Goal: Task Accomplishment & Management: Manage account settings

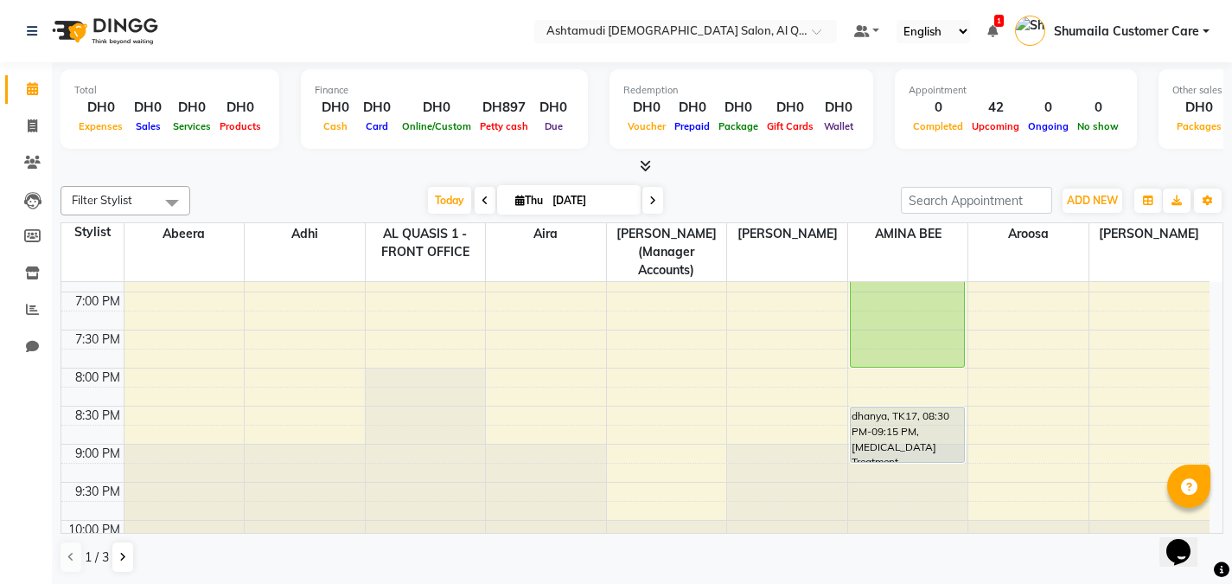
scroll to position [702, 0]
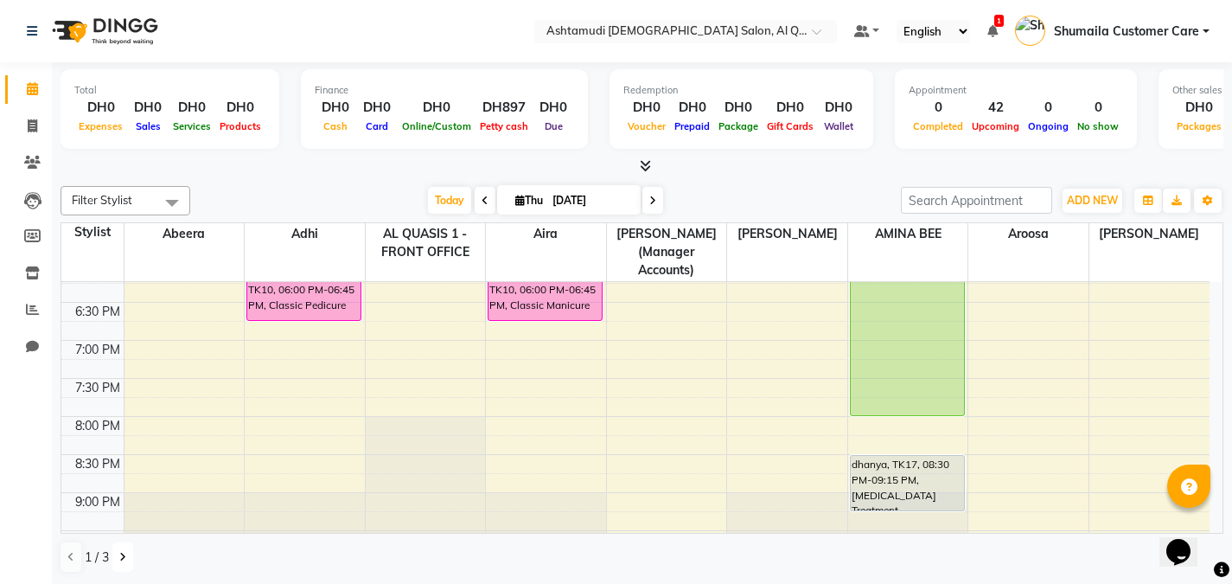
click at [118, 557] on button at bounding box center [122, 556] width 21 height 29
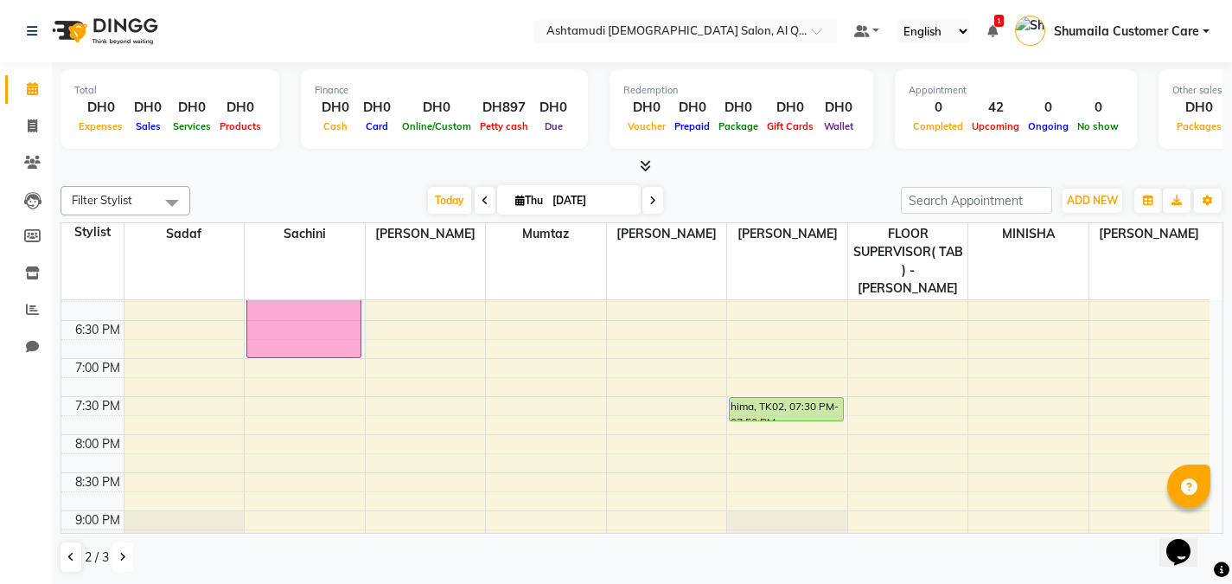
click at [118, 557] on button at bounding box center [122, 556] width 21 height 29
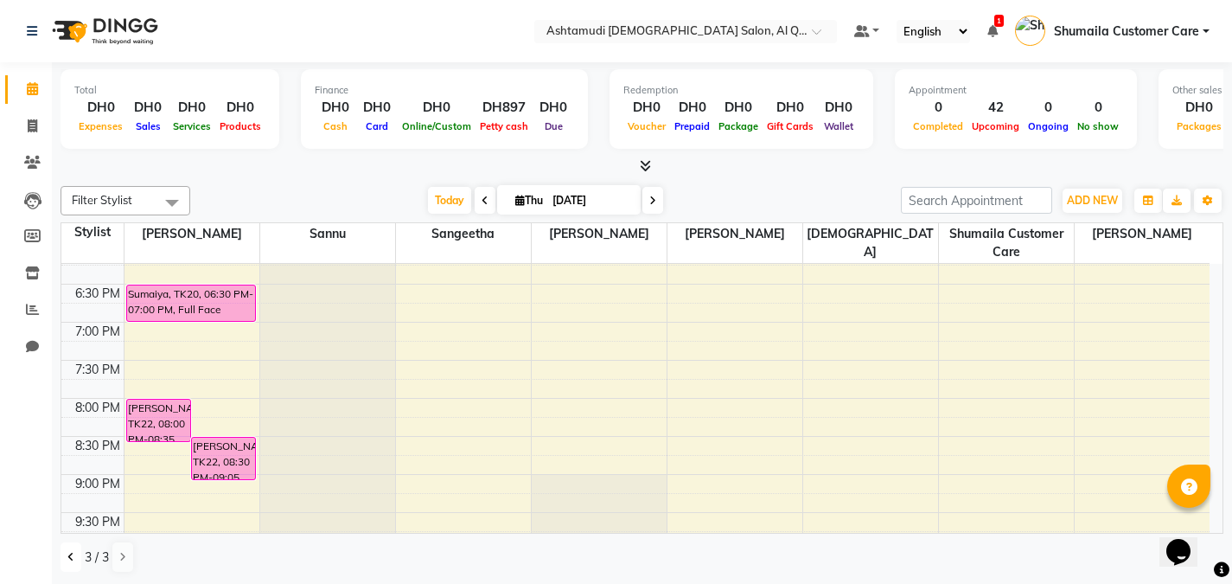
click at [73, 559] on icon at bounding box center [70, 557] width 7 height 10
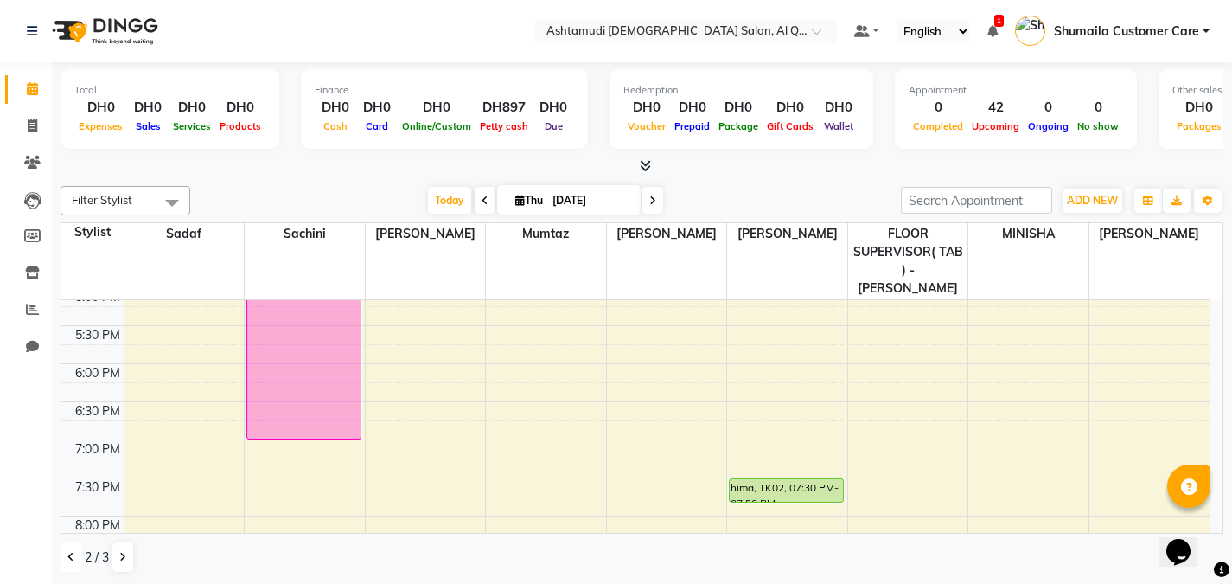
scroll to position [612, 0]
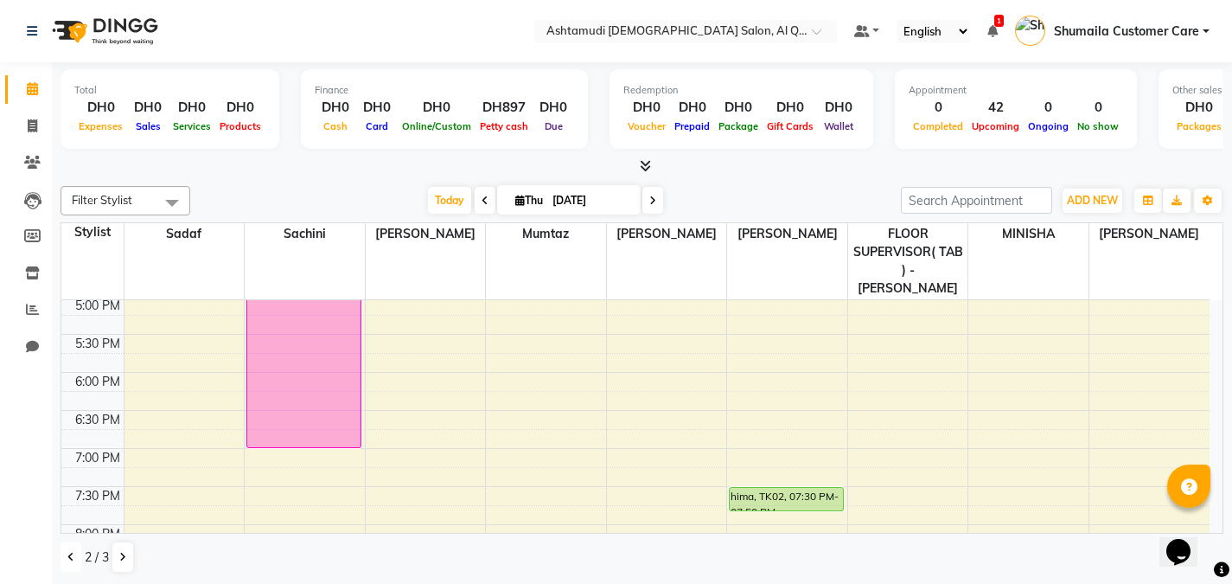
click at [656, 341] on div "9:00 AM 9:30 AM 10:00 AM 10:30 AM 11:00 AM 11:30 AM 12:00 PM 12:30 PM 1:00 PM 1…" at bounding box center [635, 220] width 1148 height 1064
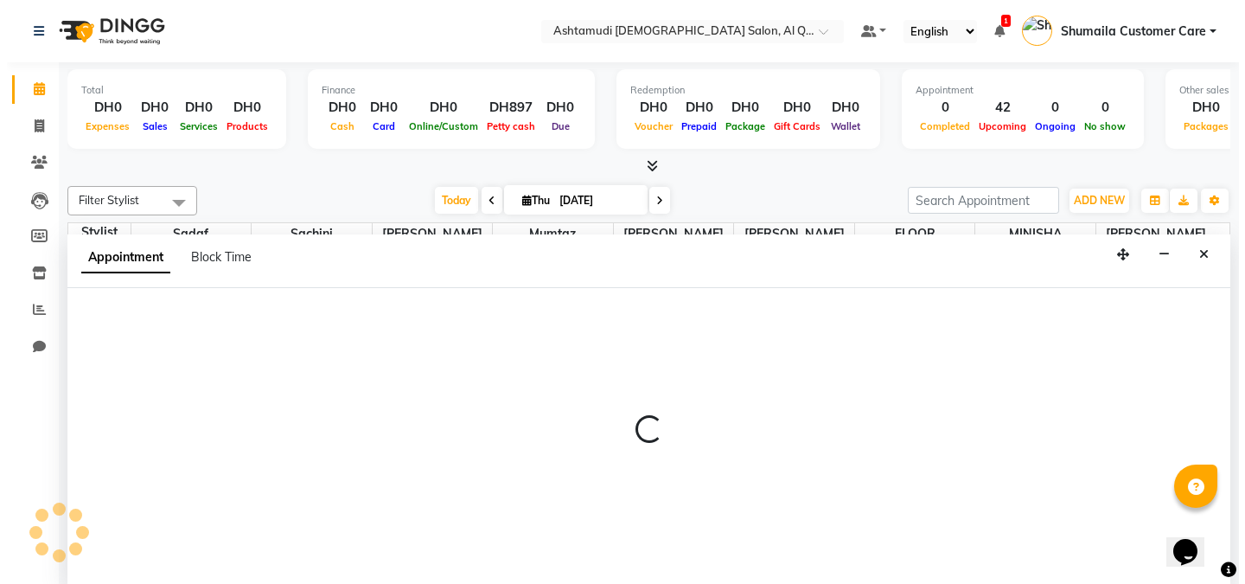
scroll to position [1, 0]
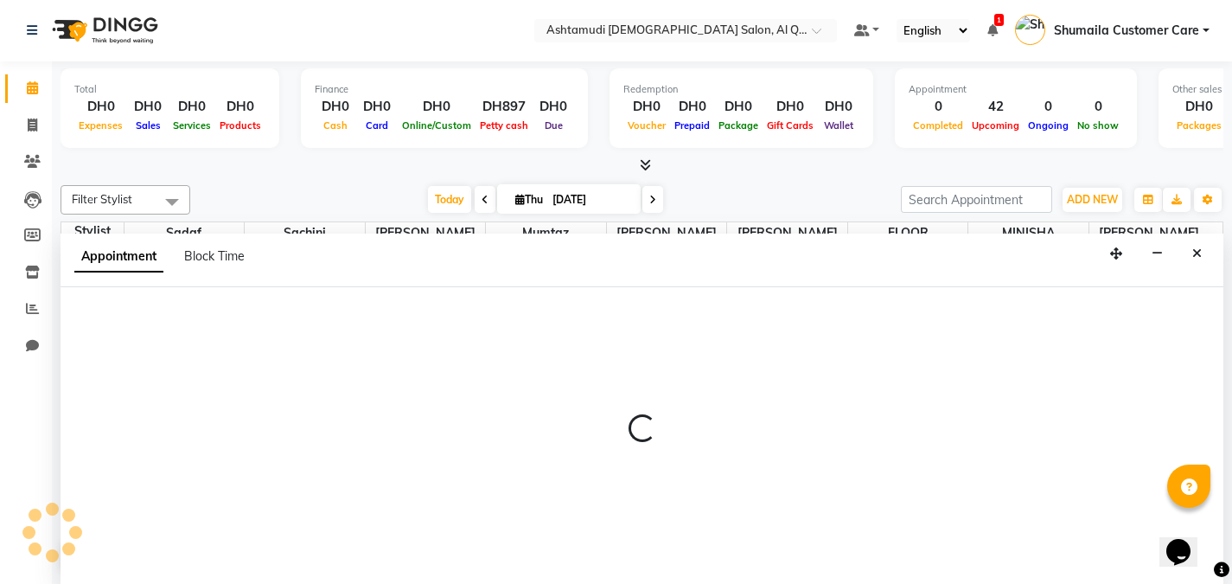
select select "86549"
select select "tentative"
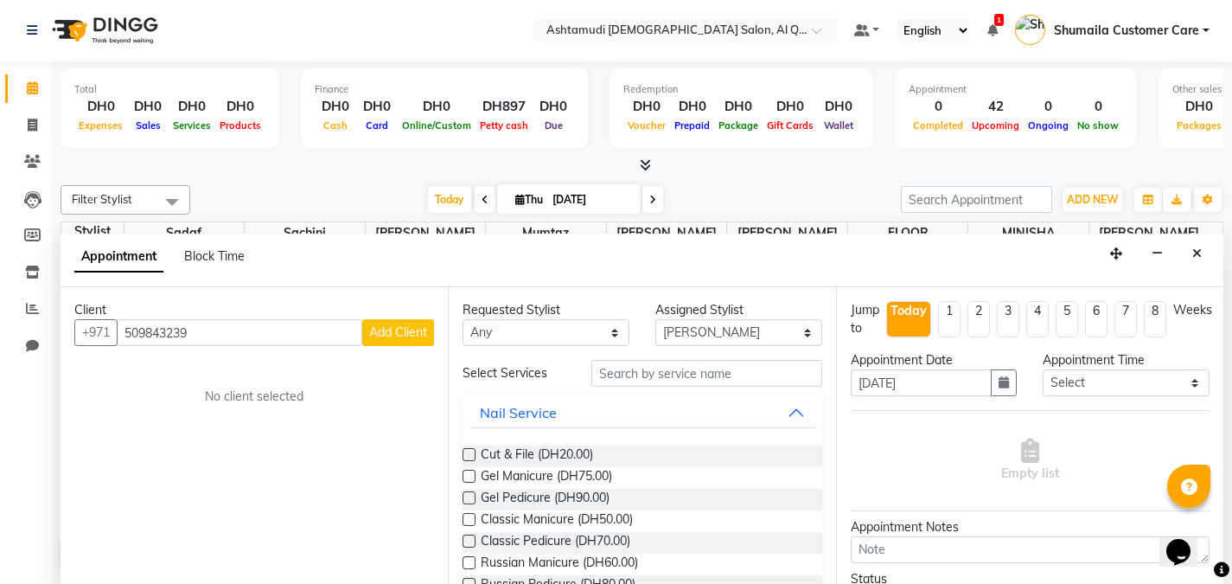
type input "509843239"
click at [389, 343] on button "Add Client" at bounding box center [398, 332] width 72 height 27
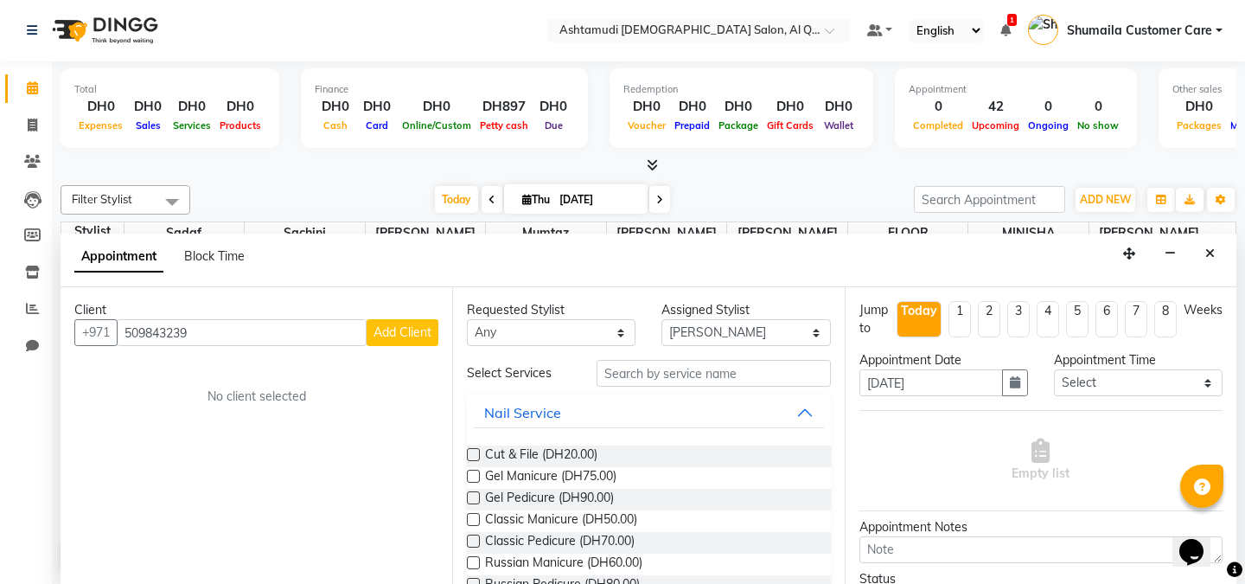
select select "3798"
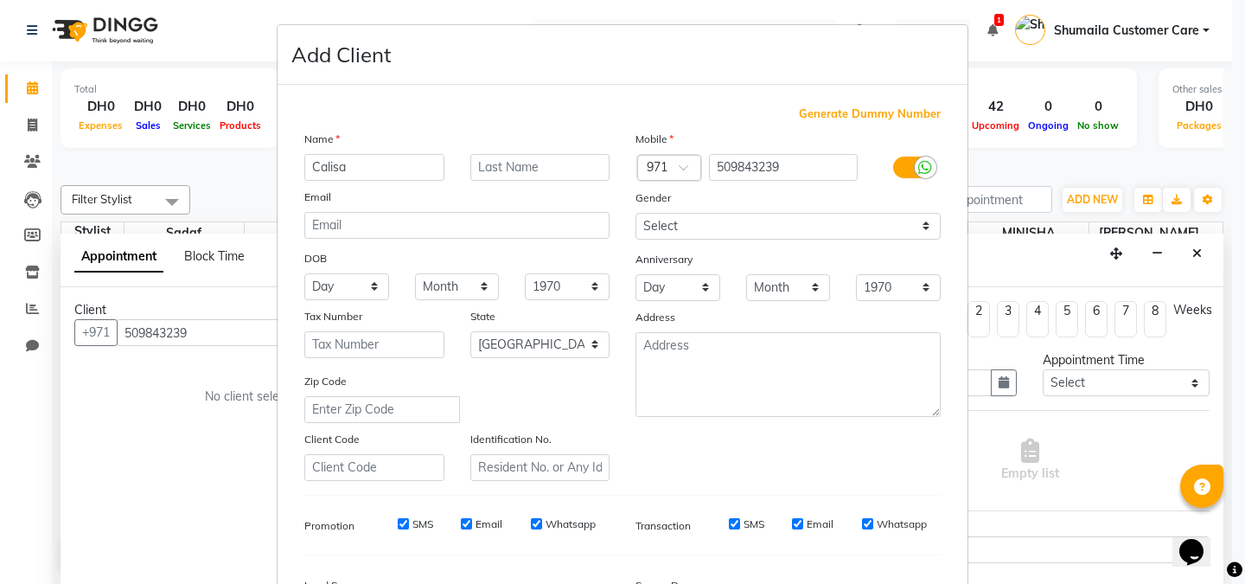
type input "Calisa"
click at [562, 169] on input "text" at bounding box center [540, 167] width 140 height 27
type input "Ms"
click at [335, 172] on input "Calisa" at bounding box center [374, 167] width 140 height 27
type input "Calista"
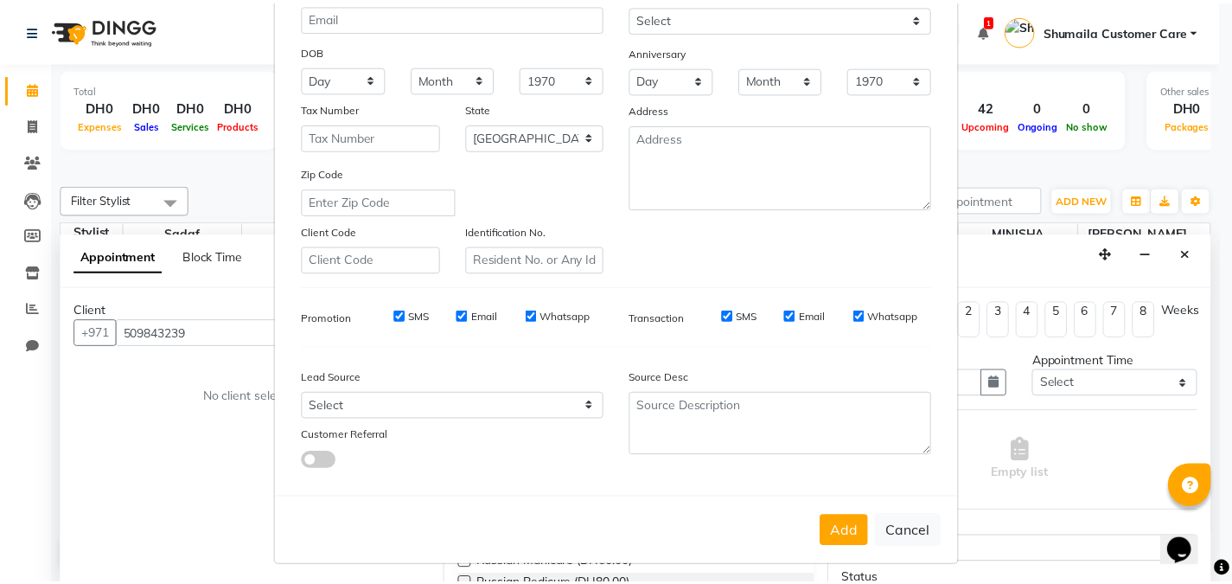
scroll to position [214, 0]
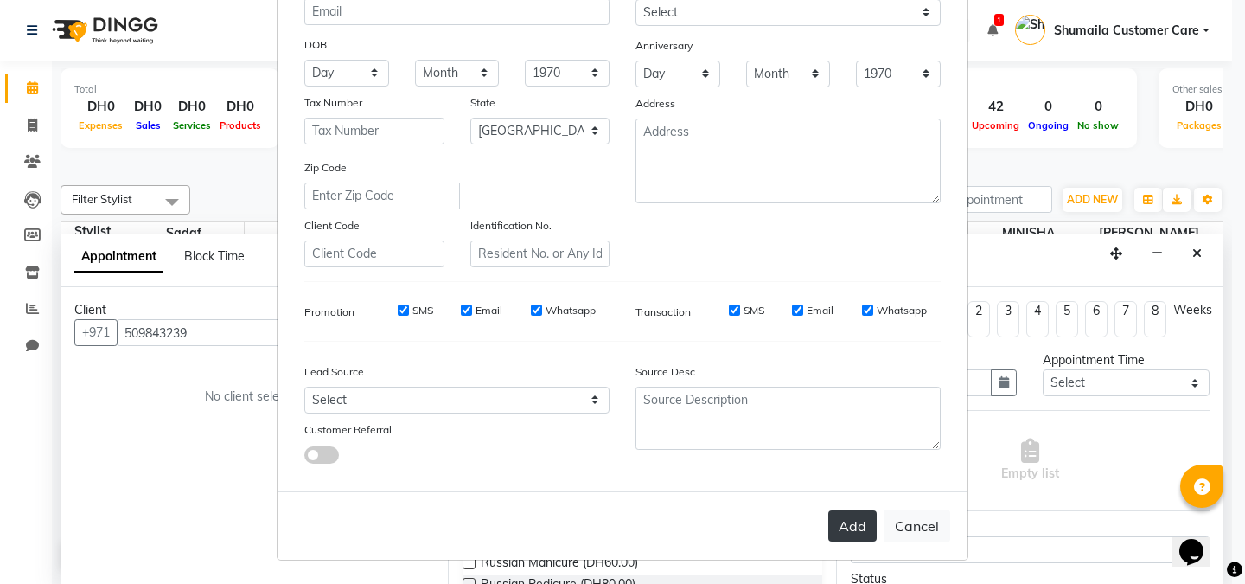
click at [836, 521] on button "Add" at bounding box center [852, 525] width 48 height 31
select select
select select "null"
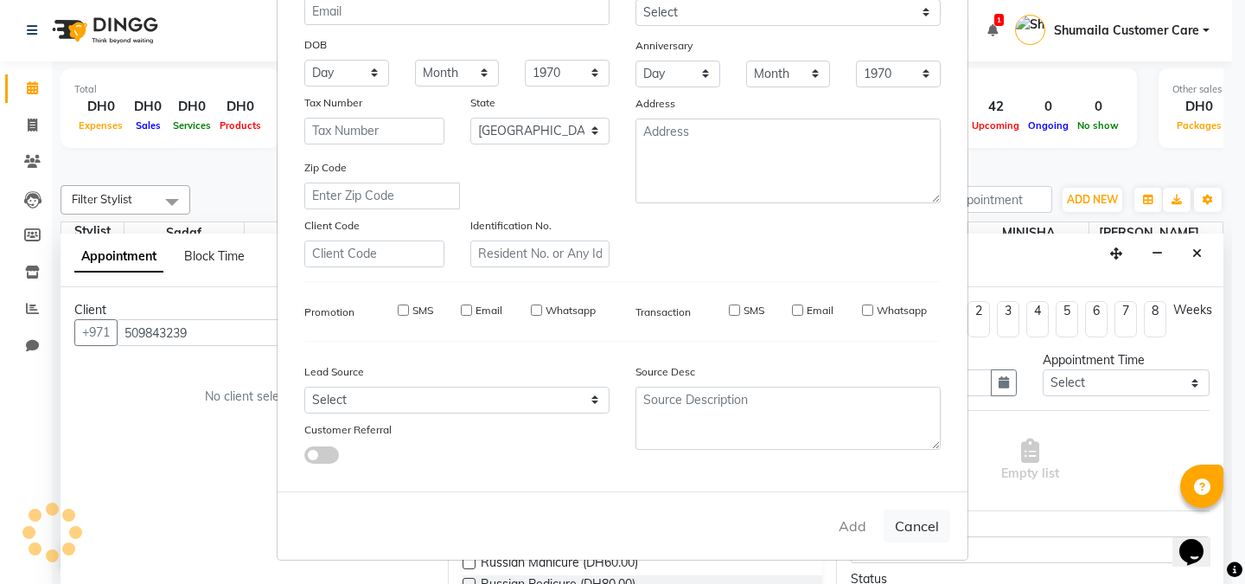
select select
checkbox input "false"
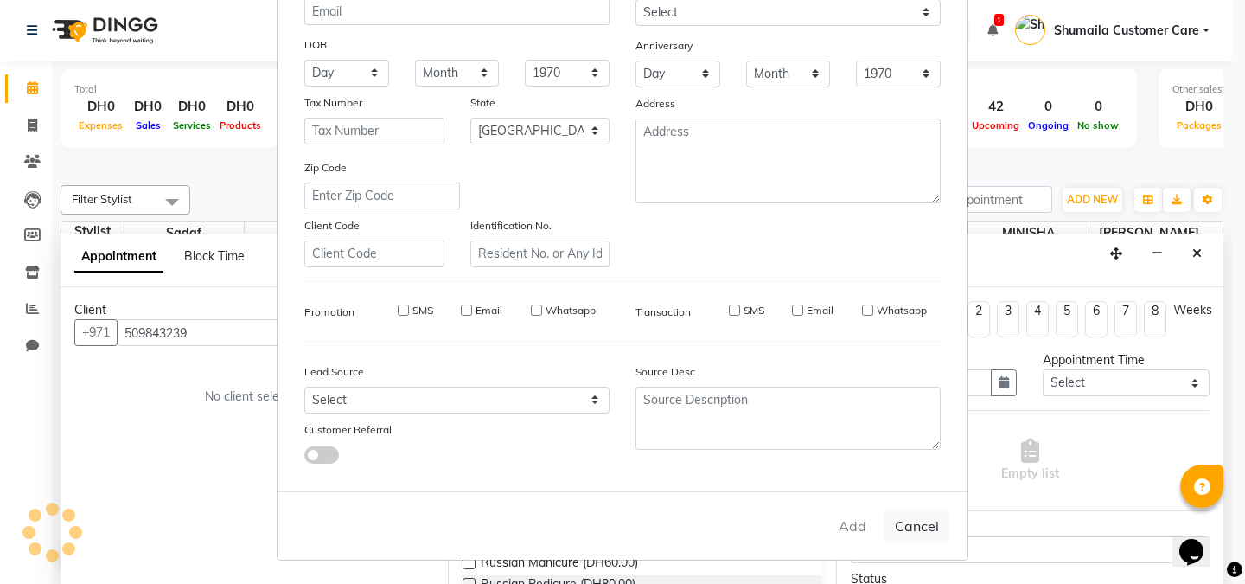
checkbox input "false"
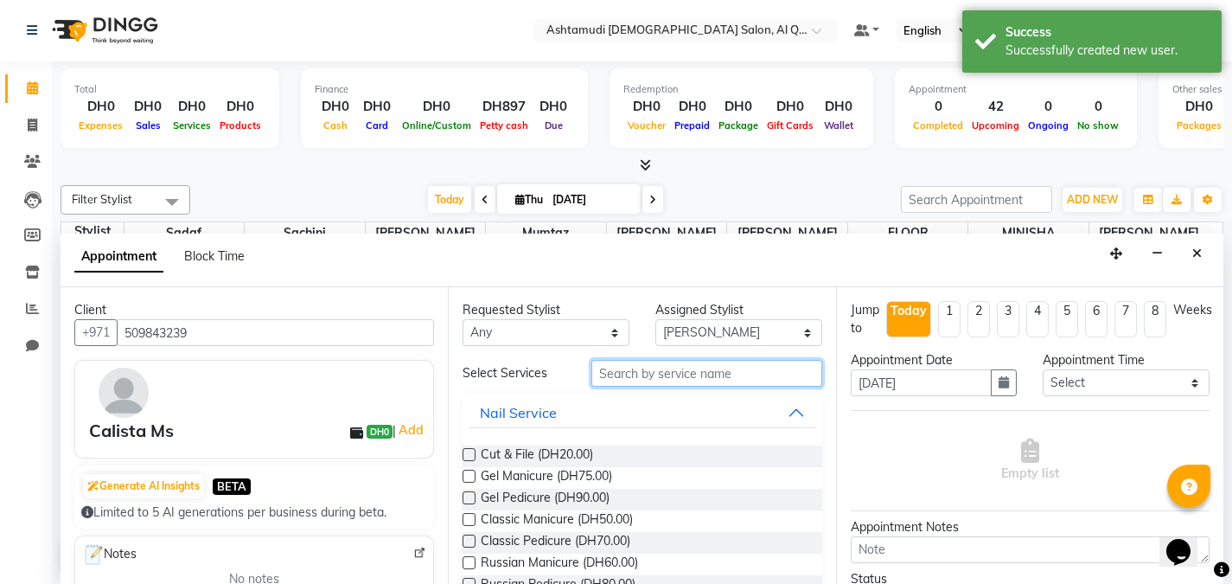
click at [674, 375] on input "text" at bounding box center [706, 373] width 231 height 27
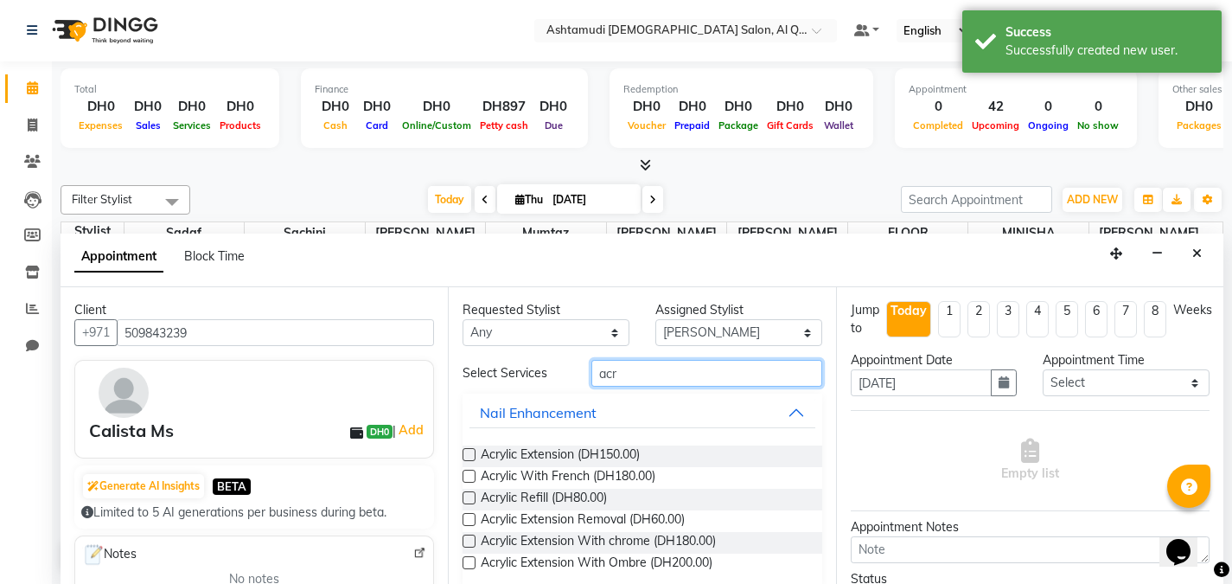
type input "acr"
click at [470, 454] on label at bounding box center [469, 454] width 13 height 13
click at [470, 454] on input "checkbox" at bounding box center [468, 455] width 11 height 11
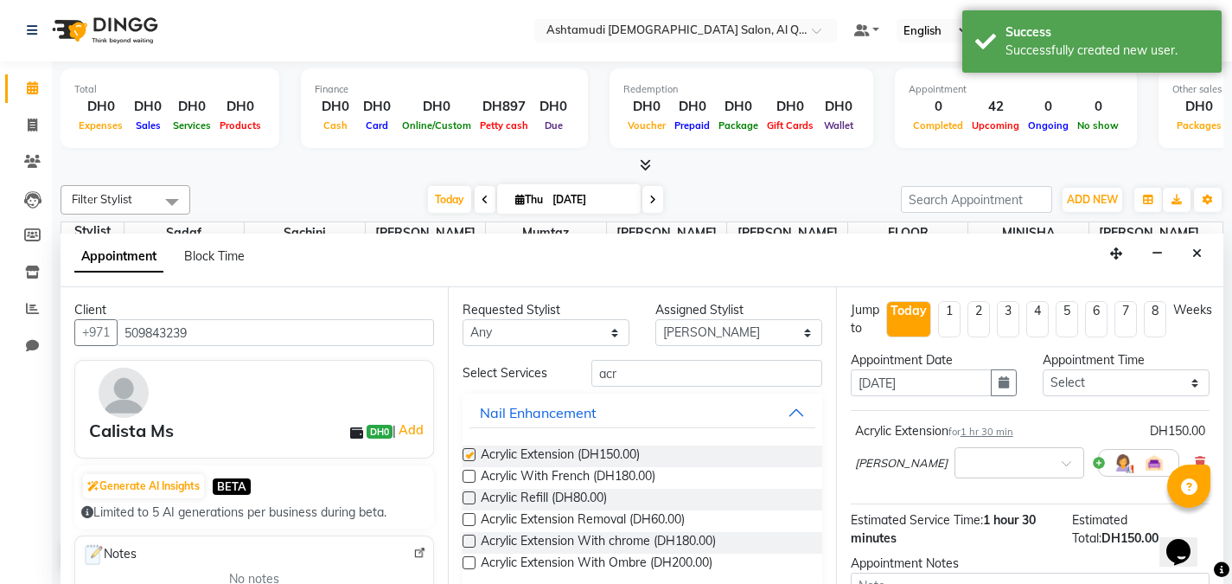
checkbox input "false"
click at [1065, 461] on span at bounding box center [1073, 468] width 22 height 18
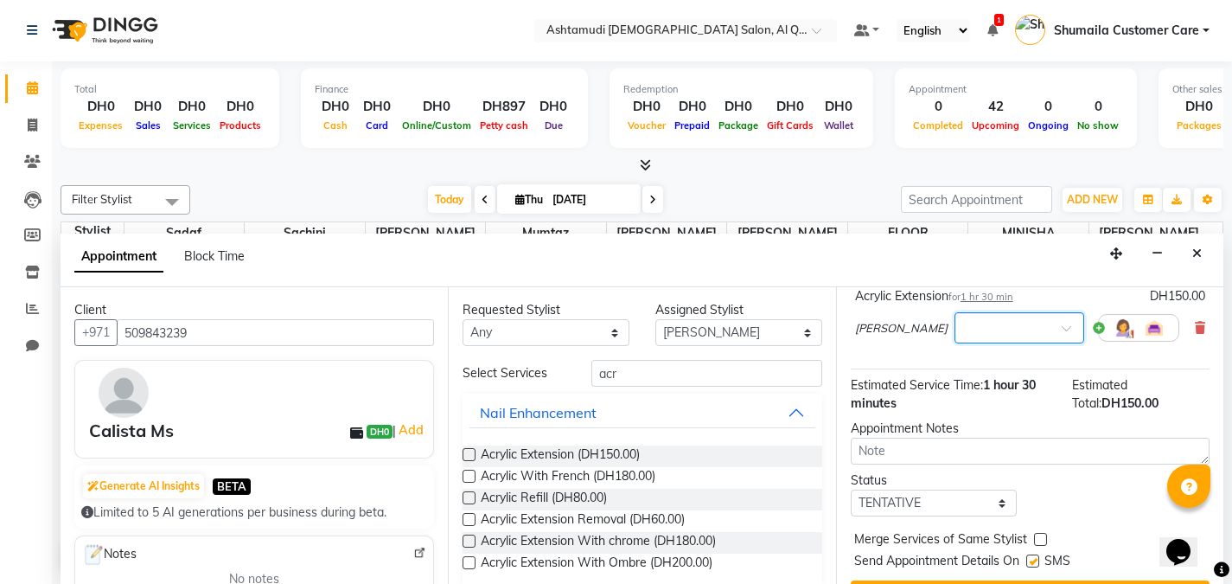
scroll to position [118, 0]
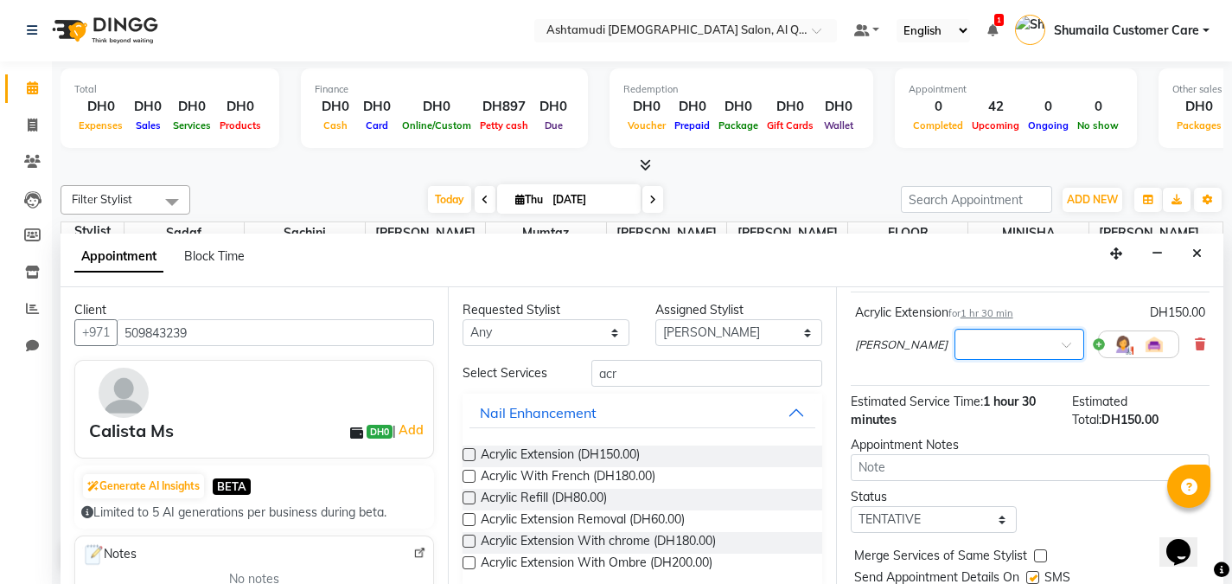
click at [1063, 342] on span at bounding box center [1073, 350] width 22 height 18
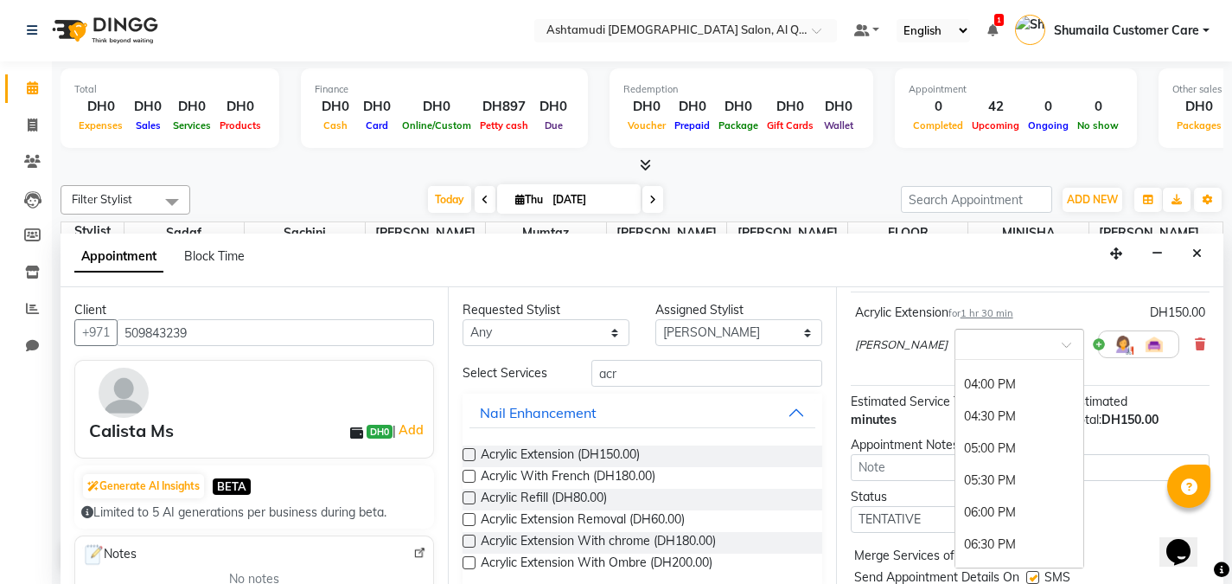
scroll to position [406, 0]
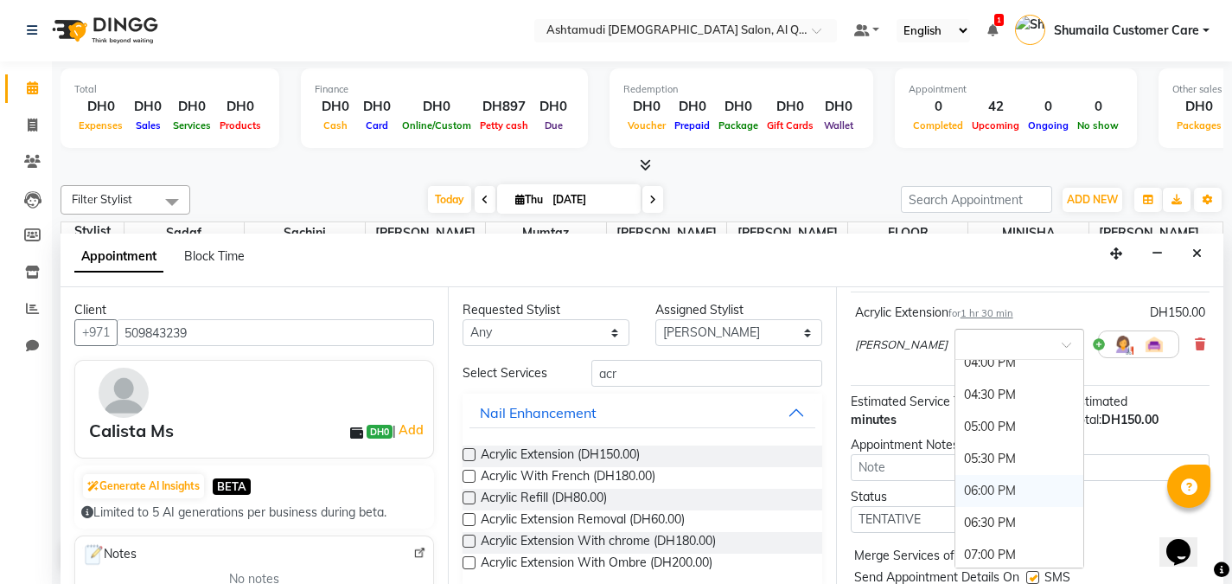
click at [1028, 489] on div "06:00 PM" at bounding box center [1019, 491] width 128 height 32
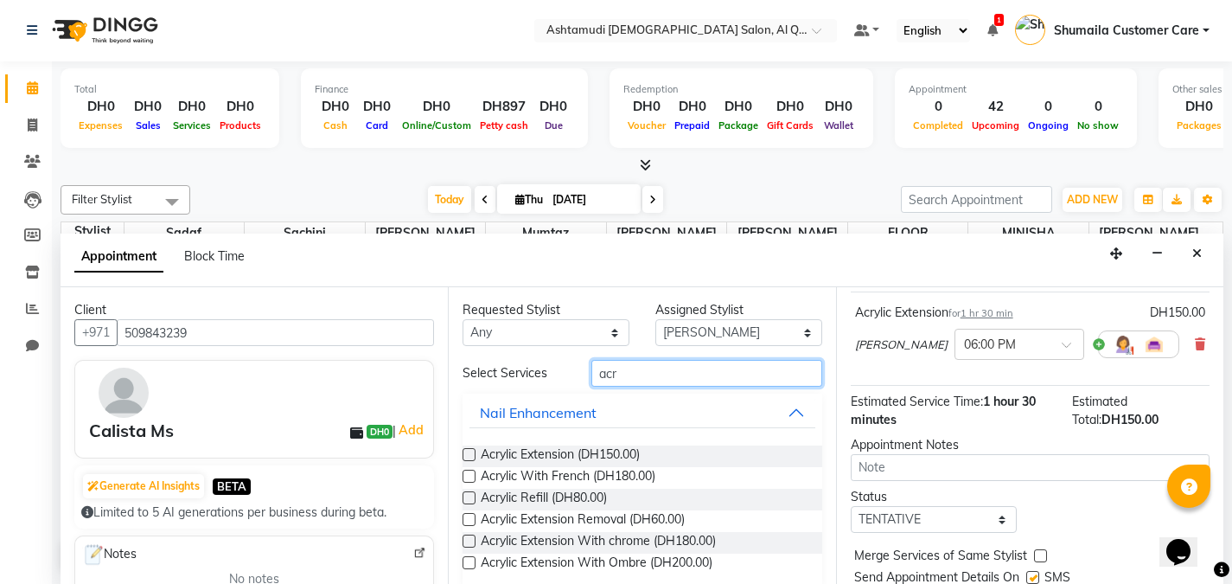
click at [653, 376] on input "acr" at bounding box center [706, 373] width 231 height 27
type input "a"
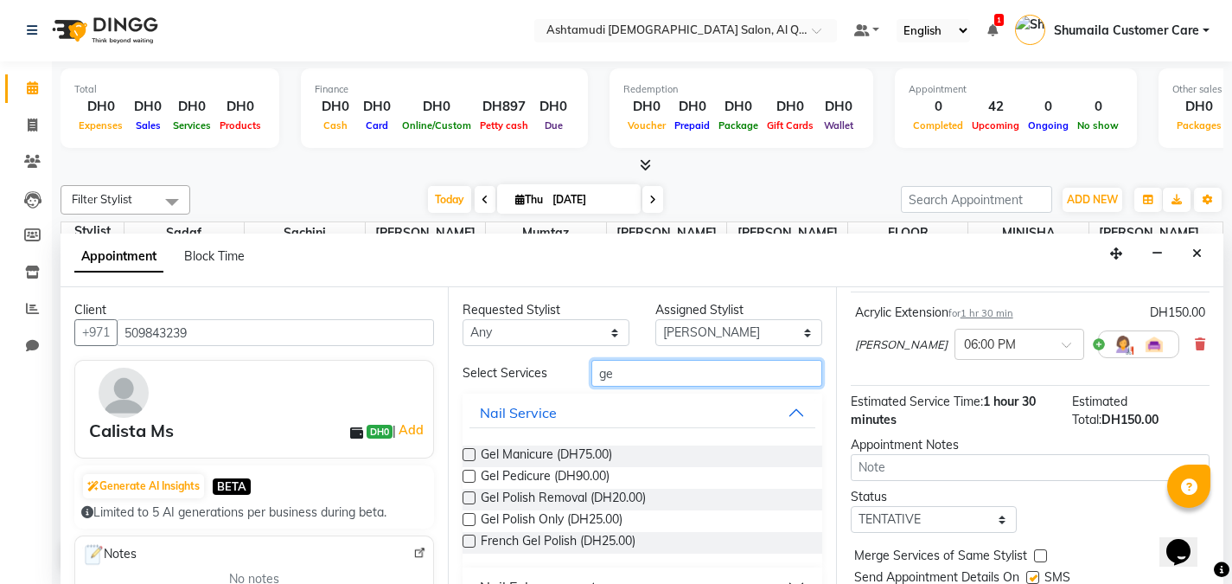
type input "ge"
click at [730, 331] on select "Select Abeera Adhi Aira AL QUASIS 1 - FRONT OFFICE AMINA BEE Anila Thomas Aroos…" at bounding box center [738, 332] width 167 height 27
select select "59358"
click at [655, 319] on select "Select Abeera Adhi Aira AL QUASIS 1 - FRONT OFFICE AMINA BEE Anila Thomas Aroos…" at bounding box center [738, 332] width 167 height 27
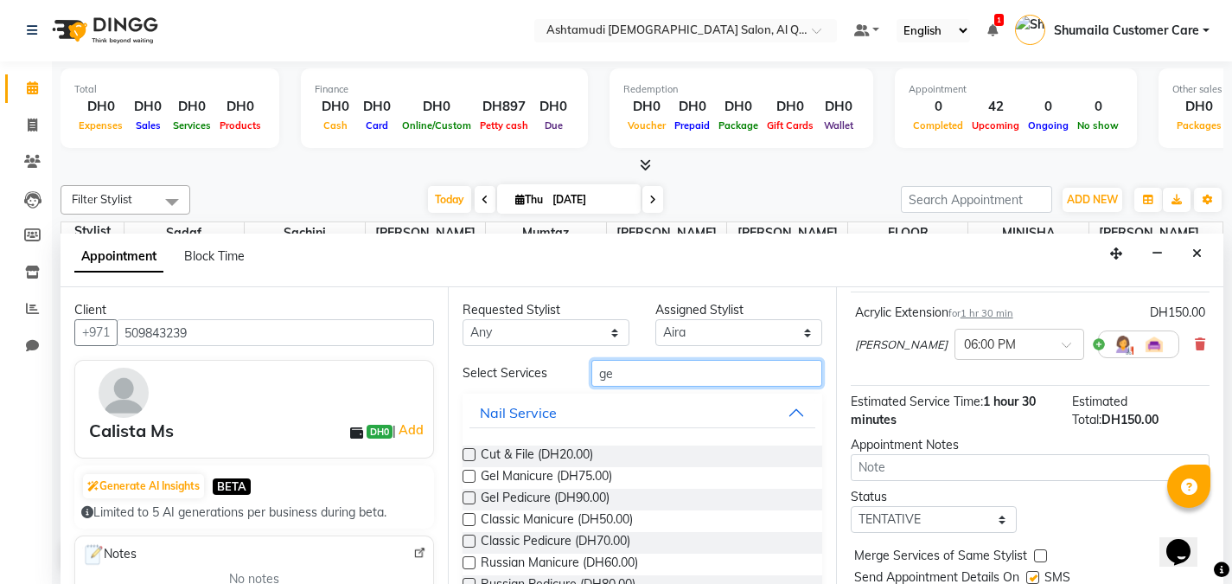
drag, startPoint x: 620, startPoint y: 377, endPoint x: 491, endPoint y: 357, distance: 130.4
click at [491, 357] on div "Requested Stylist Any Abeera Adhi Aira AL QUASIS 1 - FRONT OFFICE AMINA BEE Ani…" at bounding box center [641, 435] width 387 height 297
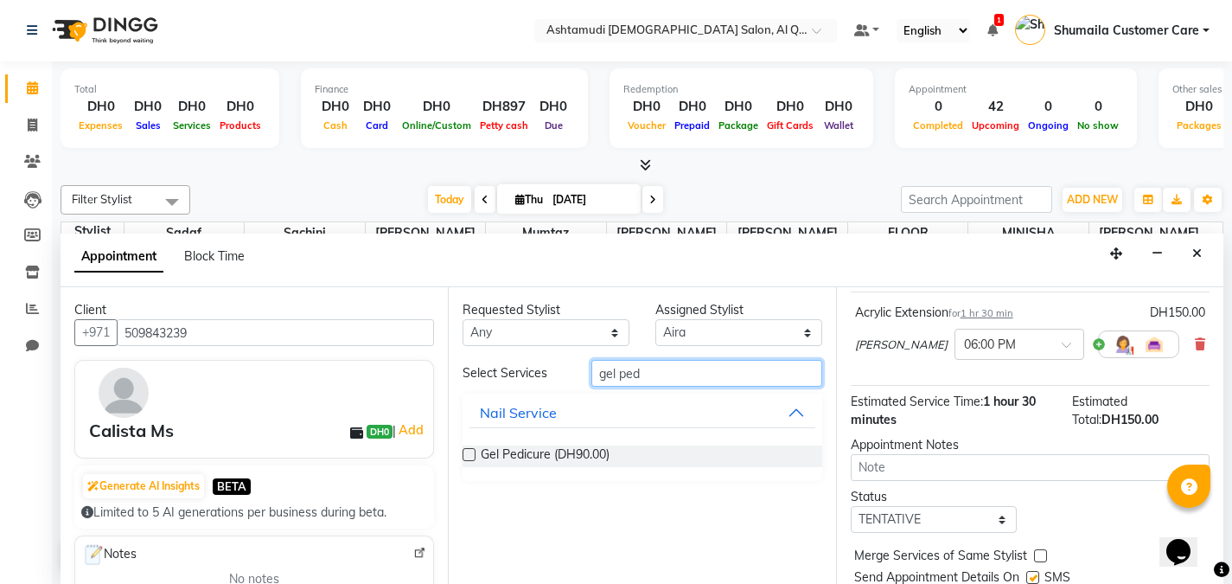
type input "gel ped"
click at [472, 454] on label at bounding box center [469, 454] width 13 height 13
click at [472, 454] on input "checkbox" at bounding box center [468, 455] width 11 height 11
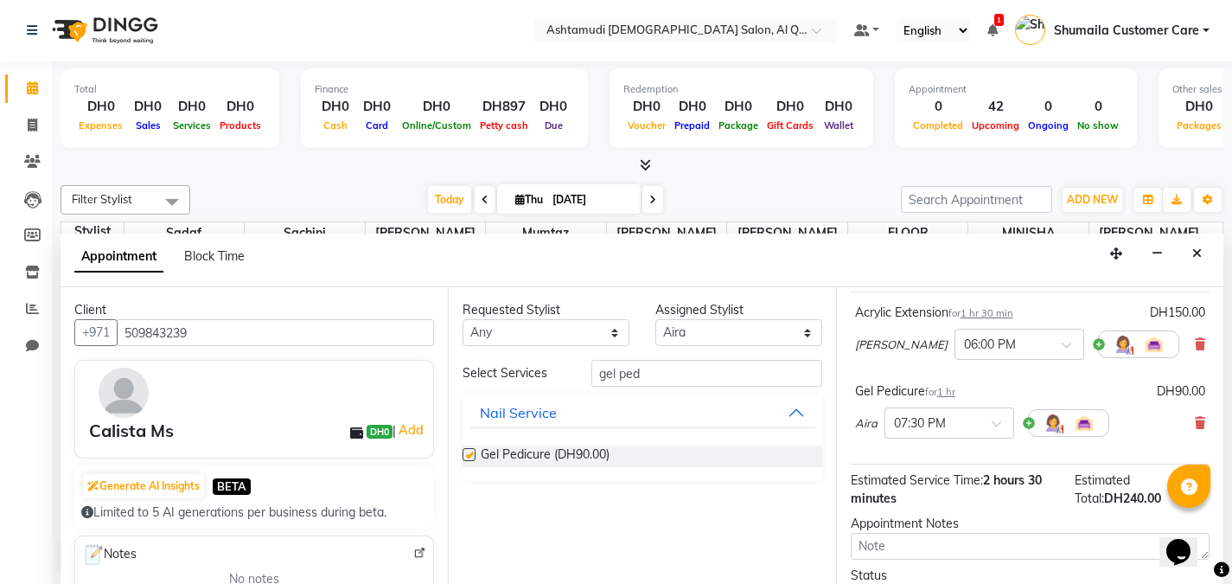
checkbox input "false"
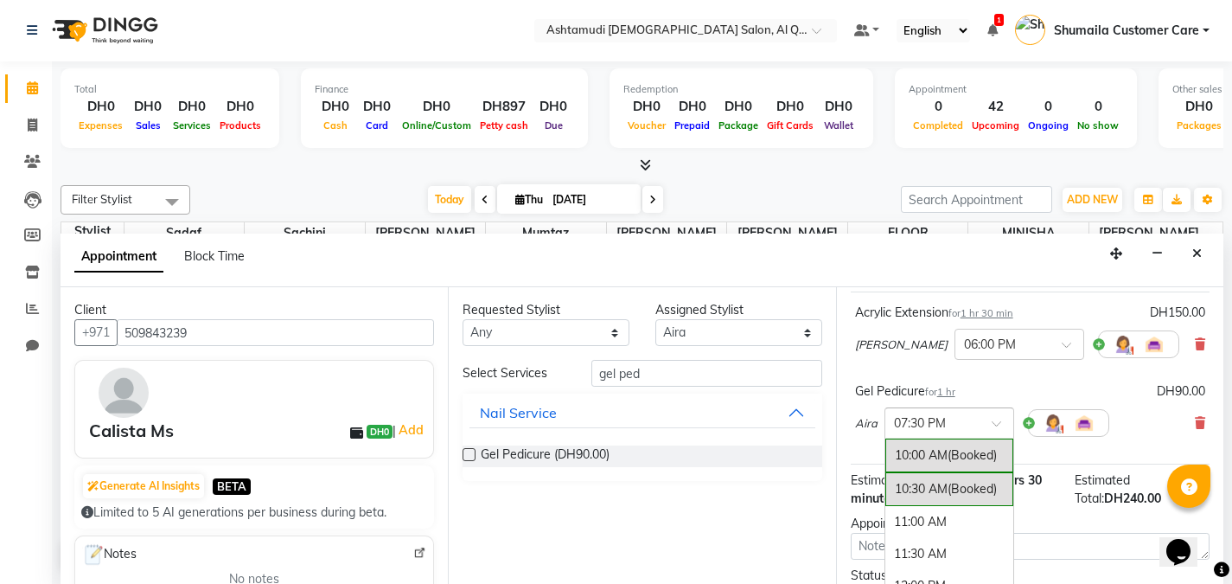
click at [997, 426] on span at bounding box center [1003, 428] width 22 height 18
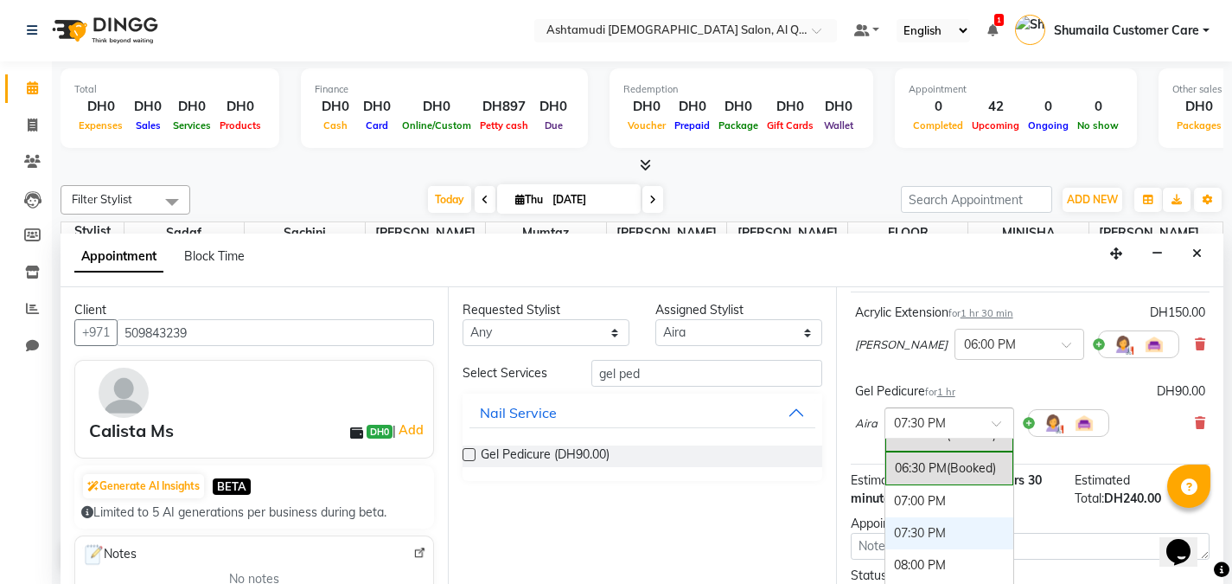
scroll to position [540, 0]
click at [920, 502] on div "07:00 PM" at bounding box center [949, 502] width 128 height 32
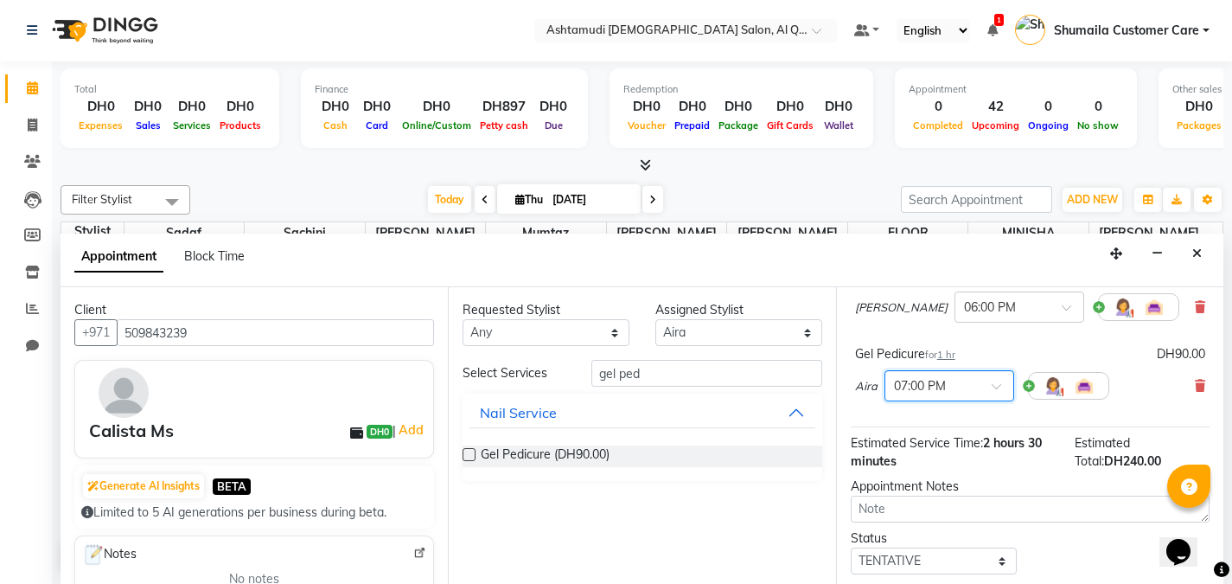
scroll to position [258, 0]
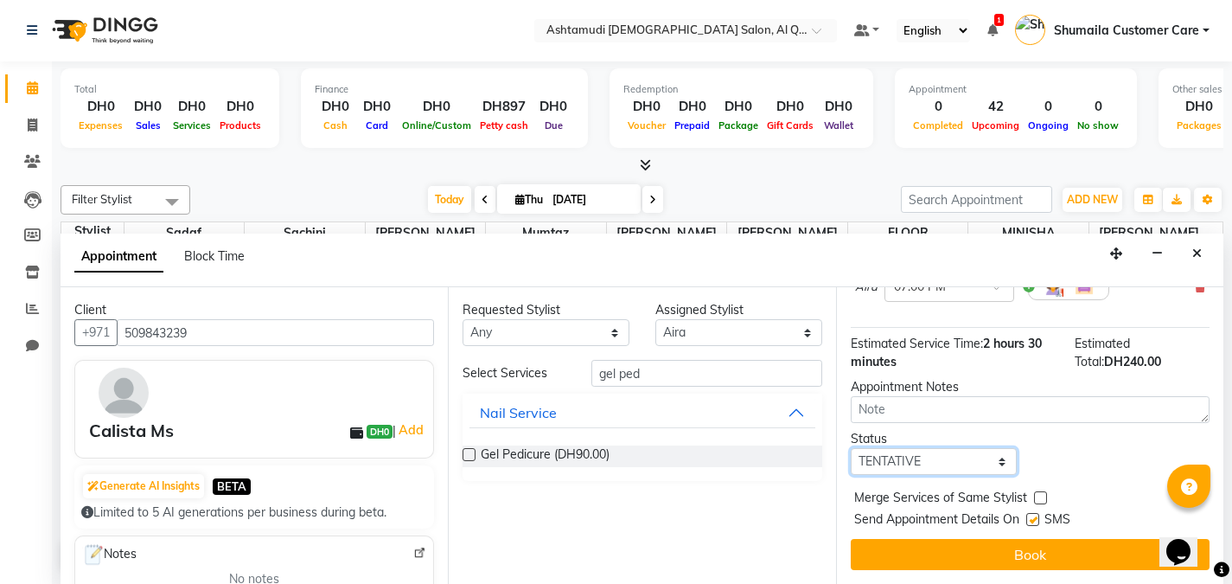
click at [902, 462] on select "Select TENTATIVE CONFIRM CHECK-IN UPCOMING" at bounding box center [934, 461] width 167 height 27
select select "upcoming"
click at [851, 448] on select "Select TENTATIVE CONFIRM CHECK-IN UPCOMING" at bounding box center [934, 461] width 167 height 27
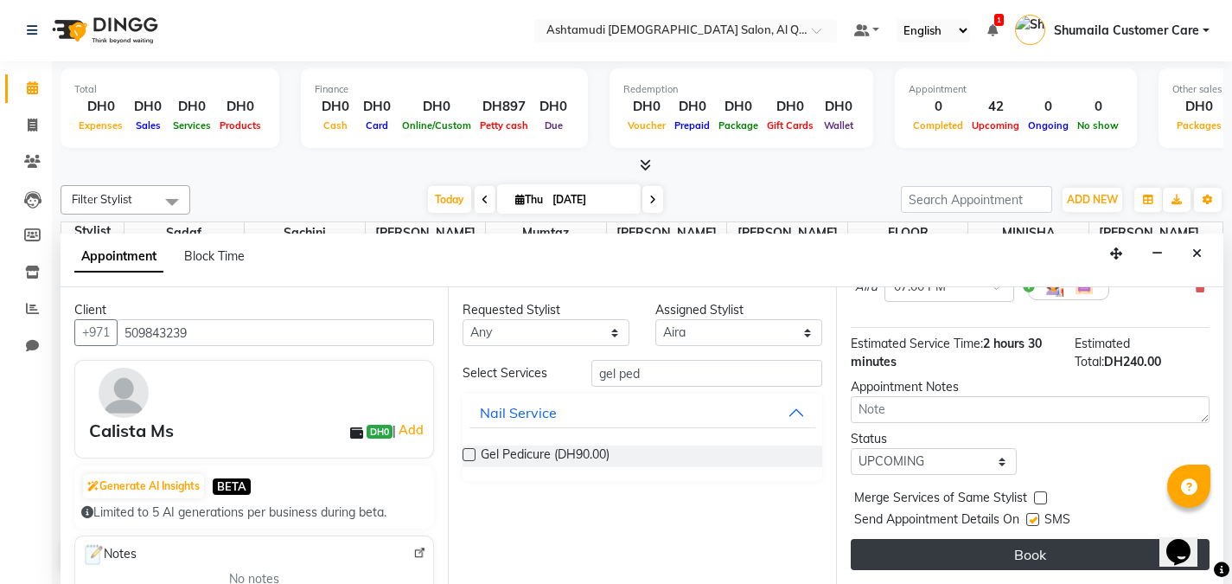
click at [880, 567] on button "Book" at bounding box center [1030, 554] width 359 height 31
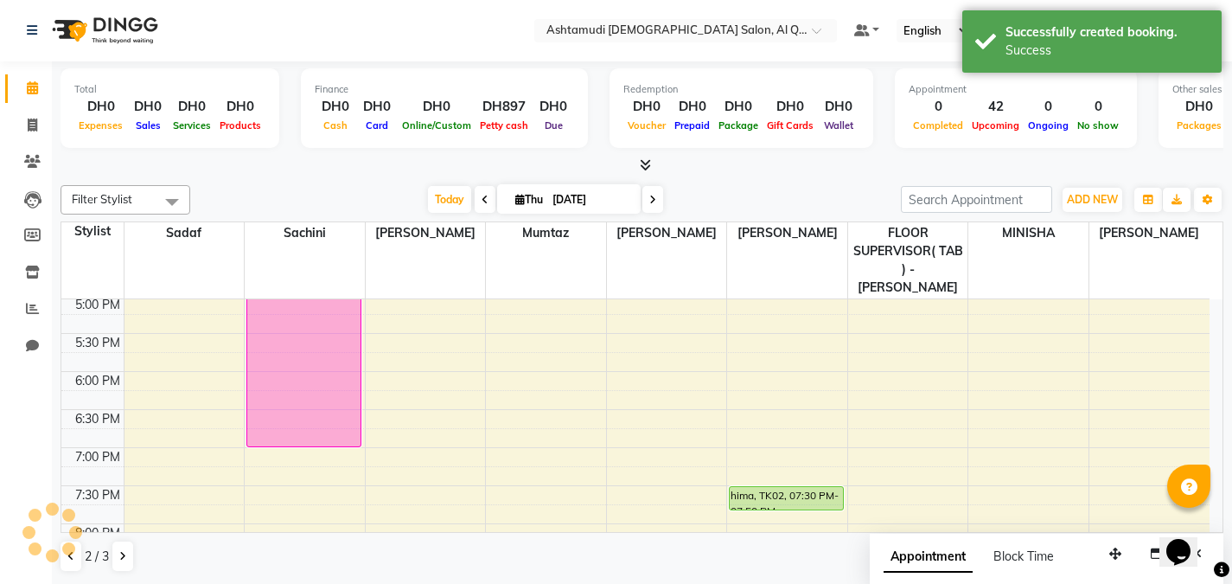
scroll to position [0, 0]
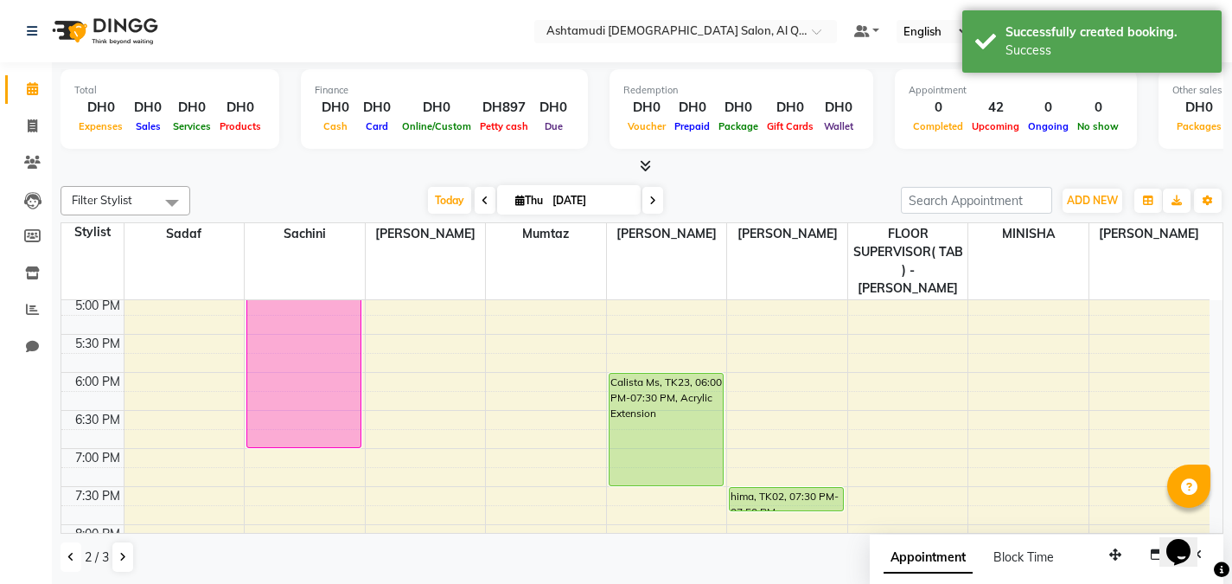
click at [67, 557] on icon at bounding box center [70, 557] width 7 height 10
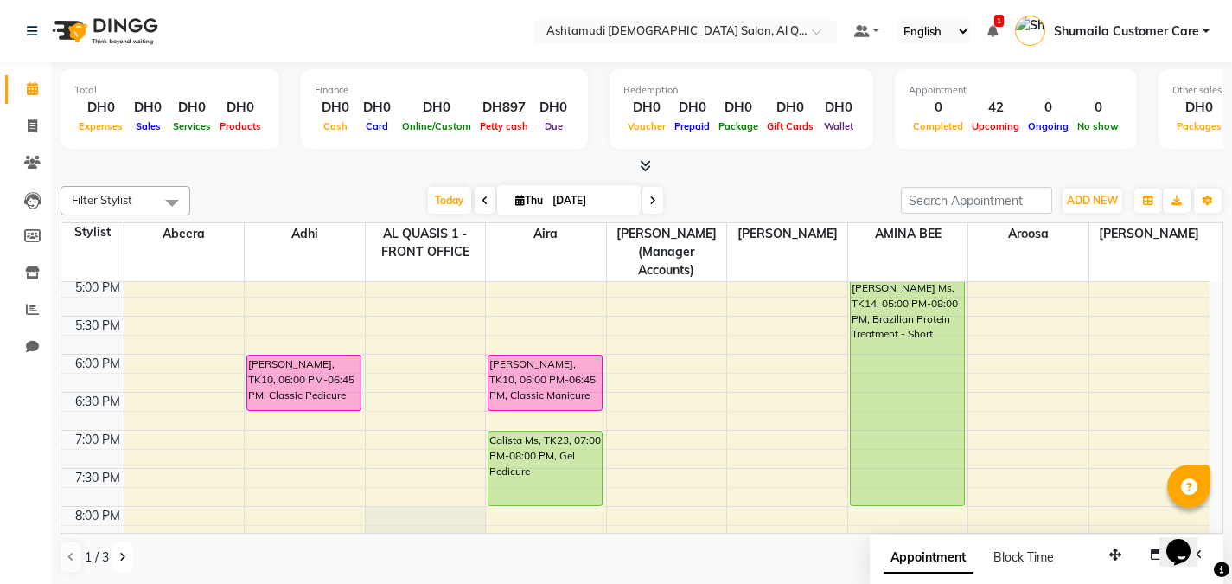
click at [116, 559] on button at bounding box center [122, 556] width 21 height 29
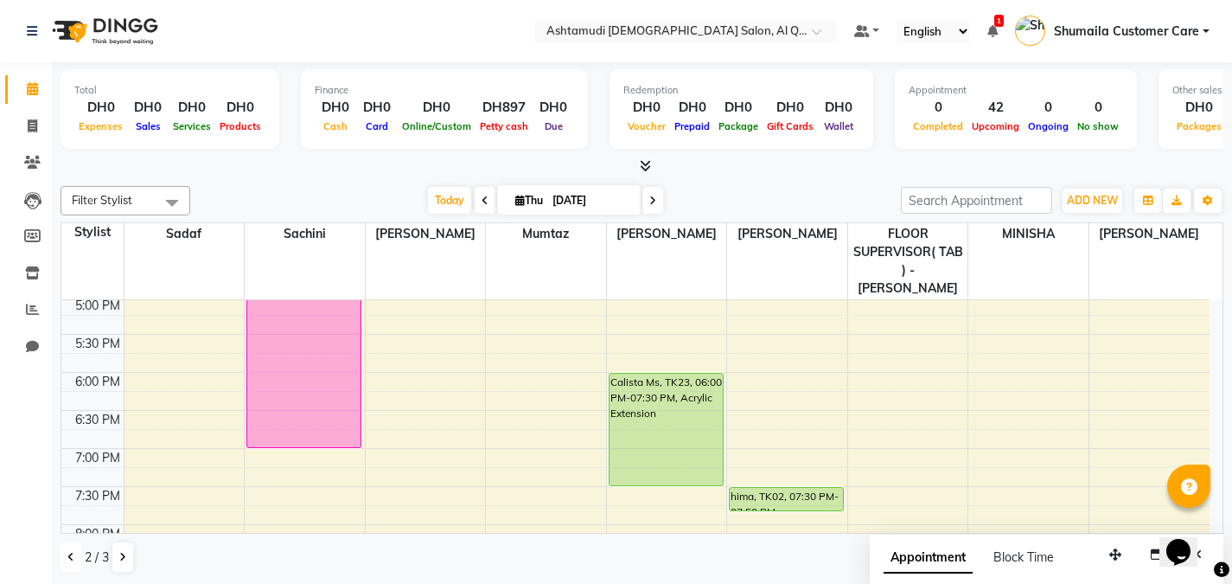
click at [67, 560] on button at bounding box center [71, 556] width 21 height 29
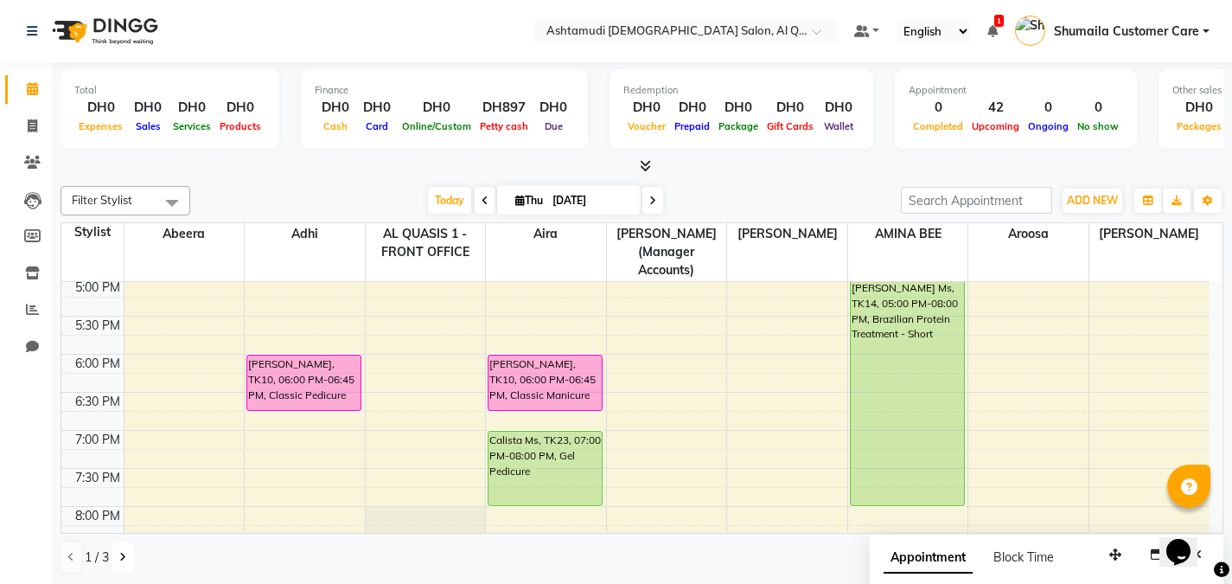
click at [112, 555] on button at bounding box center [122, 556] width 21 height 29
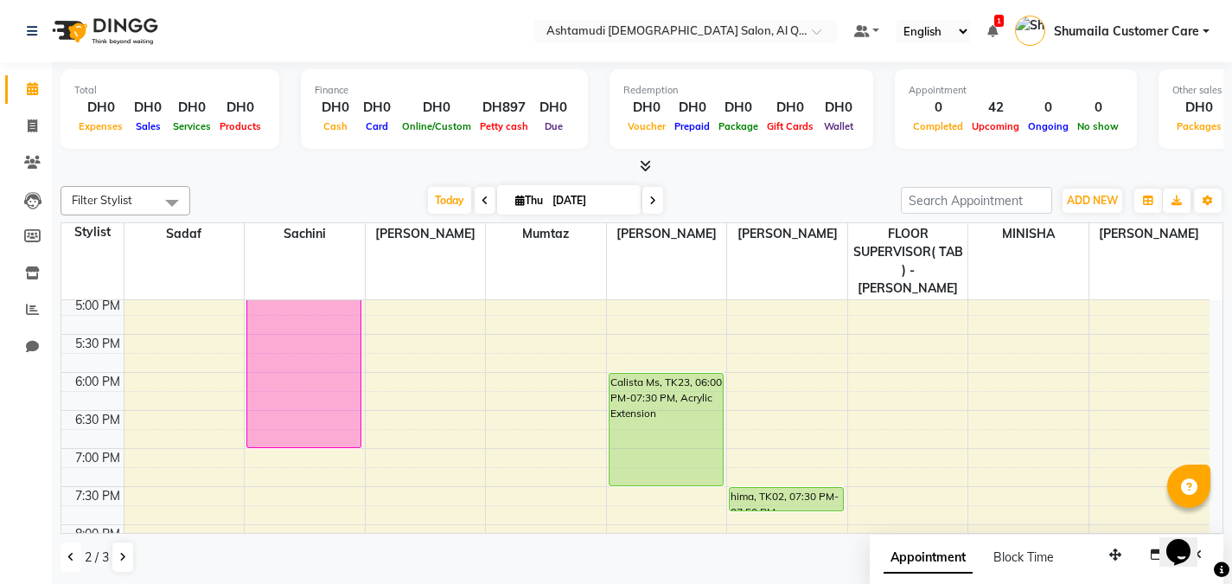
click at [65, 562] on button at bounding box center [71, 556] width 21 height 29
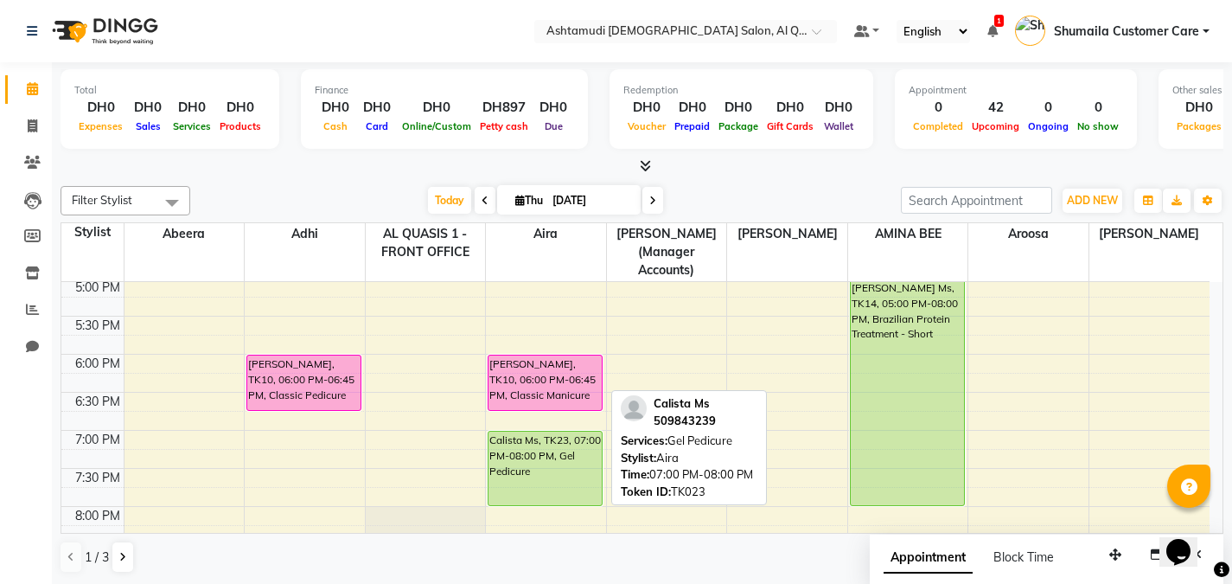
click at [546, 437] on div "Calista Ms, TK23, 07:00 PM-08:00 PM, Gel Pedicure" at bounding box center [545, 467] width 113 height 73
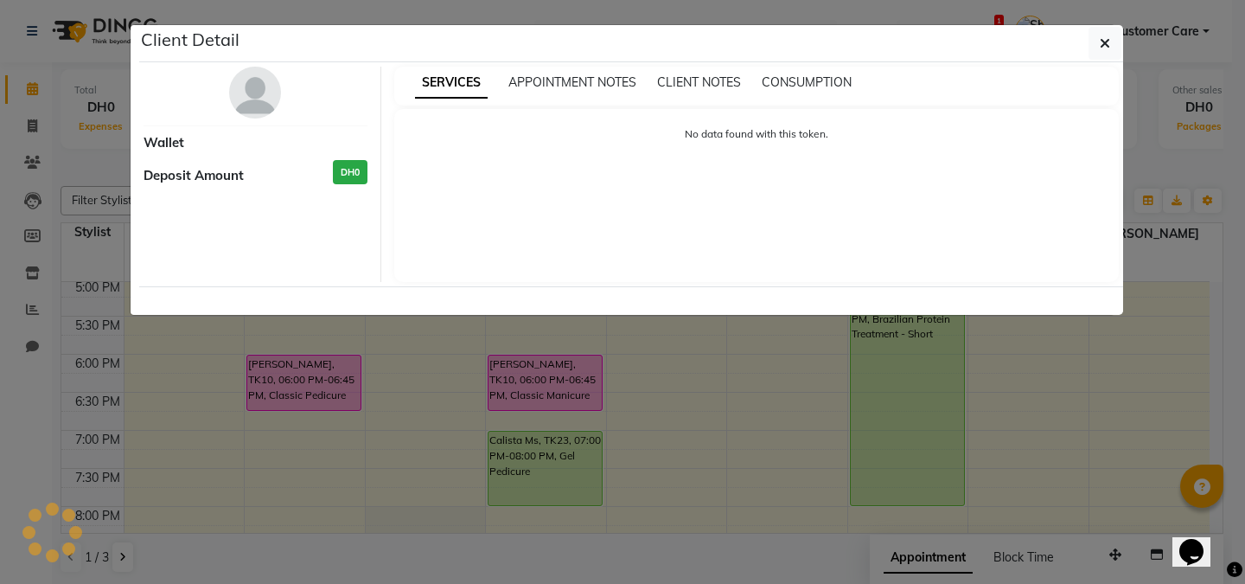
select select "5"
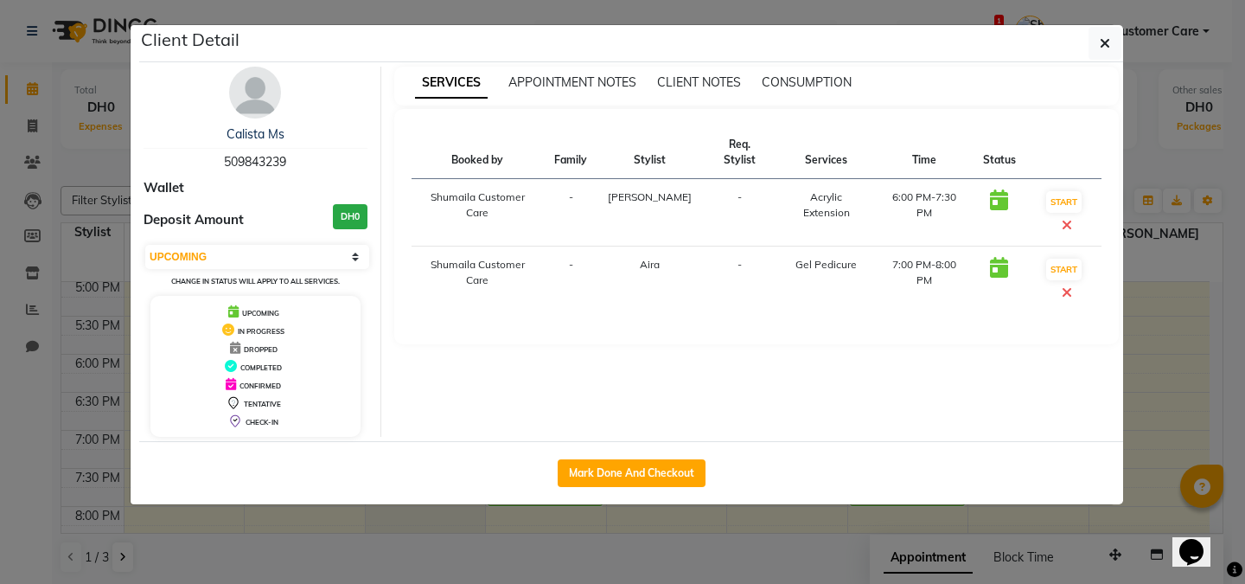
click at [1072, 293] on icon at bounding box center [1067, 292] width 10 height 14
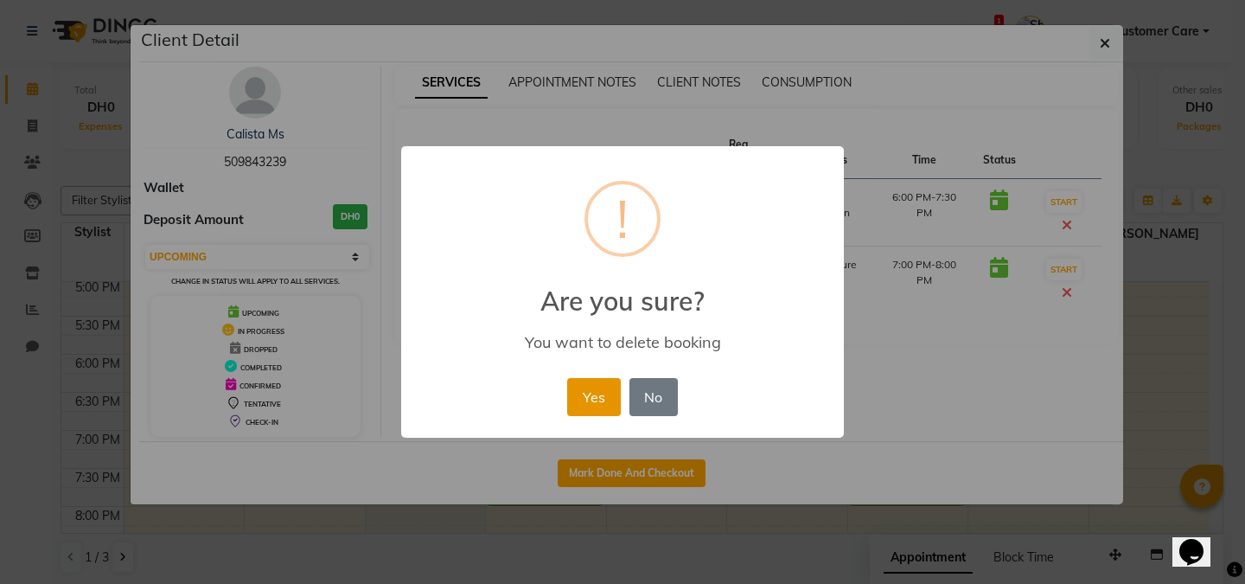
click at [600, 389] on button "Yes" at bounding box center [593, 397] width 53 height 38
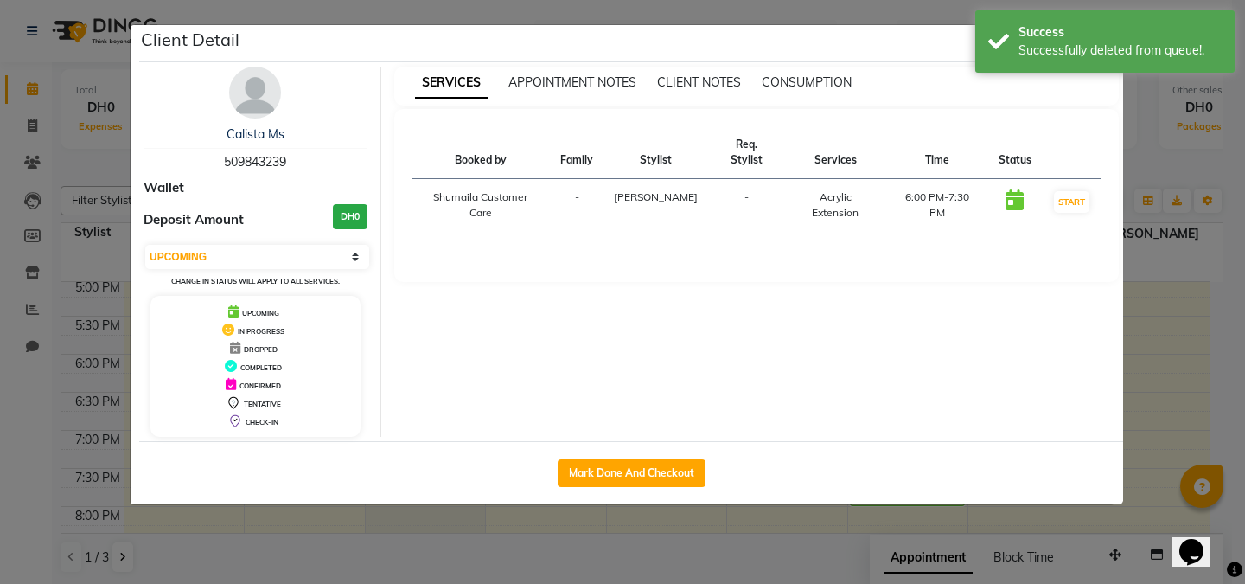
click at [929, 48] on div "Client Detail" at bounding box center [631, 43] width 984 height 37
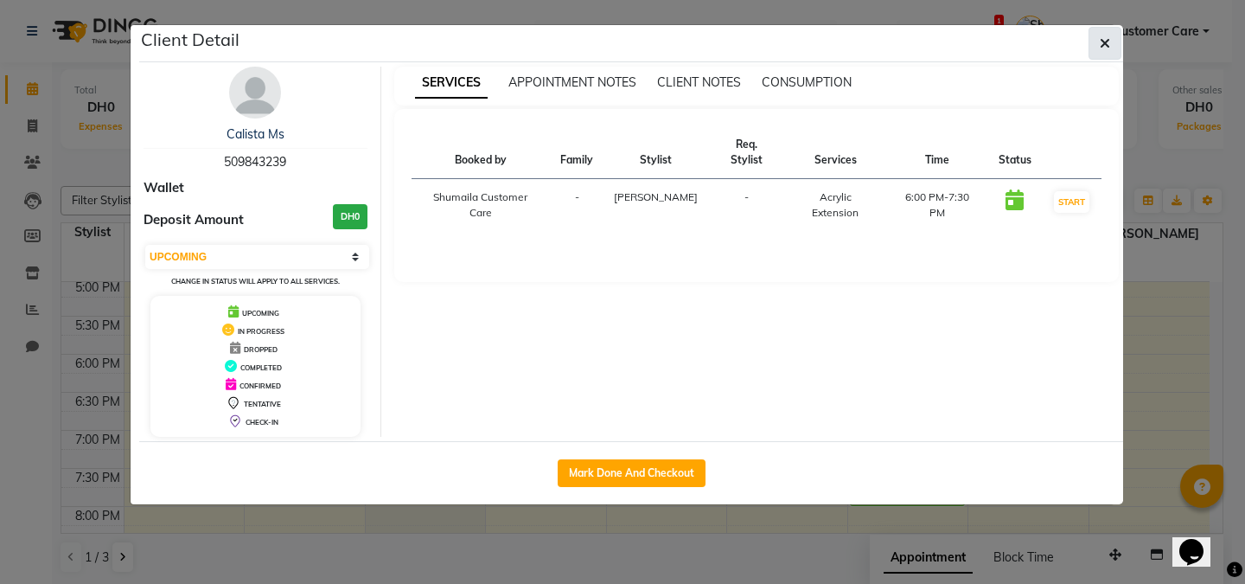
click at [1106, 46] on icon "button" at bounding box center [1105, 43] width 10 height 14
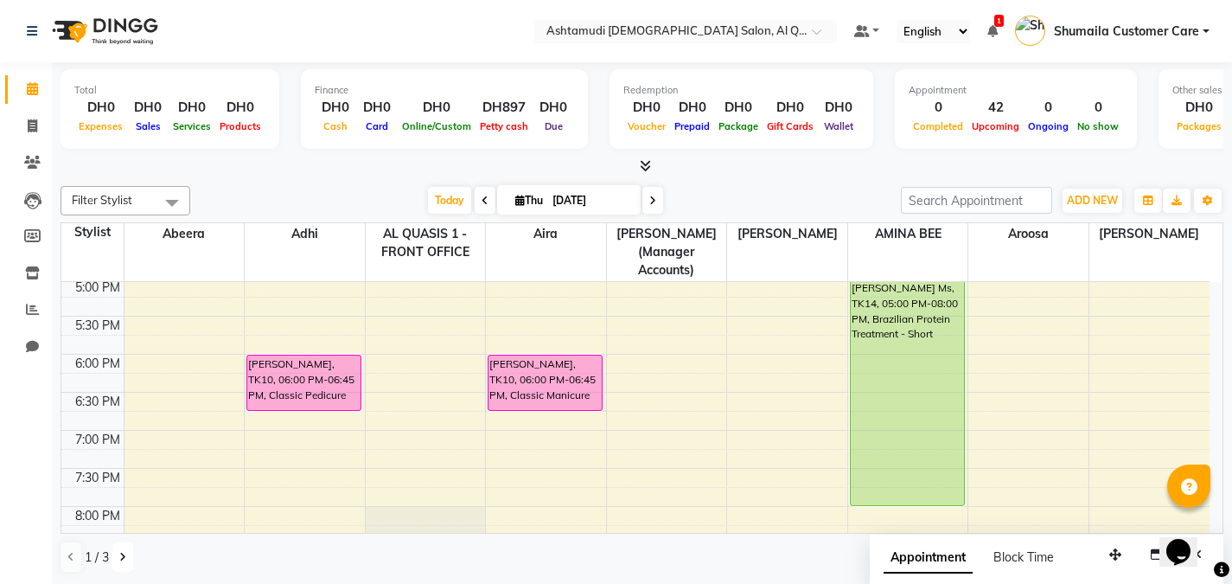
click at [122, 555] on icon at bounding box center [122, 557] width 7 height 10
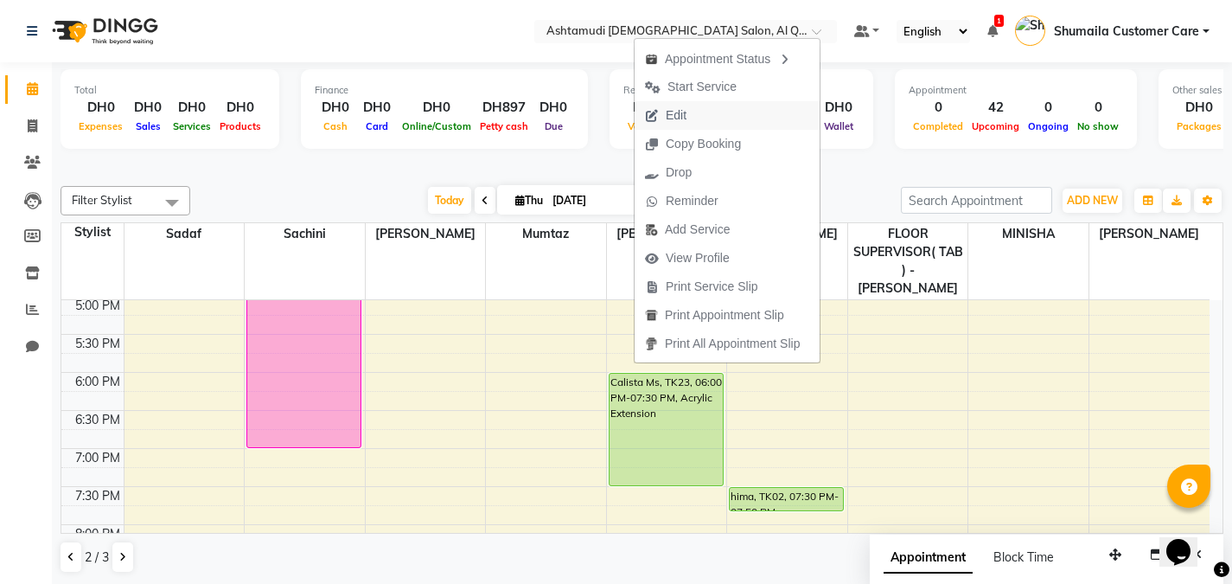
click at [686, 117] on span "Edit" at bounding box center [676, 115] width 21 height 18
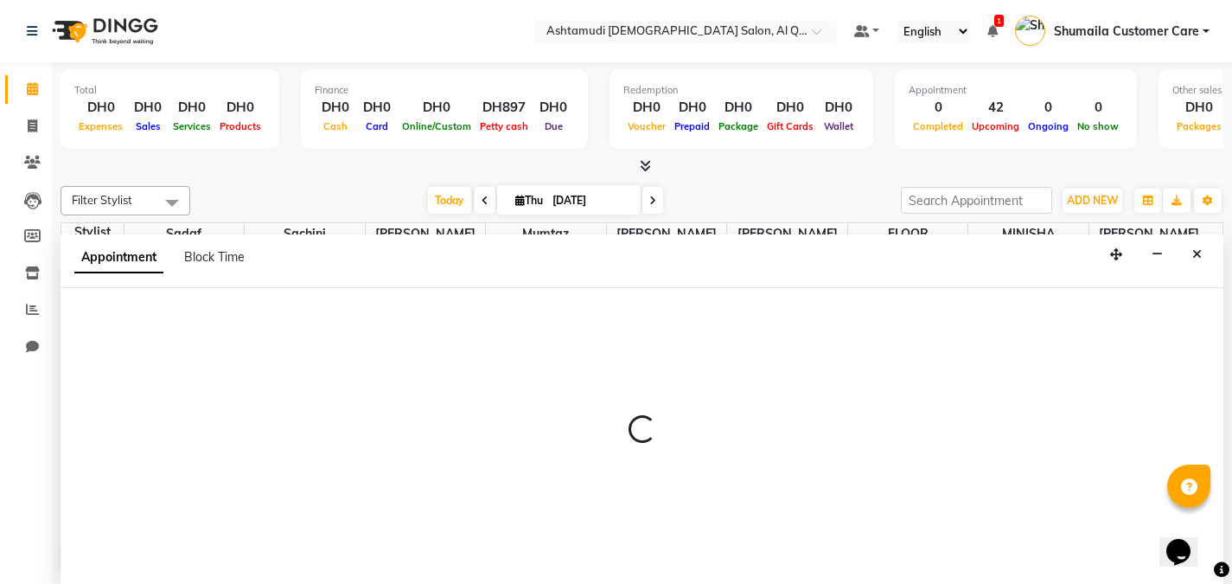
scroll to position [1, 0]
select select "upcoming"
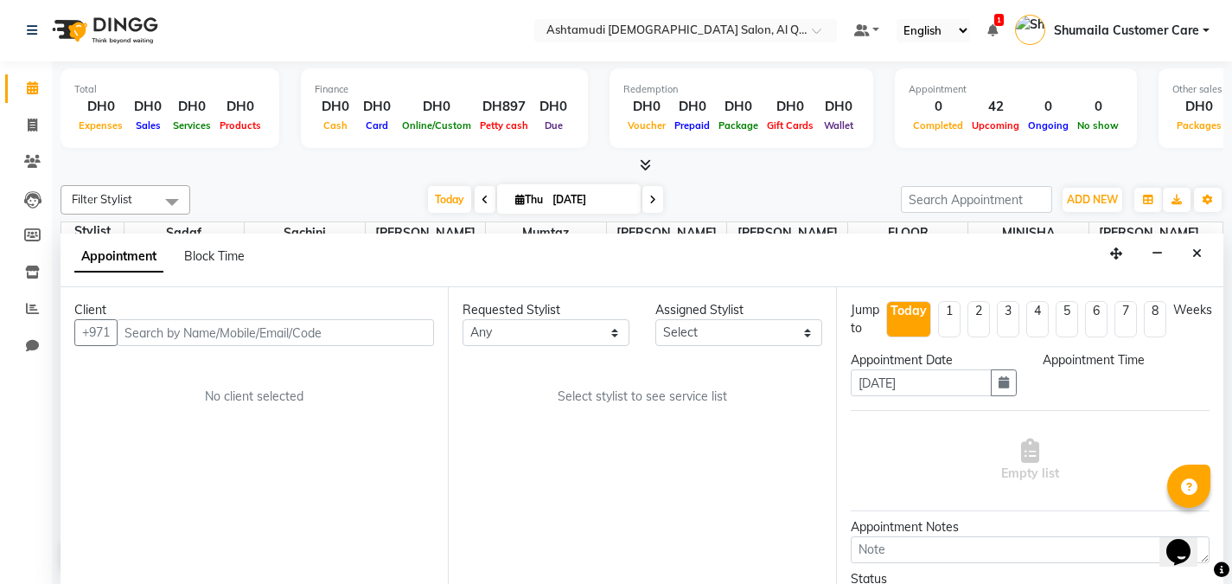
scroll to position [0, 0]
select select "86549"
select select "1080"
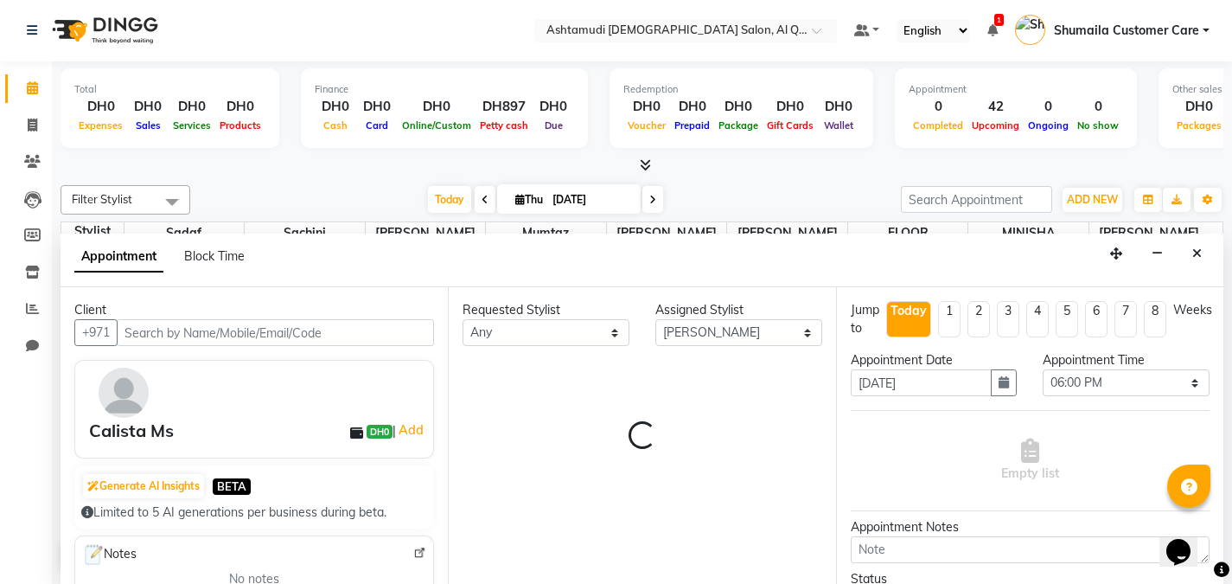
select select "3408"
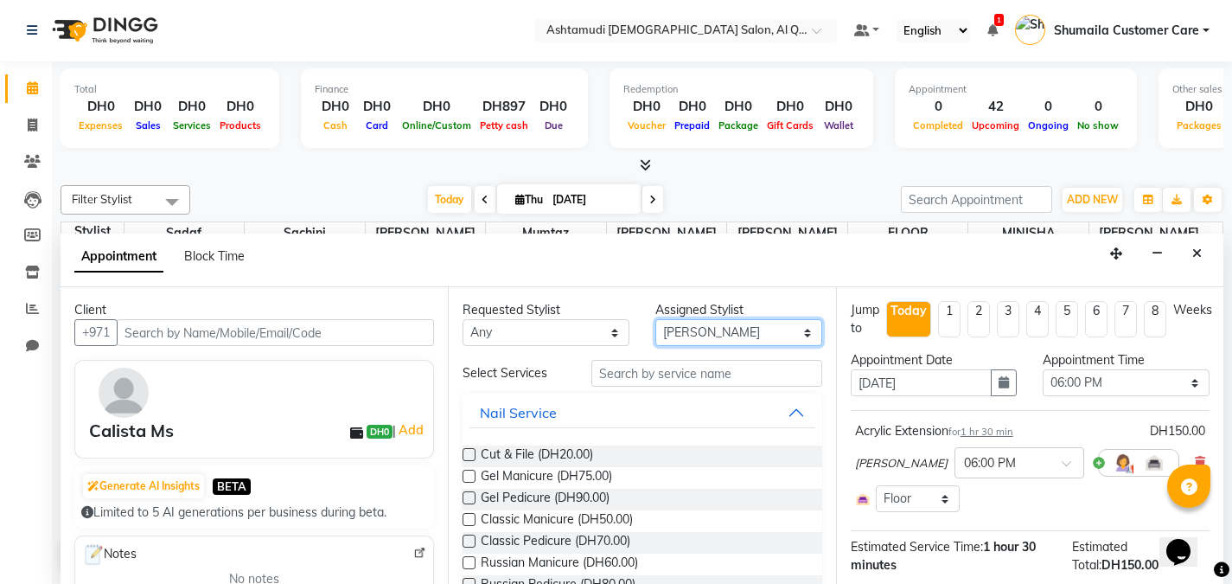
click at [708, 334] on select "Select Abeera Adhi Aira AL QUASIS 1 - FRONT OFFICE AMINA BEE Anila Thomas Aroos…" at bounding box center [738, 332] width 167 height 27
select select "87644"
click at [655, 319] on select "Select Abeera Adhi Aira AL QUASIS 1 - FRONT OFFICE AMINA BEE Anila Thomas Aroos…" at bounding box center [738, 332] width 167 height 27
click at [633, 380] on input "text" at bounding box center [706, 373] width 231 height 27
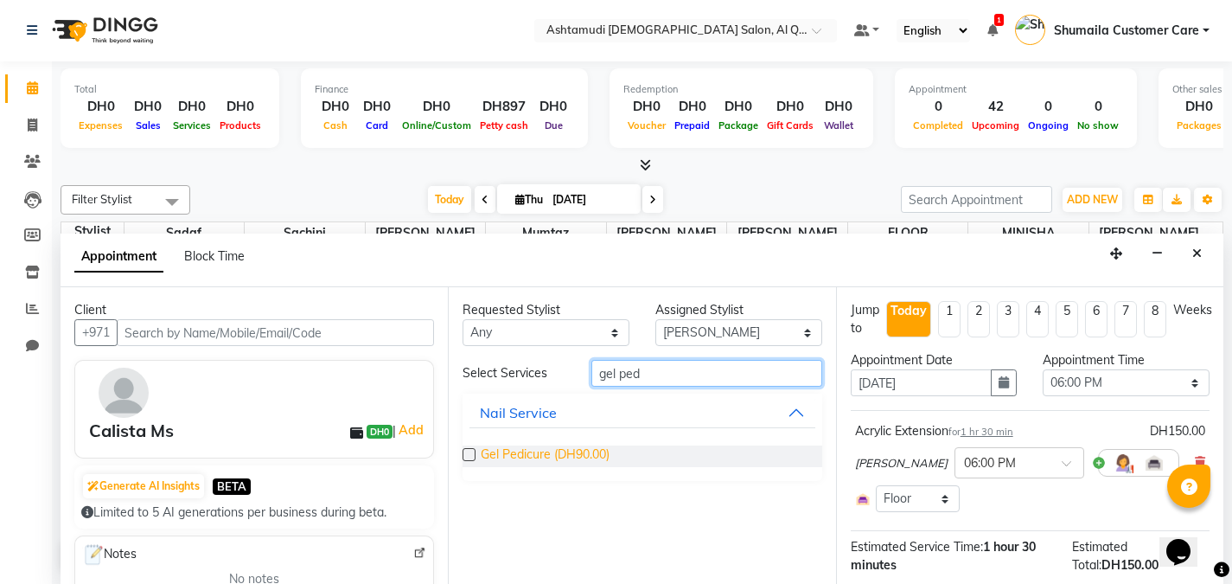
type input "gel ped"
click at [495, 450] on span "Gel Pedicure (DH90.00)" at bounding box center [545, 456] width 129 height 22
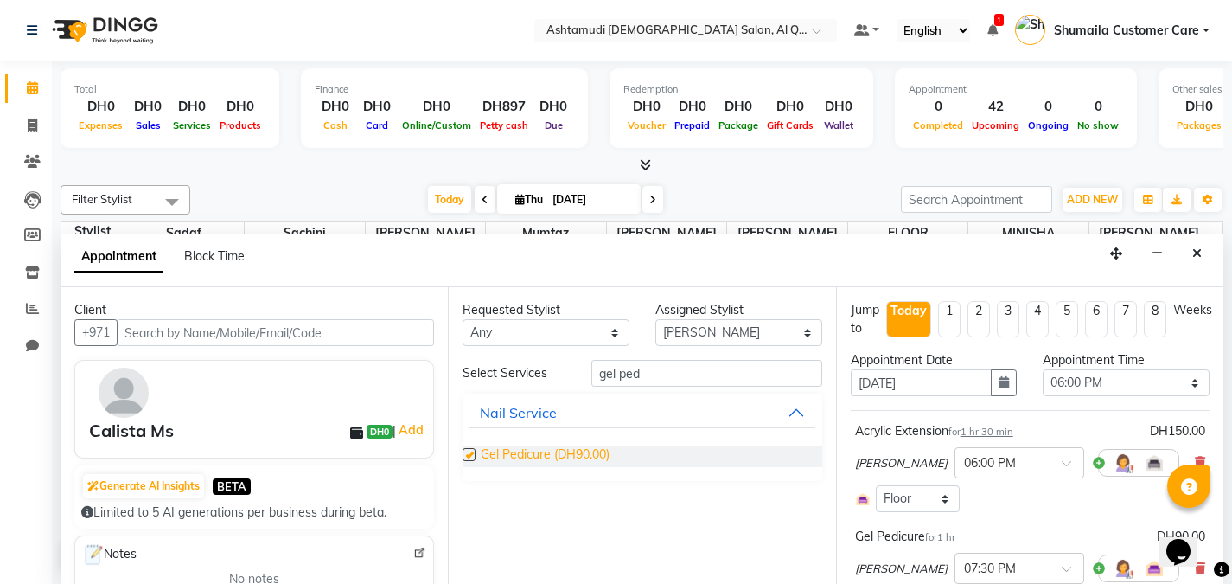
checkbox input "false"
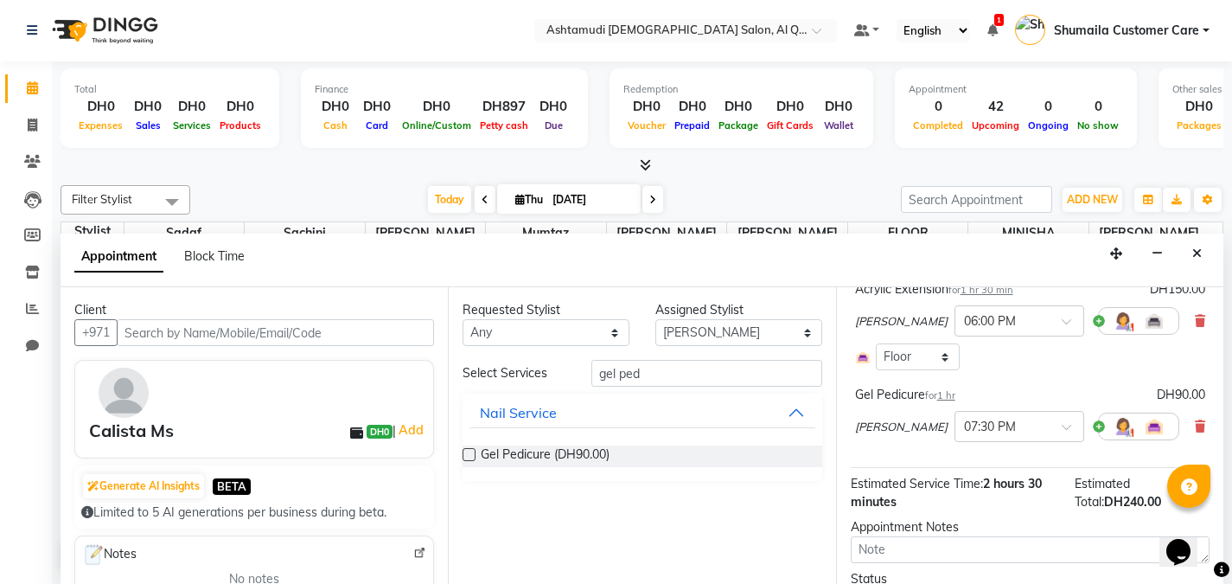
scroll to position [136, 0]
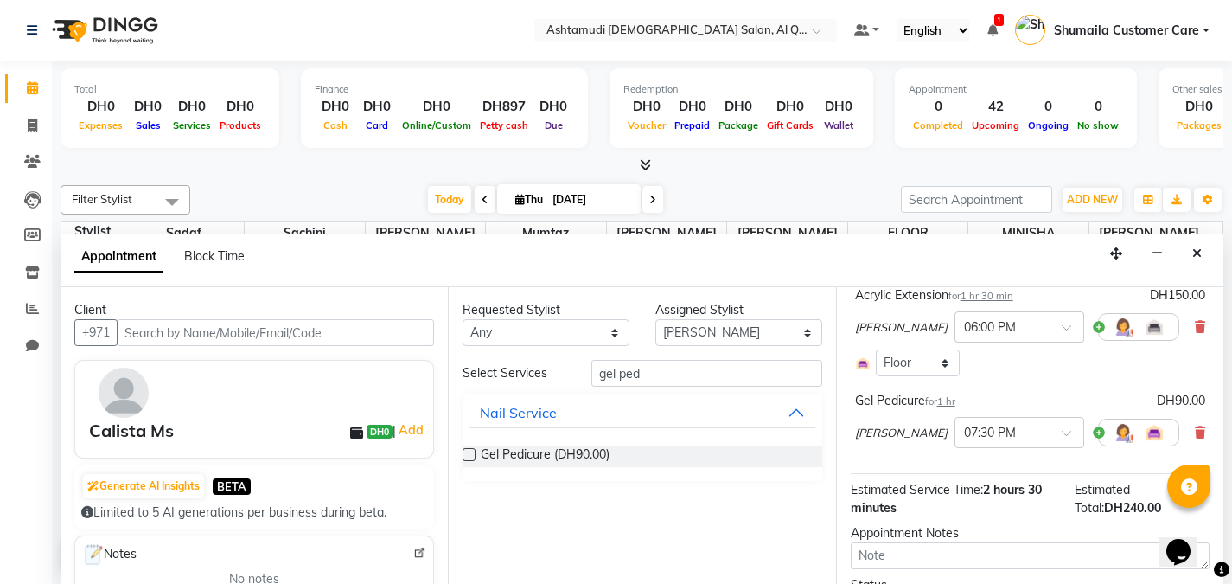
click at [1051, 331] on div at bounding box center [1019, 325] width 128 height 18
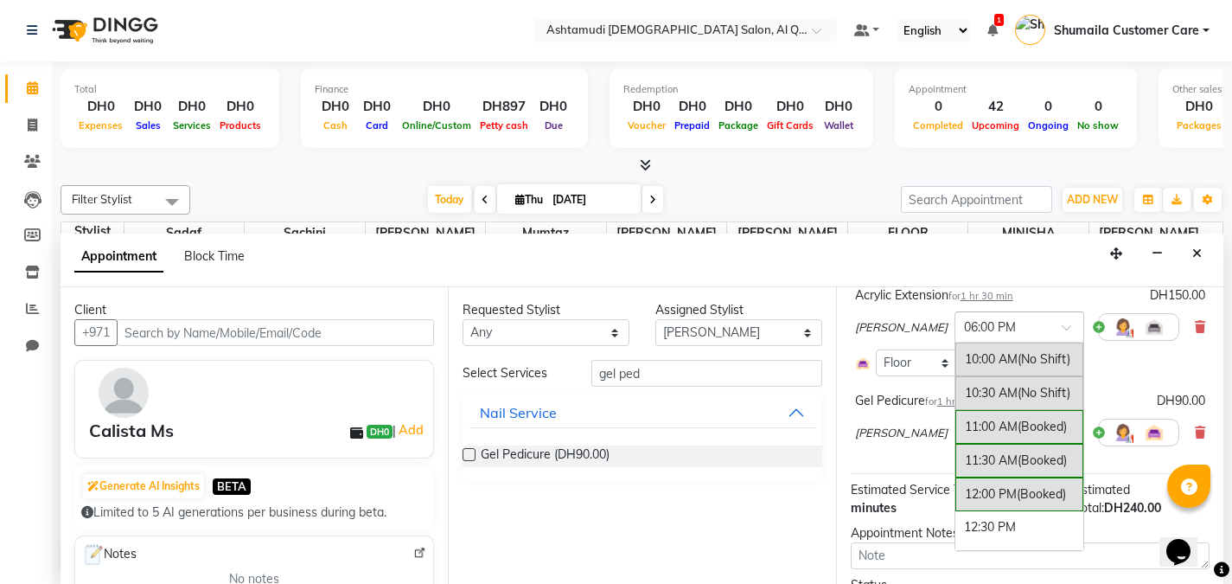
scroll to position [521, 0]
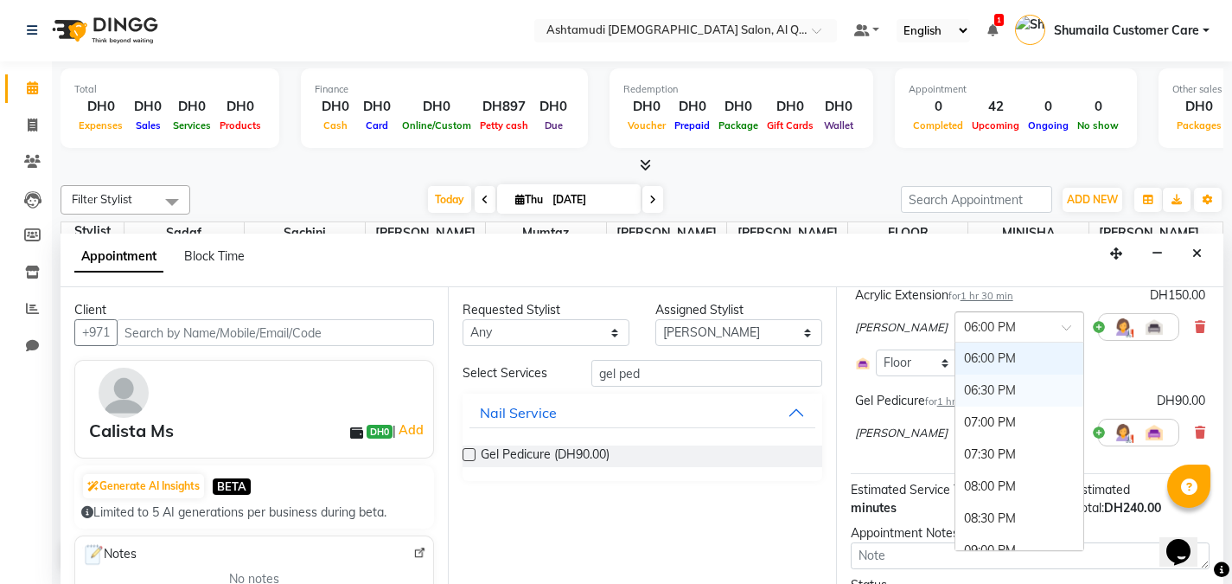
click at [987, 386] on div "06:30 PM" at bounding box center [1019, 390] width 128 height 32
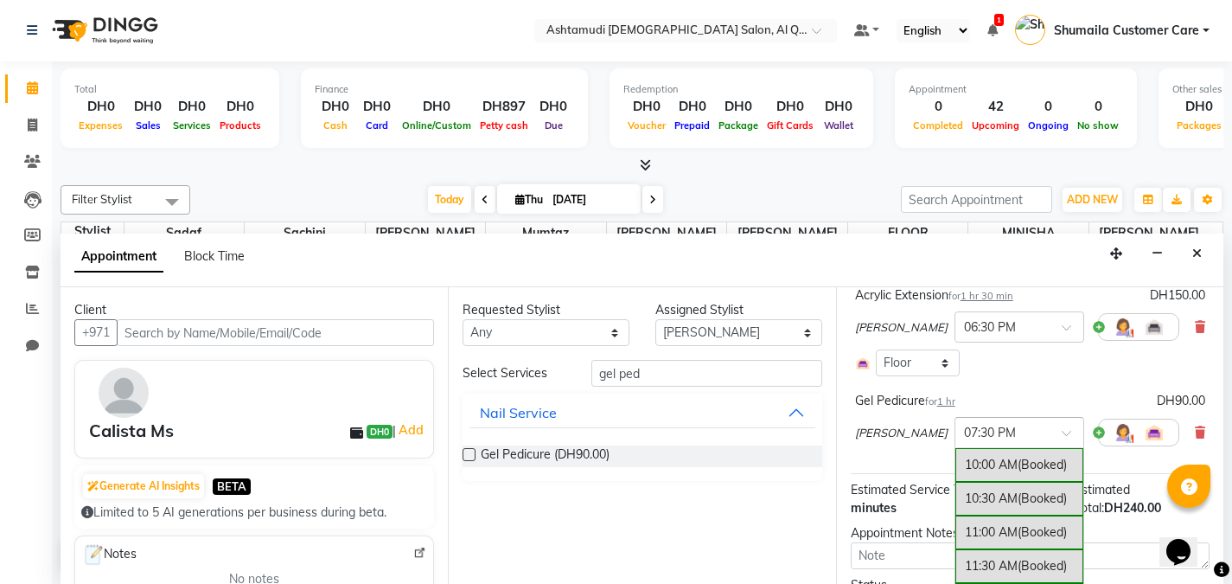
click at [1027, 431] on input "text" at bounding box center [1002, 431] width 76 height 18
click at [1062, 436] on span at bounding box center [1073, 438] width 22 height 18
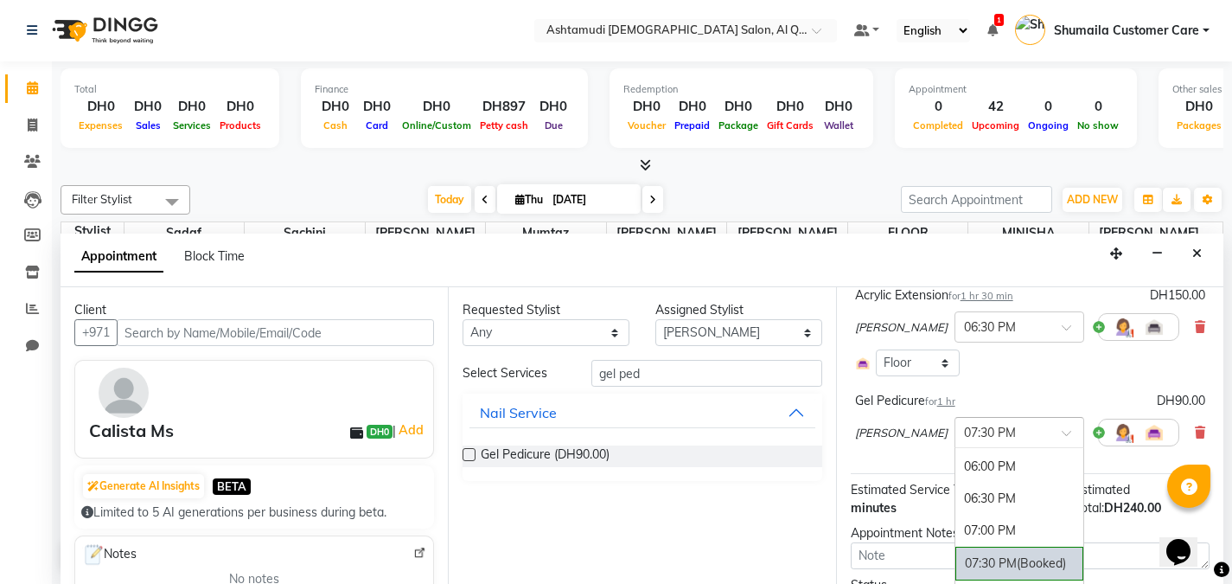
scroll to position [504, 0]
click at [972, 513] on div "06:30 PM" at bounding box center [1019, 512] width 128 height 32
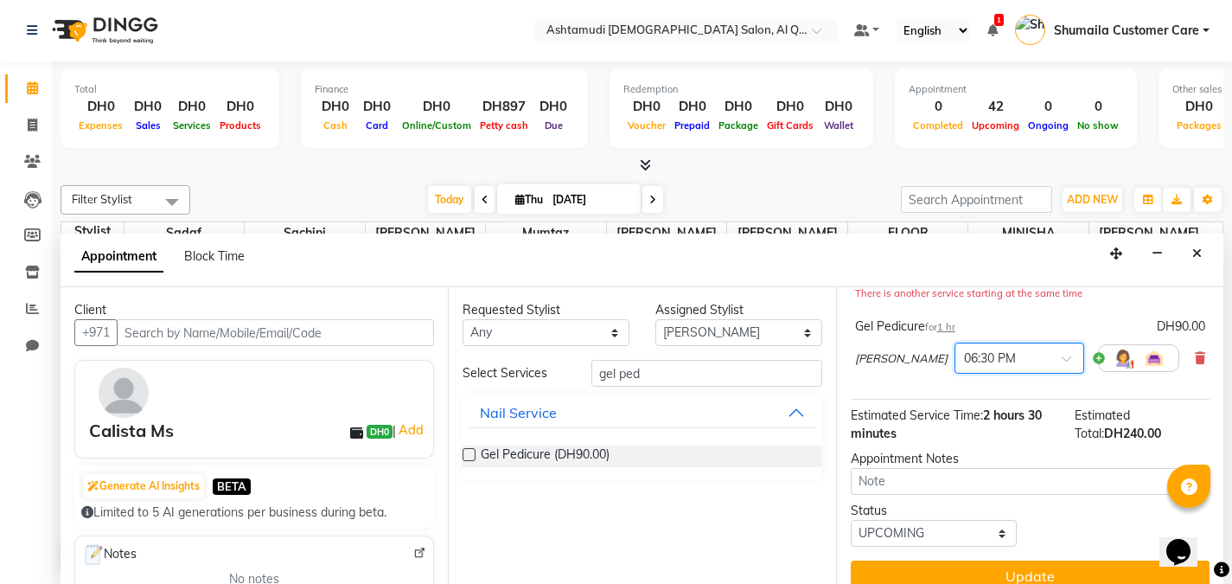
scroll to position [255, 0]
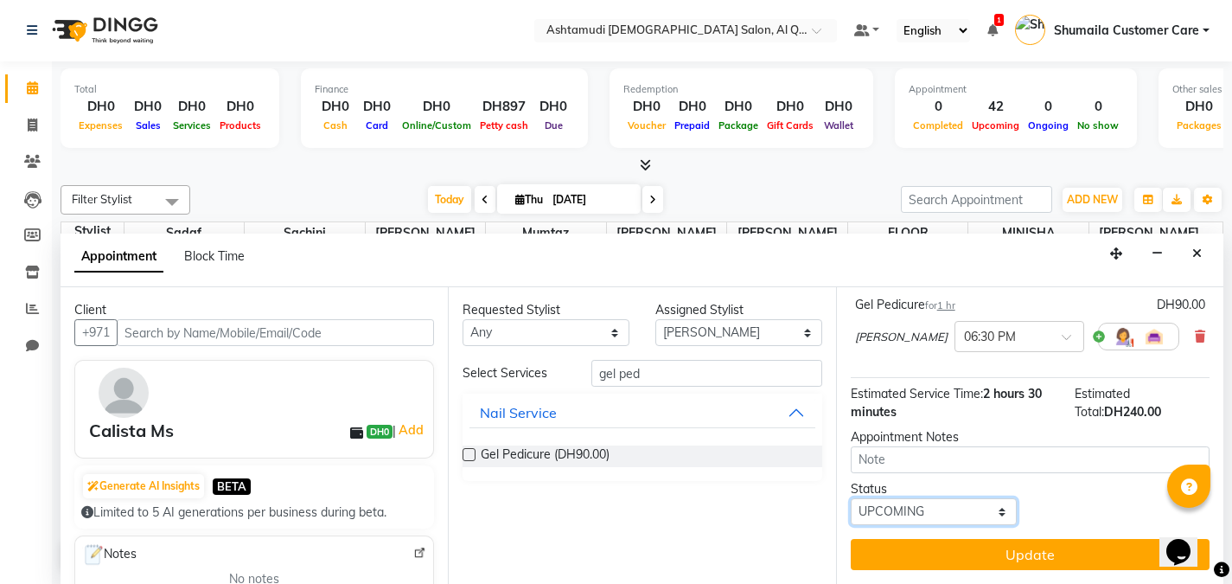
click at [927, 514] on select "Select TENTATIVE CONFIRM CHECK-IN UPCOMING" at bounding box center [934, 511] width 167 height 27
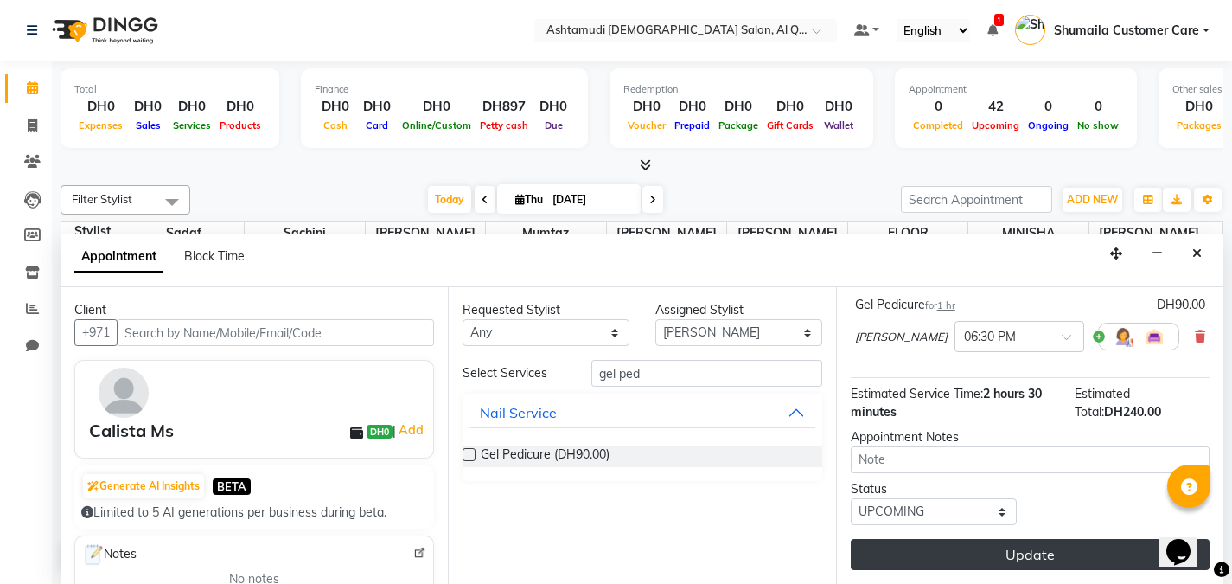
click at [914, 557] on button "Update" at bounding box center [1030, 554] width 359 height 31
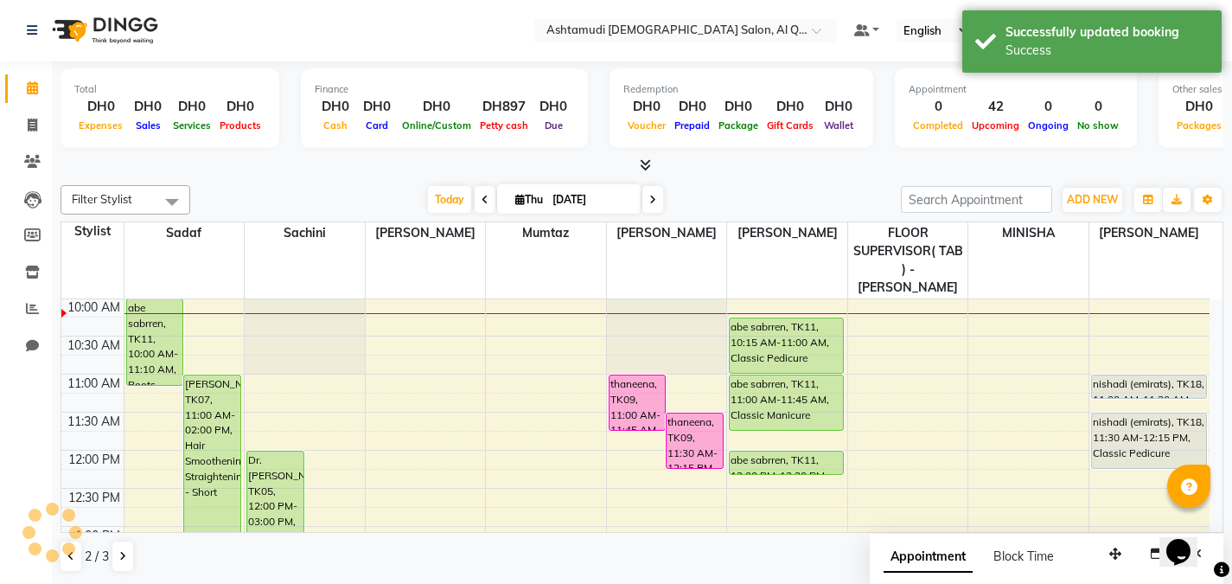
scroll to position [0, 0]
click at [80, 557] on button at bounding box center [71, 556] width 21 height 29
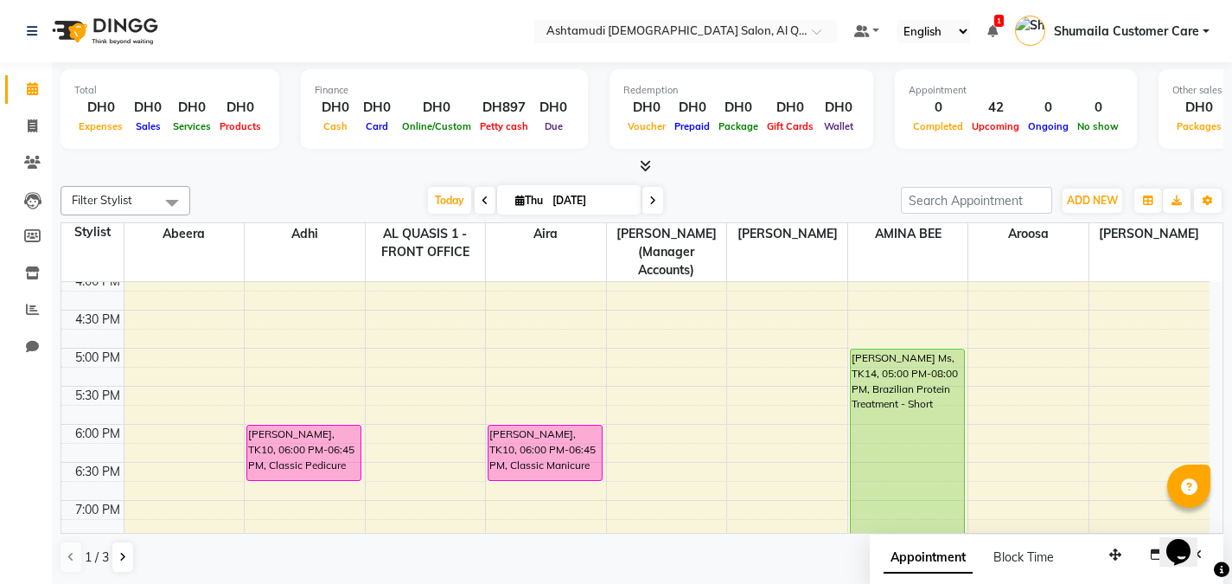
scroll to position [547, 0]
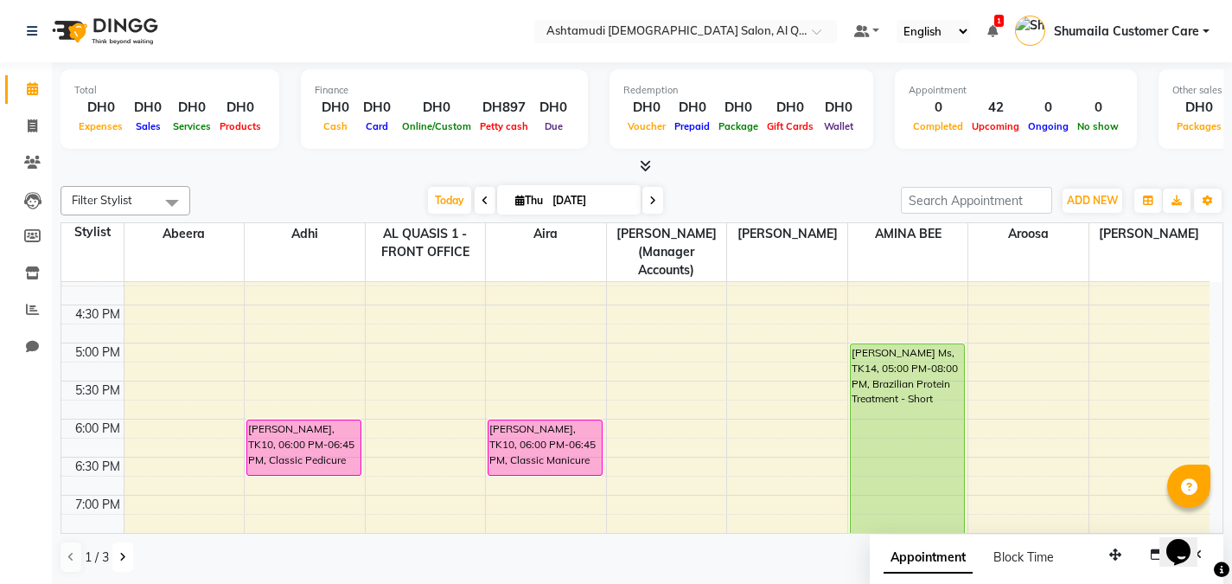
click at [121, 555] on icon at bounding box center [122, 557] width 7 height 10
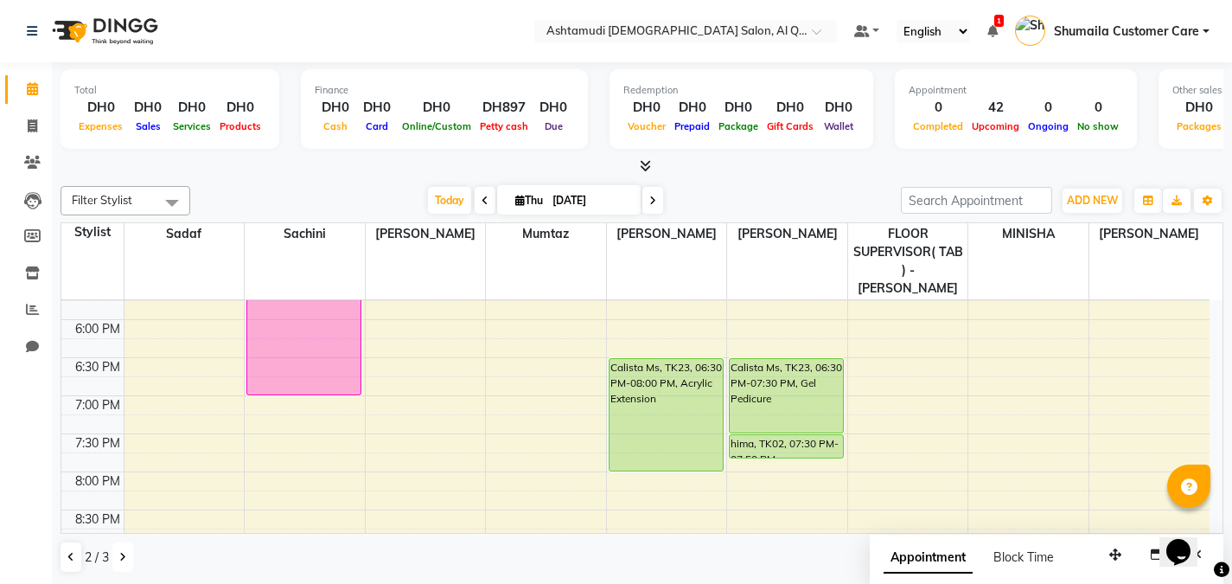
scroll to position [662, 0]
click at [68, 554] on icon at bounding box center [70, 557] width 7 height 10
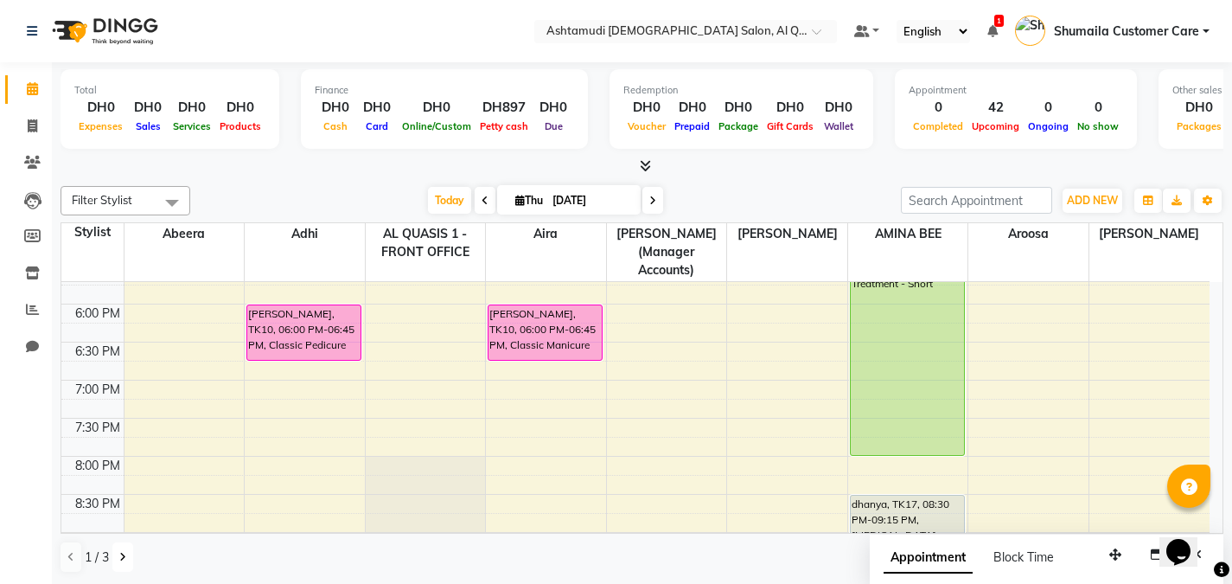
click at [126, 552] on button at bounding box center [122, 556] width 21 height 29
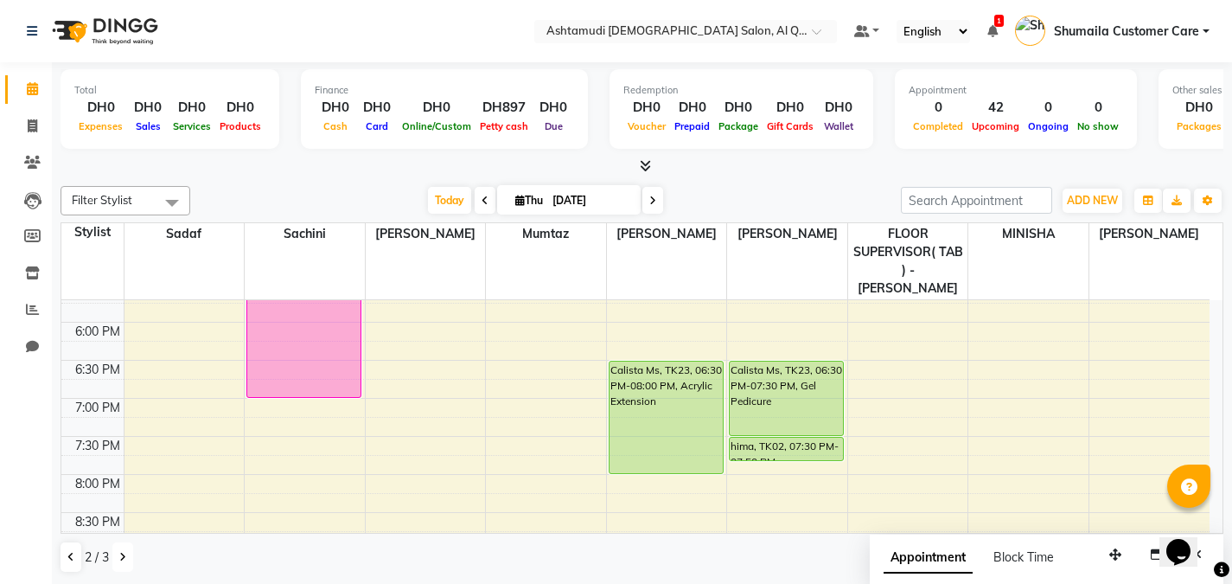
click at [126, 552] on button at bounding box center [122, 556] width 21 height 29
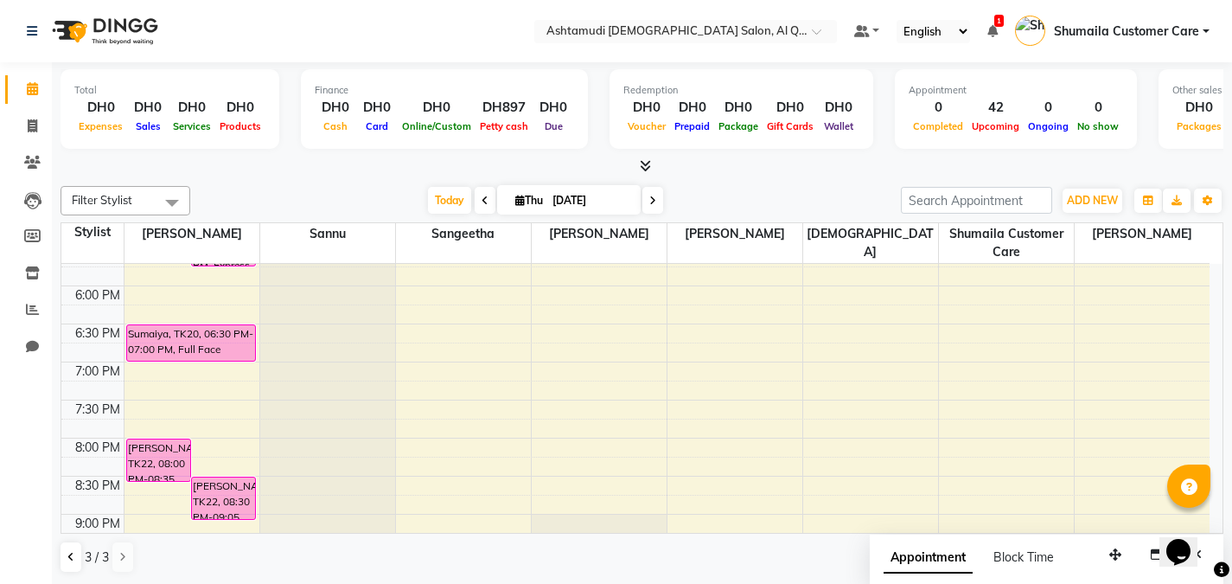
click at [73, 555] on div at bounding box center [52, 532] width 52 height 52
click at [72, 559] on icon at bounding box center [70, 557] width 7 height 10
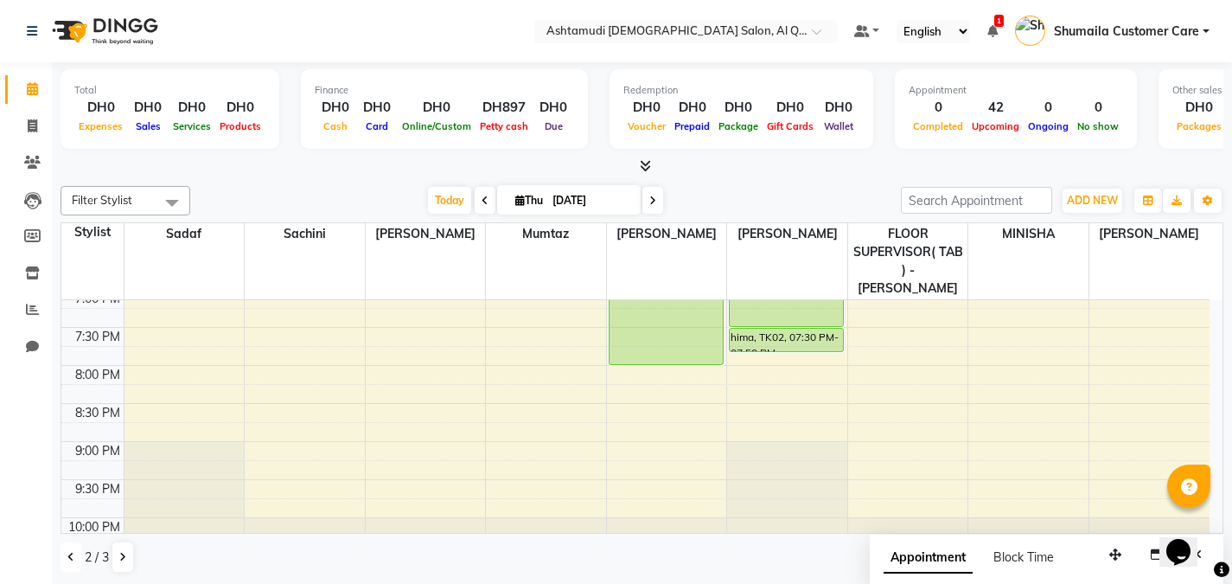
scroll to position [767, 0]
click at [67, 560] on icon at bounding box center [70, 557] width 7 height 10
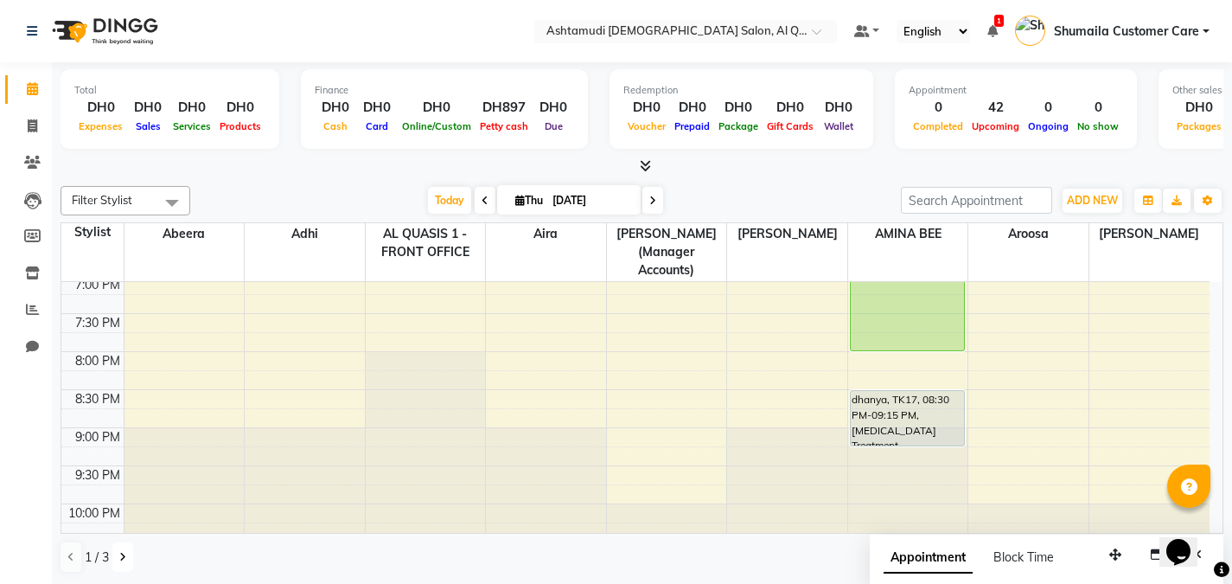
click at [124, 565] on button at bounding box center [122, 556] width 21 height 29
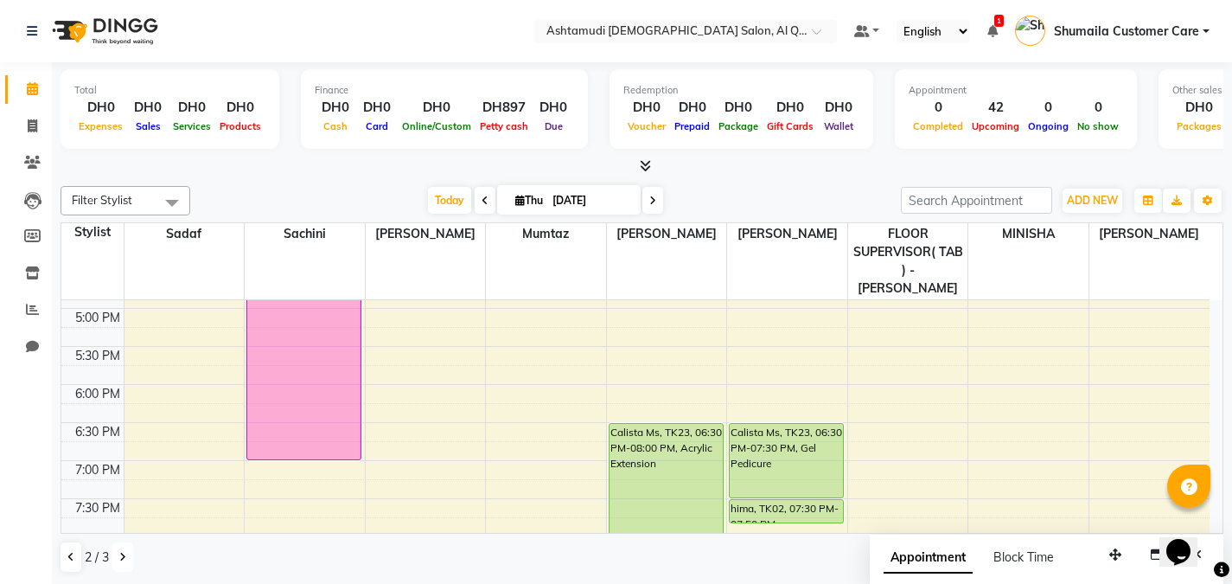
scroll to position [587, 0]
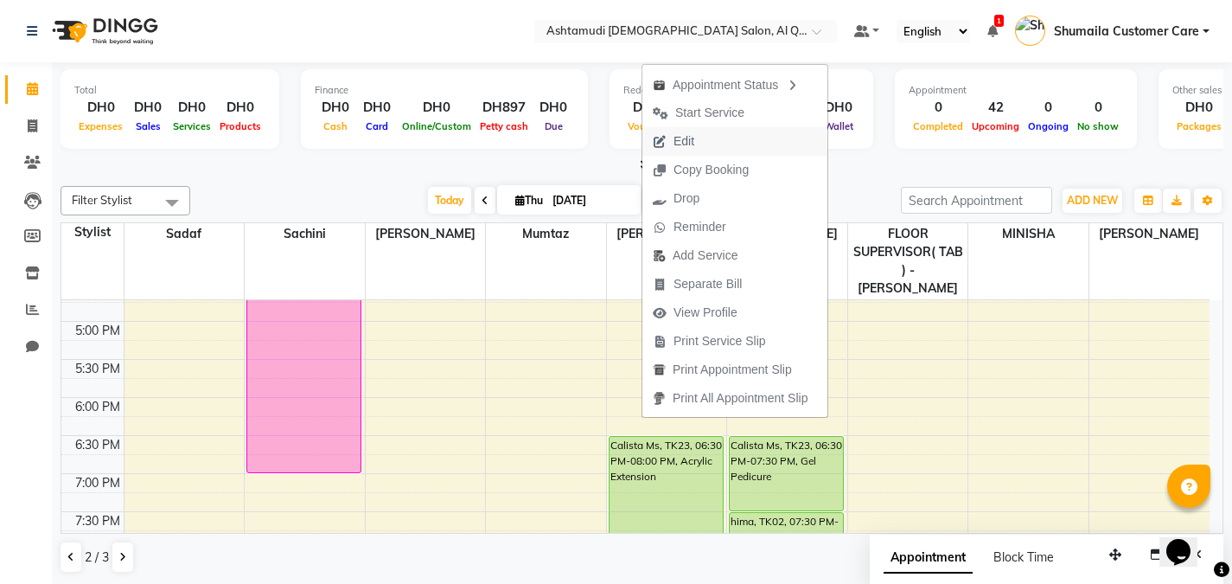
click at [684, 145] on span "Edit" at bounding box center [684, 141] width 21 height 18
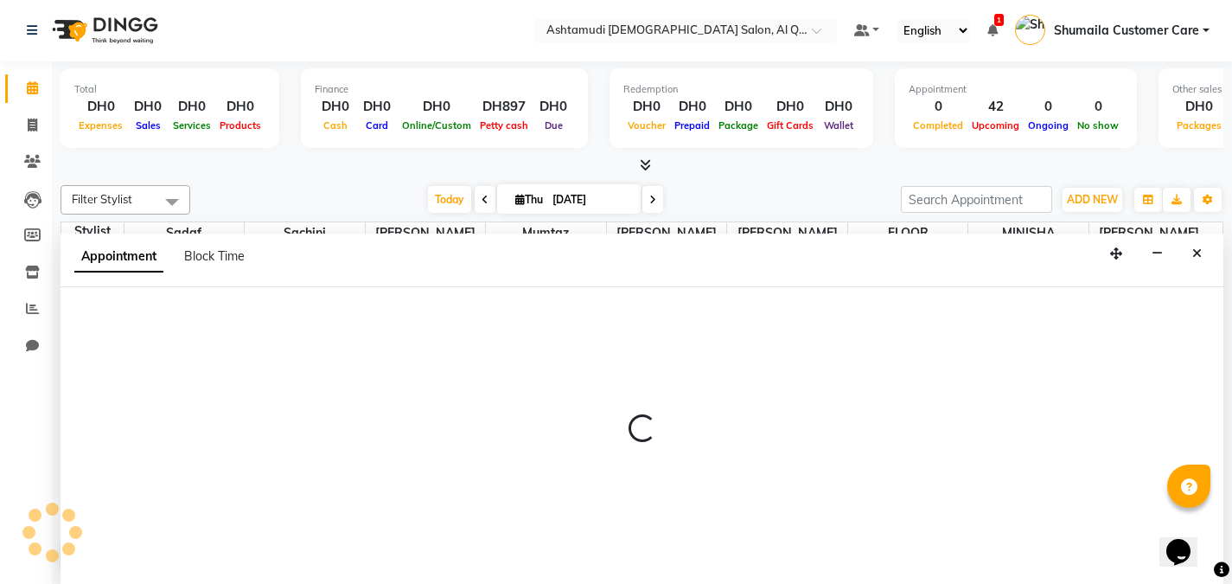
select select "87644"
select select "upcoming"
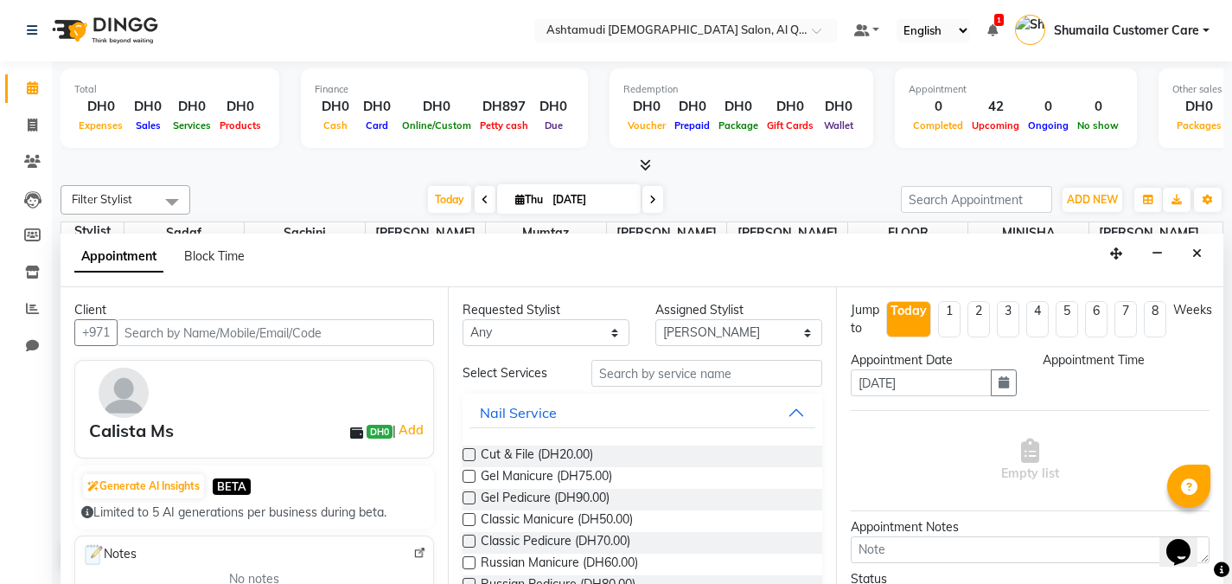
select select "1110"
click at [690, 332] on select "Select Abeera Adhi Aira AL QUASIS 1 - FRONT OFFICE AMINA BEE Anila Thomas Aroos…" at bounding box center [738, 332] width 167 height 27
select select "53705"
click at [655, 319] on select "Select Abeera Adhi Aira AL QUASIS 1 - FRONT OFFICE AMINA BEE Anila Thomas Aroos…" at bounding box center [738, 332] width 167 height 27
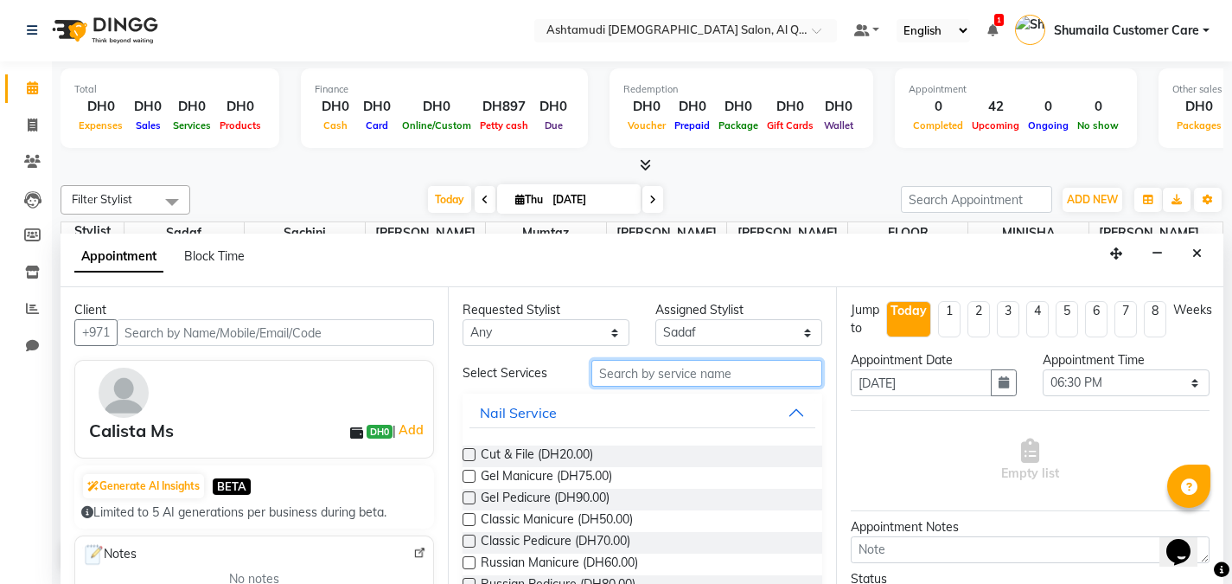
click at [644, 376] on input "text" at bounding box center [706, 373] width 231 height 27
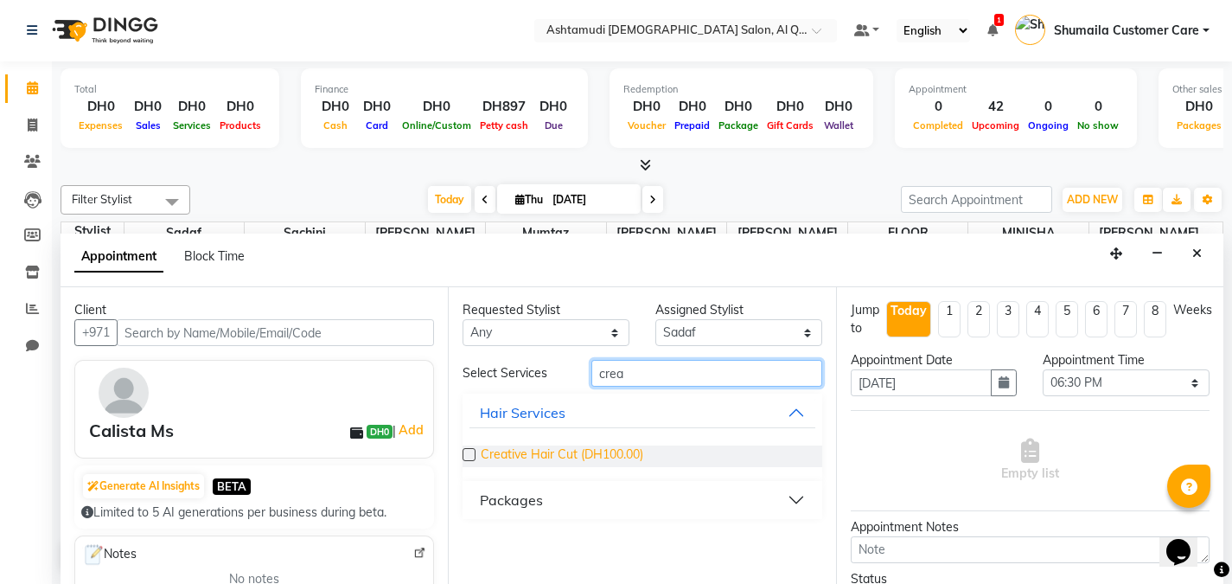
type input "crea"
click at [545, 454] on span "Creative Hair Cut (DH100.00)" at bounding box center [562, 456] width 163 height 22
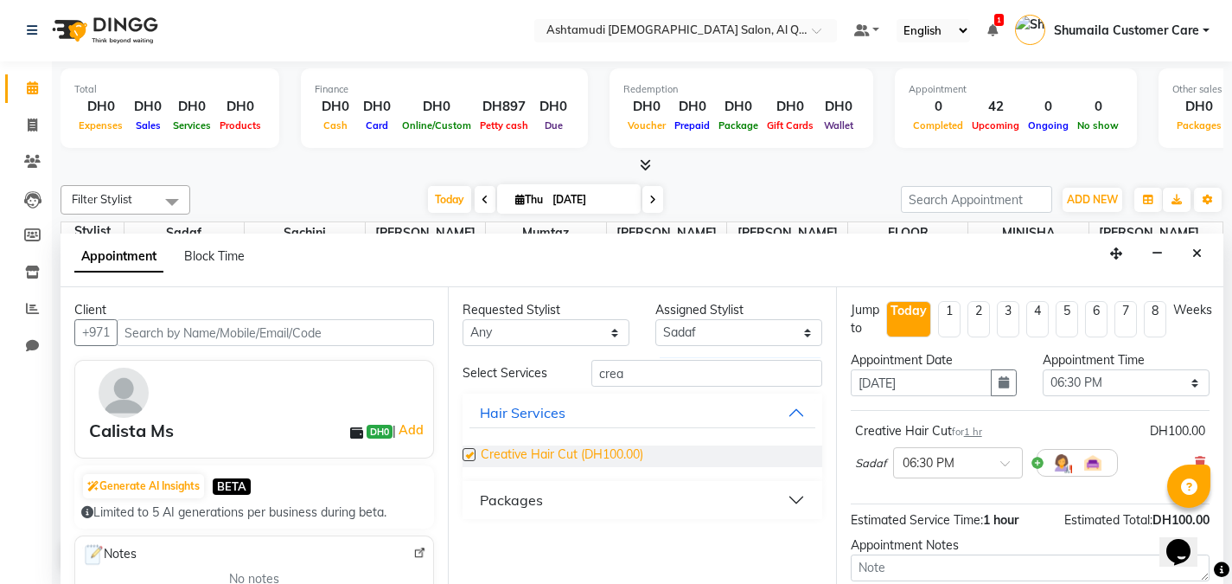
checkbox input "false"
click at [1007, 458] on div at bounding box center [958, 461] width 128 height 18
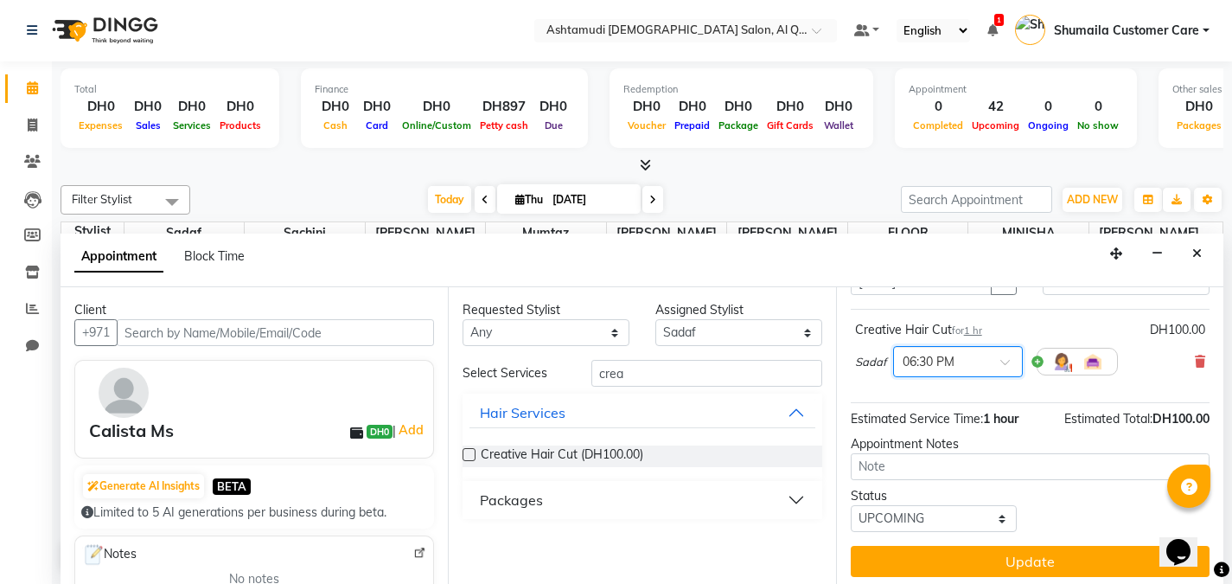
scroll to position [95, 0]
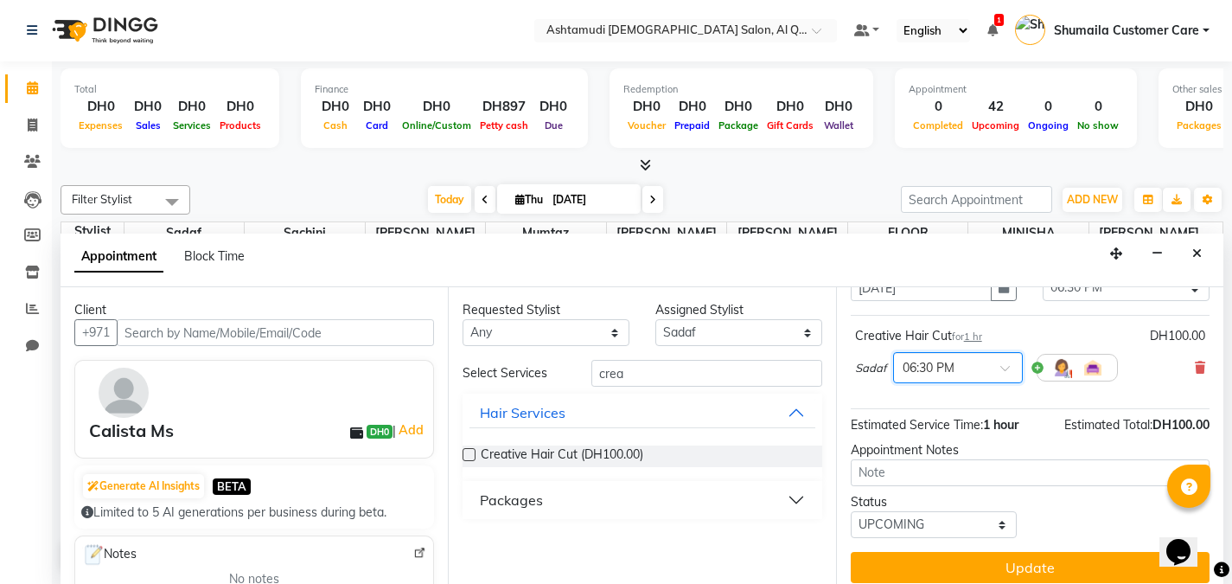
click at [1001, 364] on span at bounding box center [1011, 373] width 22 height 18
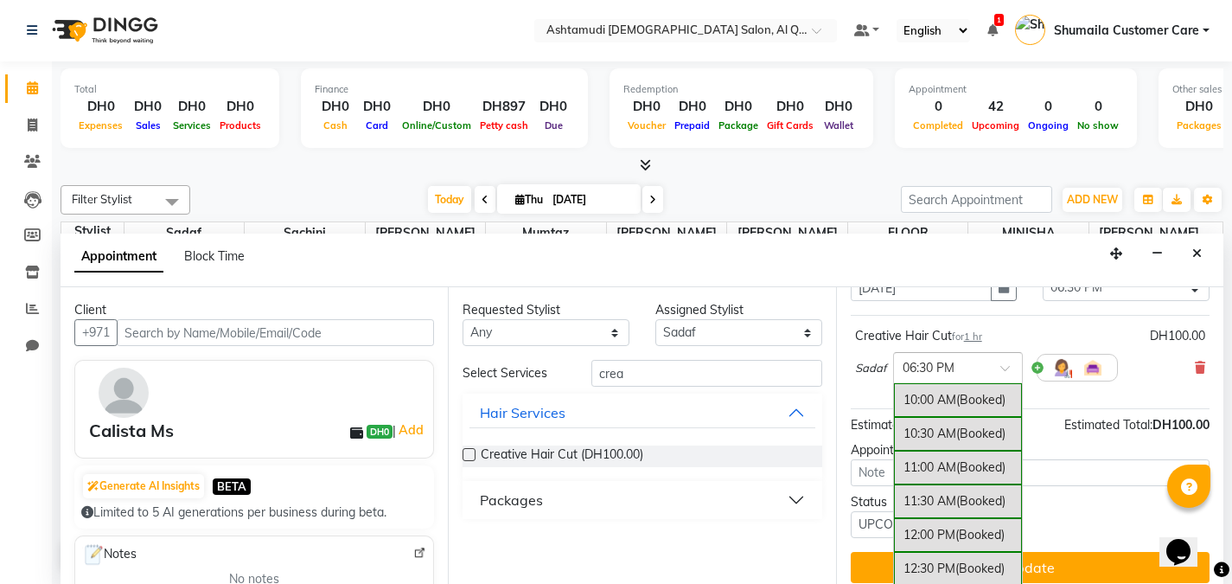
scroll to position [563, 0]
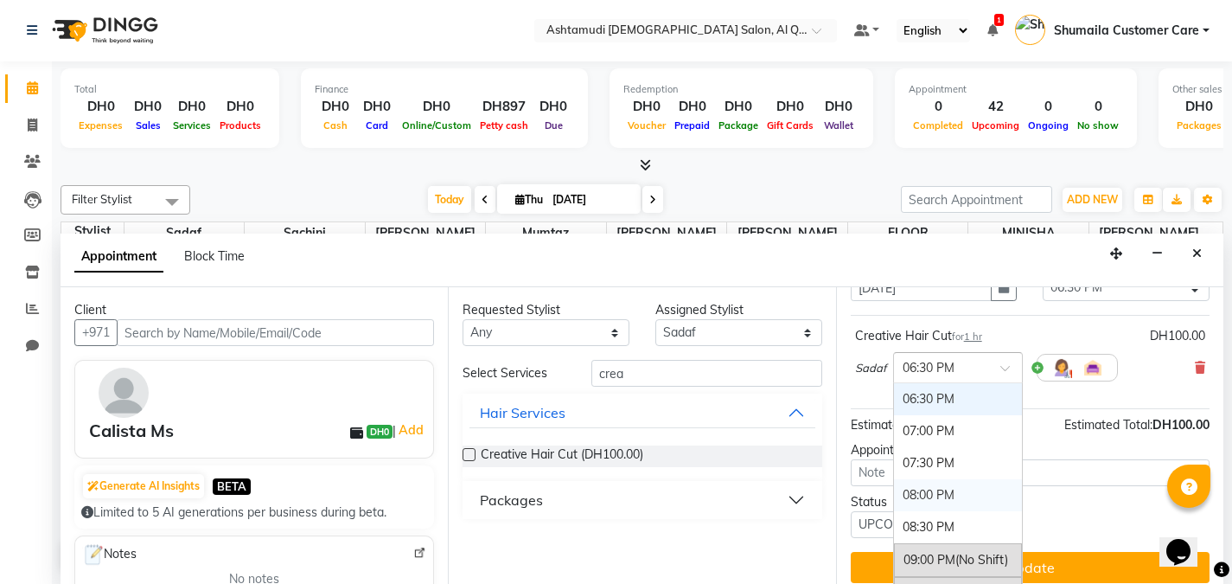
click at [929, 499] on div "08:00 PM" at bounding box center [958, 495] width 128 height 32
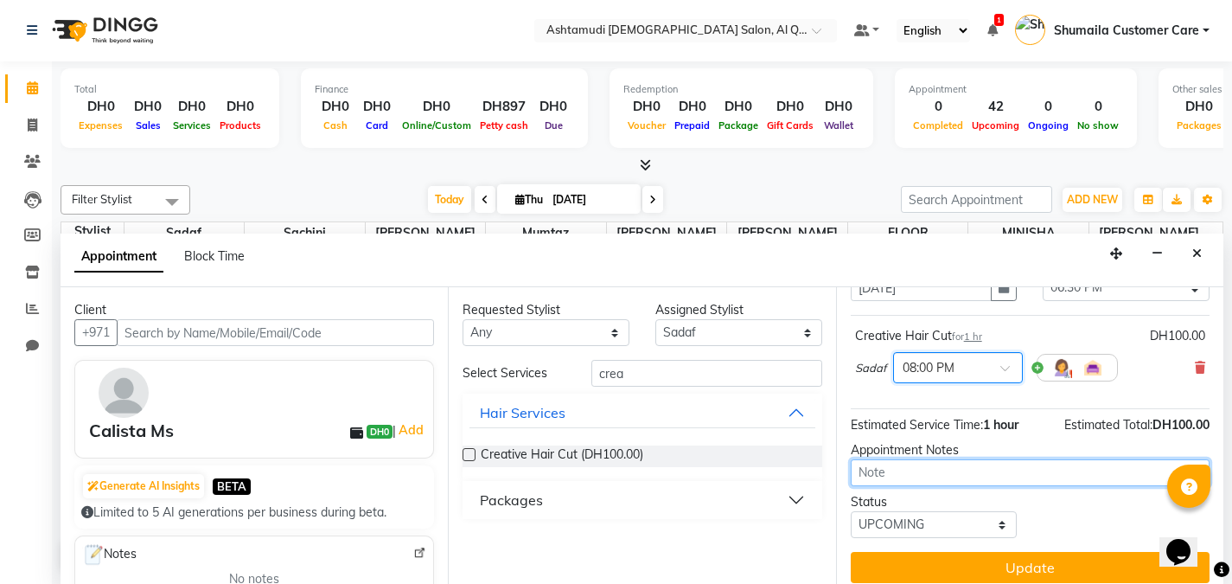
click at [907, 478] on textarea at bounding box center [1030, 472] width 359 height 27
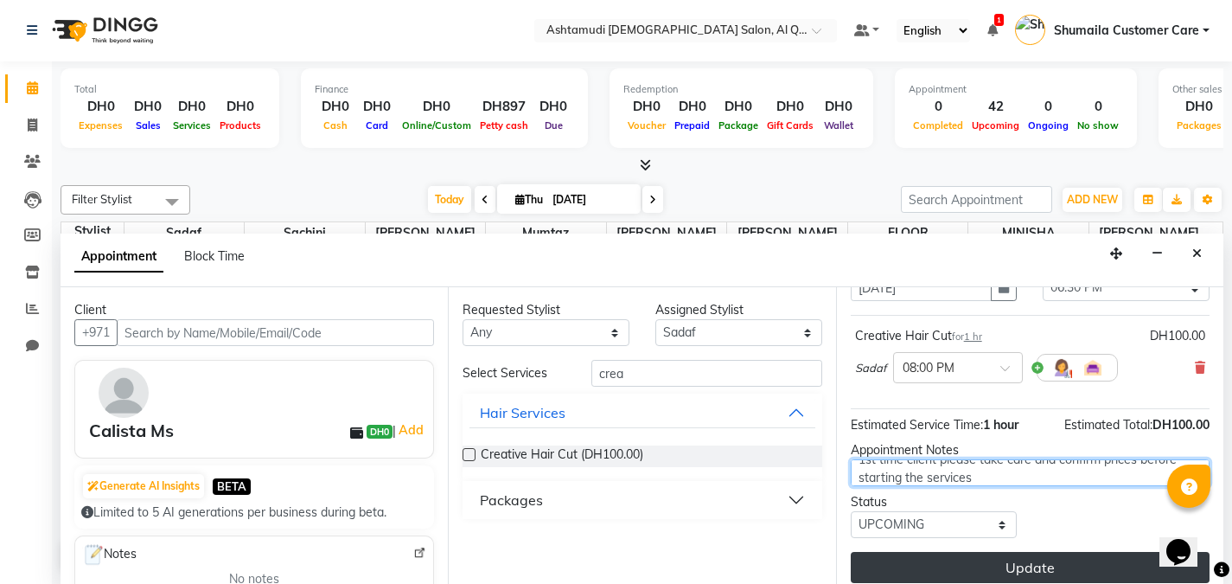
type textarea "1st time client please take care and confirm prices before starting the services"
click at [1038, 557] on button "Update" at bounding box center [1030, 567] width 359 height 31
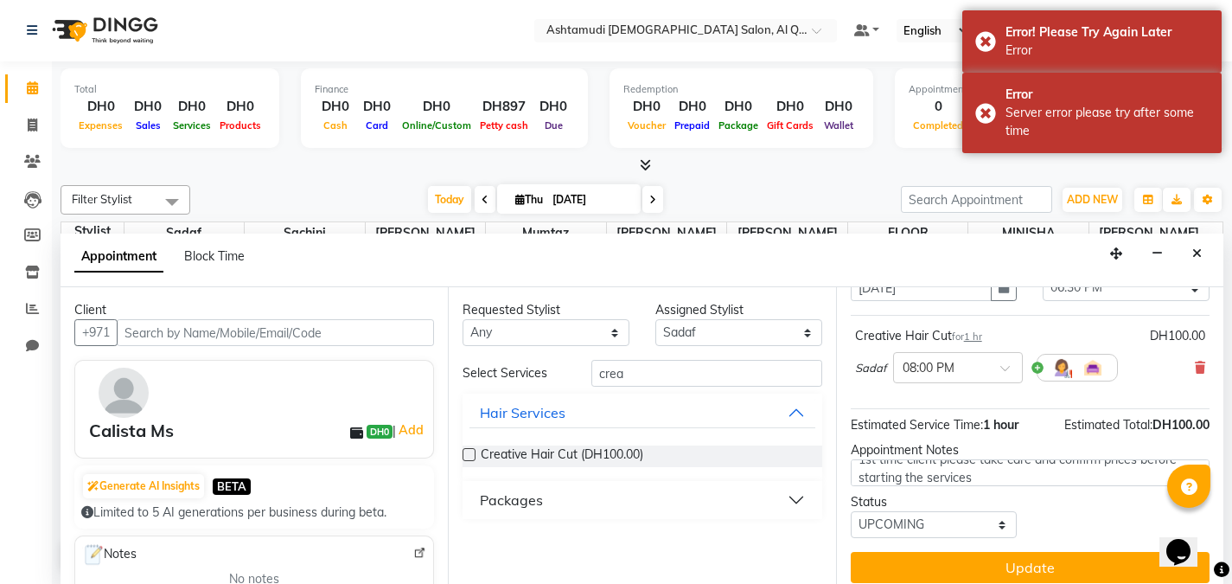
drag, startPoint x: 1038, startPoint y: 557, endPoint x: 1113, endPoint y: 515, distance: 85.9
click at [1113, 515] on div "Status Select TENTATIVE CONFIRM CHECK-IN UPCOMING" at bounding box center [1030, 515] width 385 height 45
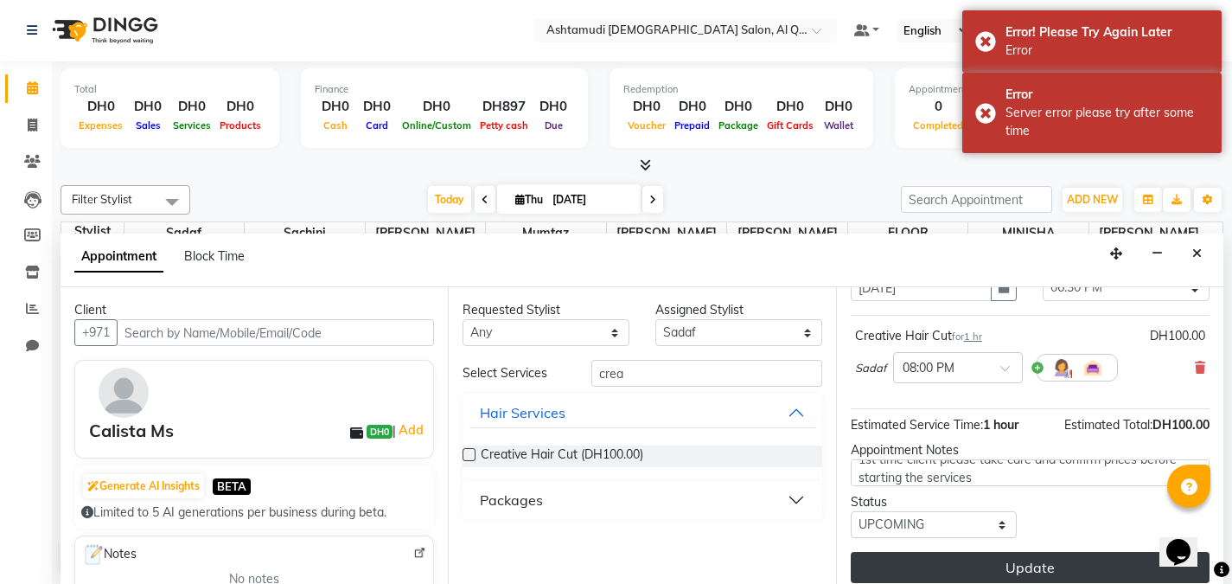
click at [1020, 564] on button "Update" at bounding box center [1030, 567] width 359 height 31
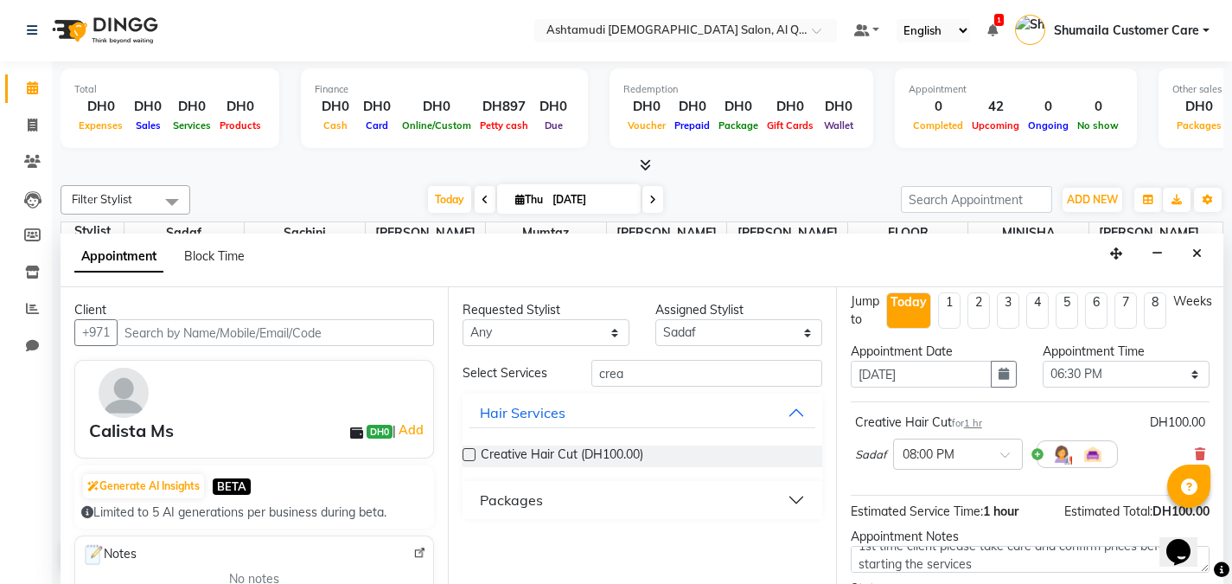
scroll to position [0, 0]
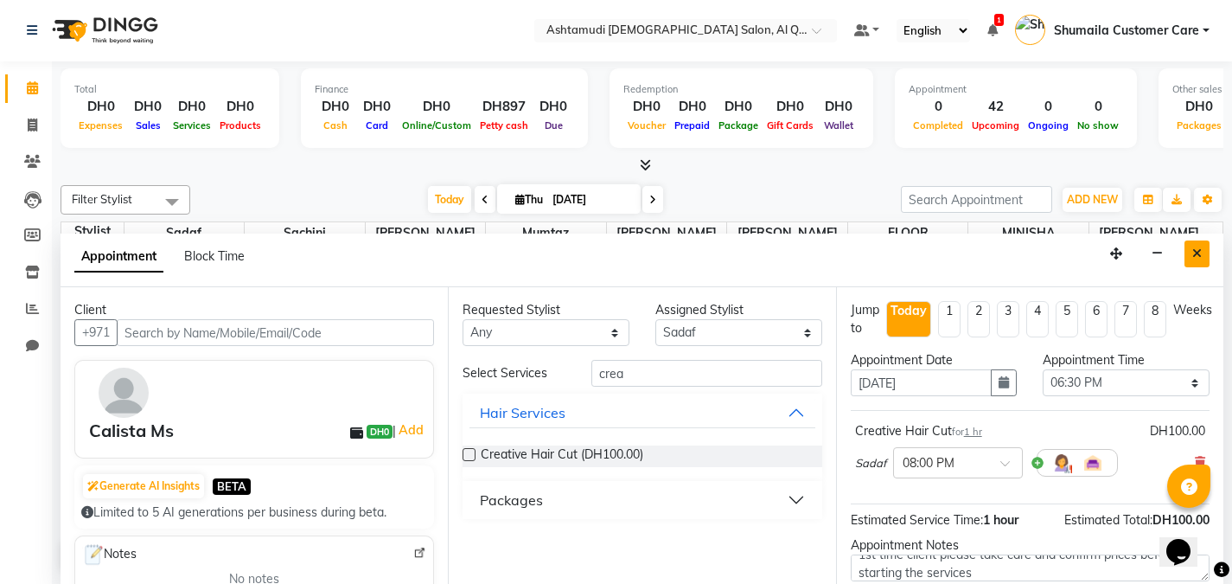
click at [1188, 247] on button "Close" at bounding box center [1197, 253] width 25 height 27
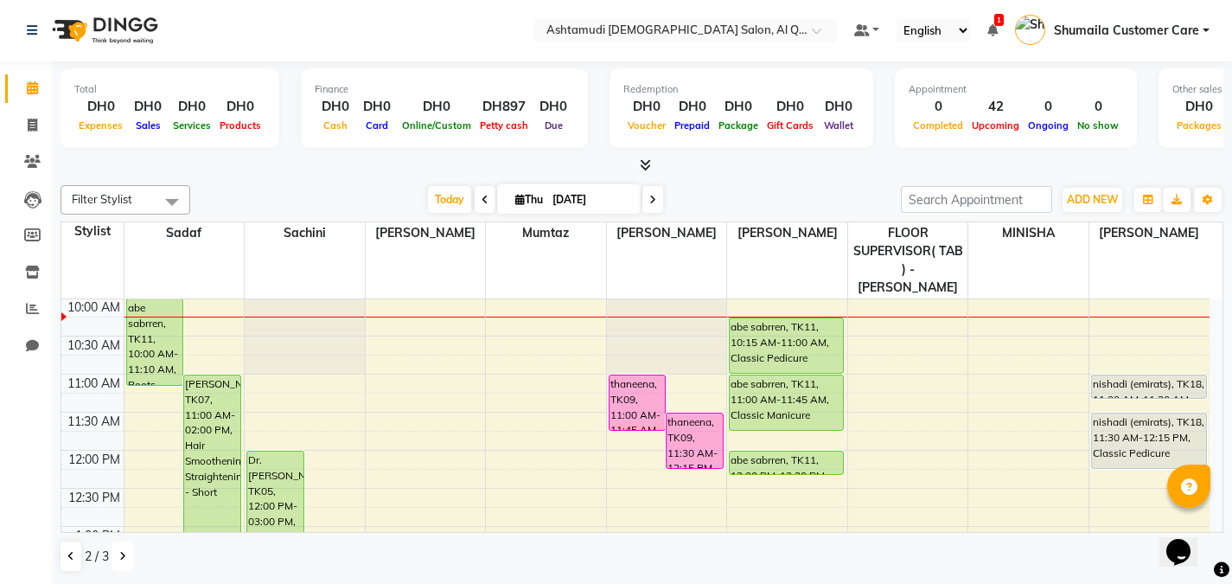
click at [129, 557] on button at bounding box center [122, 555] width 21 height 29
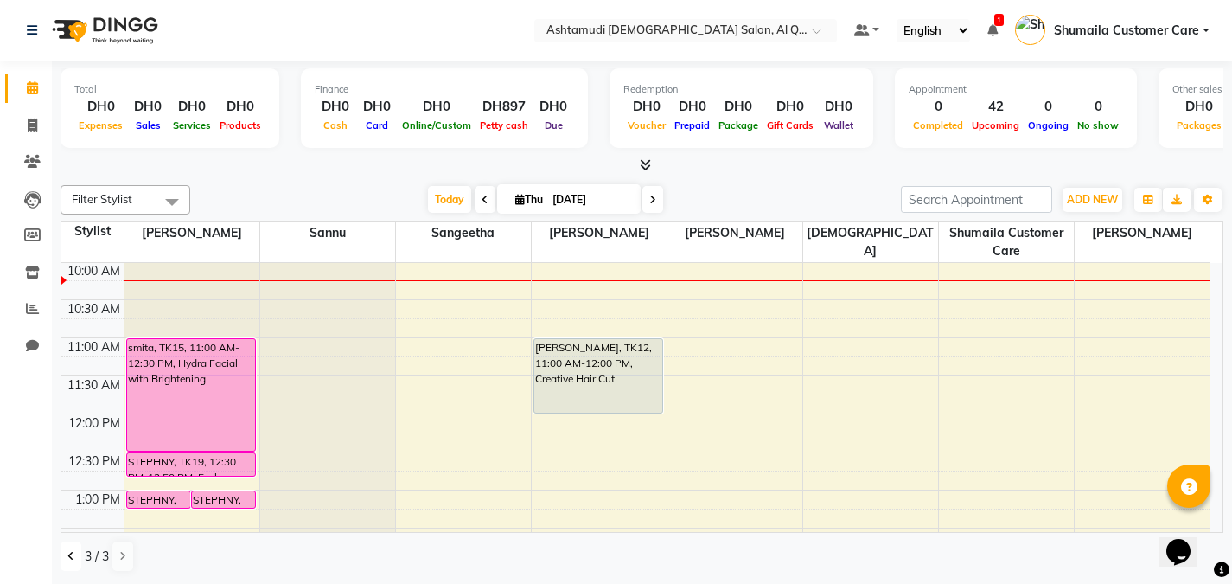
click at [71, 555] on icon at bounding box center [70, 556] width 7 height 10
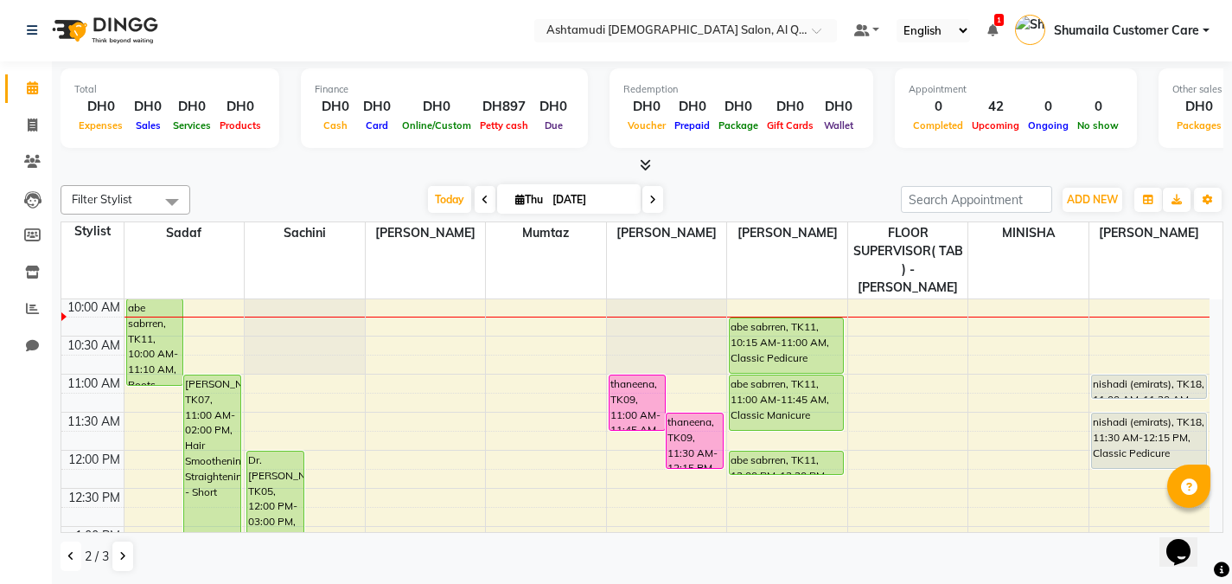
click at [71, 555] on icon at bounding box center [70, 556] width 7 height 10
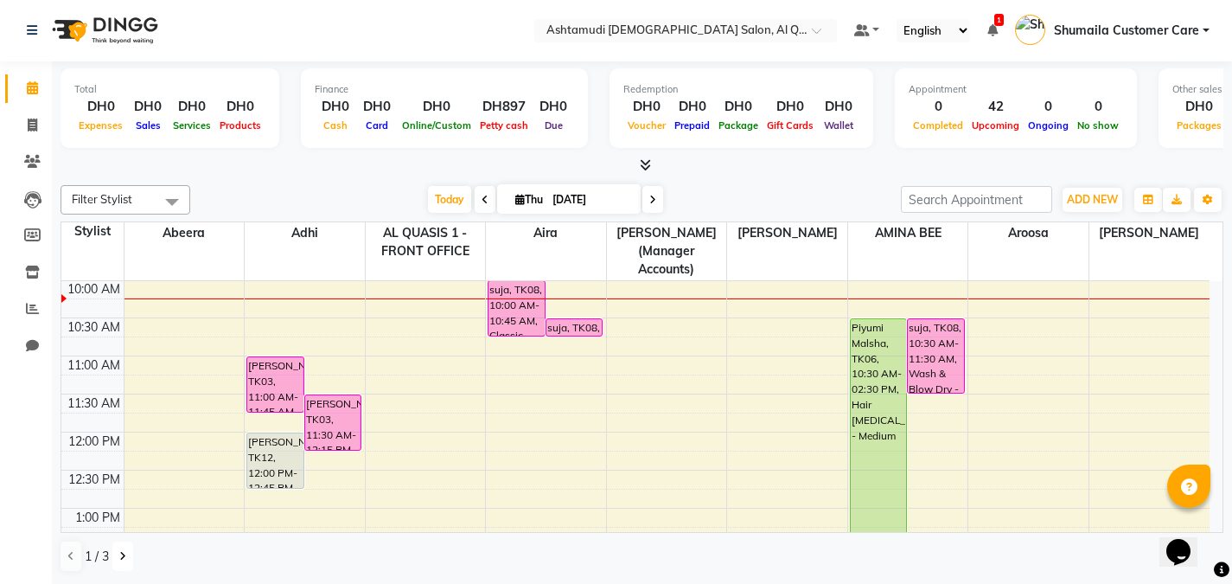
click at [131, 562] on button at bounding box center [122, 555] width 21 height 29
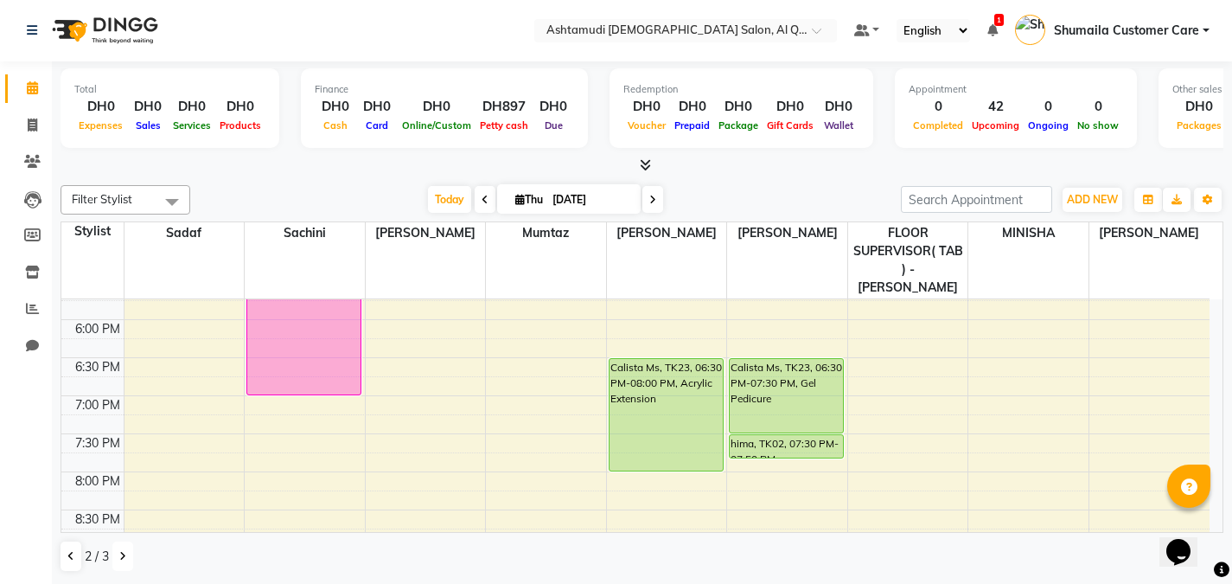
scroll to position [660, 0]
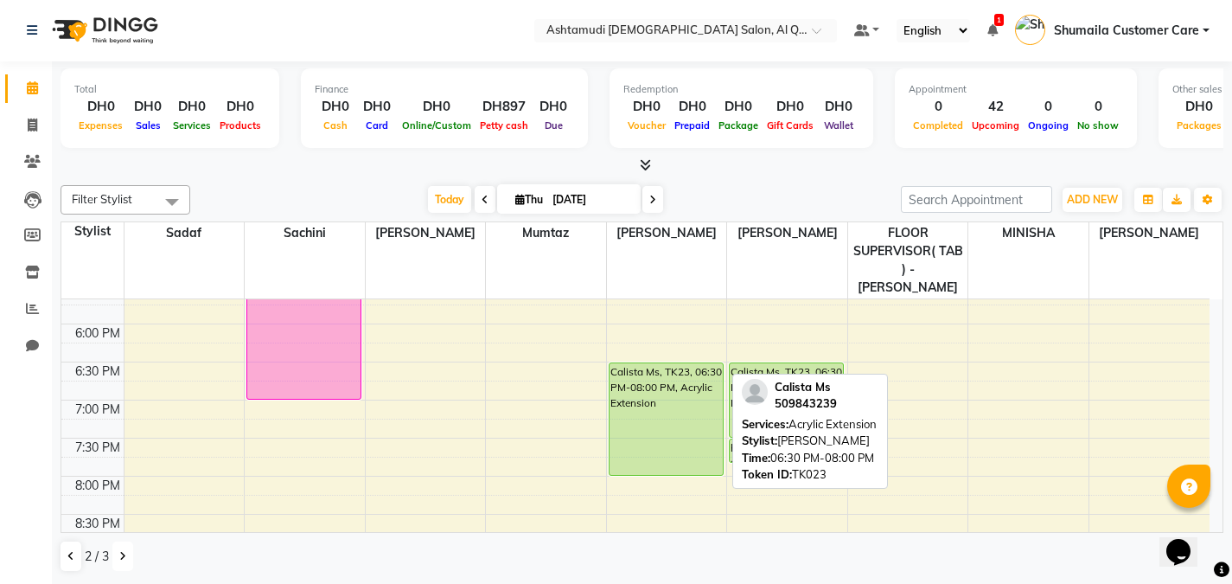
click at [648, 376] on div "Calista Ms, TK23, 06:30 PM-08:00 PM, Acrylic Extension" at bounding box center [666, 419] width 113 height 112
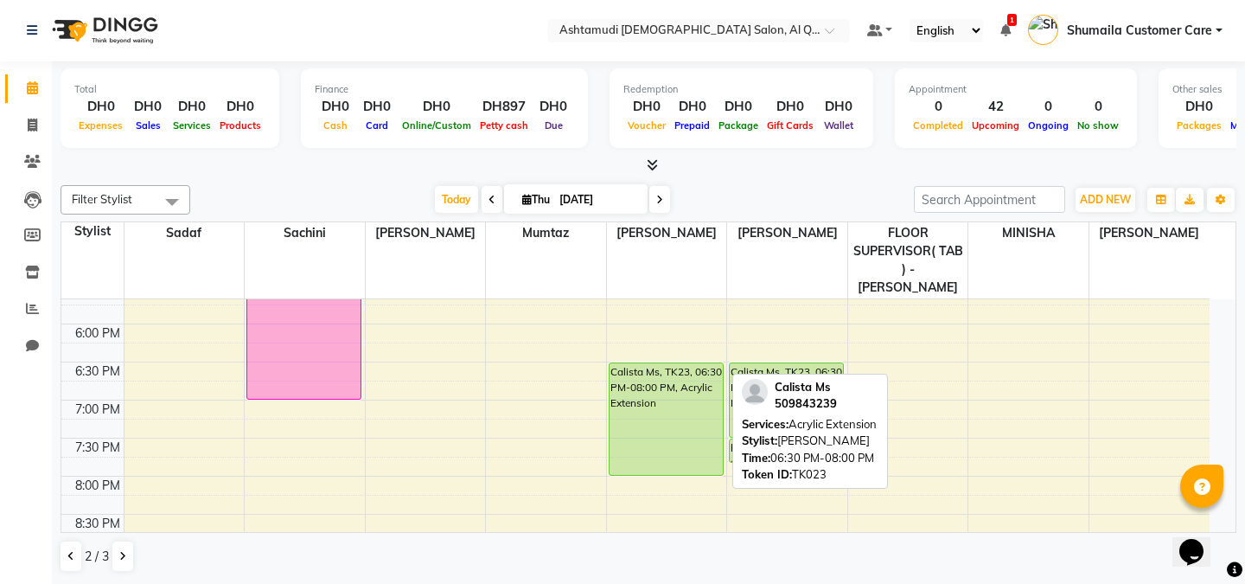
select select "5"
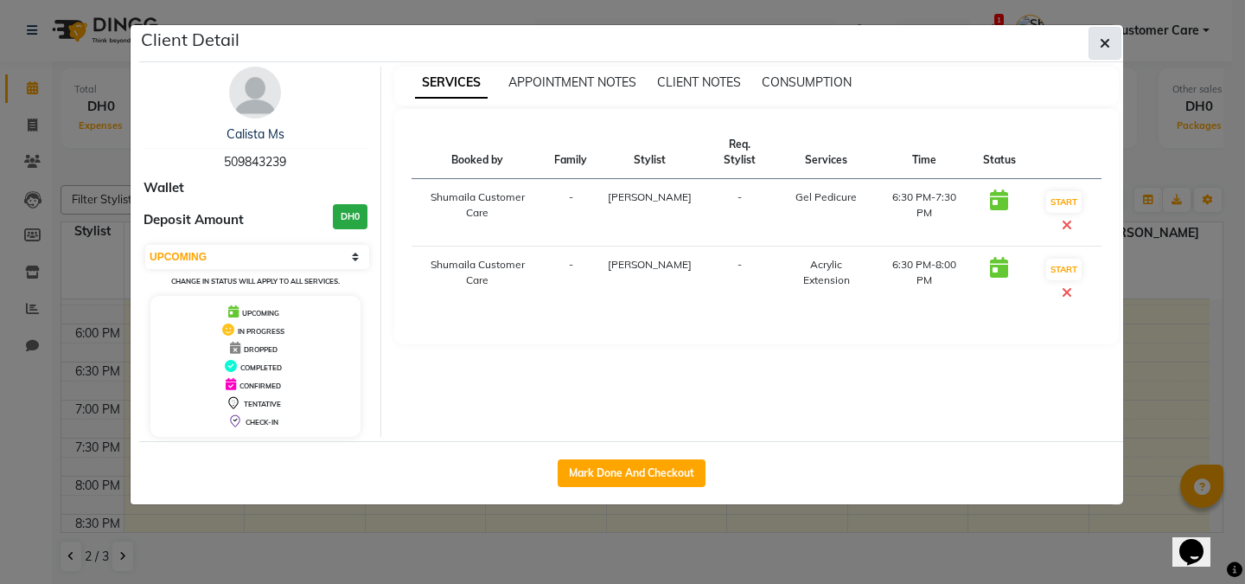
click at [1105, 41] on icon "button" at bounding box center [1105, 43] width 10 height 14
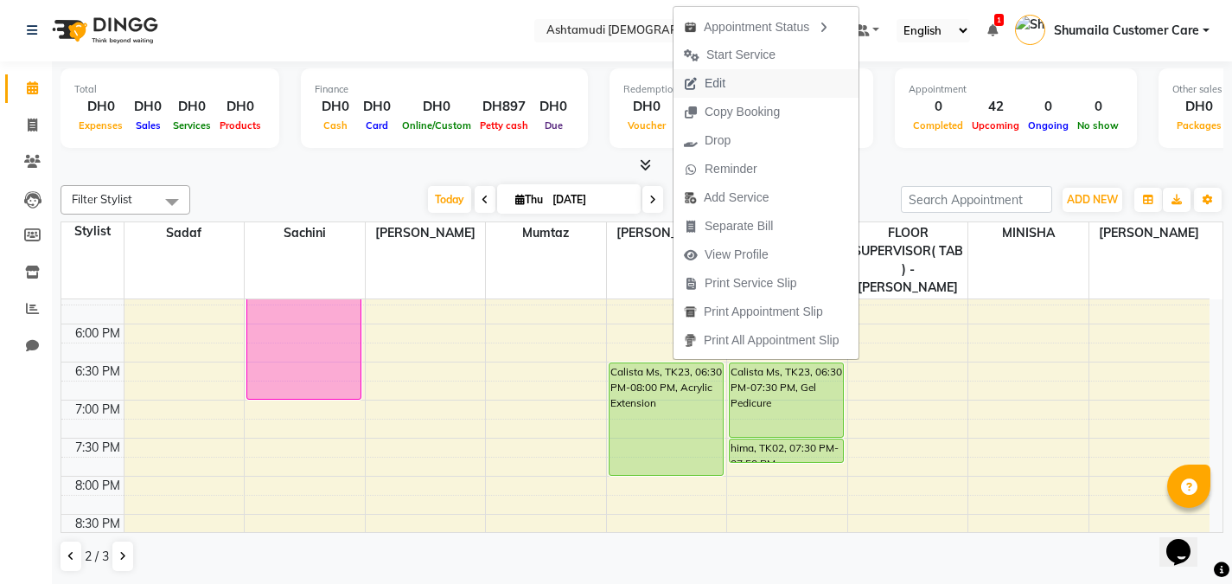
click at [703, 91] on span "Edit" at bounding box center [705, 83] width 62 height 29
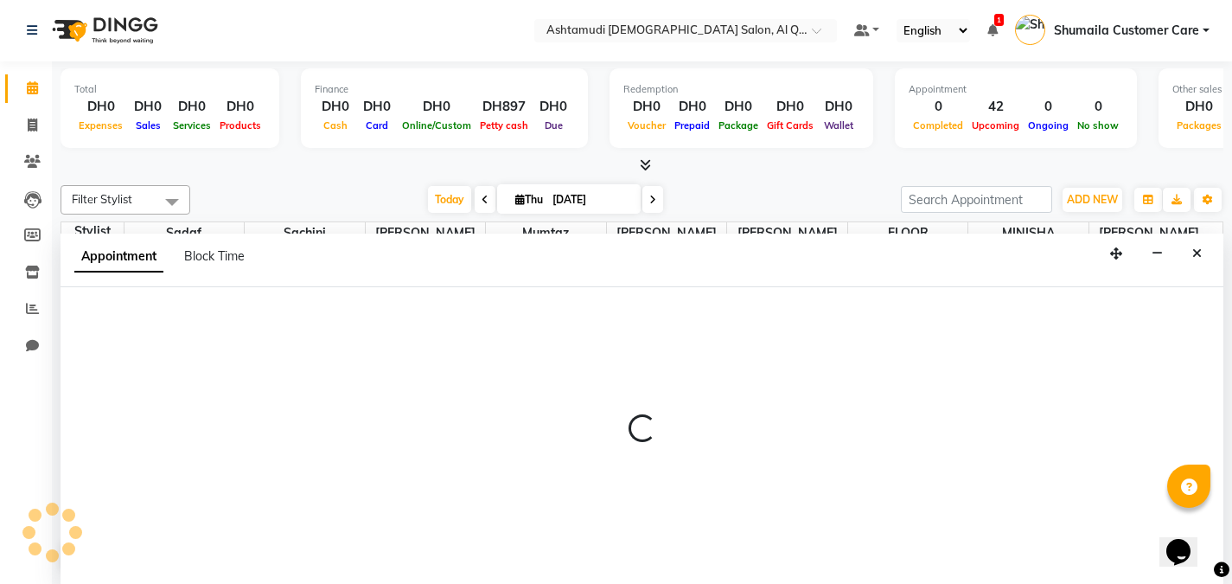
select select "tentative"
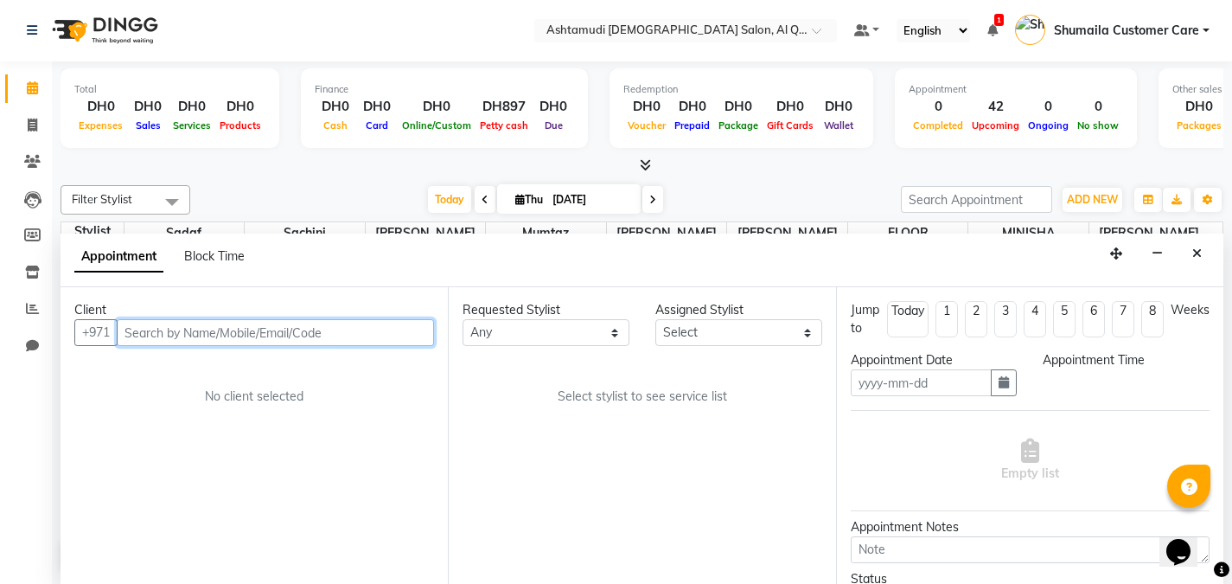
type input "[DATE]"
select select "87644"
select select "upcoming"
select select "1110"
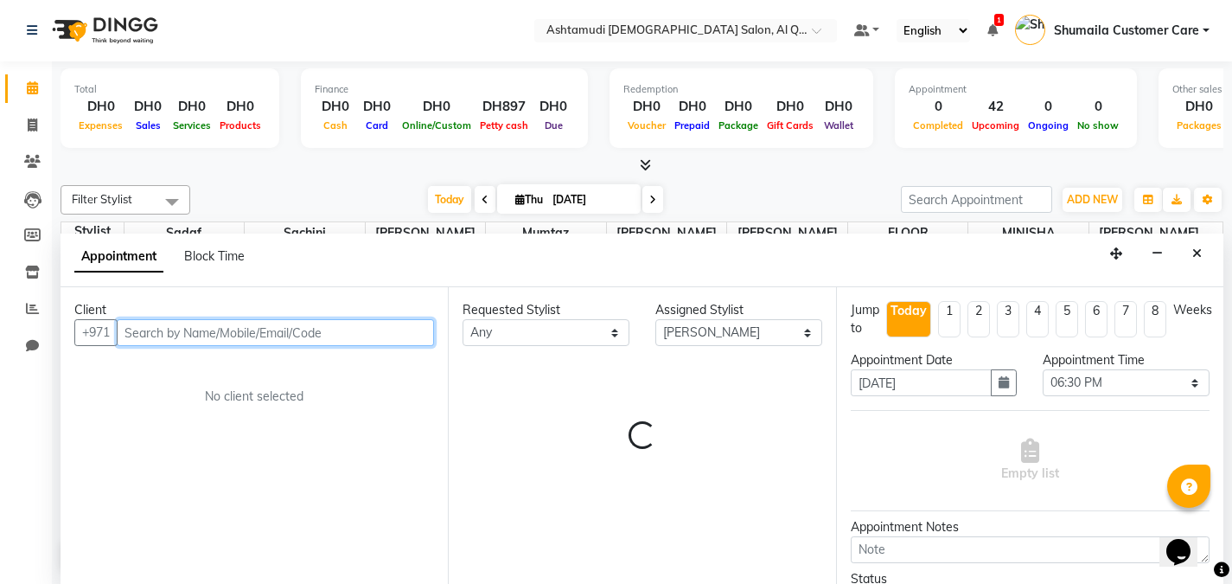
scroll to position [77, 0]
select select "3408"
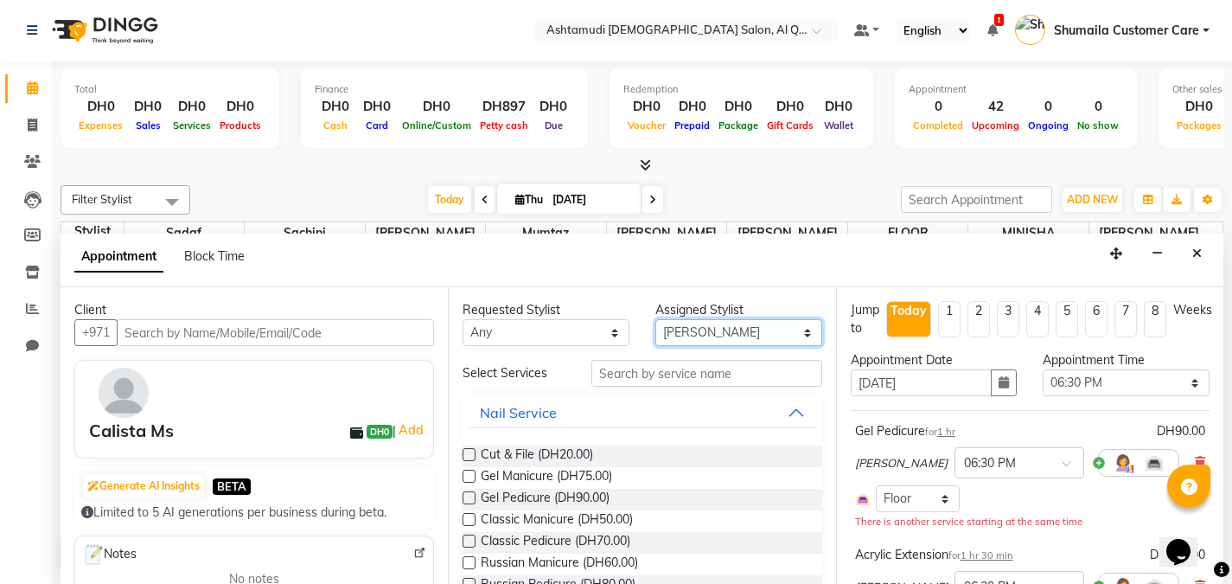
click at [696, 341] on select "Select Abeera Adhi Aira AL QUASIS 1 - FRONT OFFICE AMINA BEE Anila Thomas Aroos…" at bounding box center [738, 332] width 167 height 27
select select "53705"
click at [655, 319] on select "Select Abeera Adhi Aira AL QUASIS 1 - FRONT OFFICE AMINA BEE Anila Thomas Aroos…" at bounding box center [738, 332] width 167 height 27
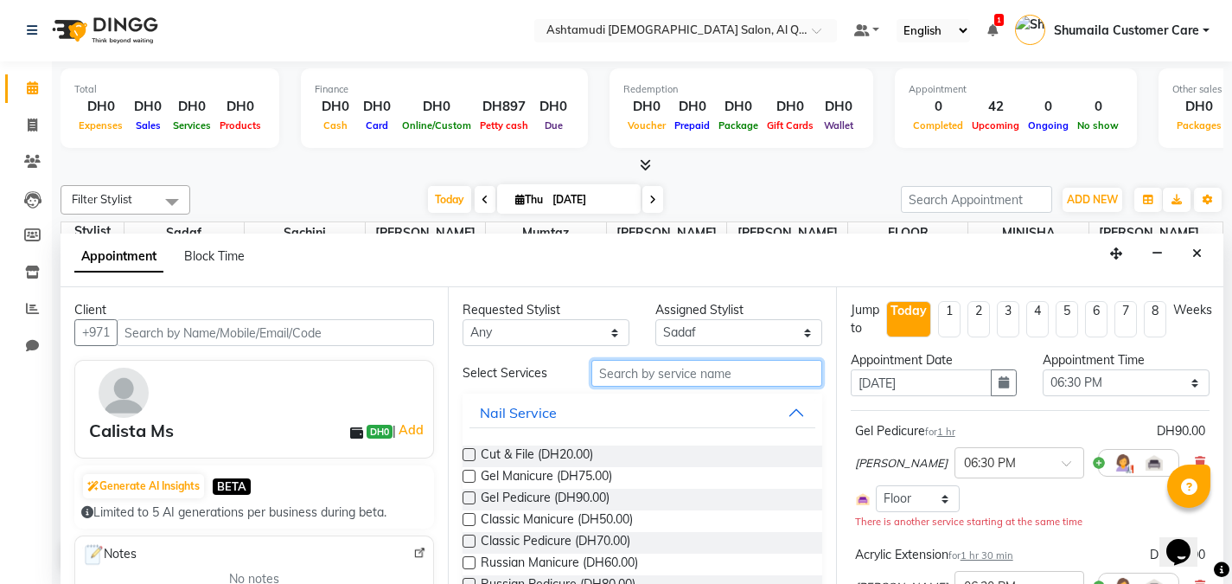
click at [640, 367] on input "text" at bounding box center [706, 373] width 231 height 27
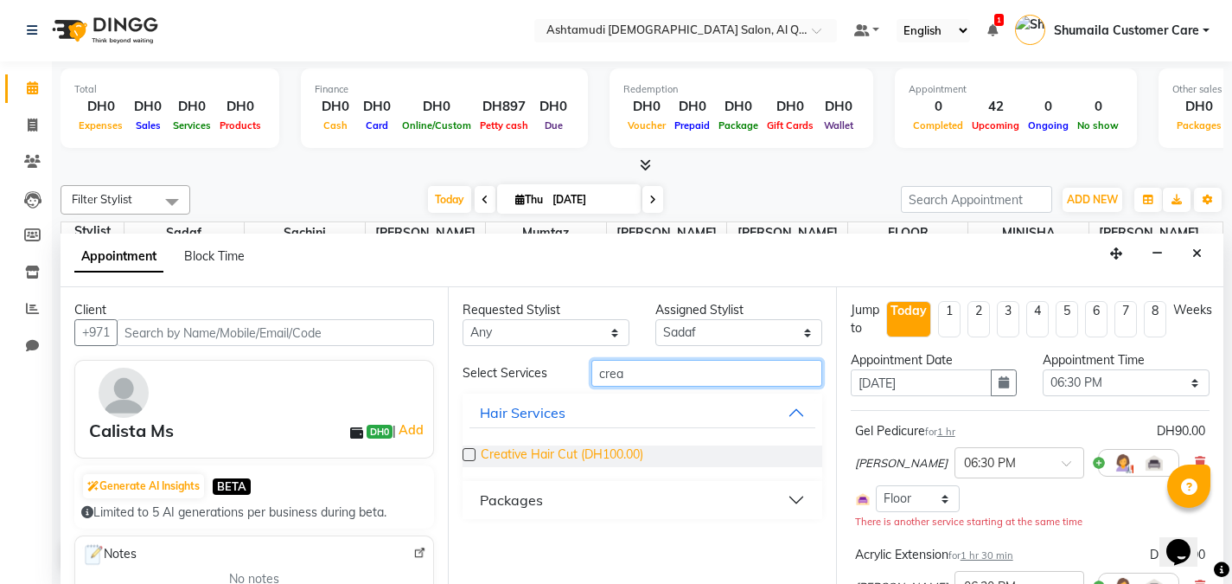
type input "crea"
click at [503, 458] on span "Creative Hair Cut (DH100.00)" at bounding box center [562, 456] width 163 height 22
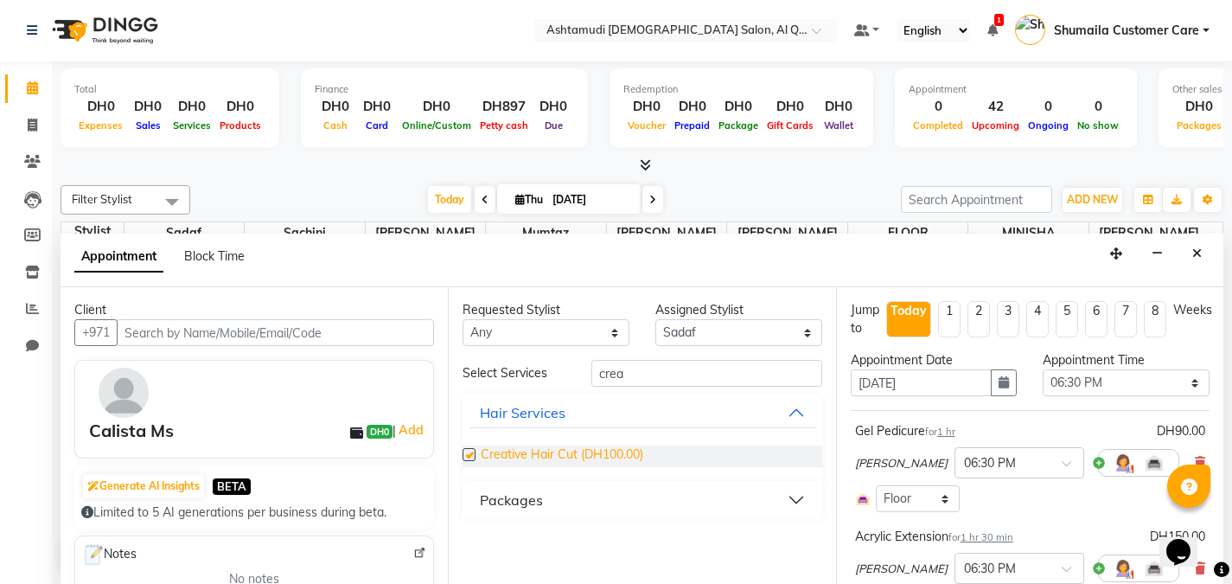
checkbox input "false"
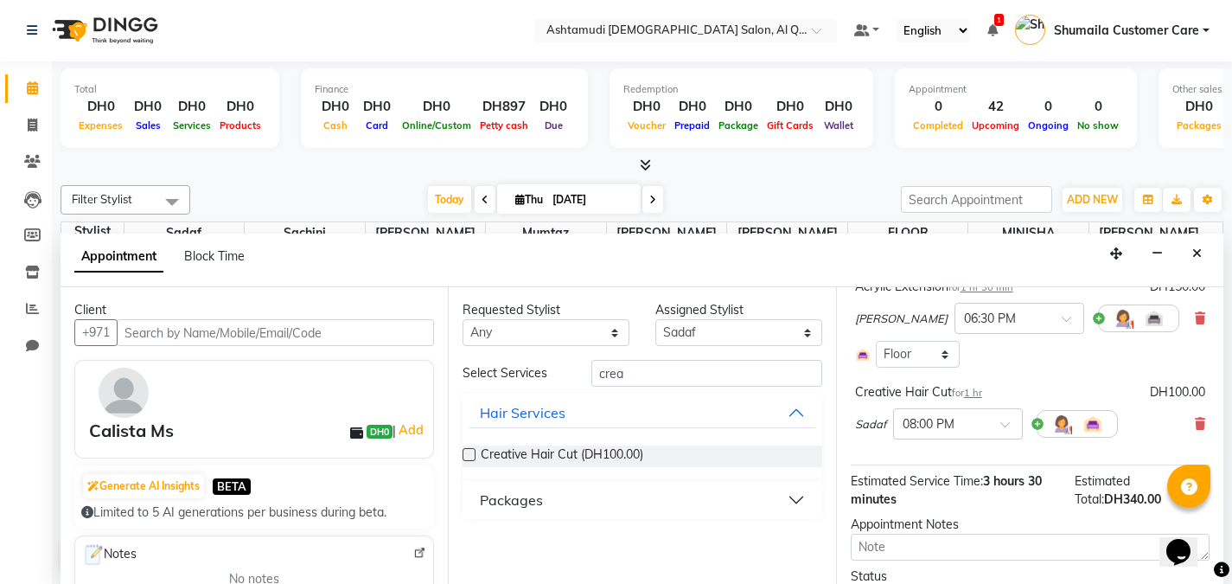
scroll to position [342, 0]
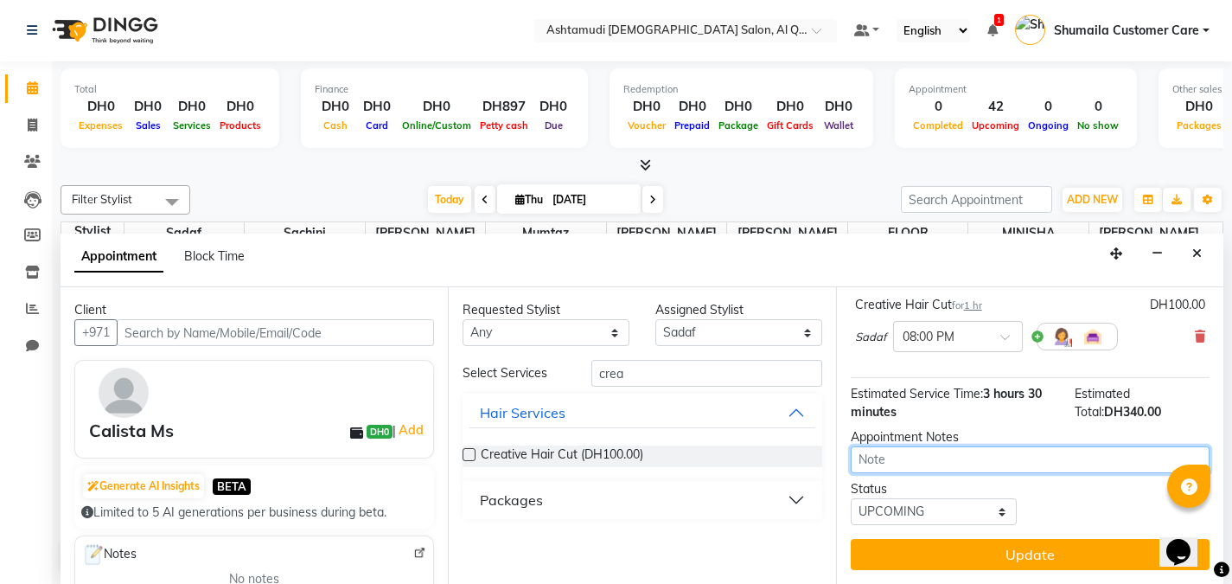
click at [941, 463] on textarea at bounding box center [1030, 459] width 359 height 27
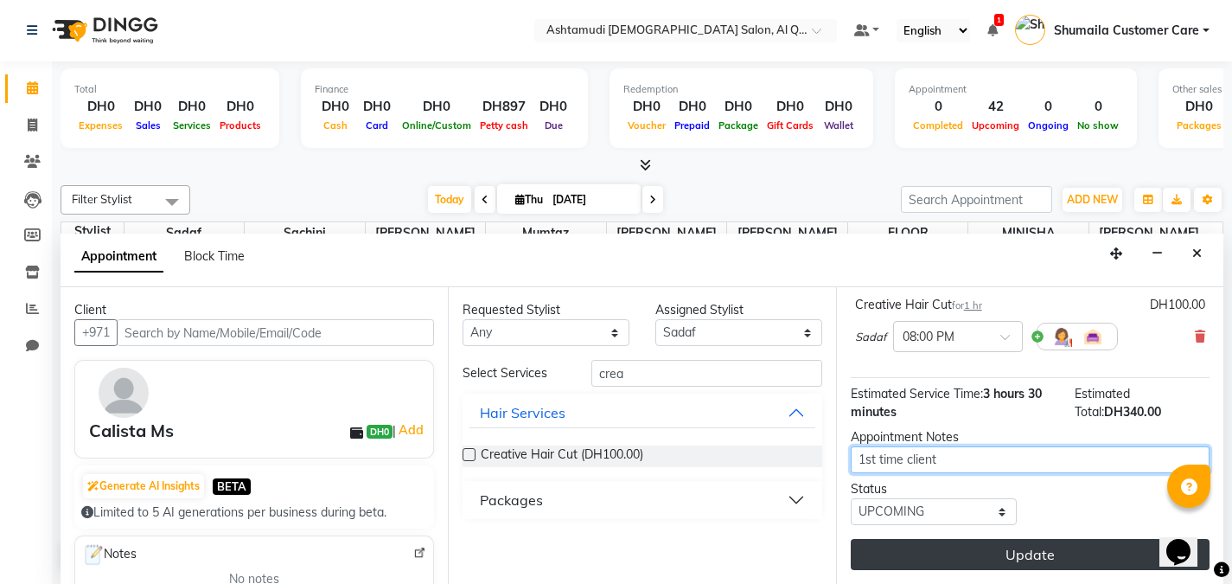
type textarea "1st time client"
click at [967, 551] on button "Update" at bounding box center [1030, 554] width 359 height 31
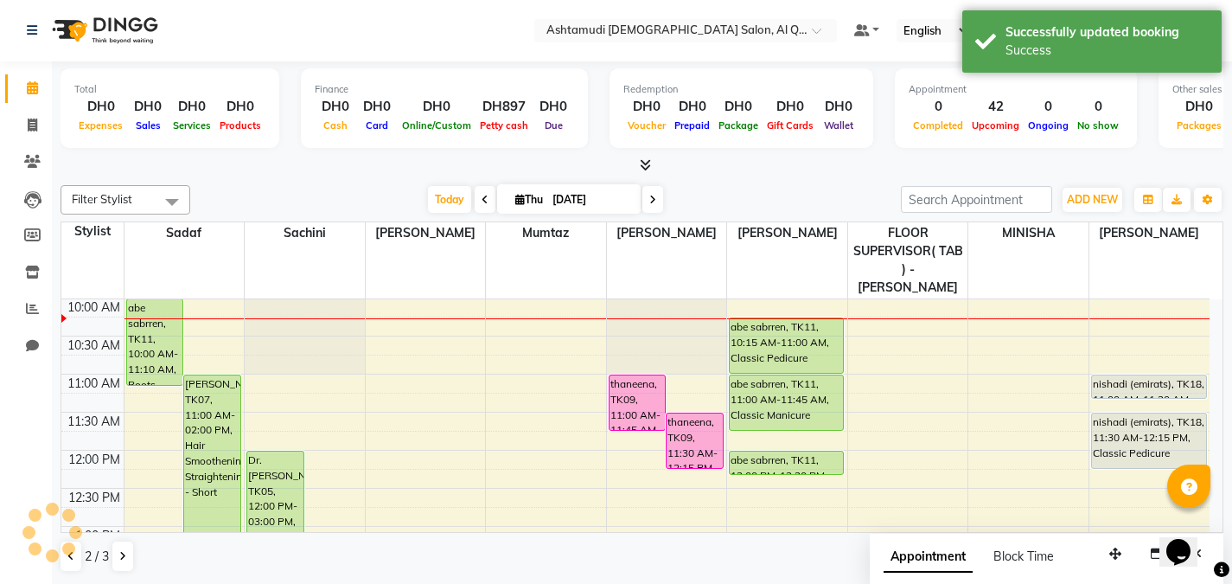
scroll to position [0, 0]
click at [121, 557] on icon at bounding box center [122, 557] width 7 height 10
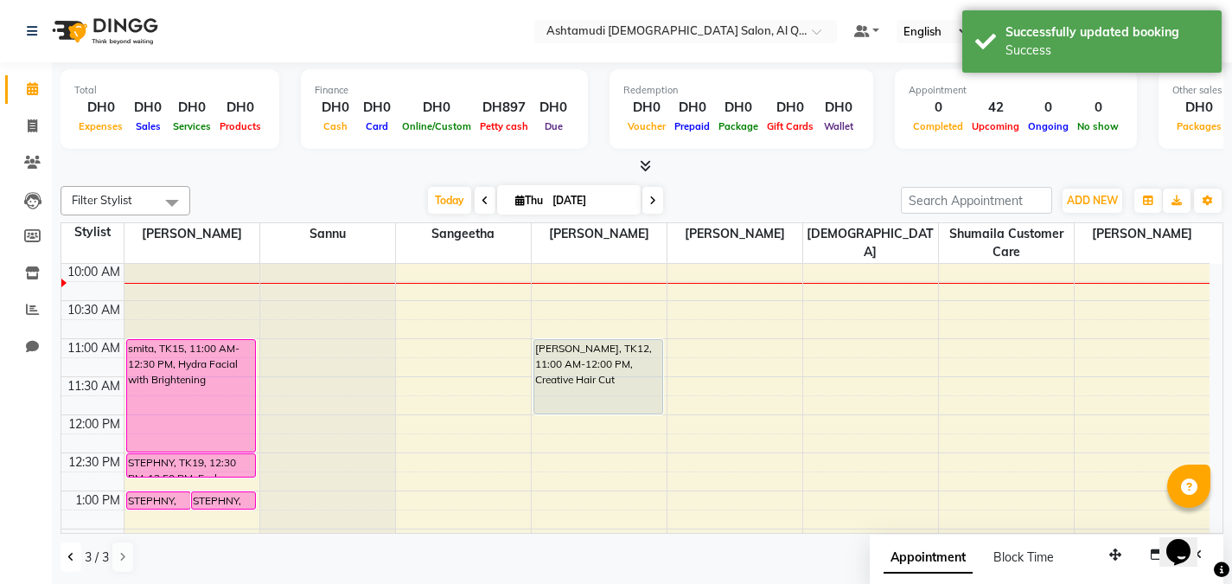
click at [73, 556] on icon at bounding box center [70, 557] width 7 height 10
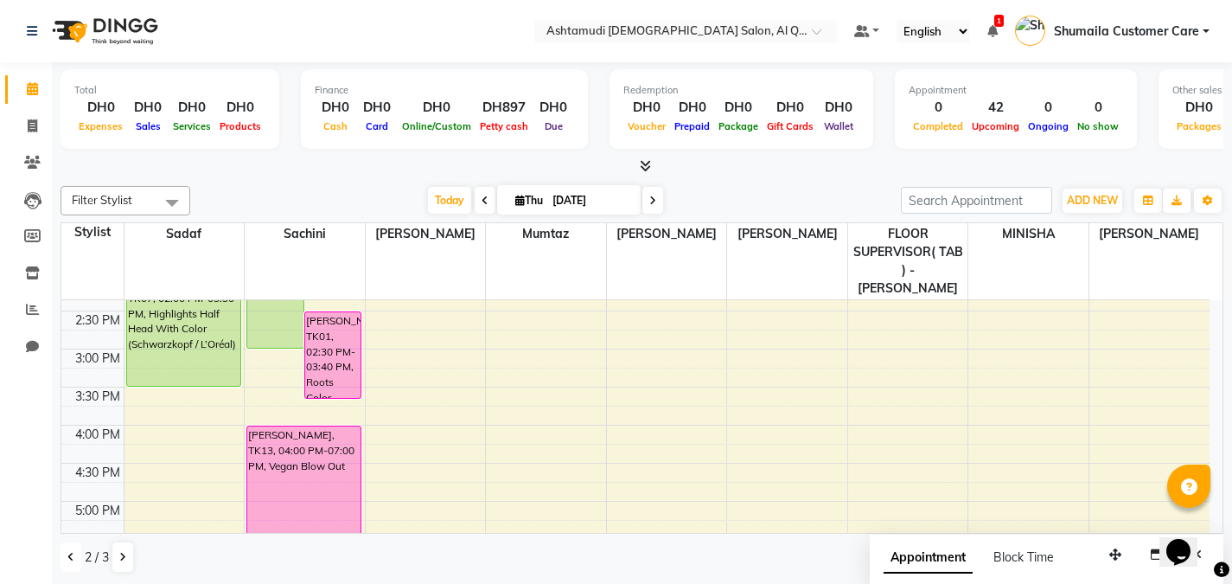
scroll to position [394, 0]
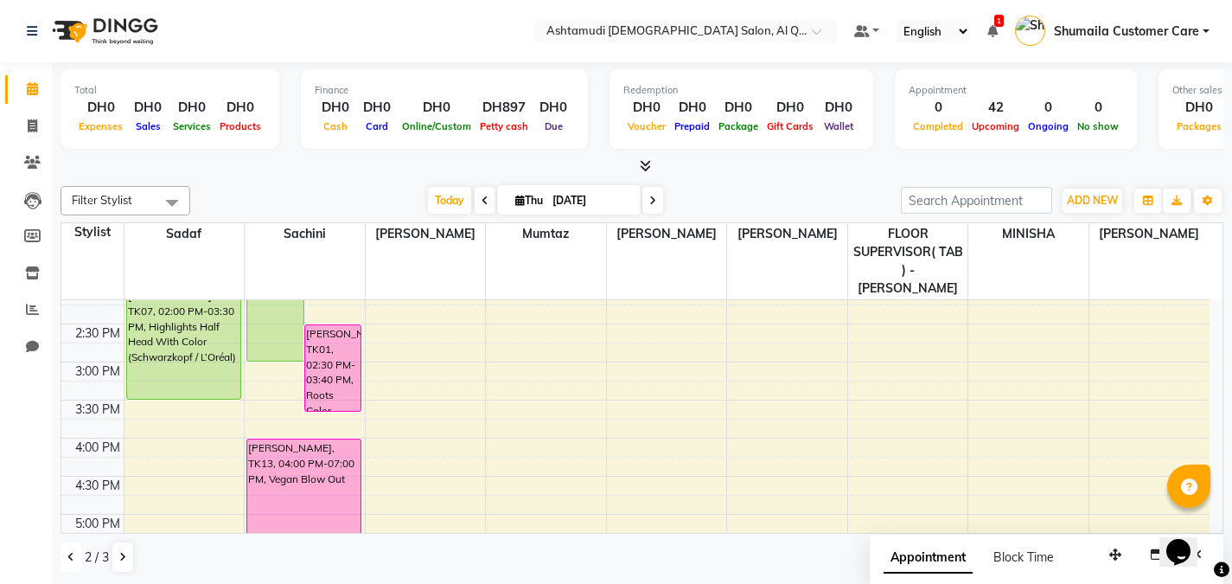
click at [73, 560] on icon at bounding box center [70, 557] width 7 height 10
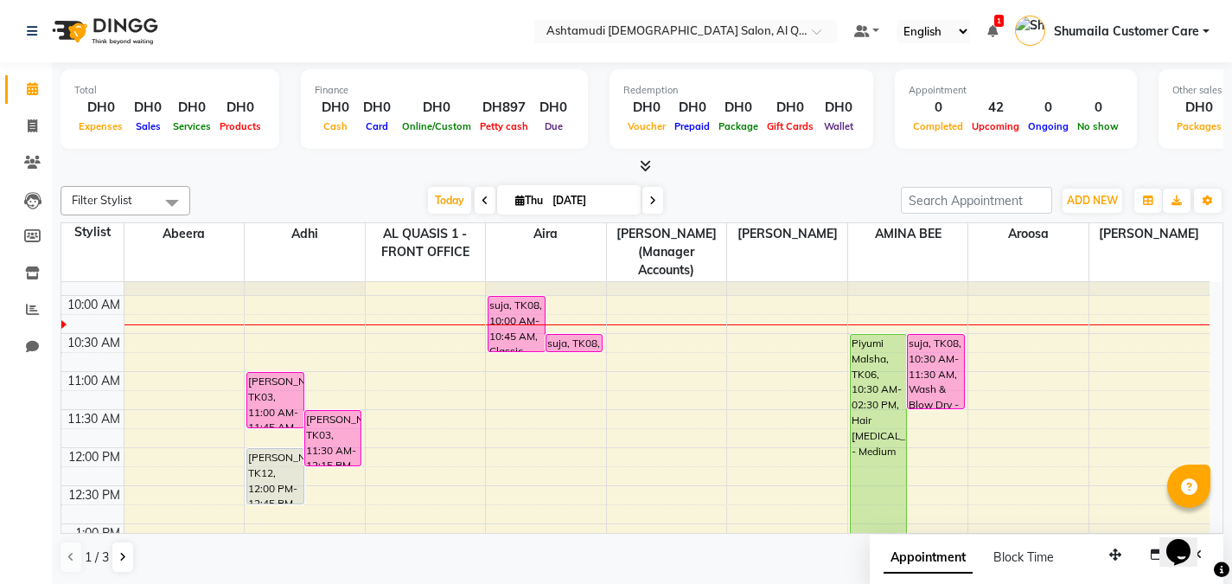
scroll to position [0, 0]
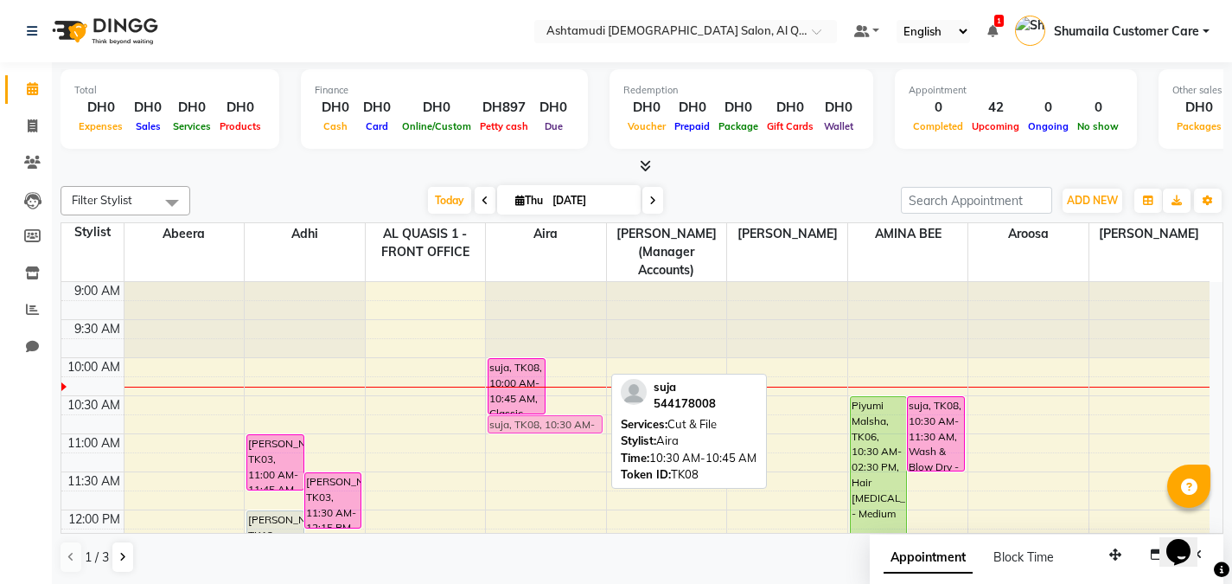
drag, startPoint x: 577, startPoint y: 386, endPoint x: 570, endPoint y: 402, distance: 17.8
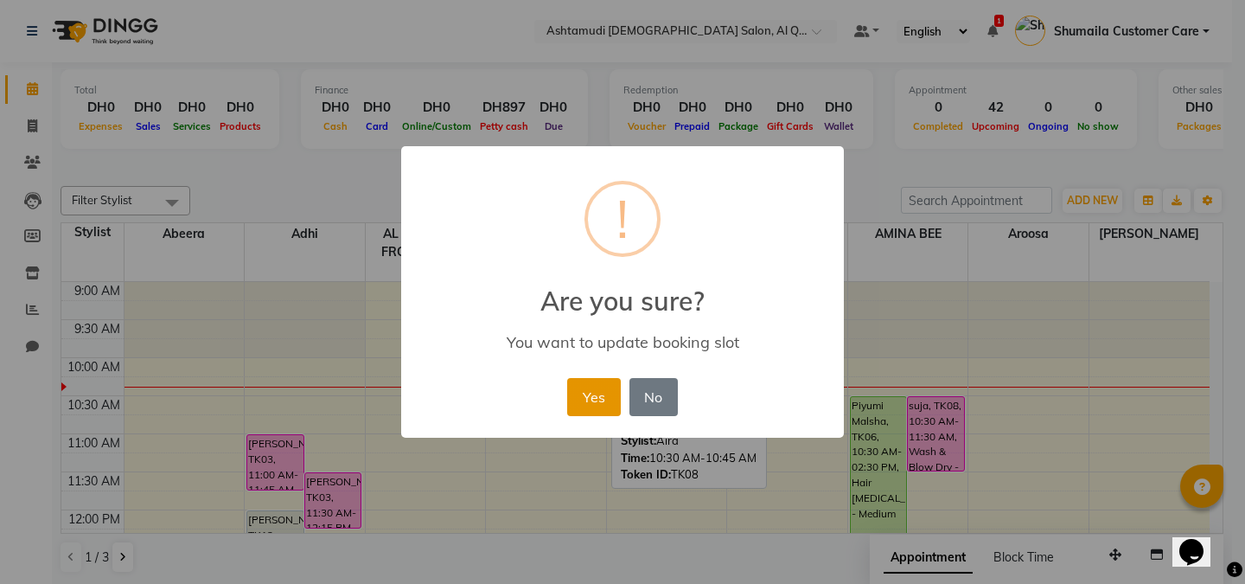
click at [606, 391] on button "Yes" at bounding box center [593, 397] width 53 height 38
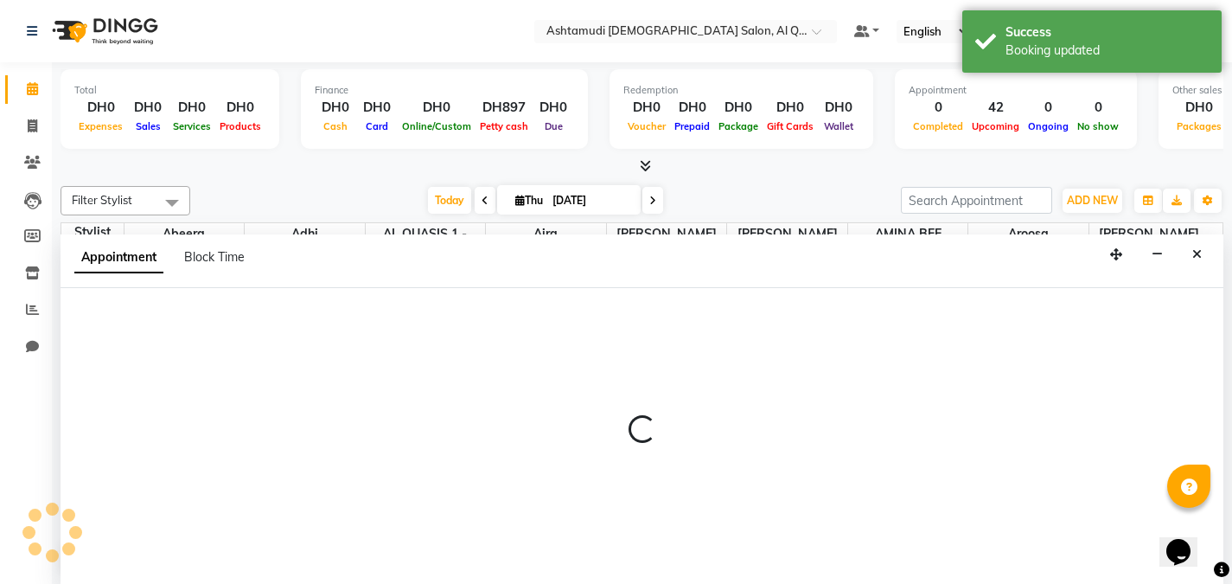
scroll to position [1, 0]
select select "59358"
select select "tentative"
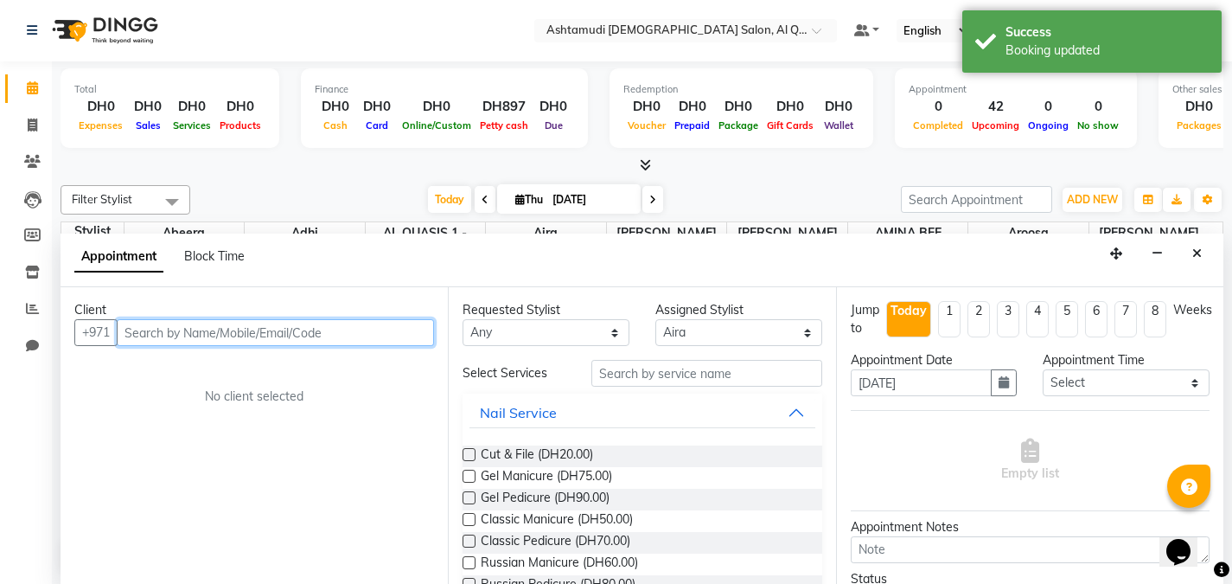
click at [281, 336] on input "text" at bounding box center [275, 332] width 317 height 27
paste input "588036863"
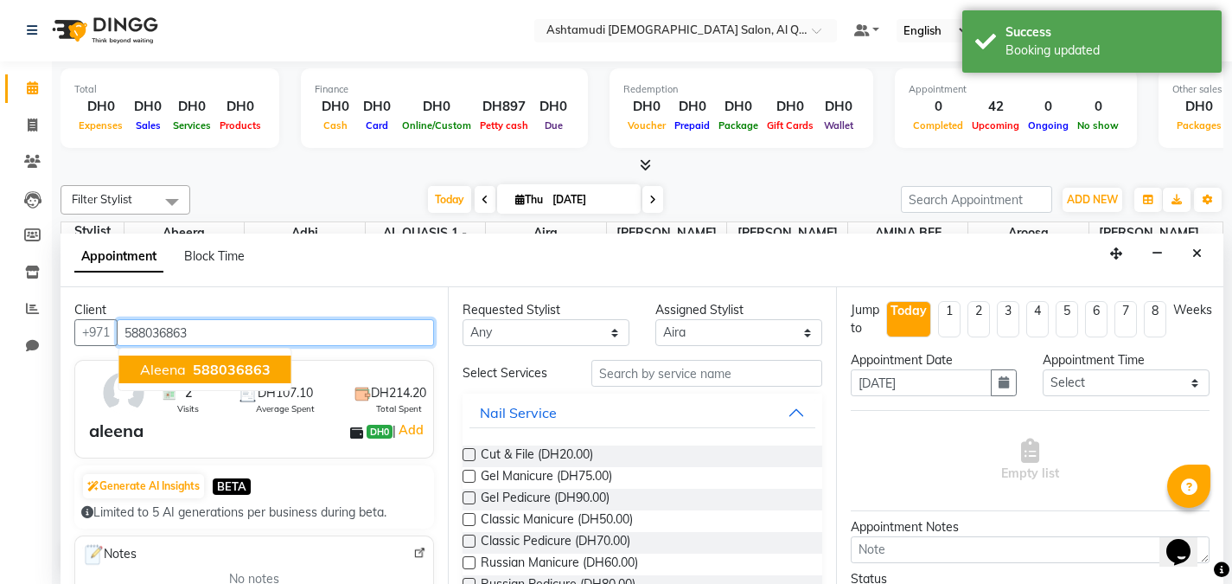
click at [241, 366] on span "588036863" at bounding box center [232, 369] width 78 height 17
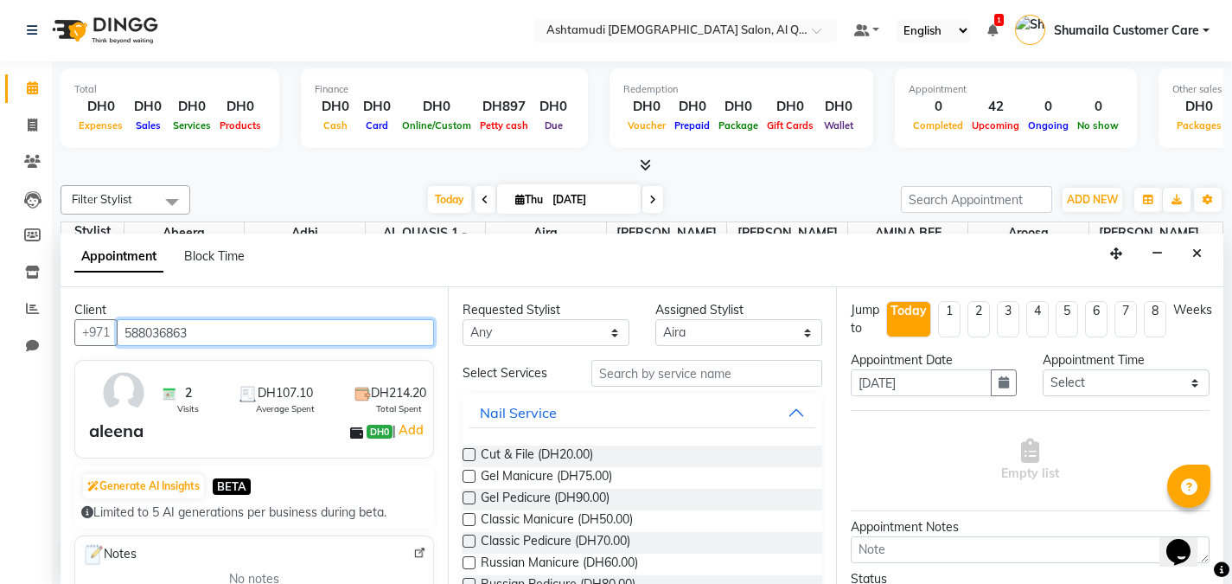
type input "588036863"
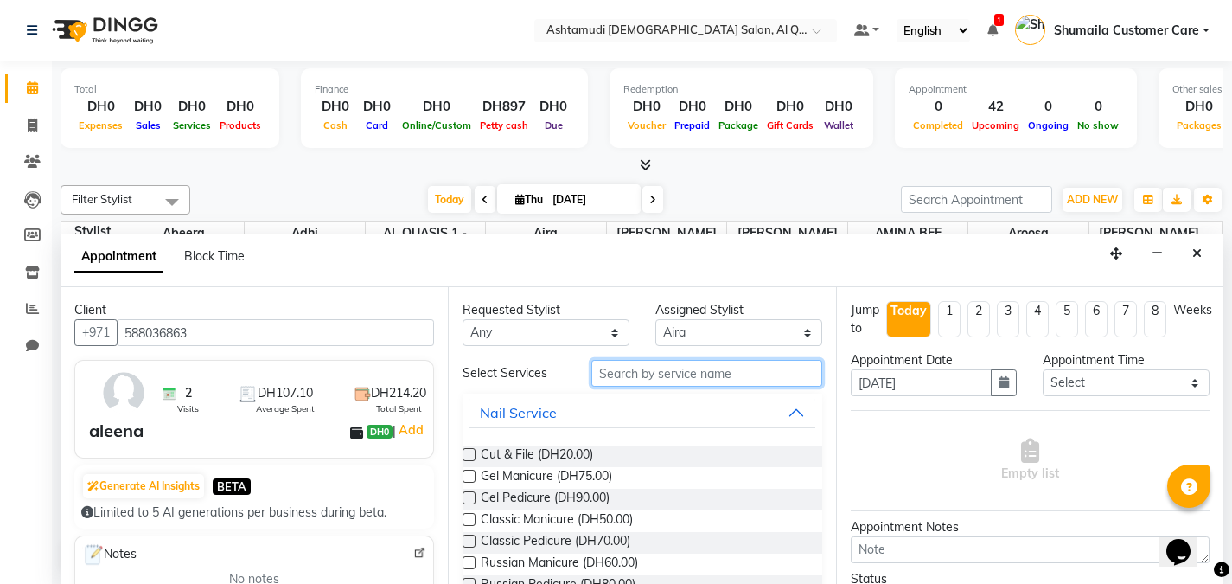
click at [662, 373] on input "text" at bounding box center [706, 373] width 231 height 27
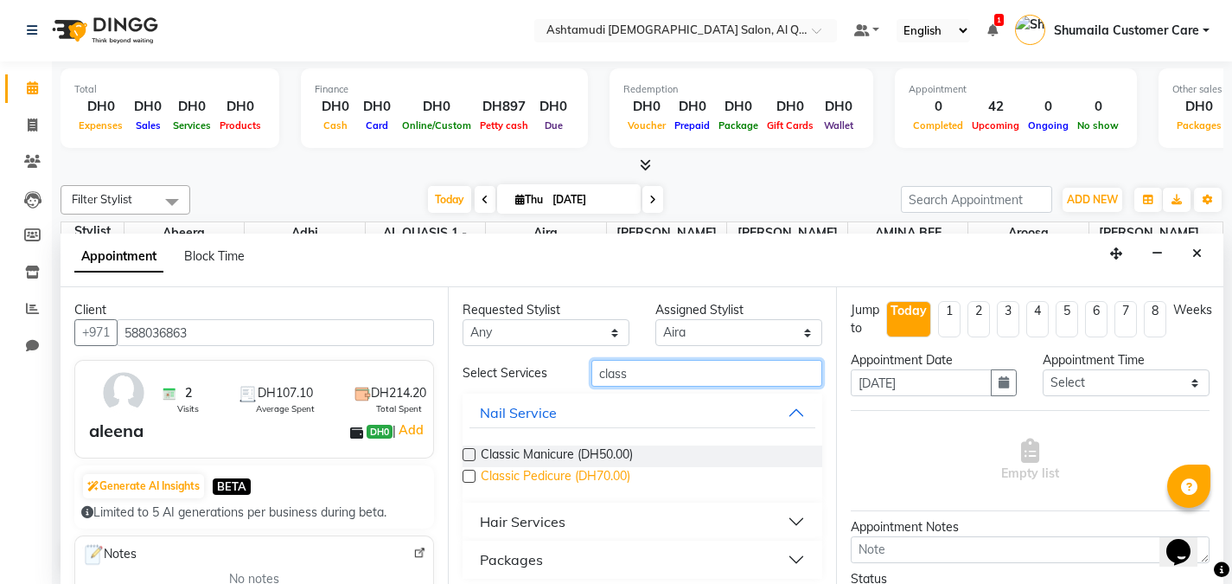
type input "class"
click at [500, 479] on span "Classic Pedicure (DH70.00)" at bounding box center [556, 478] width 150 height 22
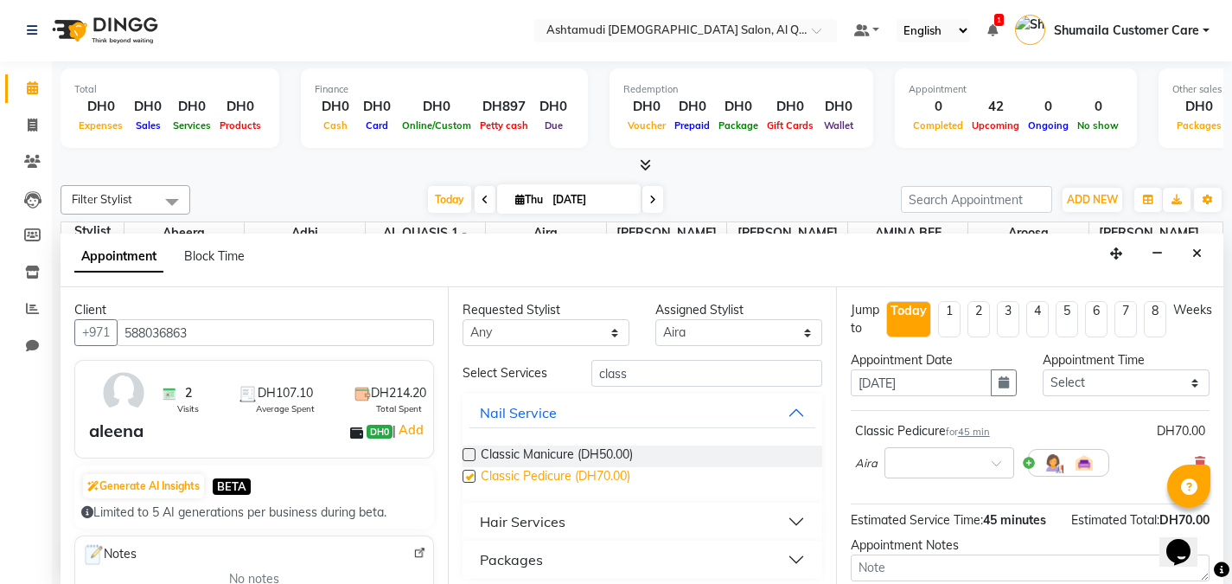
checkbox input "false"
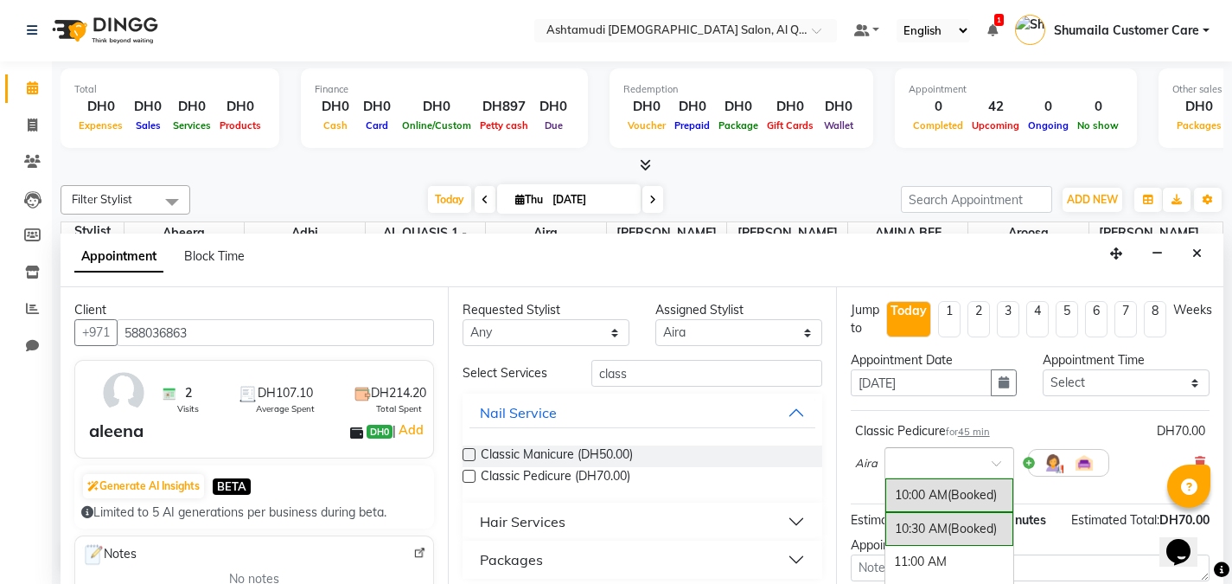
click at [978, 455] on div at bounding box center [949, 461] width 128 height 18
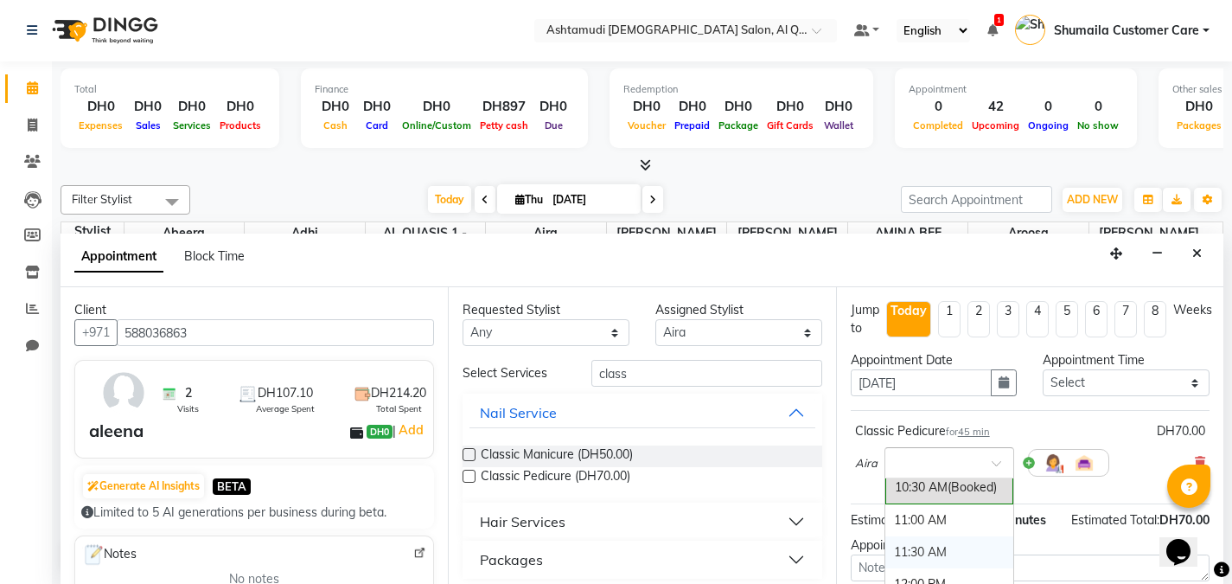
click at [938, 550] on div "11:30 AM" at bounding box center [949, 552] width 128 height 32
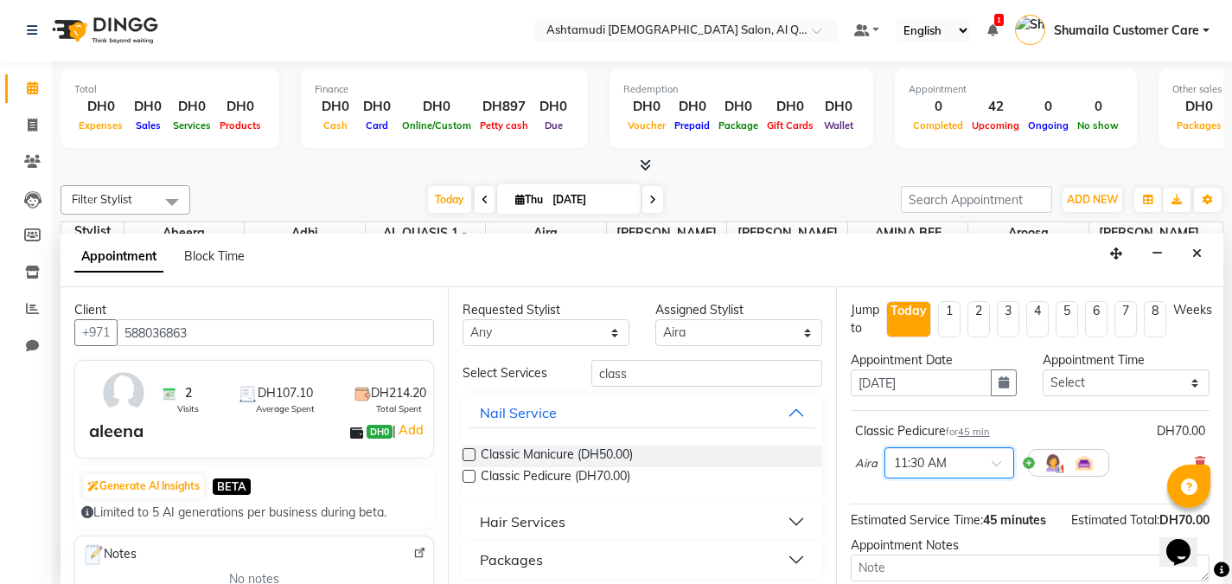
scroll to position [158, 0]
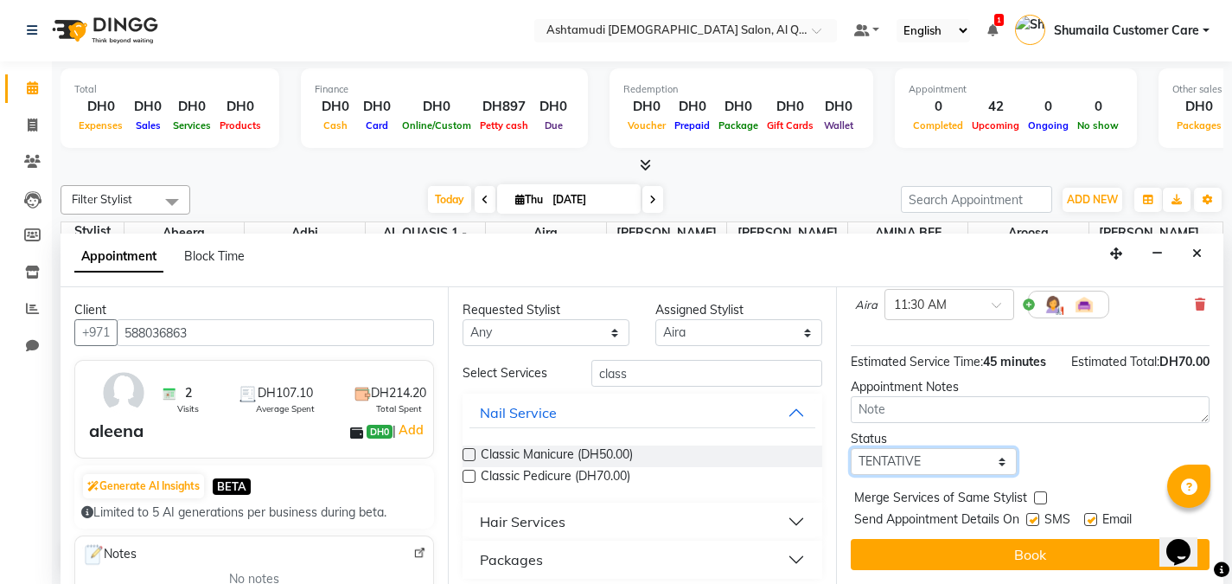
click at [943, 466] on select "Select TENTATIVE CONFIRM CHECK-IN UPCOMING" at bounding box center [934, 461] width 167 height 27
select select "upcoming"
click at [851, 448] on select "Select TENTATIVE CONFIRM CHECK-IN UPCOMING" at bounding box center [934, 461] width 167 height 27
click at [1191, 254] on button "Close" at bounding box center [1197, 253] width 25 height 27
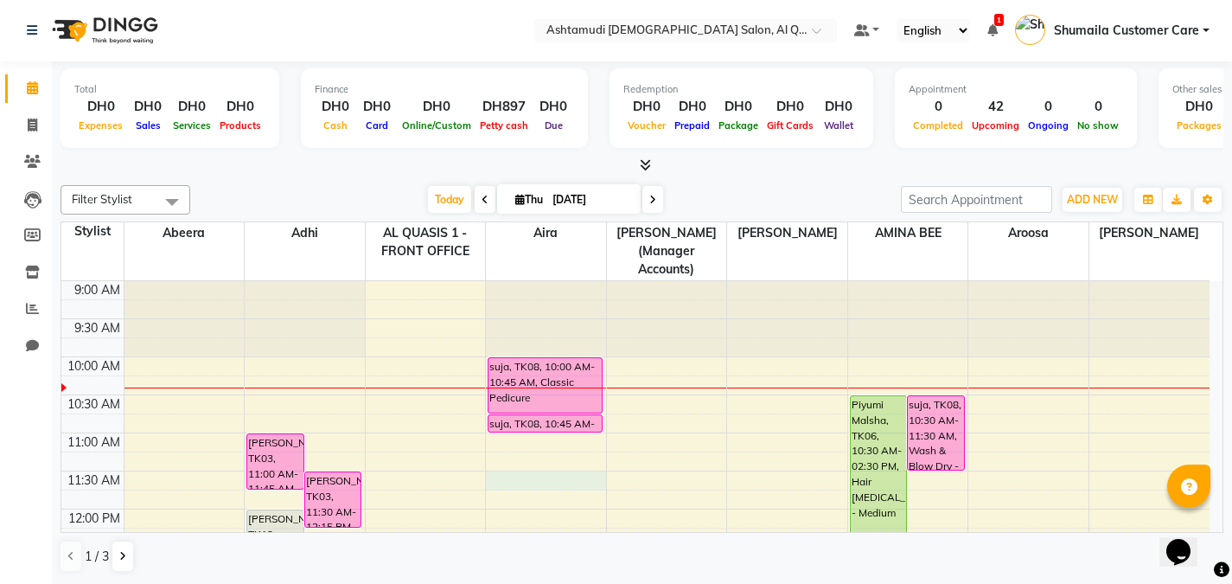
select select "59358"
select select "690"
select select "tentative"
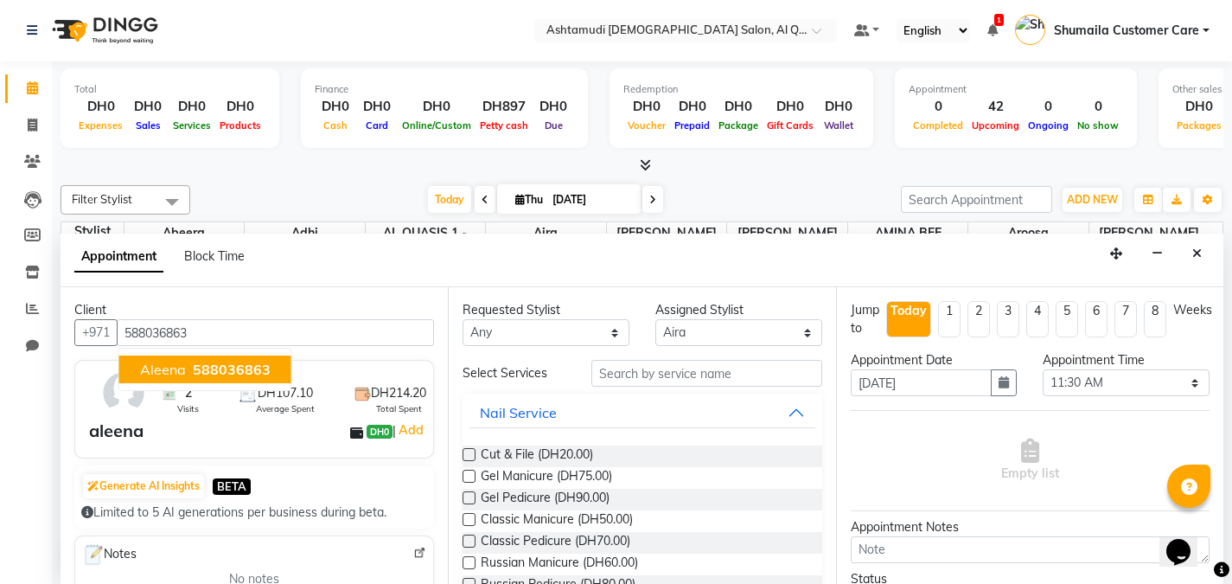
click at [199, 374] on span "588036863" at bounding box center [232, 369] width 78 height 17
type input "588036863"
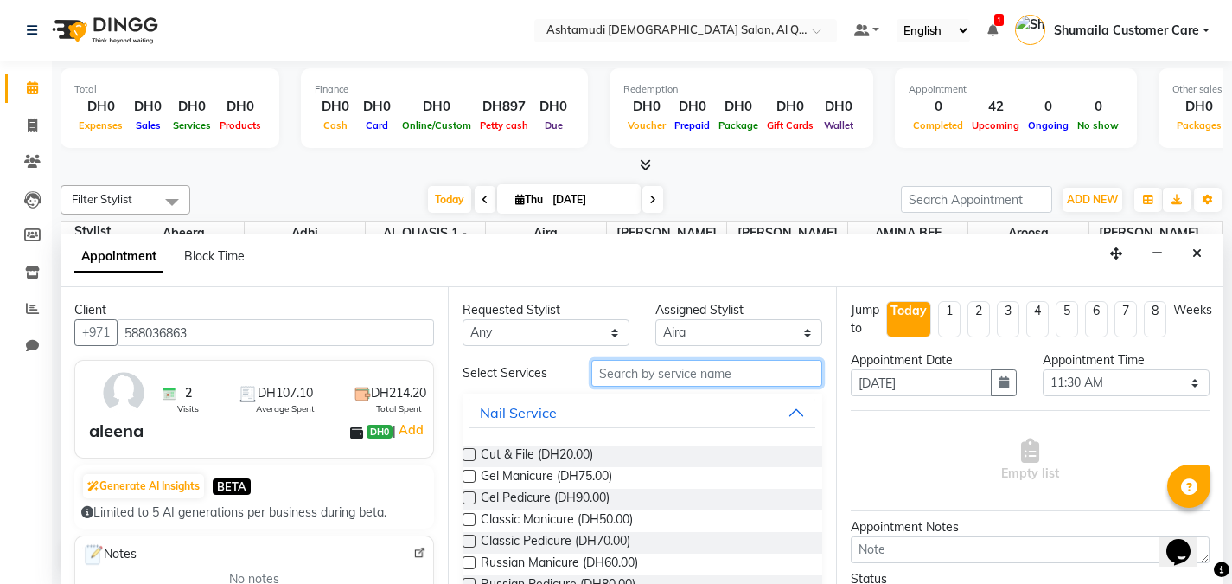
click at [678, 374] on input "text" at bounding box center [706, 373] width 231 height 27
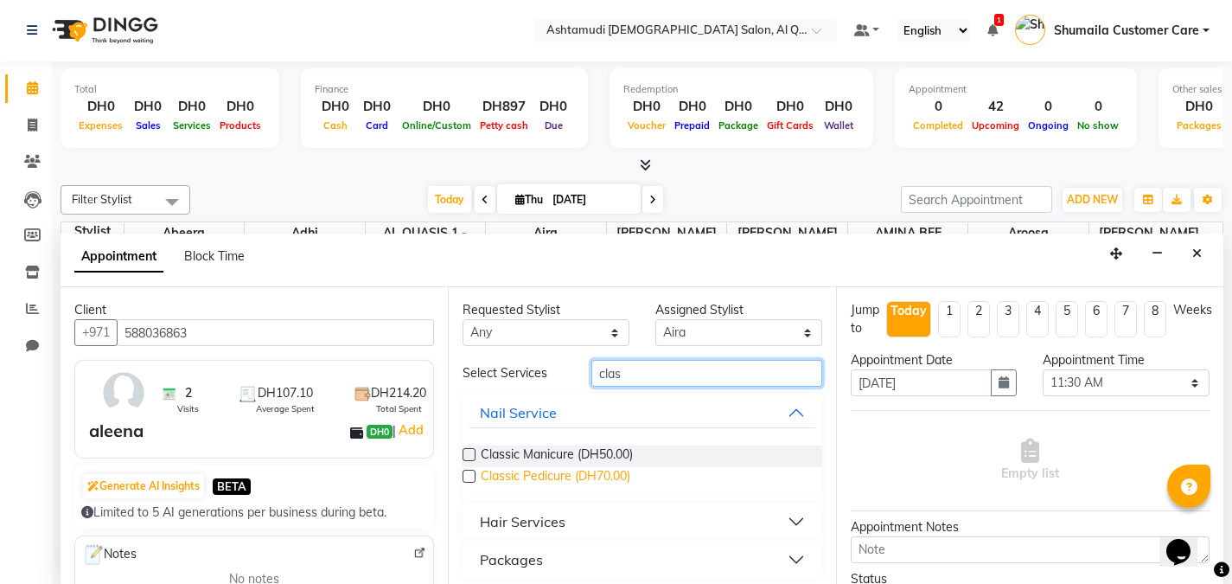
type input "clas"
click at [490, 479] on span "Classic Pedicure (DH70.00)" at bounding box center [556, 478] width 150 height 22
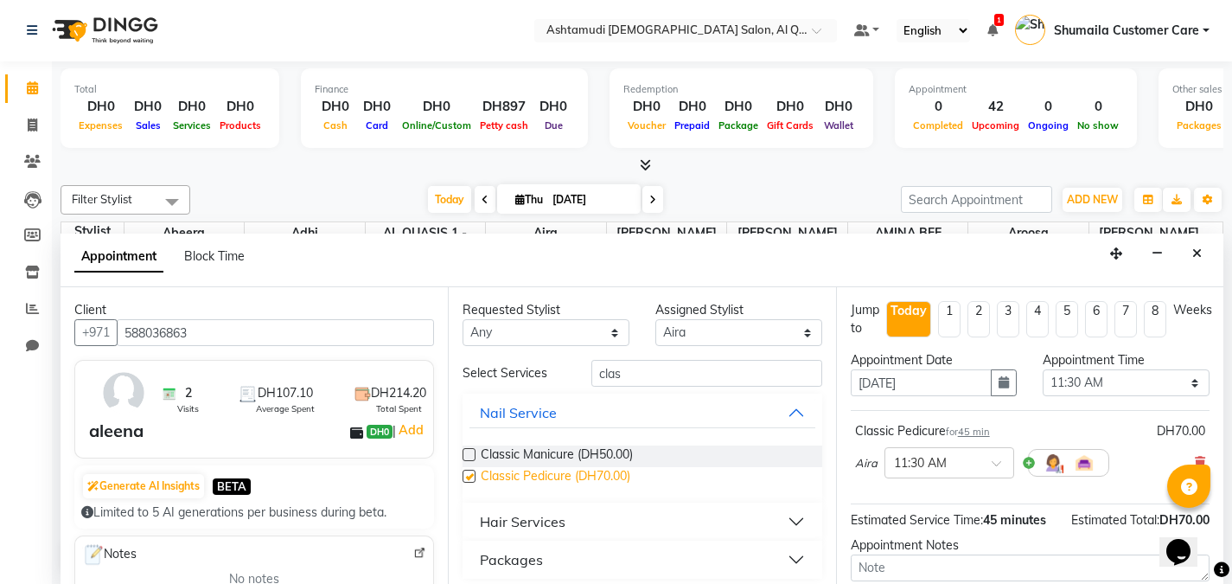
checkbox input "false"
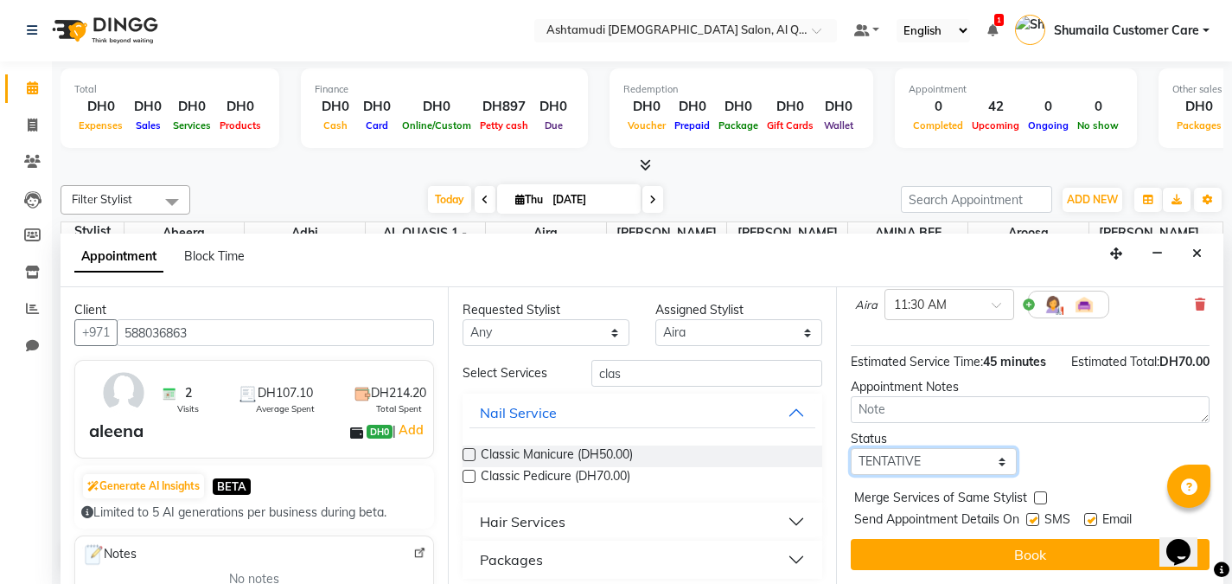
click at [952, 466] on select "Select TENTATIVE CONFIRM CHECK-IN UPCOMING" at bounding box center [934, 461] width 167 height 27
select select "upcoming"
click at [851, 448] on select "Select TENTATIVE CONFIRM CHECK-IN UPCOMING" at bounding box center [934, 461] width 167 height 27
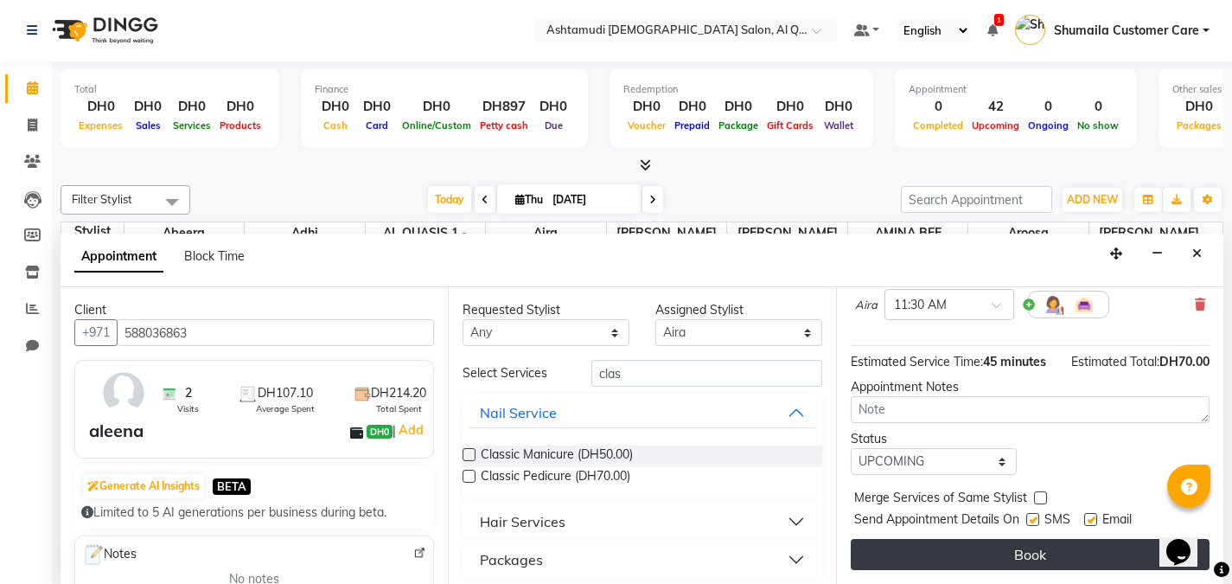
click at [938, 554] on button "Book" at bounding box center [1030, 554] width 359 height 31
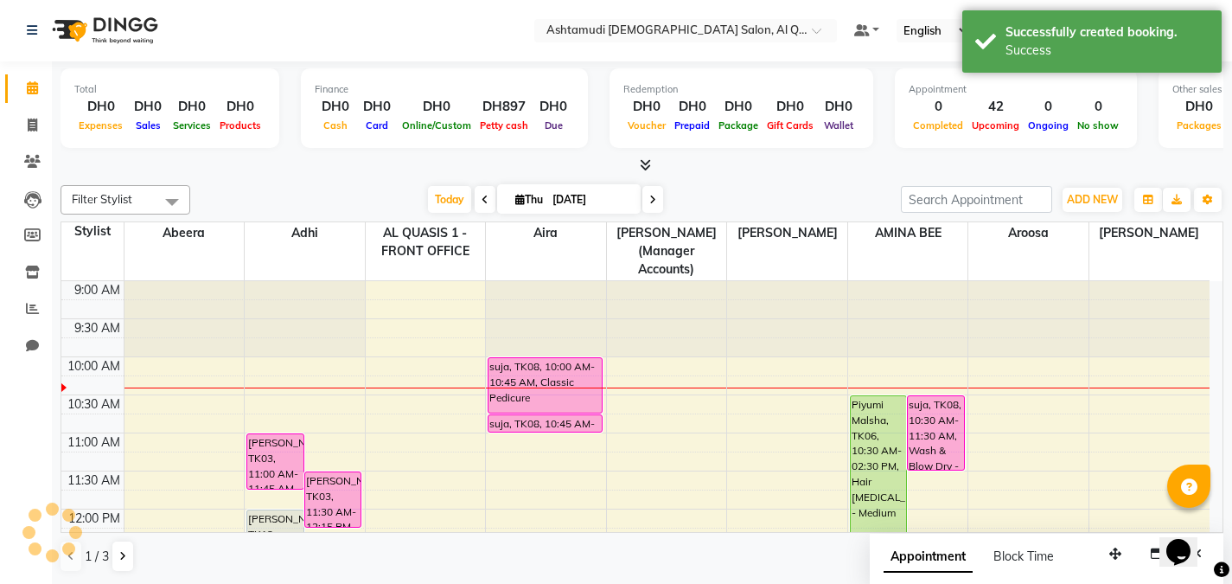
scroll to position [0, 0]
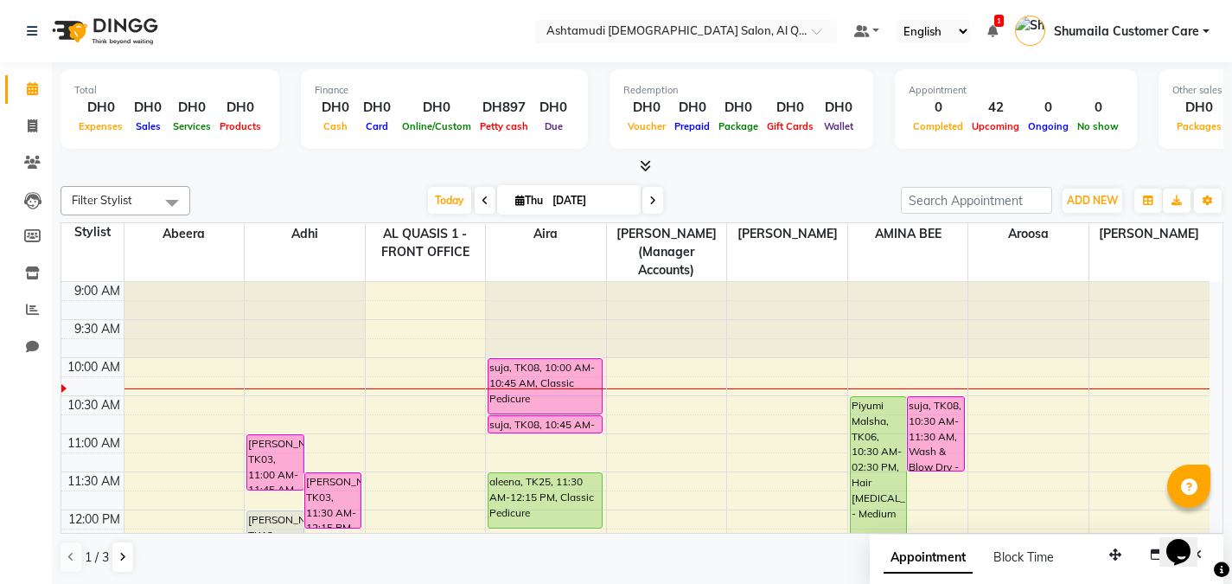
click at [655, 199] on span at bounding box center [652, 200] width 21 height 27
type input "05-09-2025"
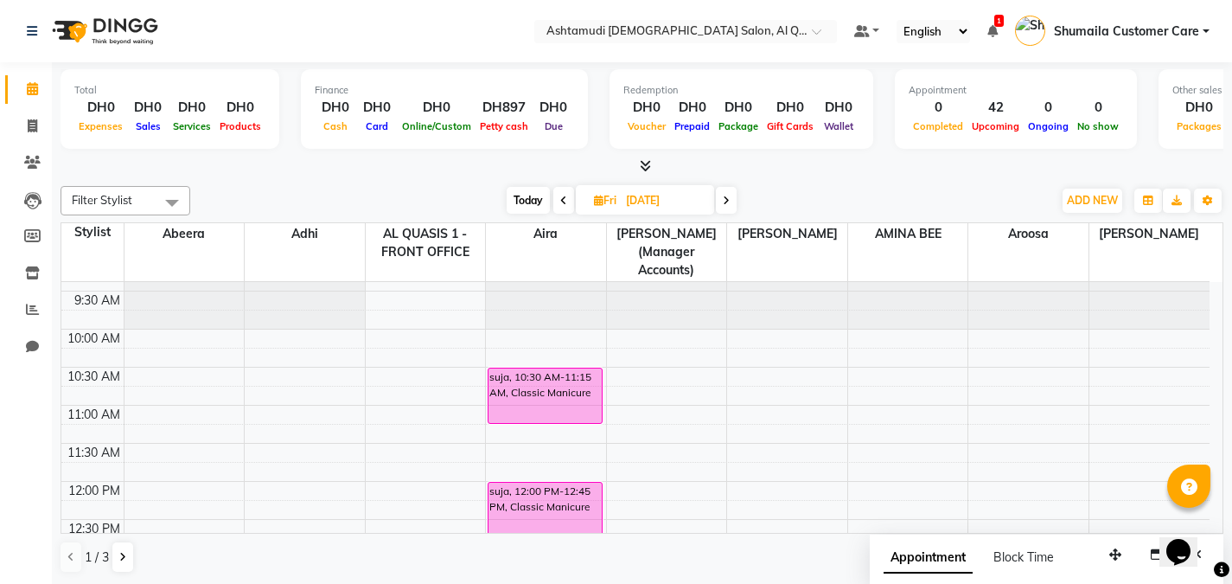
scroll to position [23, 0]
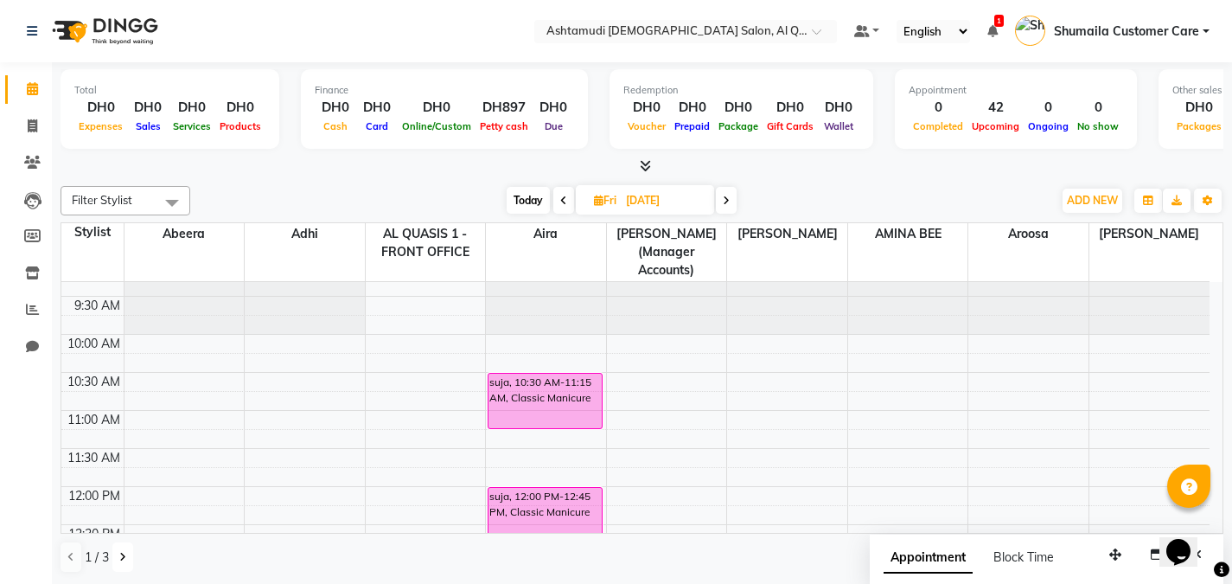
click at [123, 555] on icon at bounding box center [122, 557] width 7 height 10
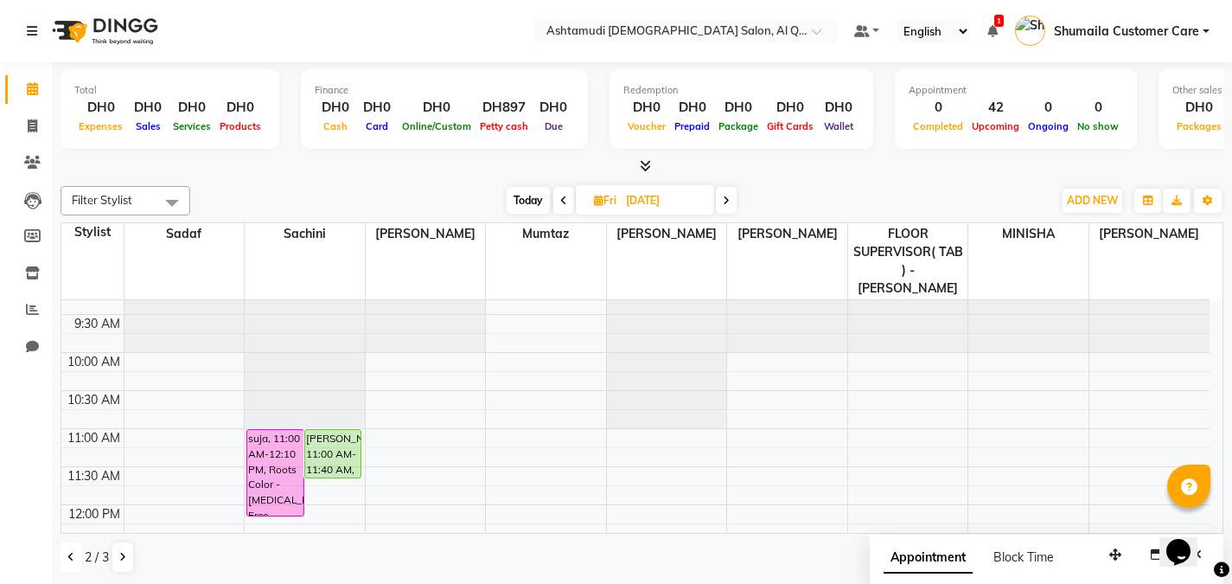
click at [65, 559] on button at bounding box center [71, 556] width 21 height 29
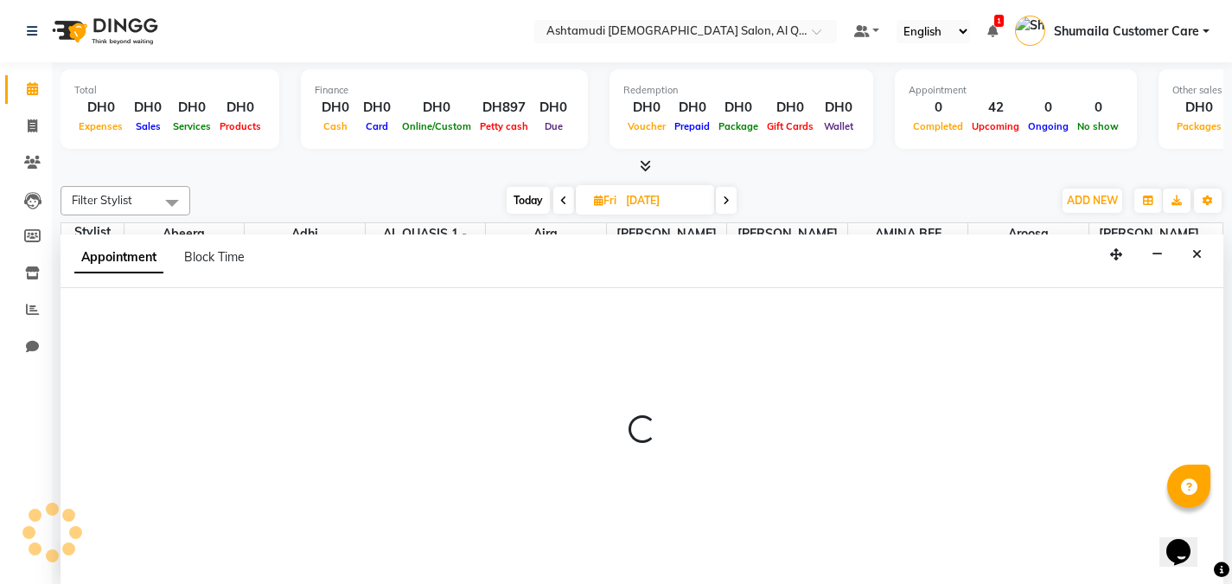
scroll to position [1, 0]
select select "53698"
select select "tentative"
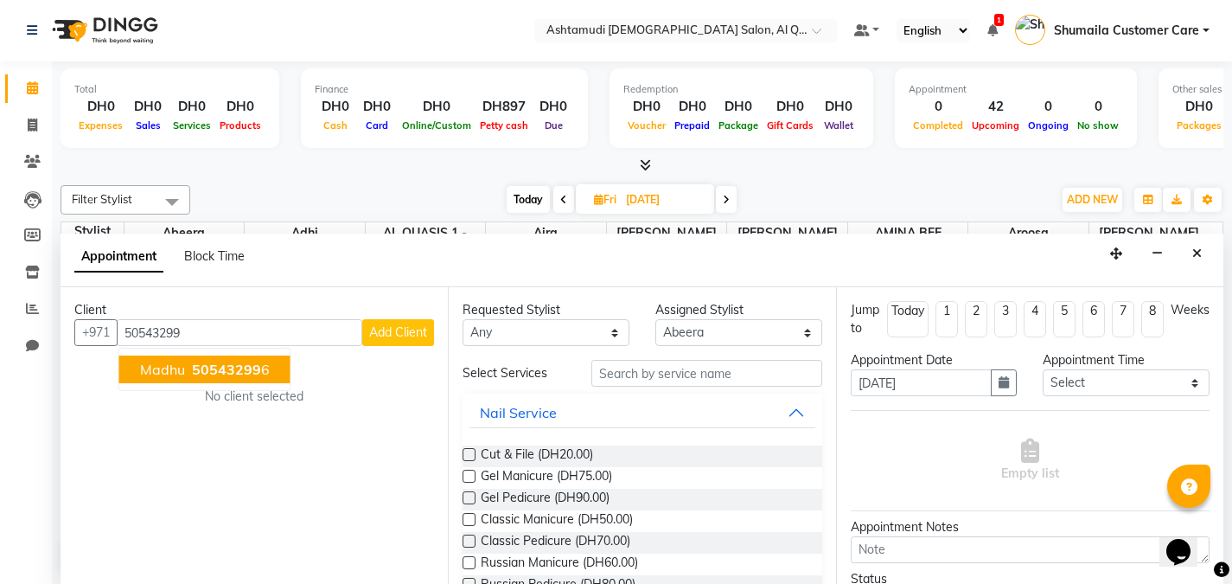
click at [221, 369] on span "50543299" at bounding box center [226, 369] width 69 height 17
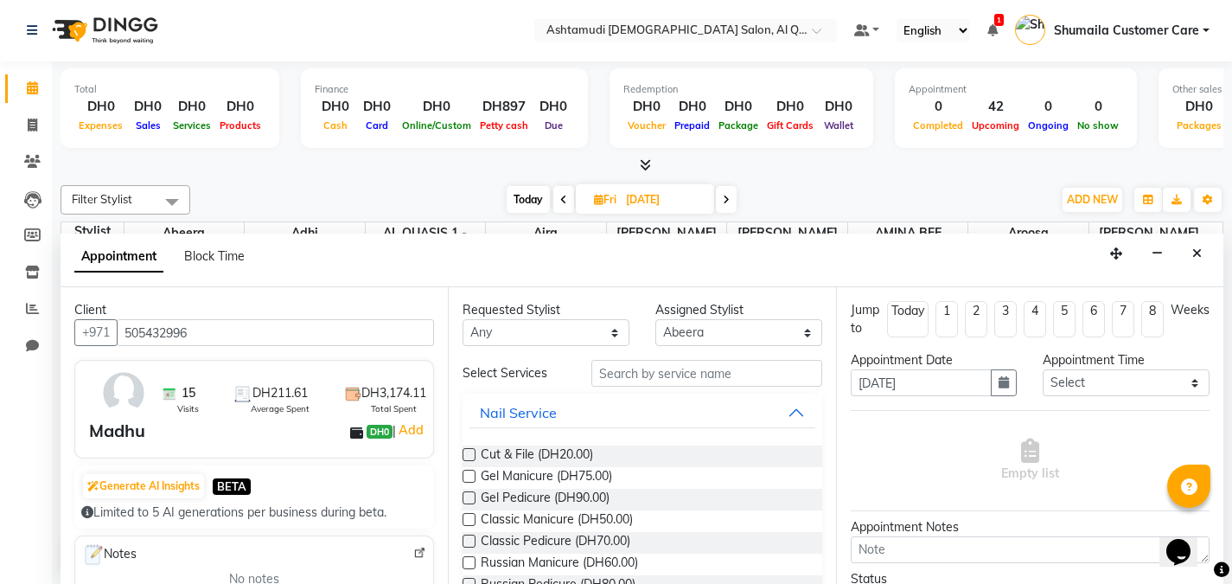
type input "505432996"
click at [665, 377] on input "text" at bounding box center [706, 373] width 231 height 27
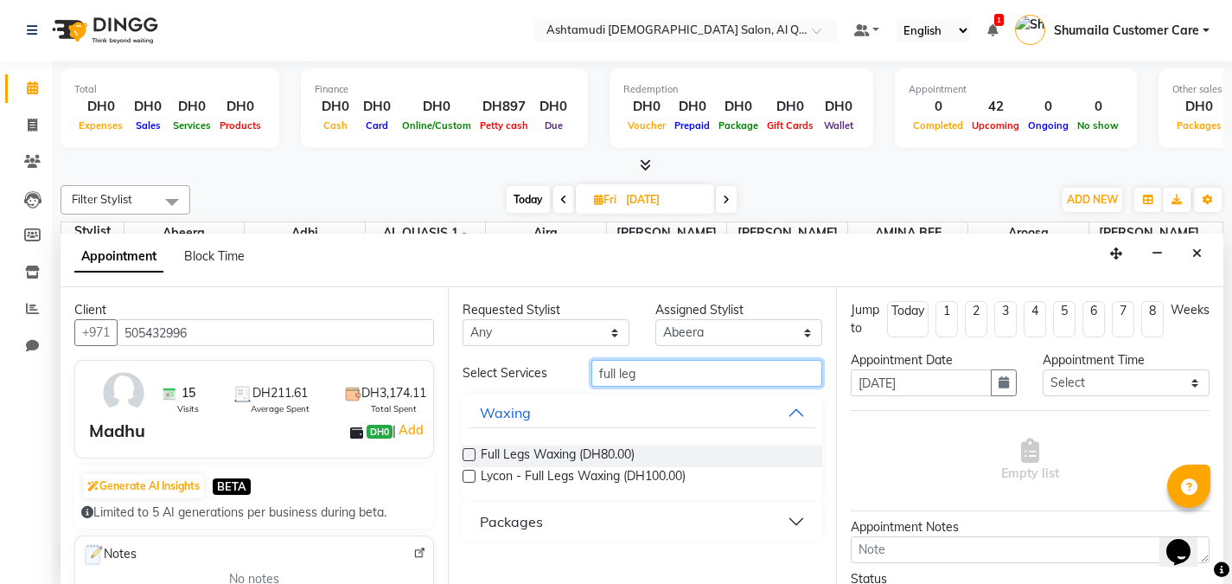
type input "full leg"
click at [477, 449] on div "Full Legs Waxing (DH80.00)" at bounding box center [642, 456] width 359 height 22
click at [463, 453] on label at bounding box center [469, 454] width 13 height 13
click at [463, 453] on input "checkbox" at bounding box center [468, 455] width 11 height 11
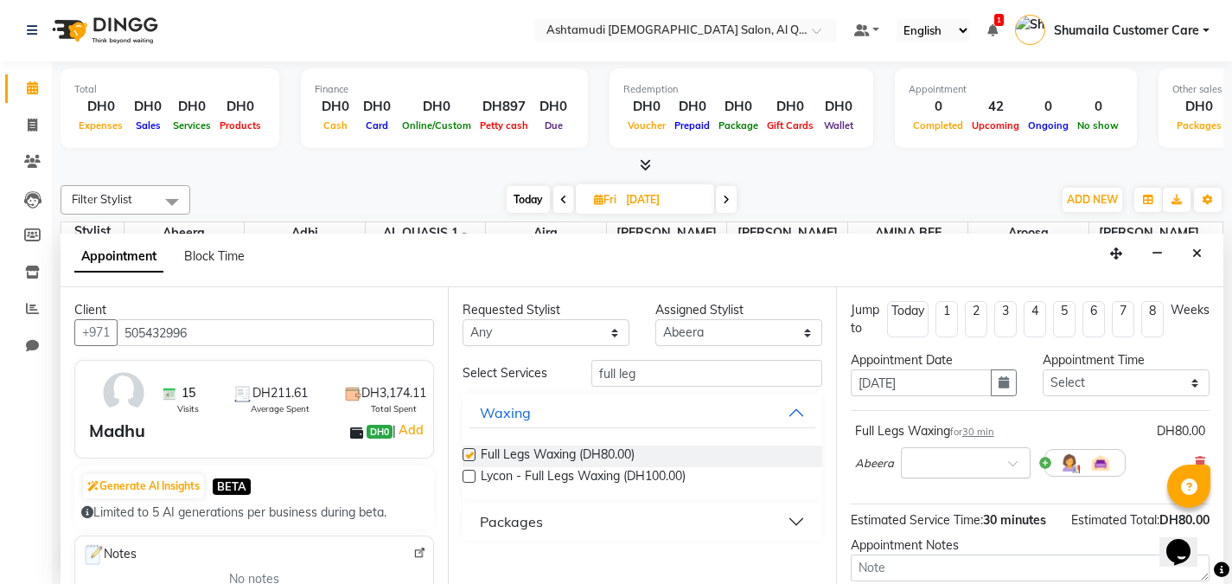
checkbox input "false"
click at [961, 469] on input "text" at bounding box center [948, 461] width 76 height 18
click at [935, 483] on div "10:00 AM" at bounding box center [966, 494] width 128 height 32
click at [661, 378] on input "full leg" at bounding box center [706, 373] width 231 height 27
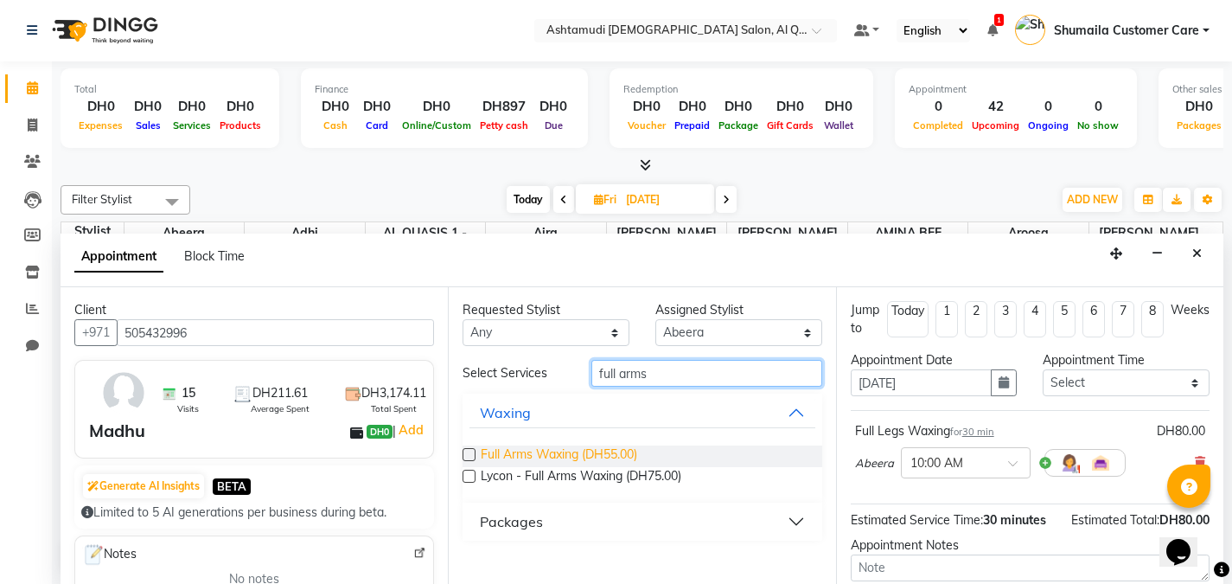
type input "full arms"
click at [505, 458] on span "Full Arms Waxing (DH55.00)" at bounding box center [559, 456] width 157 height 22
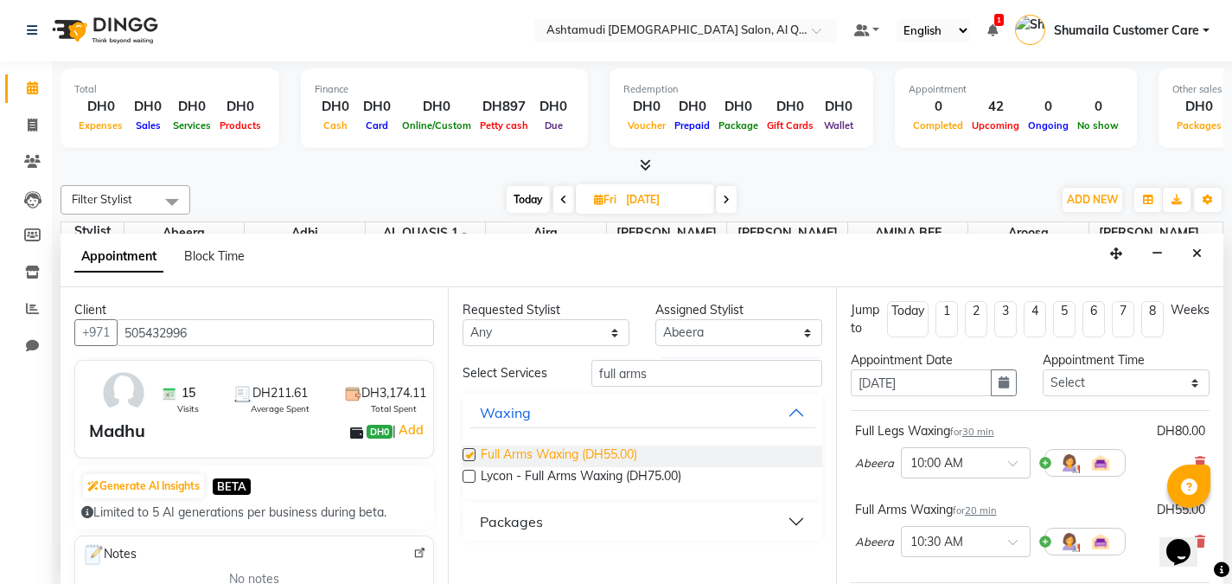
checkbox input "false"
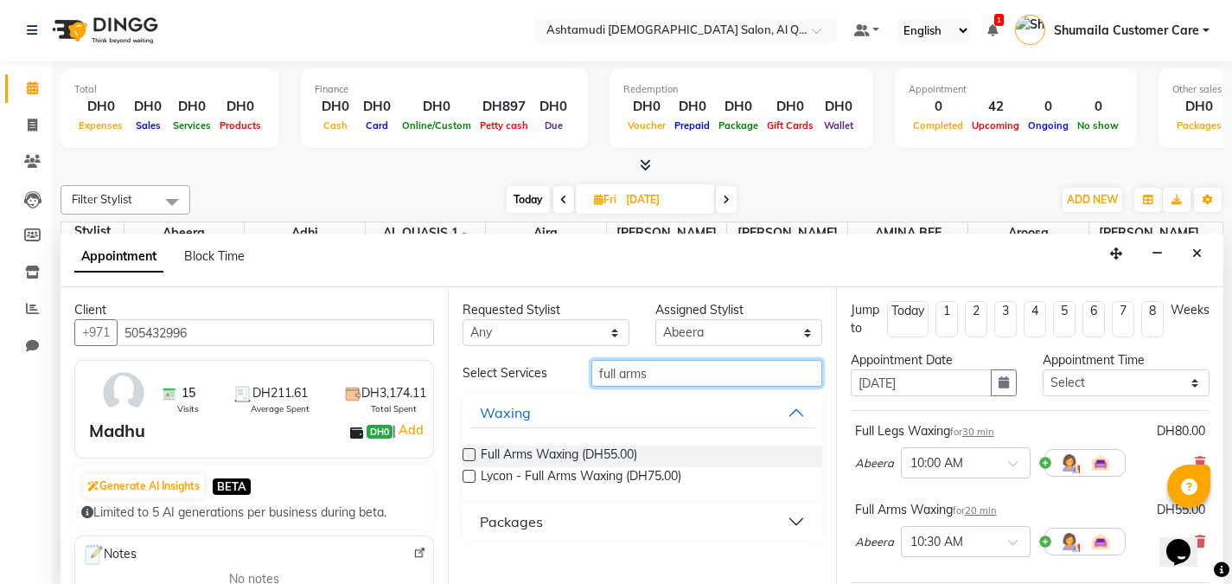
click at [689, 380] on input "full arms" at bounding box center [706, 373] width 231 height 27
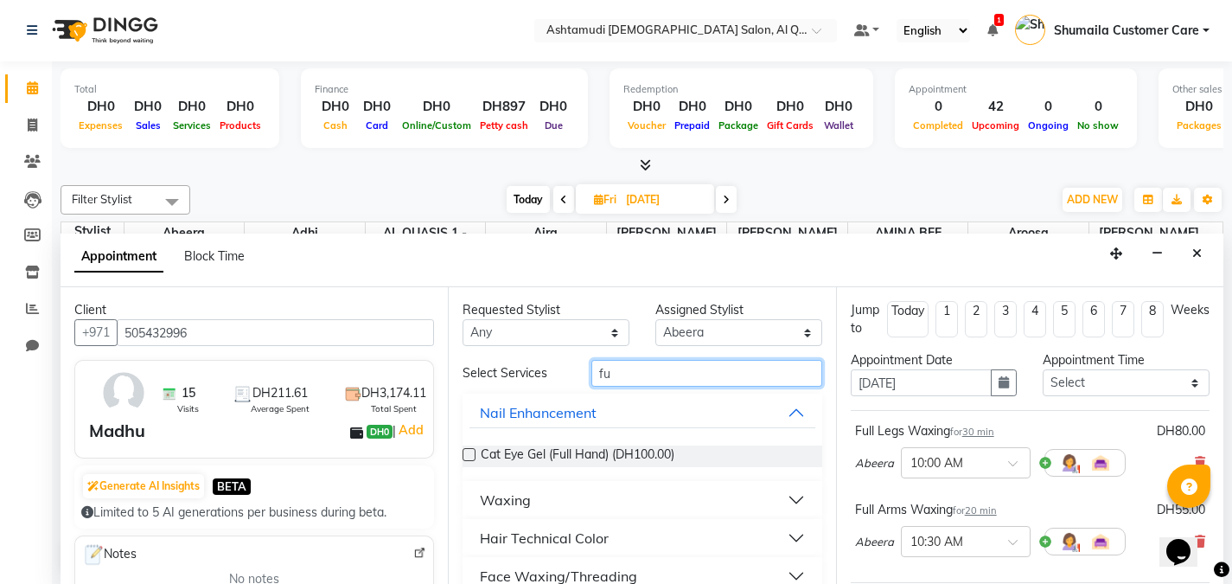
type input "f"
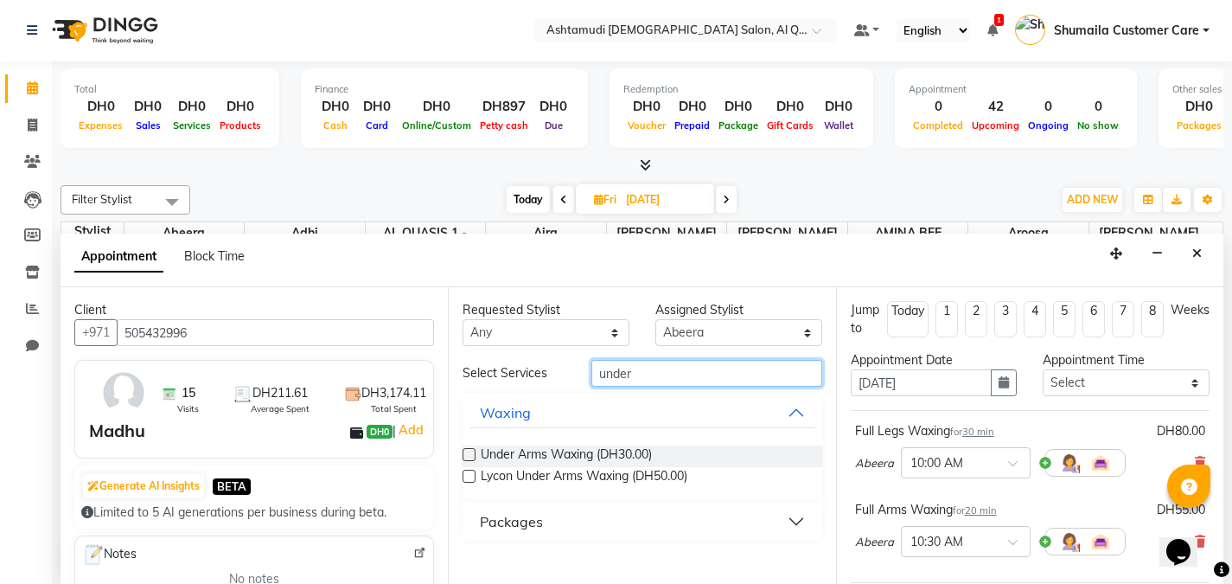
type input "under"
click at [468, 451] on label at bounding box center [469, 454] width 13 height 13
click at [468, 451] on input "checkbox" at bounding box center [468, 455] width 11 height 11
checkbox input "false"
click at [680, 371] on input "under" at bounding box center [706, 373] width 231 height 27
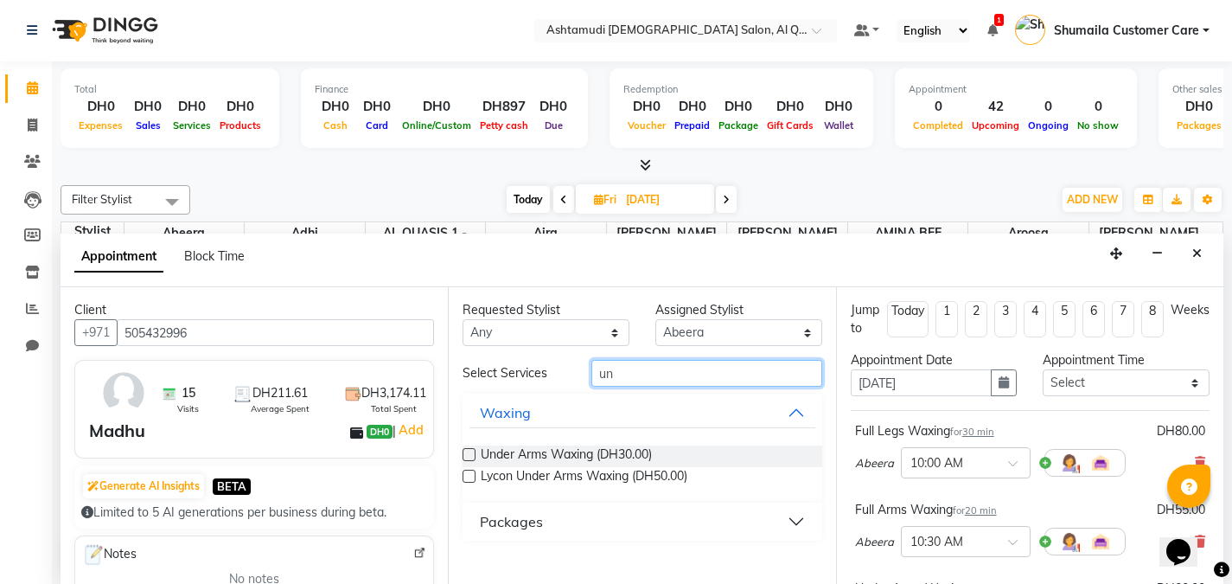
type input "u"
type input "eyeb"
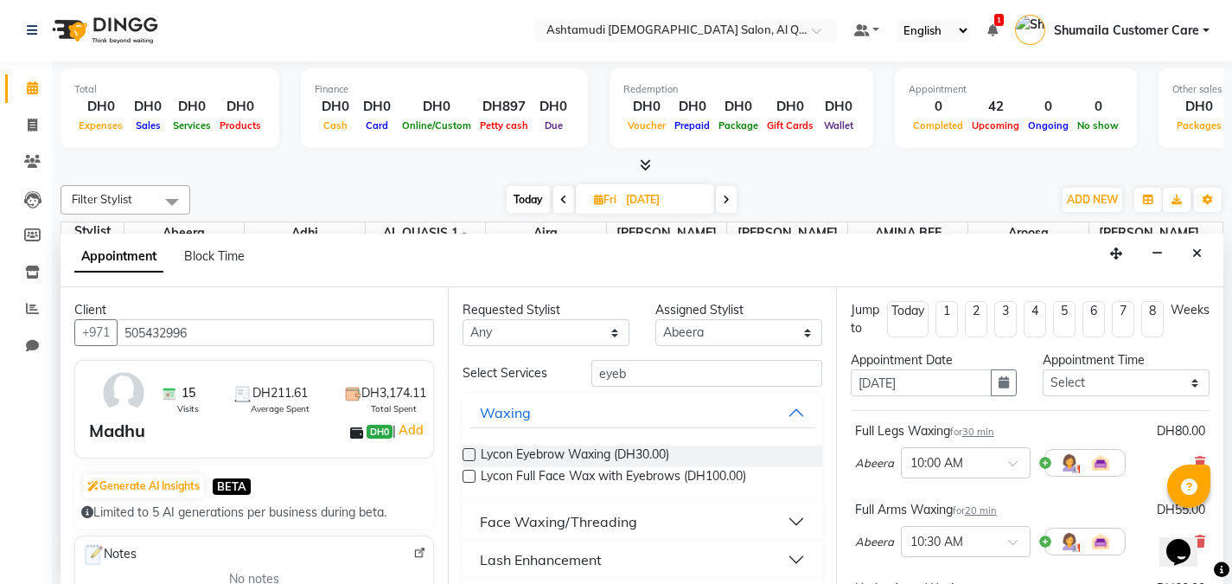
click at [489, 521] on div "Face Waxing/Threading" at bounding box center [558, 521] width 157 height 21
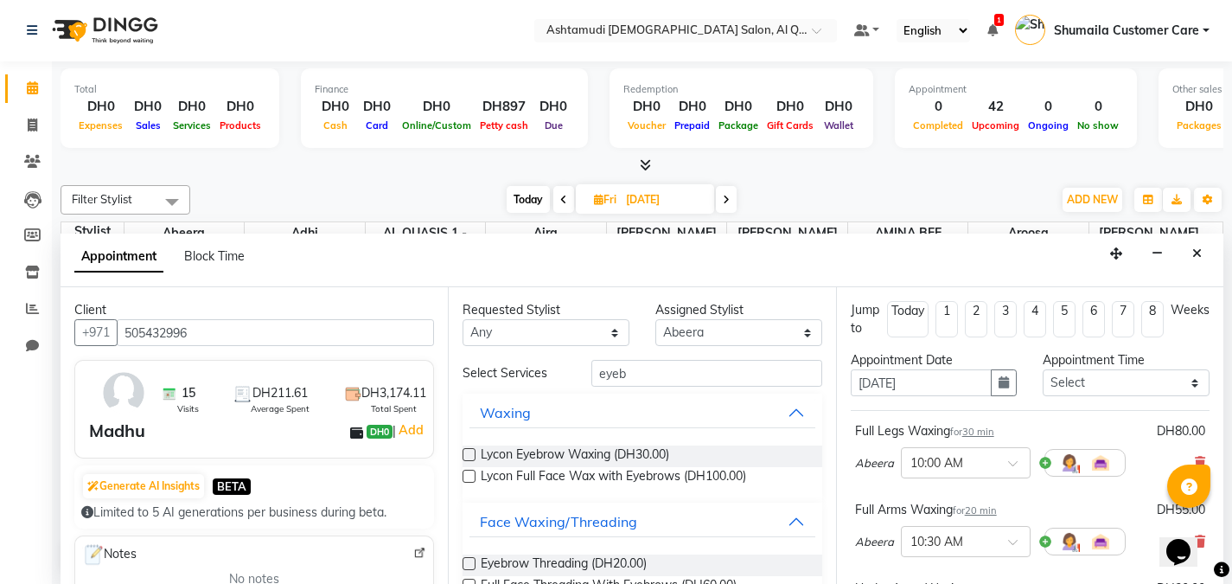
click at [465, 560] on label at bounding box center [469, 563] width 13 height 13
click at [465, 560] on input "checkbox" at bounding box center [468, 564] width 11 height 11
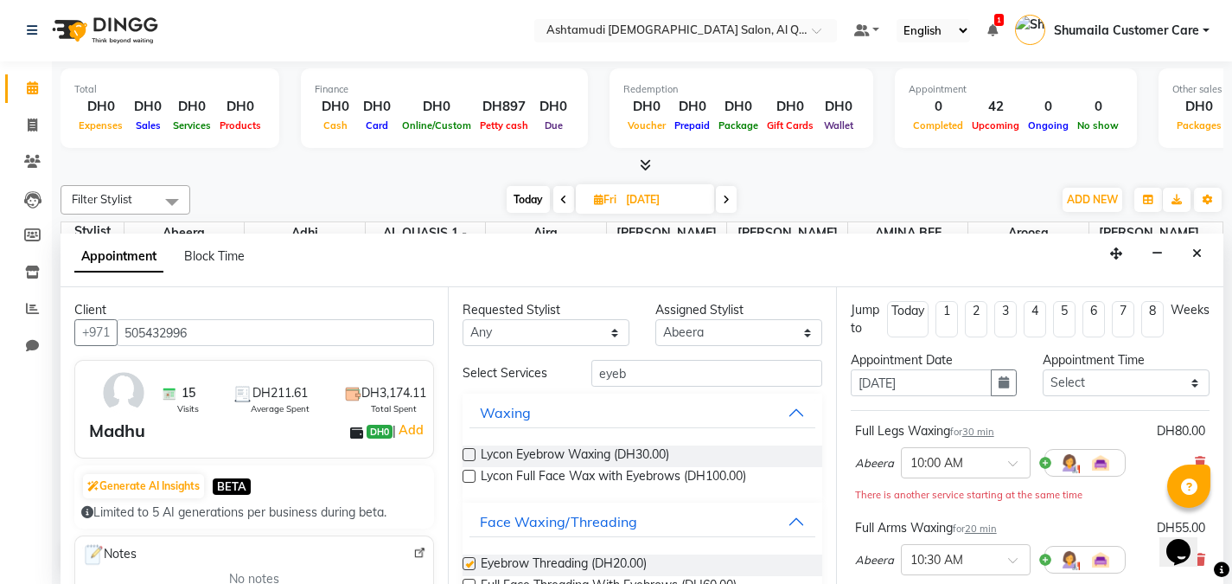
checkbox input "false"
click at [725, 333] on select "Select Abeera Adhi Aira AL QUASIS 1 - FRONT OFFICE AMINA BEE Anila Thomas Aroos…" at bounding box center [738, 332] width 167 height 27
click at [655, 319] on select "Select Abeera Adhi Aira AL QUASIS 1 - FRONT OFFICE AMINA BEE Anila Thomas Aroos…" at bounding box center [738, 332] width 167 height 27
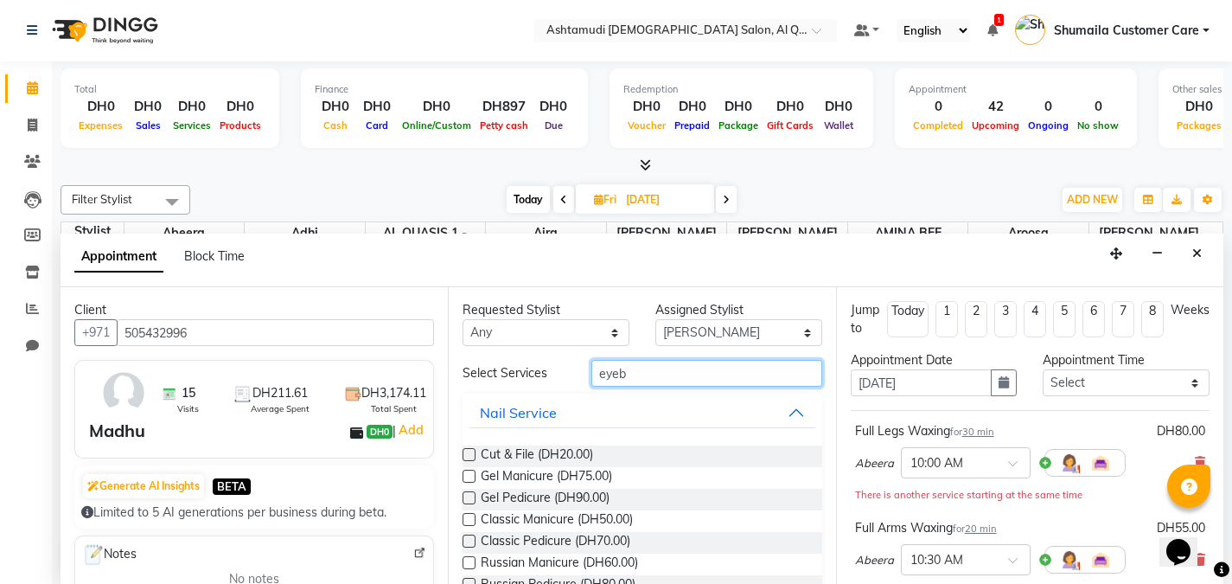
click at [696, 369] on input "eyeb" at bounding box center [706, 373] width 231 height 27
click at [730, 311] on div "Assigned Stylist" at bounding box center [738, 310] width 167 height 18
click at [717, 337] on select "Select Abeera Adhi Aira AL QUASIS 1 - FRONT OFFICE AMINA BEE Anila Thomas Aroos…" at bounding box center [738, 332] width 167 height 27
select select "53698"
click at [655, 319] on select "Select Abeera Adhi Aira AL QUASIS 1 - FRONT OFFICE AMINA BEE Anila Thomas Aroos…" at bounding box center [738, 332] width 167 height 27
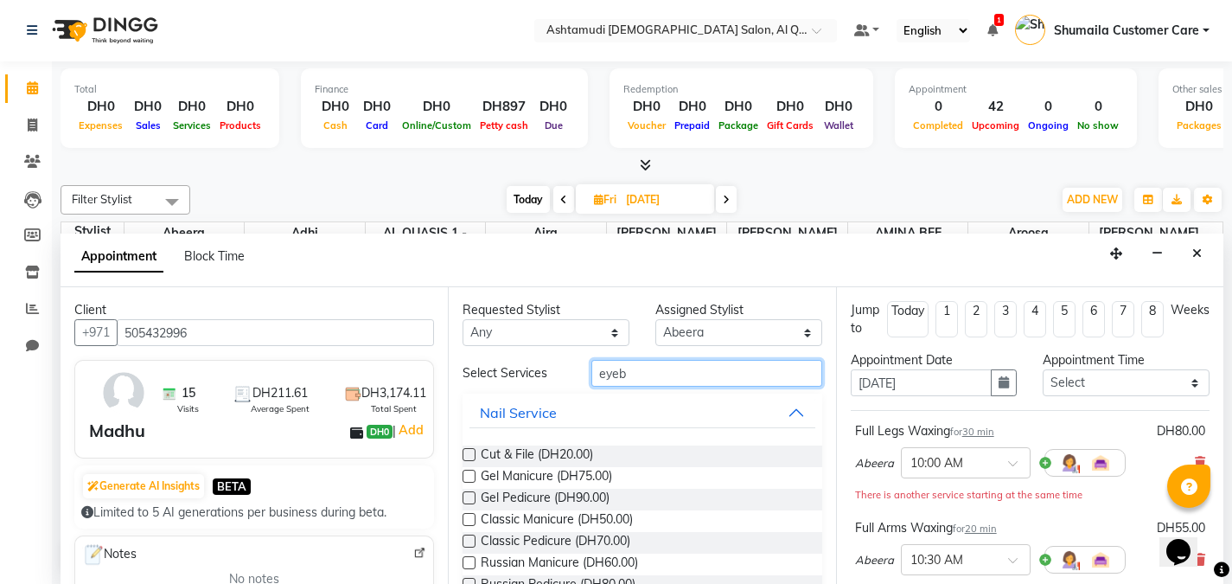
click at [642, 372] on input "eyeb" at bounding box center [706, 373] width 231 height 27
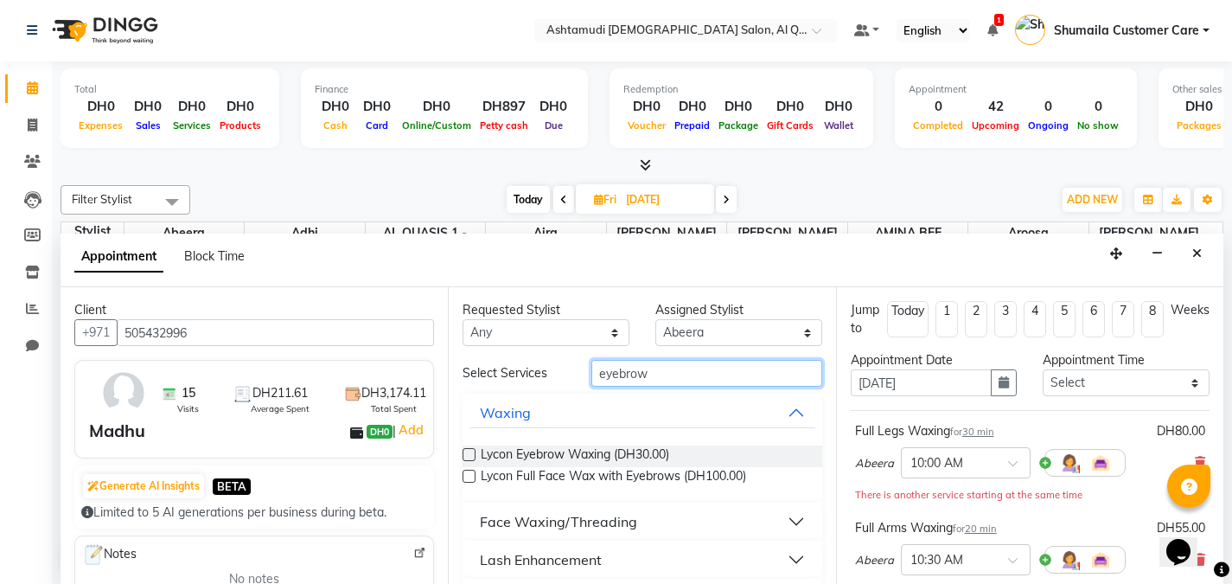
type input "eyebrow"
click at [540, 516] on div "Face Waxing/Threading" at bounding box center [558, 521] width 157 height 21
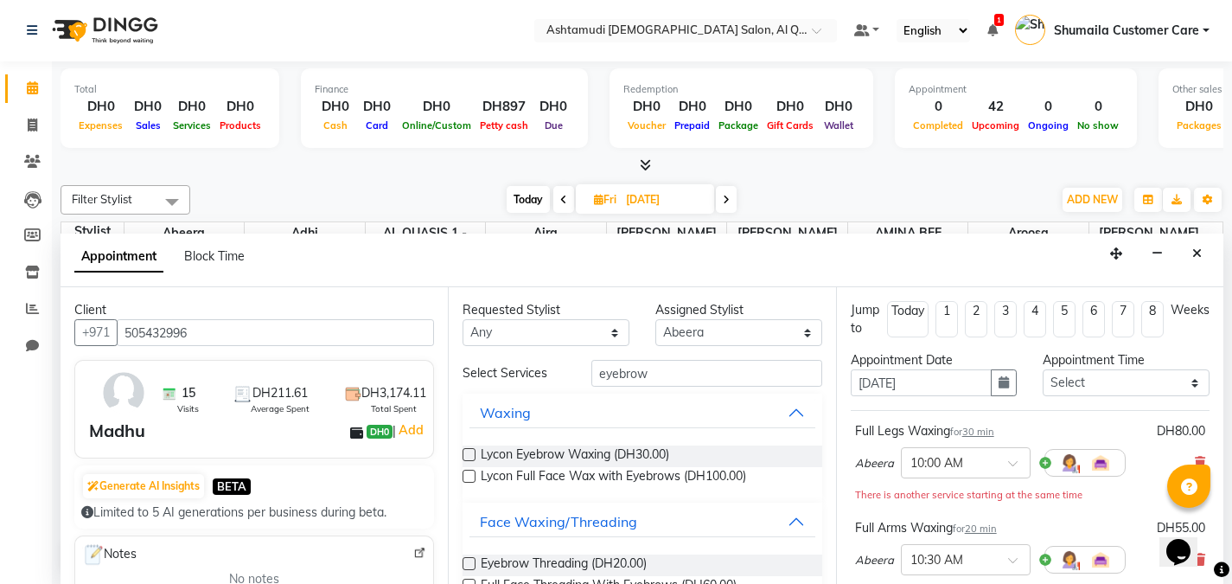
click at [467, 565] on label at bounding box center [469, 563] width 13 height 13
click at [467, 565] on input "checkbox" at bounding box center [468, 564] width 11 height 11
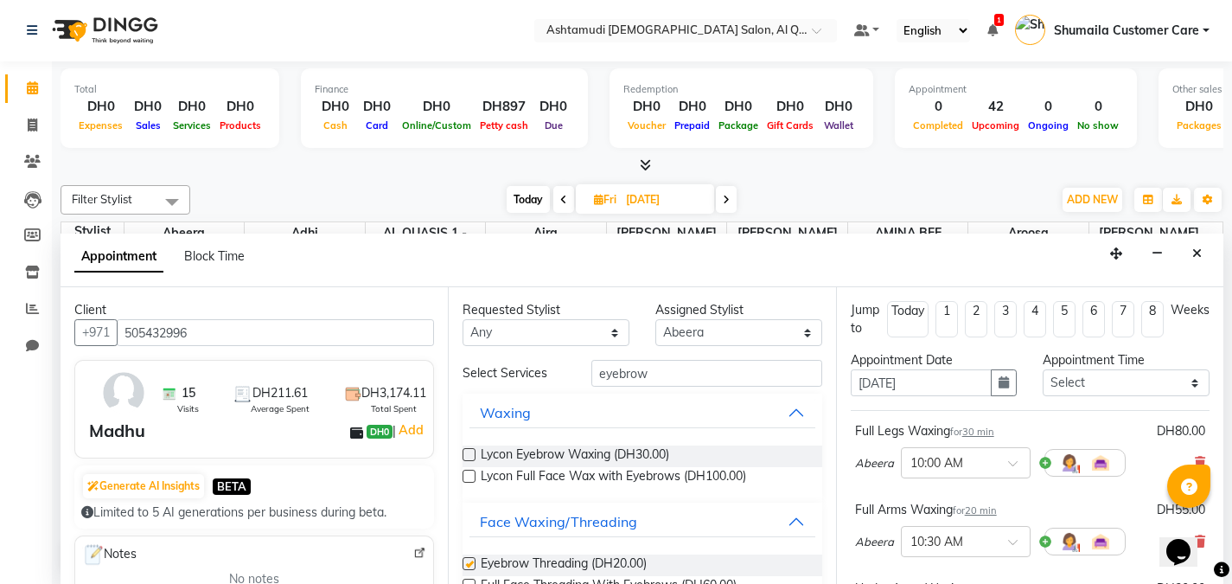
checkbox input "false"
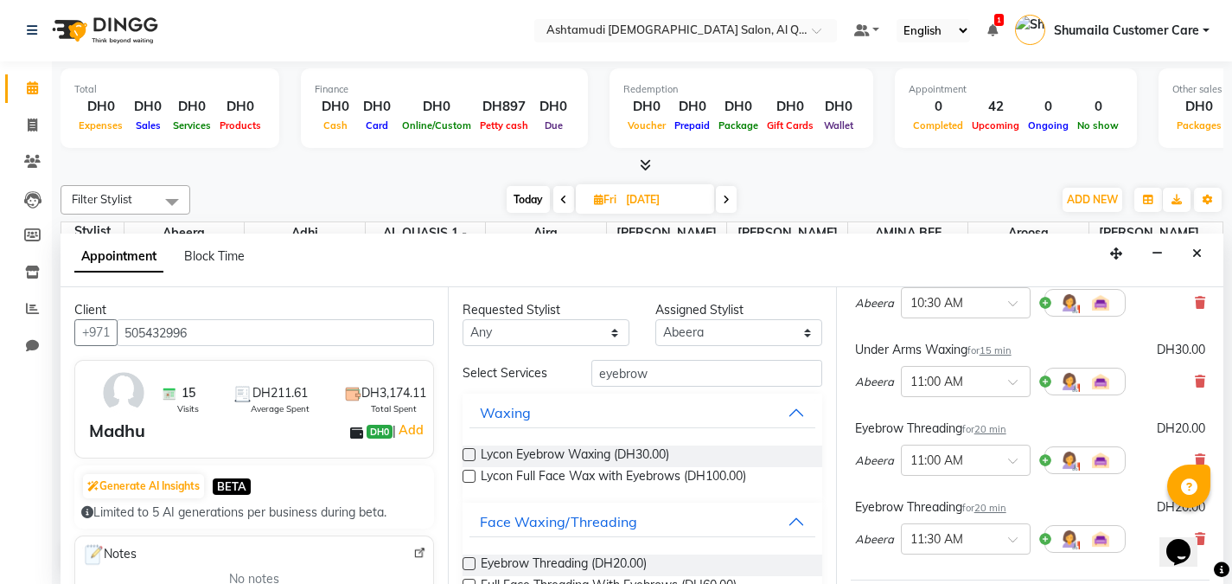
scroll to position [399, 0]
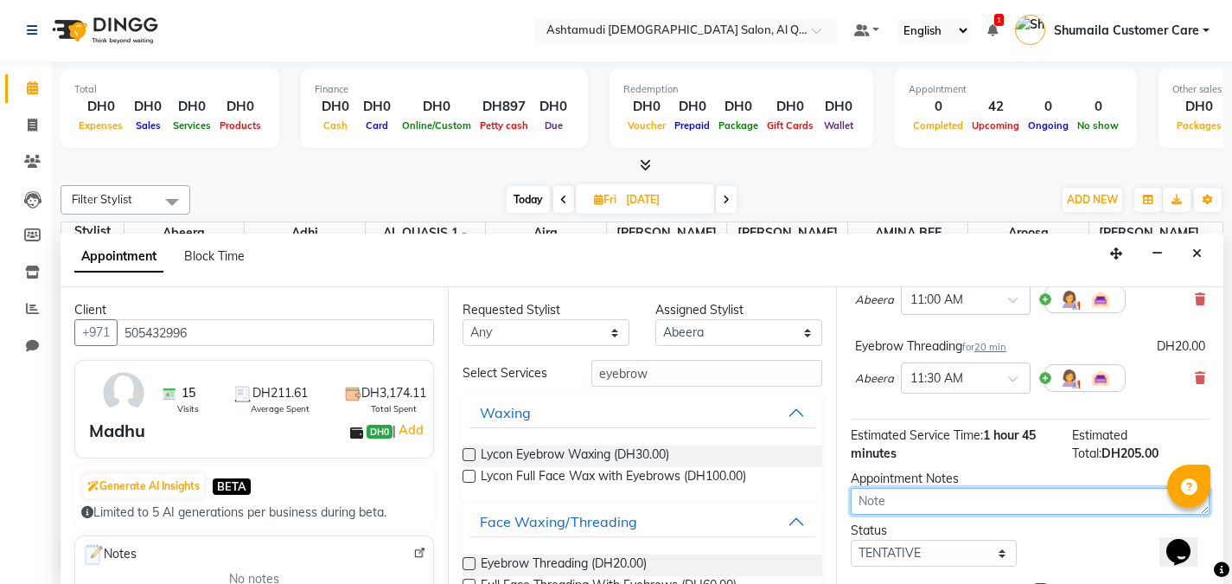
click at [999, 508] on textarea at bounding box center [1030, 501] width 359 height 27
type textarea "Abeera Requested"
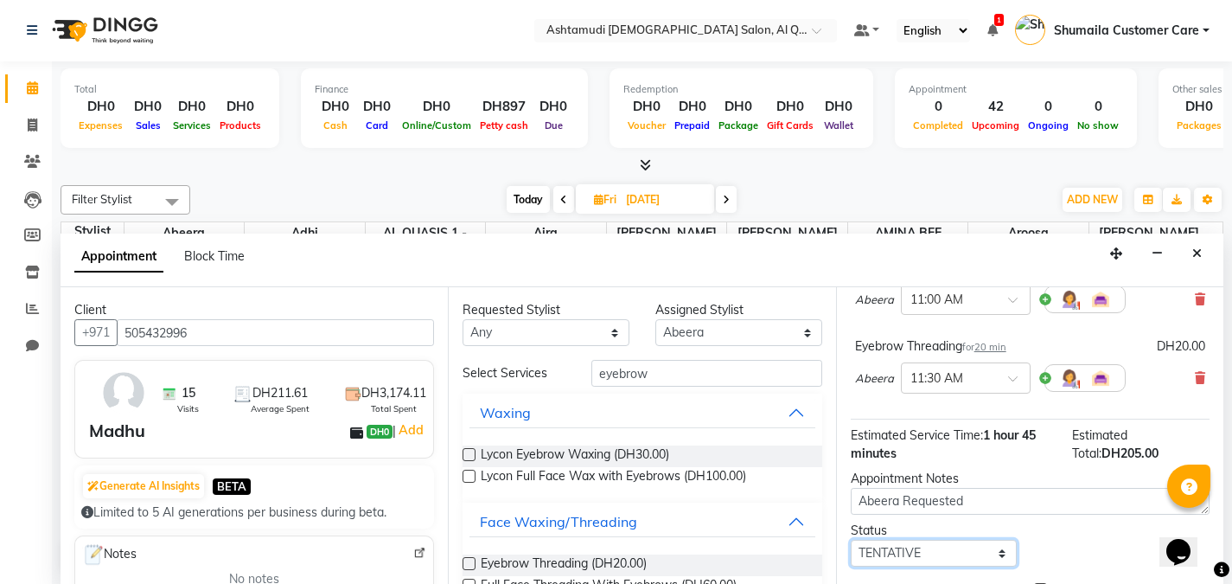
click at [893, 553] on select "Select TENTATIVE CONFIRM UPCOMING" at bounding box center [934, 553] width 167 height 27
select select "upcoming"
click at [851, 540] on select "Select TENTATIVE CONFIRM UPCOMING" at bounding box center [934, 553] width 167 height 27
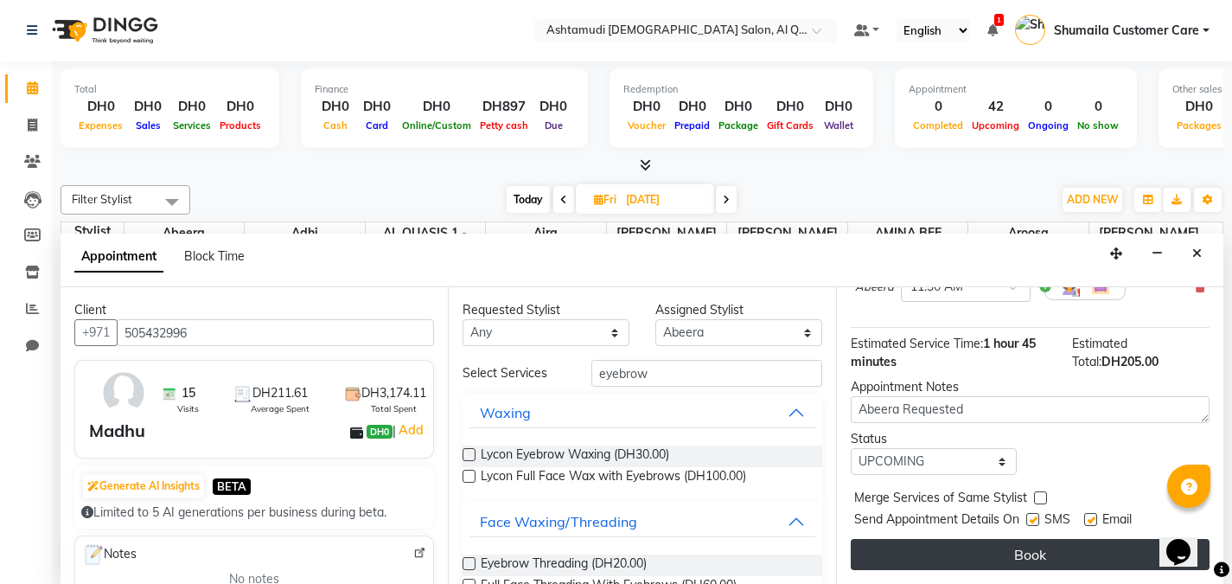
click at [948, 559] on button "Book" at bounding box center [1030, 554] width 359 height 31
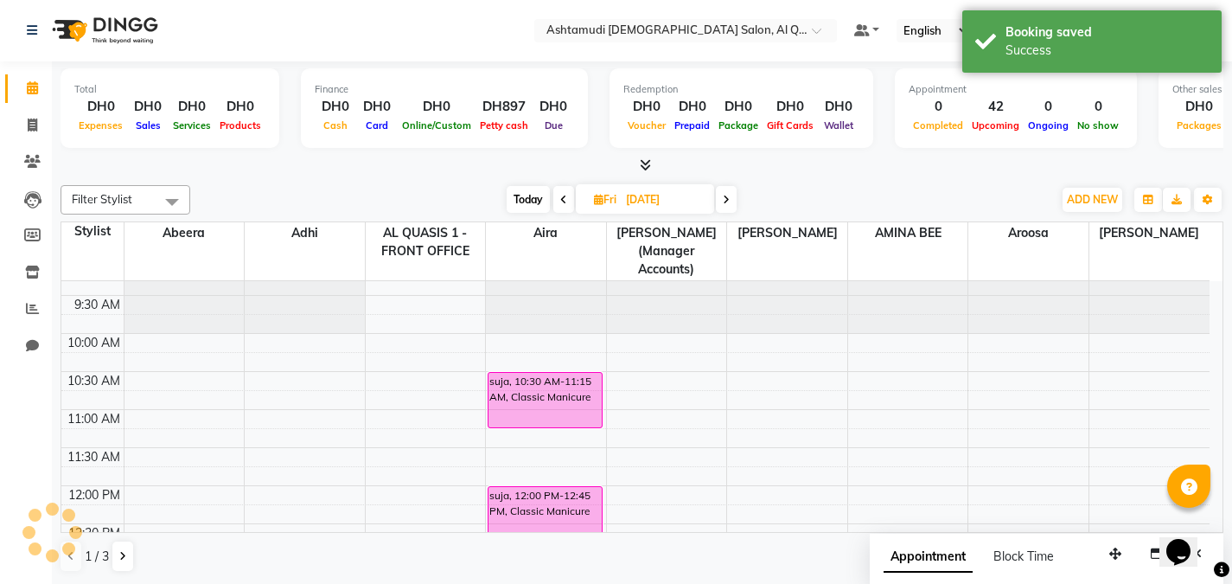
scroll to position [0, 0]
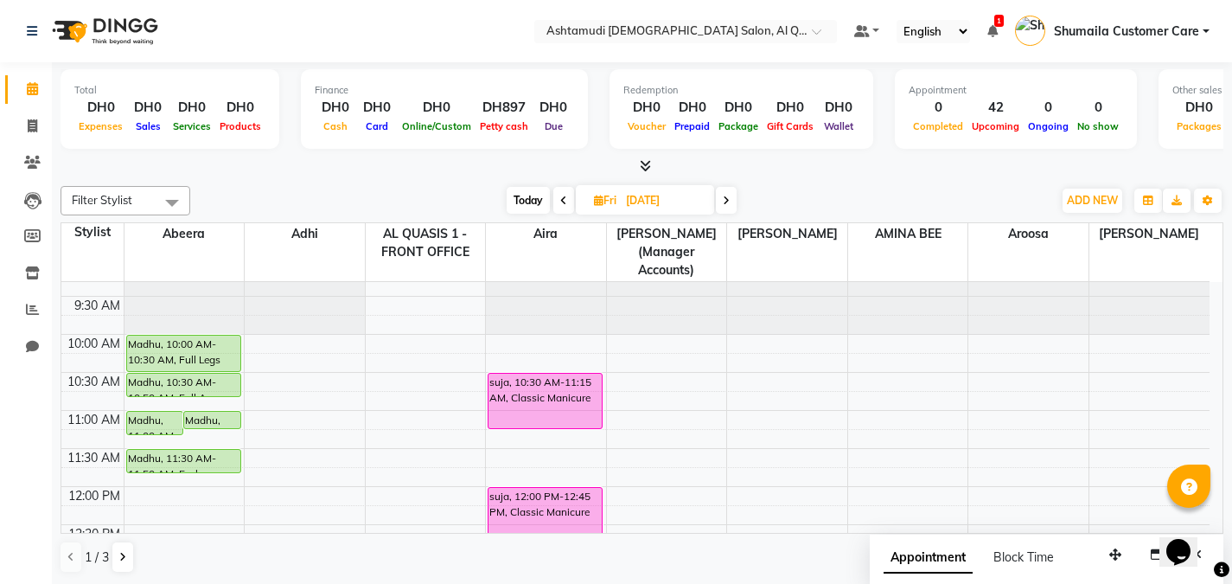
click at [737, 18] on nav "Select Location × Ashtamudi Ladies Salon, Al Qusais 1 Default Panel My Panel En…" at bounding box center [616, 31] width 1232 height 62
click at [728, 33] on input "text" at bounding box center [668, 32] width 251 height 17
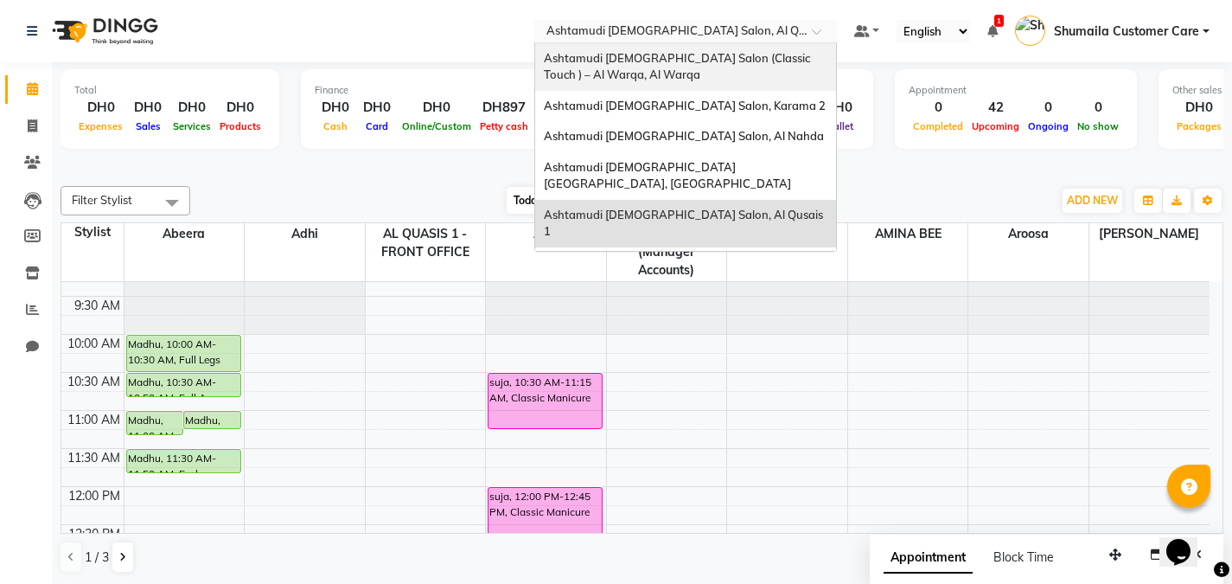
click at [684, 66] on div "Ashtamudi Ladies Salon (Classic Touch ) – Al Warqa, Al Warqa" at bounding box center [685, 67] width 301 height 48
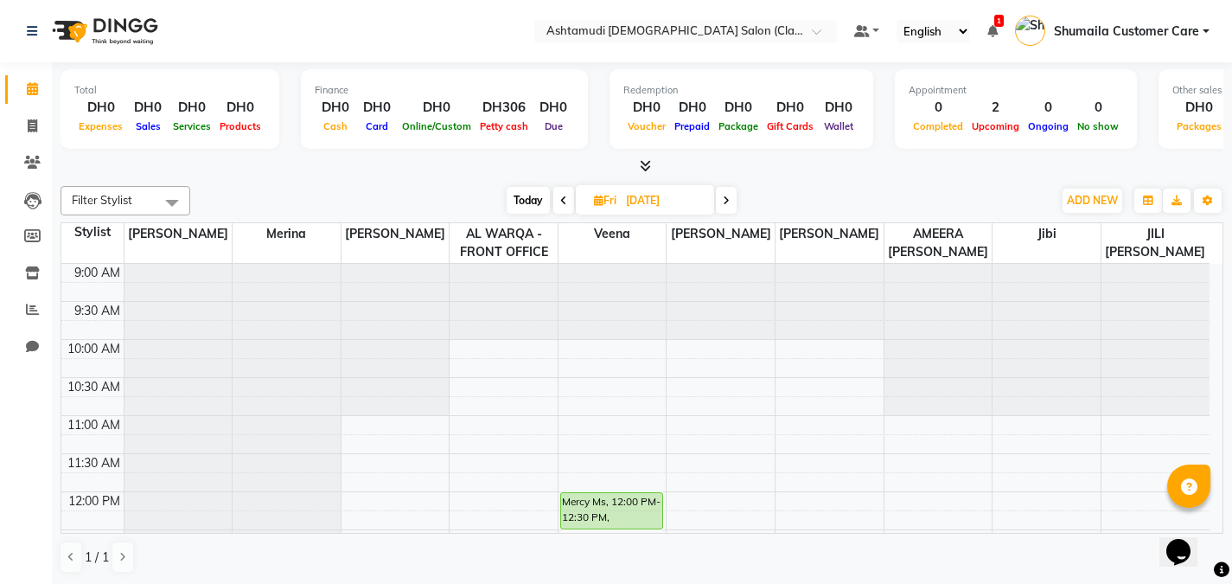
click at [560, 208] on span at bounding box center [563, 200] width 21 height 27
type input "[DATE]"
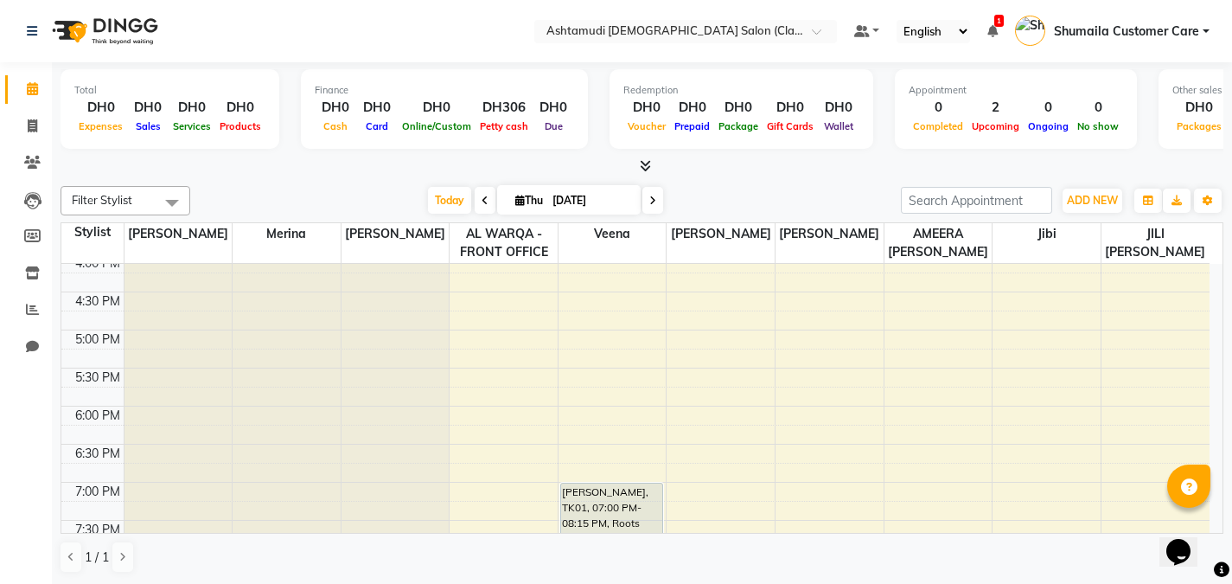
scroll to position [540, 0]
click at [719, 413] on div "9:00 AM 9:30 AM 10:00 AM 10:30 AM 11:00 AM 11:30 AM 12:00 PM 12:30 PM 1:00 PM 1…" at bounding box center [635, 256] width 1148 height 1064
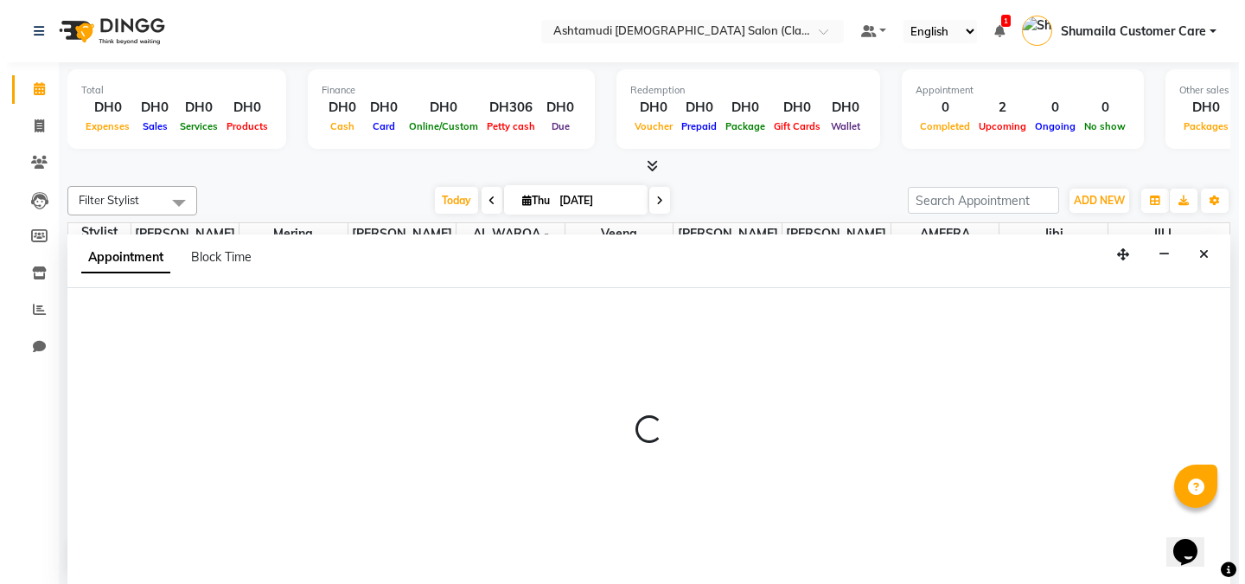
scroll to position [1, 0]
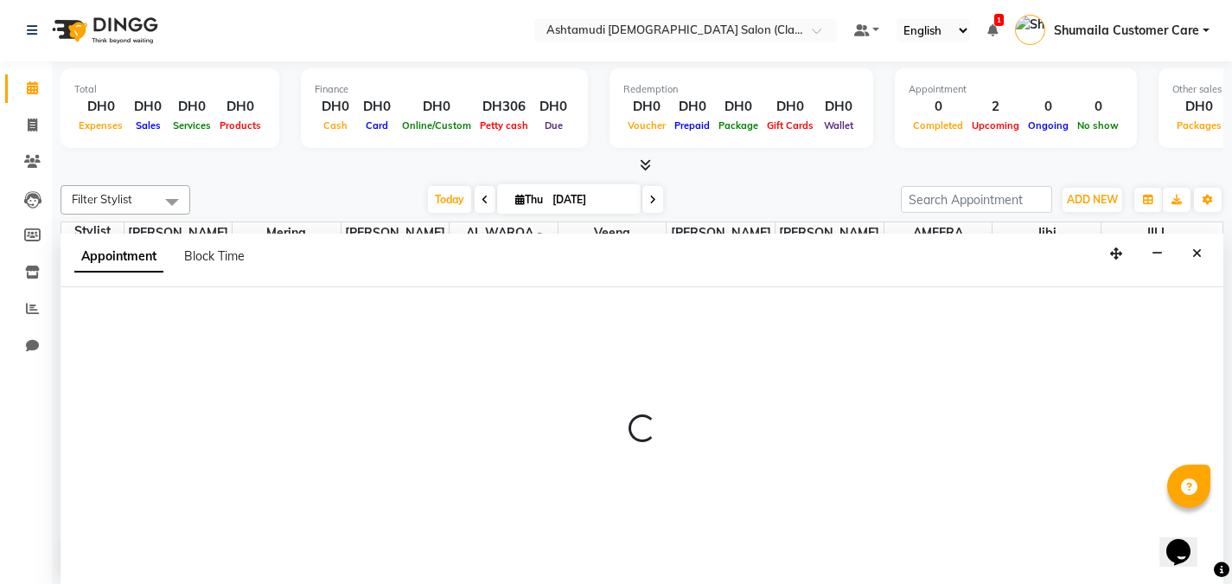
select select "82443"
select select "1080"
select select "tentative"
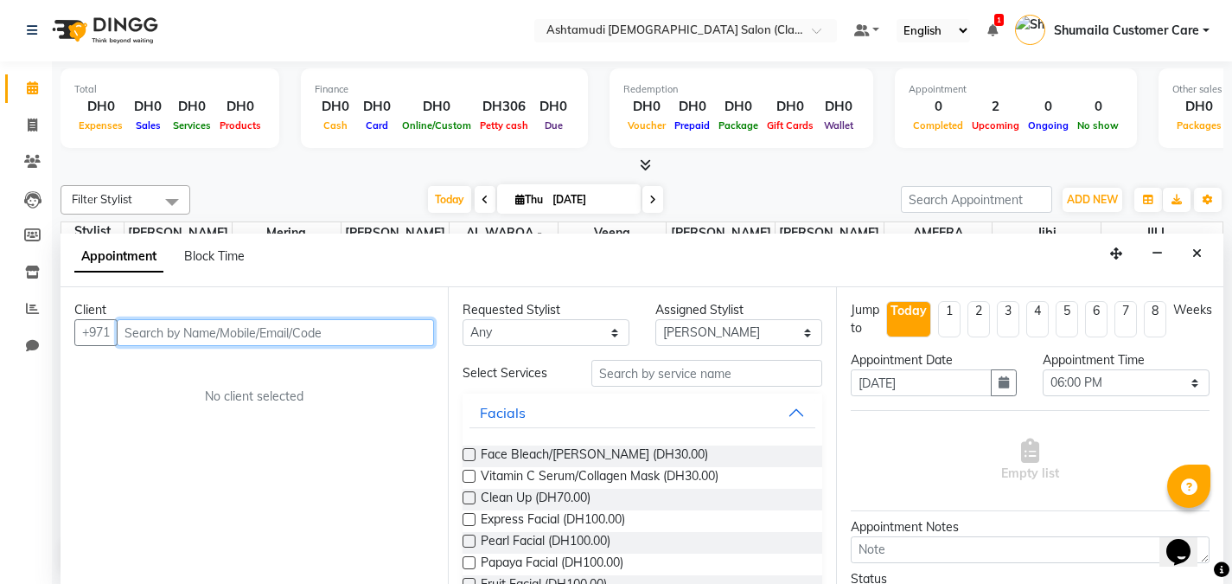
click at [319, 334] on input "text" at bounding box center [275, 332] width 317 height 27
paste input "0581917992"
click at [133, 339] on input "0581917992" at bounding box center [240, 332] width 246 height 27
type input "581917992"
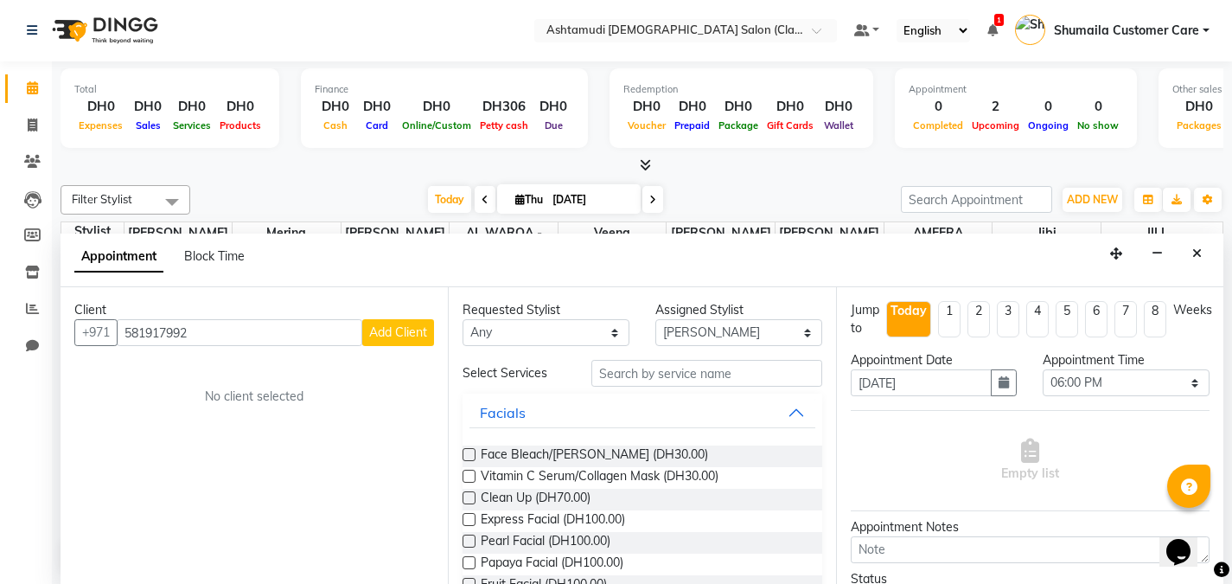
click at [407, 320] on button "Add Client" at bounding box center [398, 332] width 72 height 27
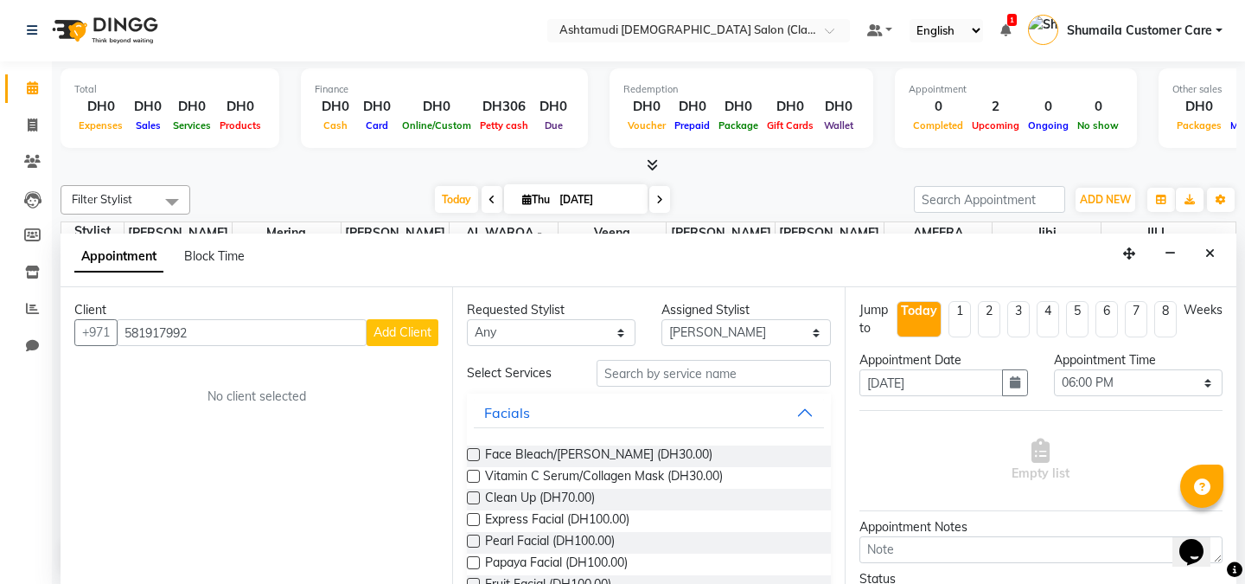
select select "3798"
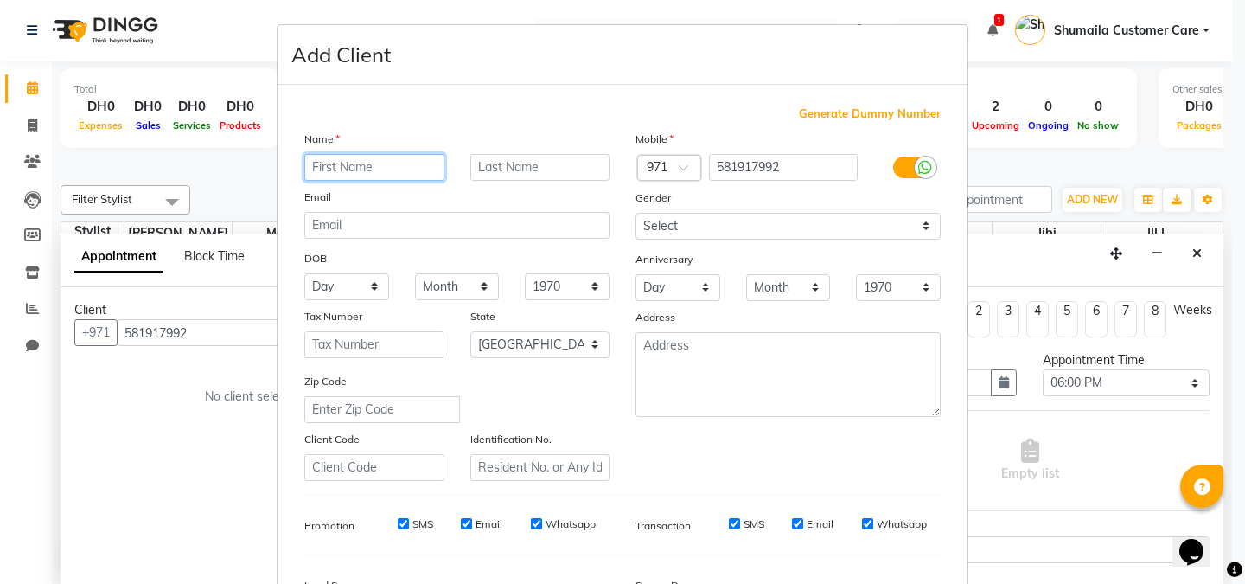
paste input "Nithya Rao"
drag, startPoint x: 346, startPoint y: 163, endPoint x: 396, endPoint y: 170, distance: 50.6
click at [396, 170] on input "Nithya Rao" at bounding box center [374, 167] width 140 height 27
type input "Nithya"
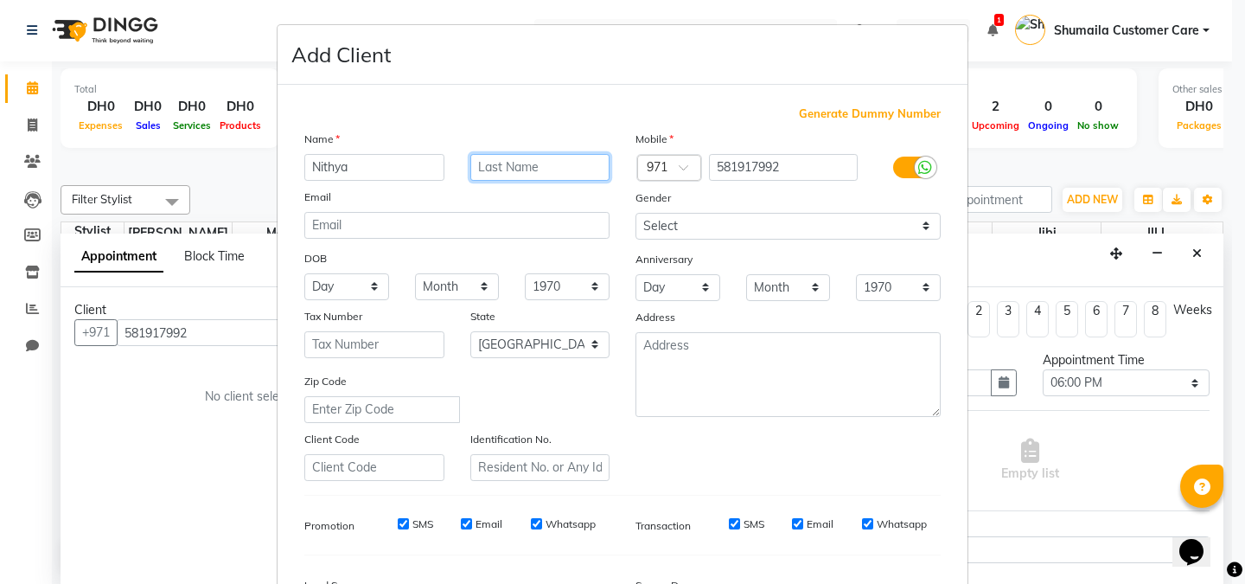
click at [484, 163] on input "text" at bounding box center [540, 167] width 140 height 27
paste input "Rao"
type input "Rao"
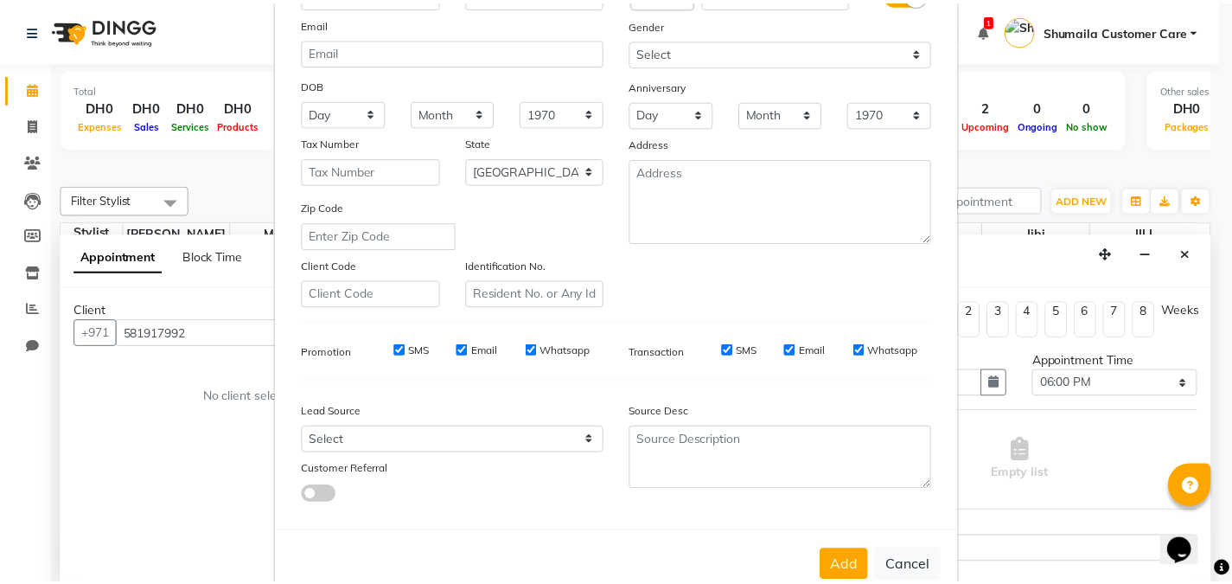
scroll to position [214, 0]
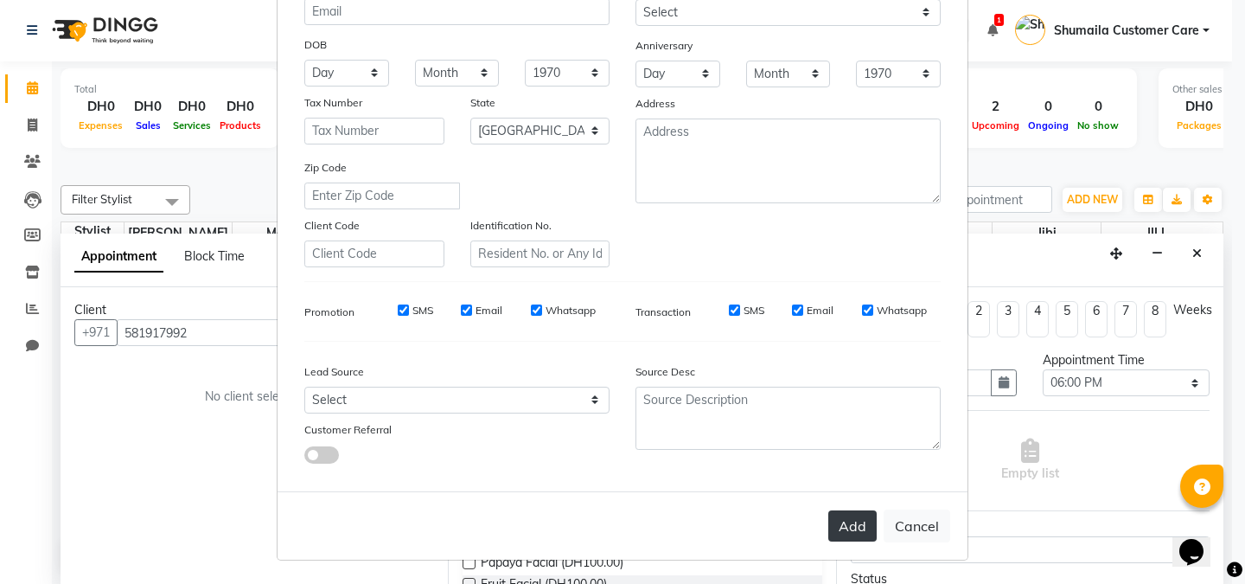
click at [868, 521] on button "Add" at bounding box center [852, 525] width 48 height 31
select select
select select "null"
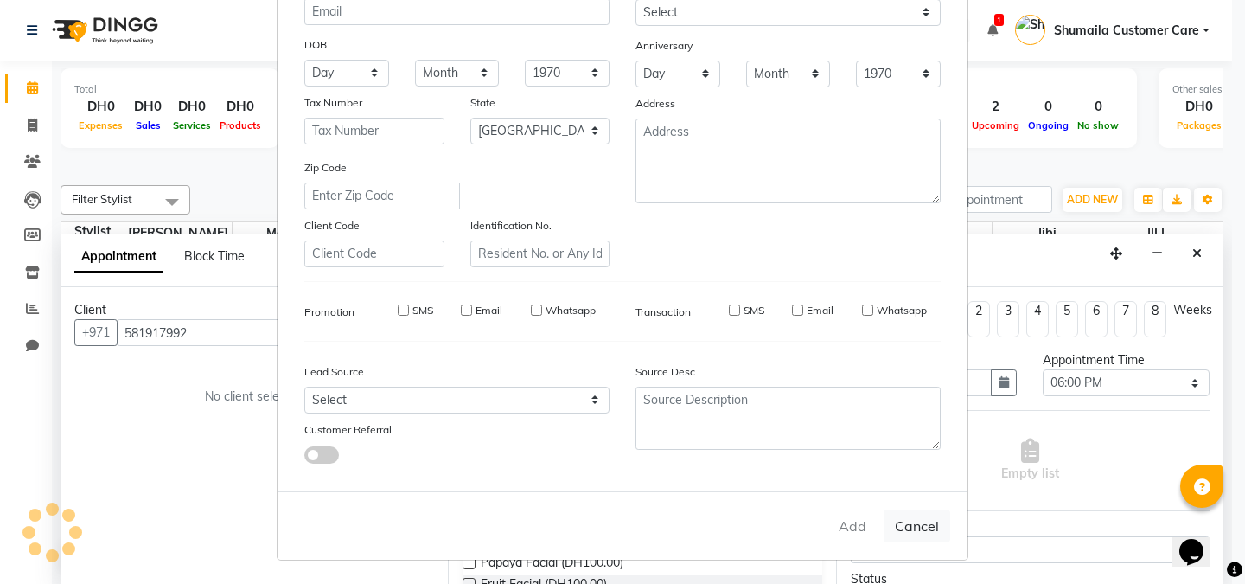
select select
checkbox input "false"
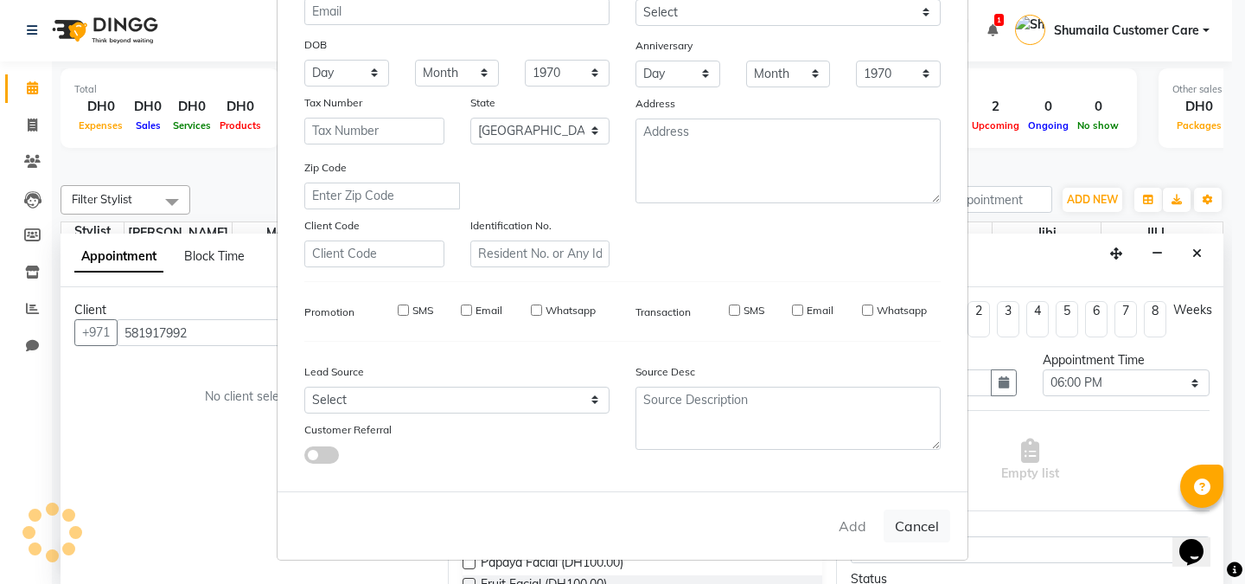
checkbox input "false"
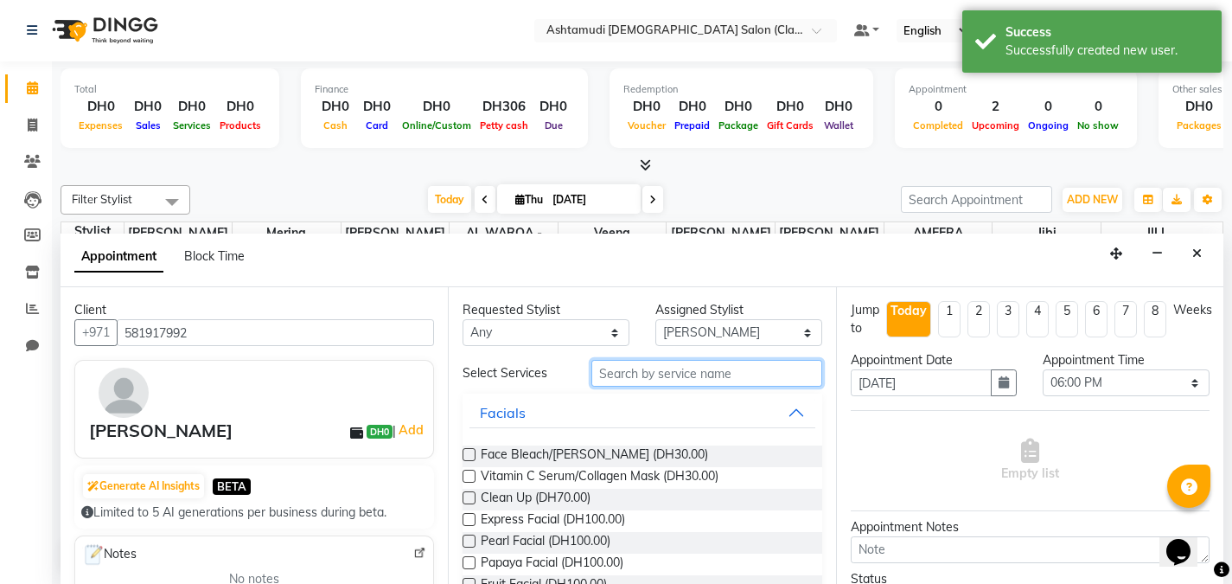
click at [646, 379] on input "text" at bounding box center [706, 373] width 231 height 27
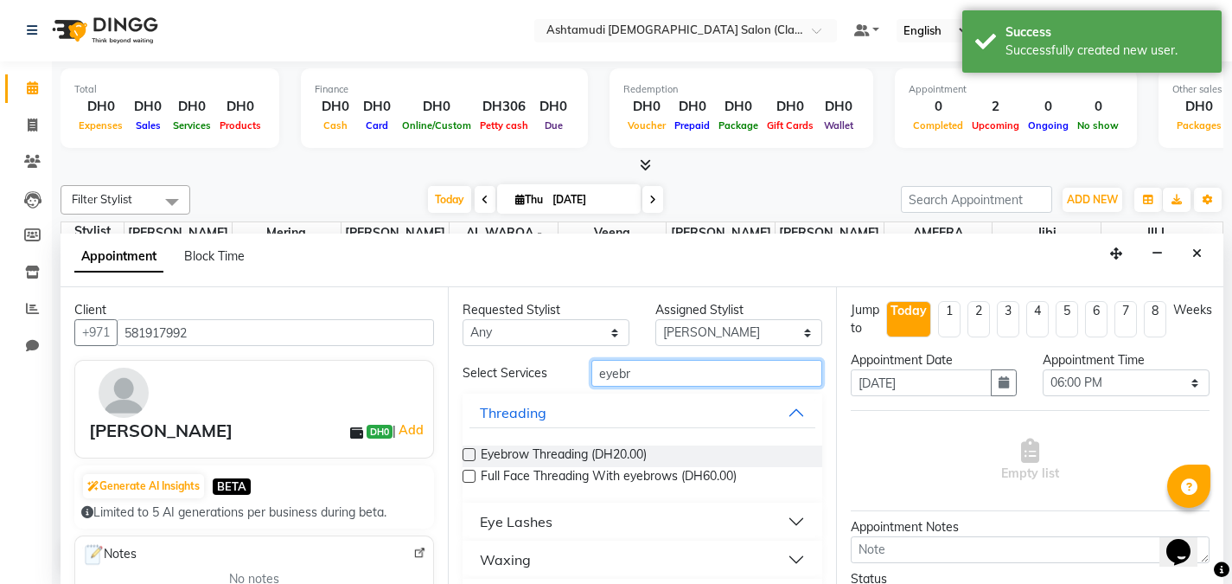
type input "eyebr"
click at [474, 453] on label at bounding box center [469, 454] width 13 height 13
click at [474, 453] on input "checkbox" at bounding box center [468, 455] width 11 height 11
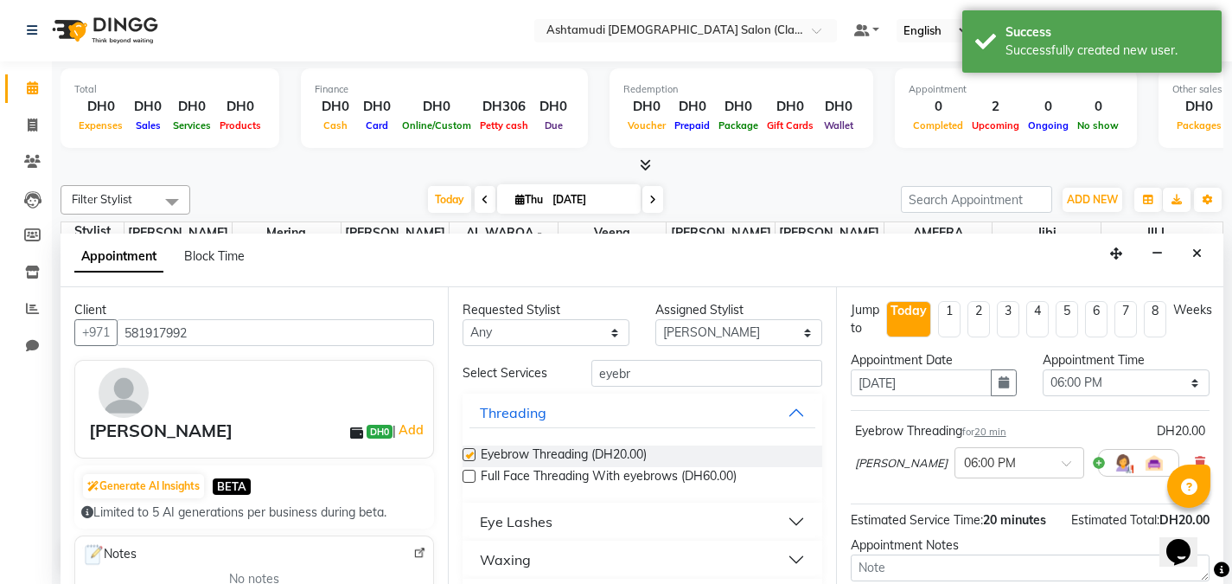
checkbox input "false"
drag, startPoint x: 646, startPoint y: 386, endPoint x: 409, endPoint y: 332, distance: 242.9
click at [409, 332] on div "Client +971 581917992 Nithya Rao DH0 | Add Generate AI Insights BETA Limited to…" at bounding box center [642, 435] width 1163 height 297
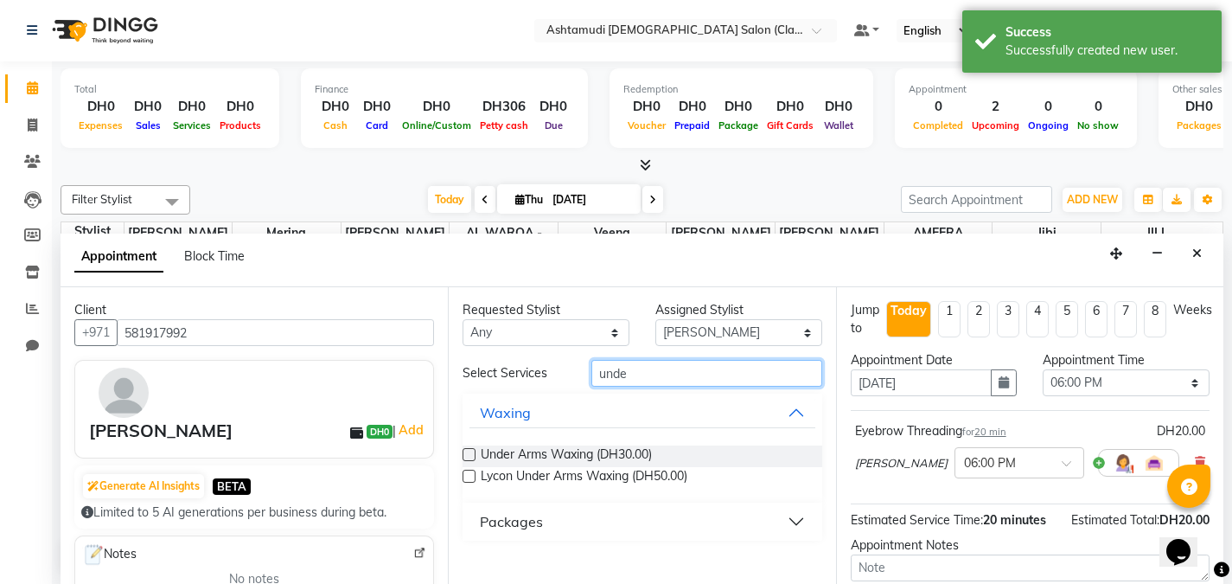
type input "unde"
click at [486, 444] on div "Under Arms Waxing (DH30.00) Lycon Under Arms Waxing (DH50.00)" at bounding box center [642, 466] width 359 height 71
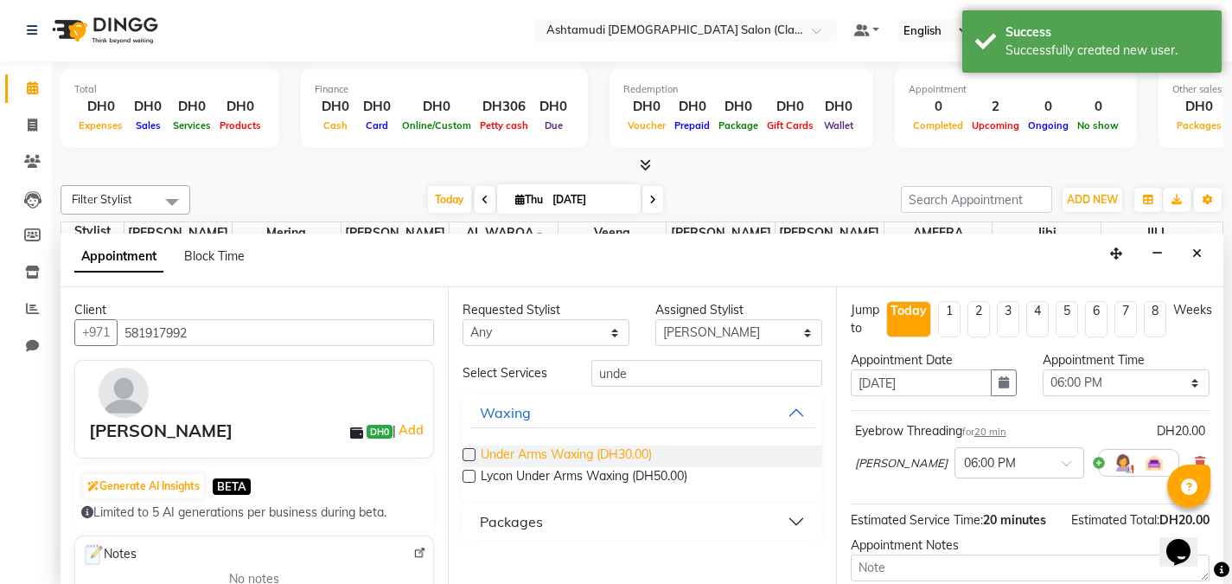
click at [488, 455] on span "Under Arms Waxing (DH30.00)" at bounding box center [566, 456] width 171 height 22
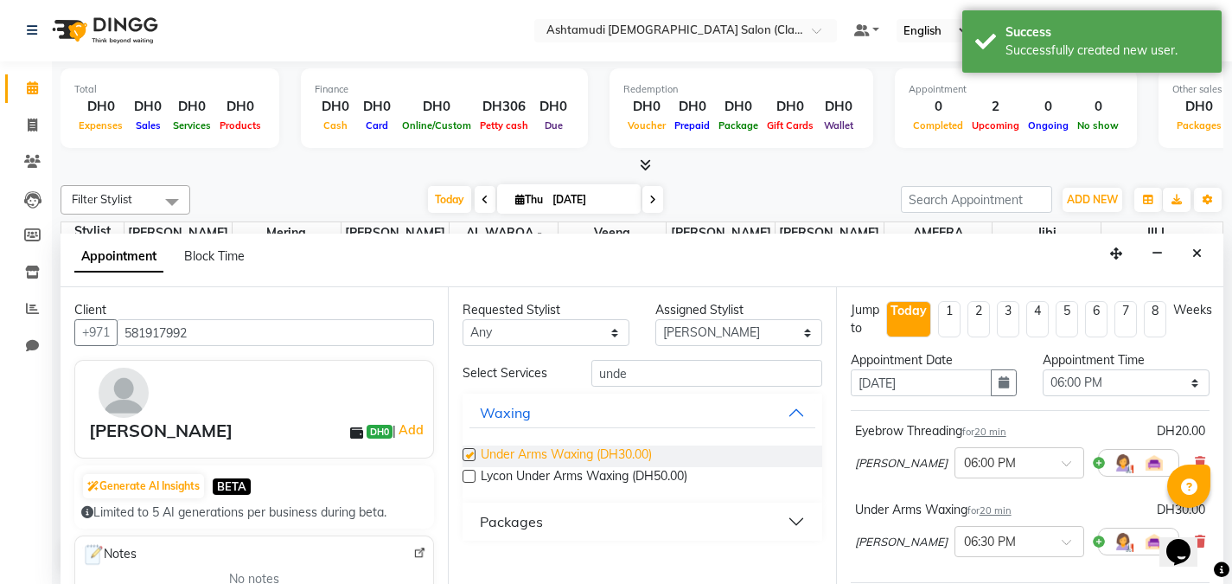
checkbox input "false"
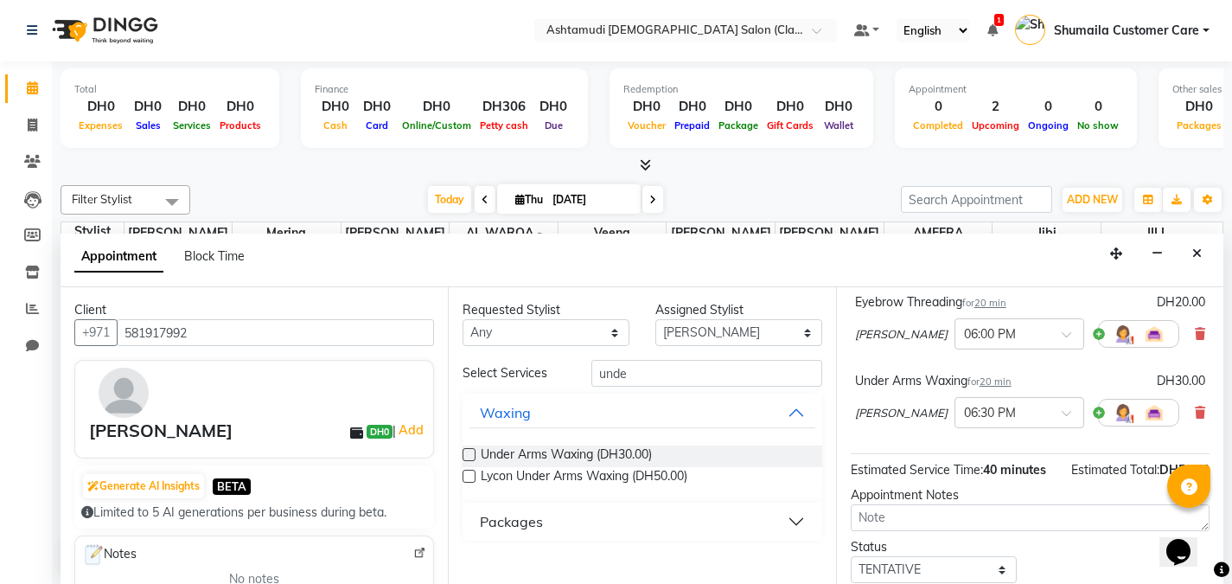
scroll to position [237, 0]
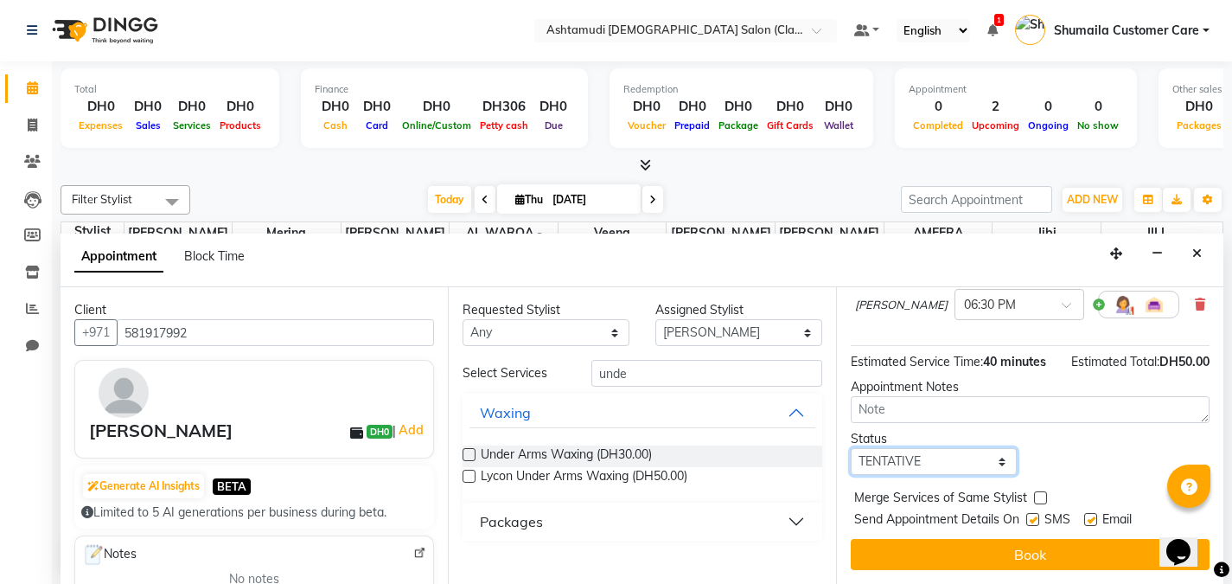
click at [877, 464] on select "Select TENTATIVE CONFIRM CHECK-IN UPCOMING" at bounding box center [934, 461] width 167 height 27
select select "upcoming"
click at [851, 448] on select "Select TENTATIVE CONFIRM CHECK-IN UPCOMING" at bounding box center [934, 461] width 167 height 27
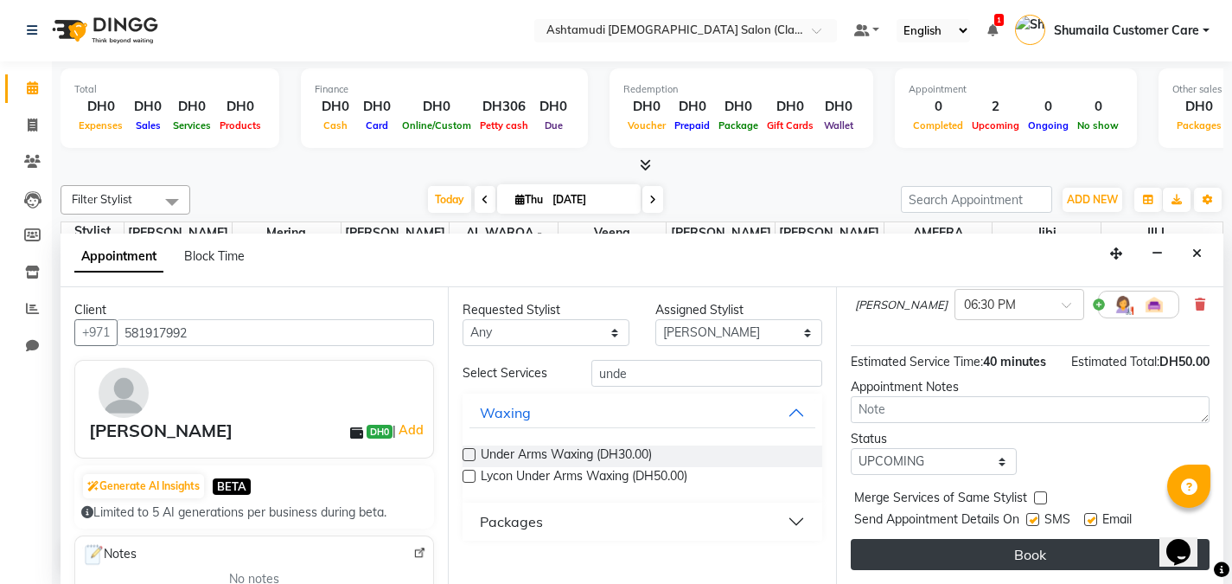
click at [934, 552] on button "Book" at bounding box center [1030, 554] width 359 height 31
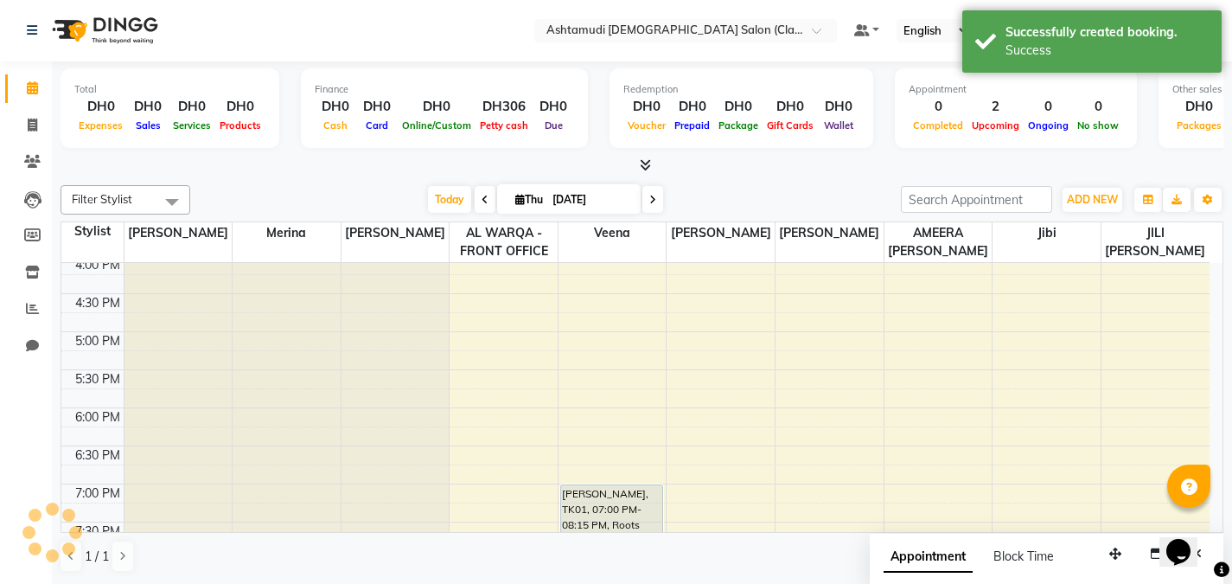
scroll to position [0, 0]
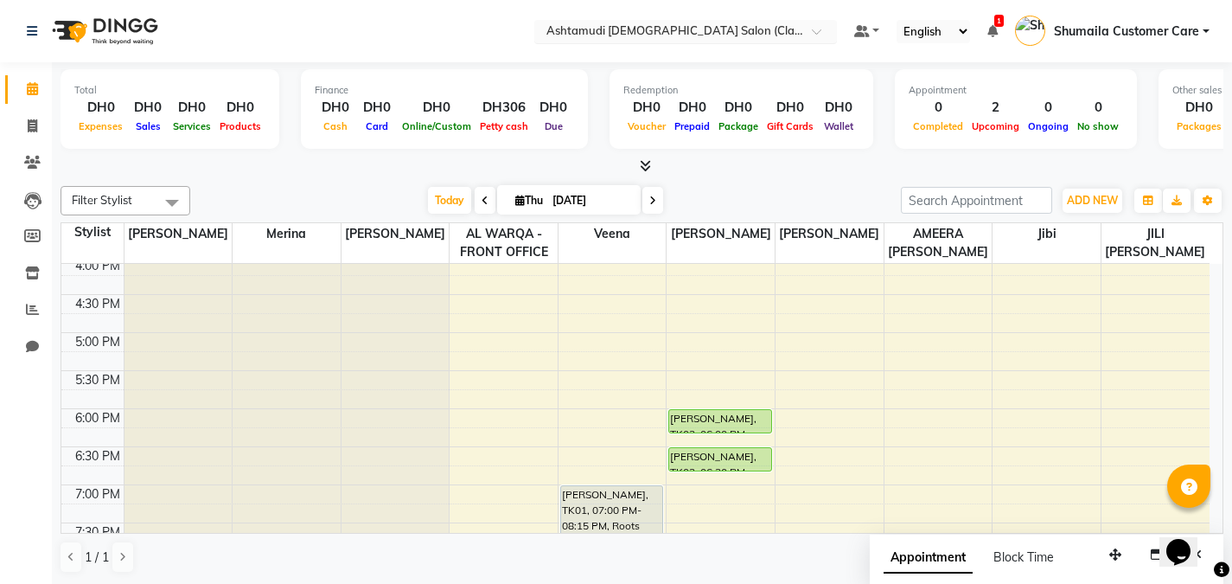
click at [814, 33] on span at bounding box center [823, 36] width 22 height 17
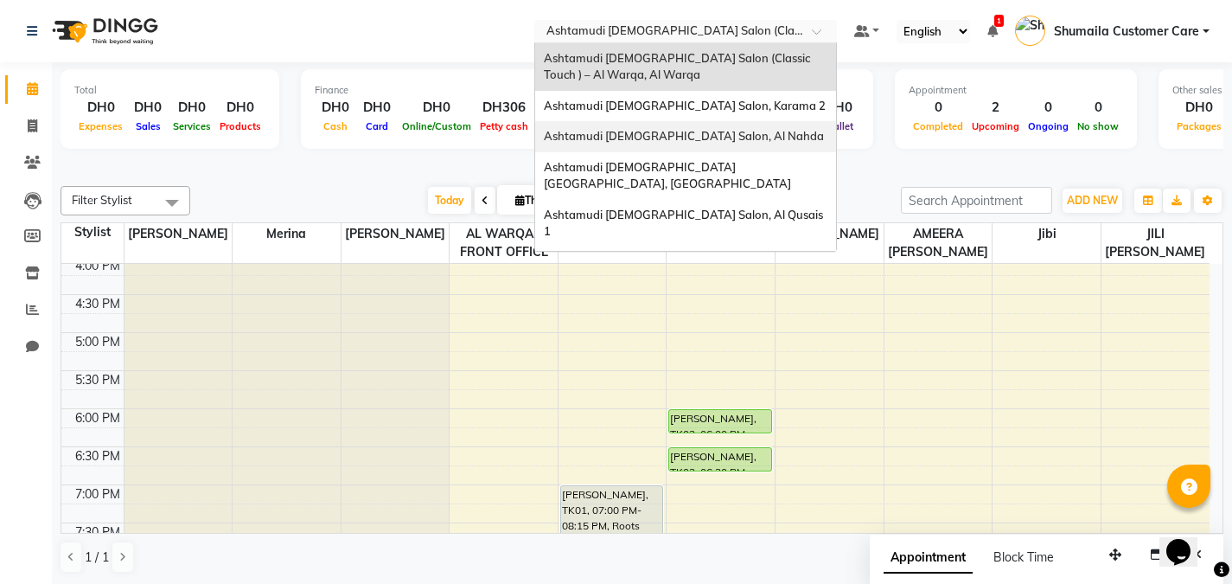
click at [746, 126] on div "Ashtamudi [DEMOGRAPHIC_DATA] Salon, Al Nahda" at bounding box center [685, 136] width 301 height 31
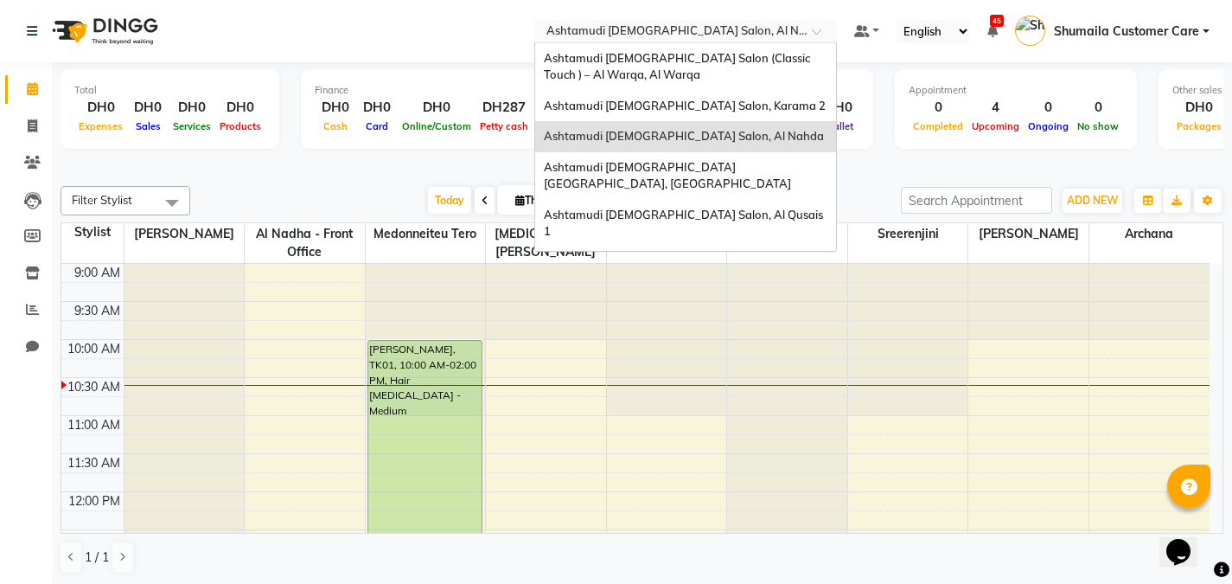
click at [776, 22] on div "Select Location × Ashtamudi Ladies Salon, Al Nahda" at bounding box center [672, 30] width 269 height 17
click at [697, 208] on span "Ashtamudi [DEMOGRAPHIC_DATA] Salon, Al Qusais 1" at bounding box center [685, 223] width 282 height 31
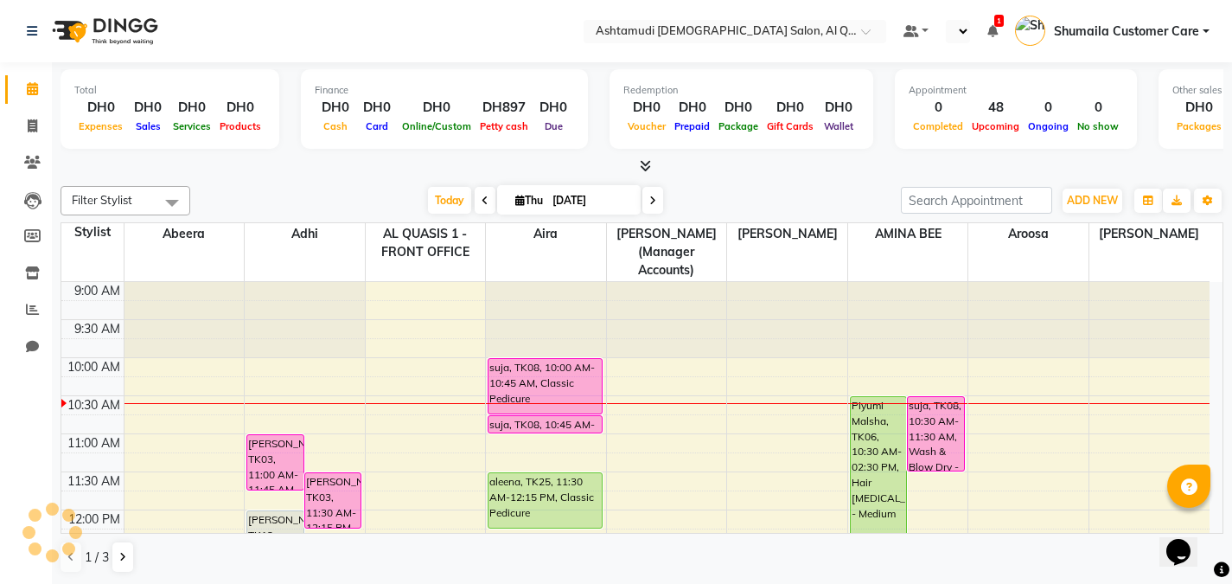
select select "en"
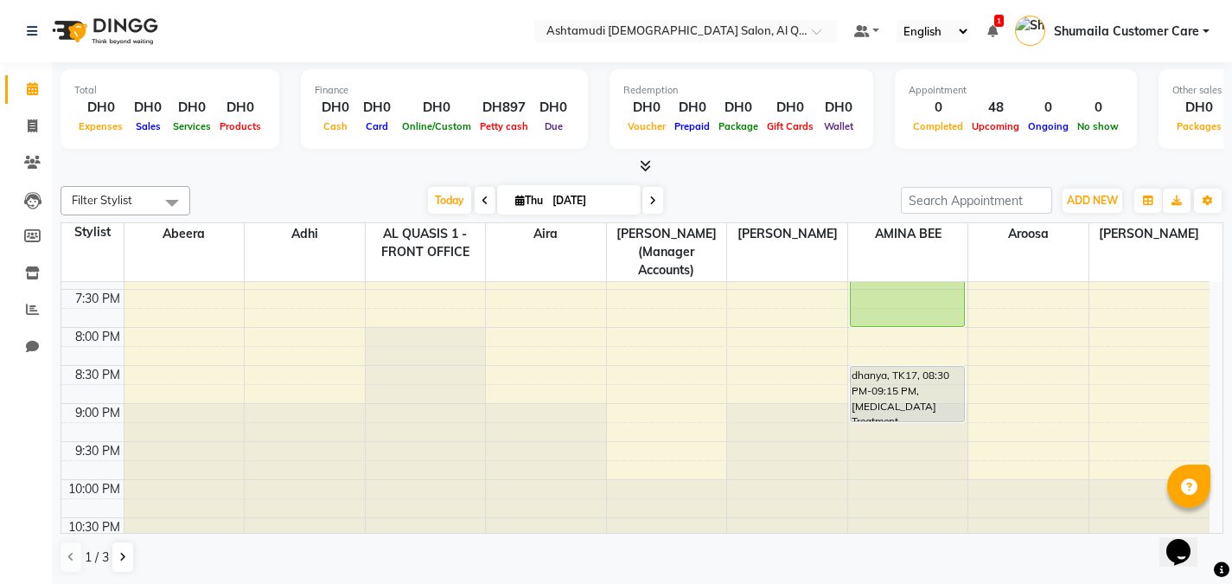
scroll to position [782, 0]
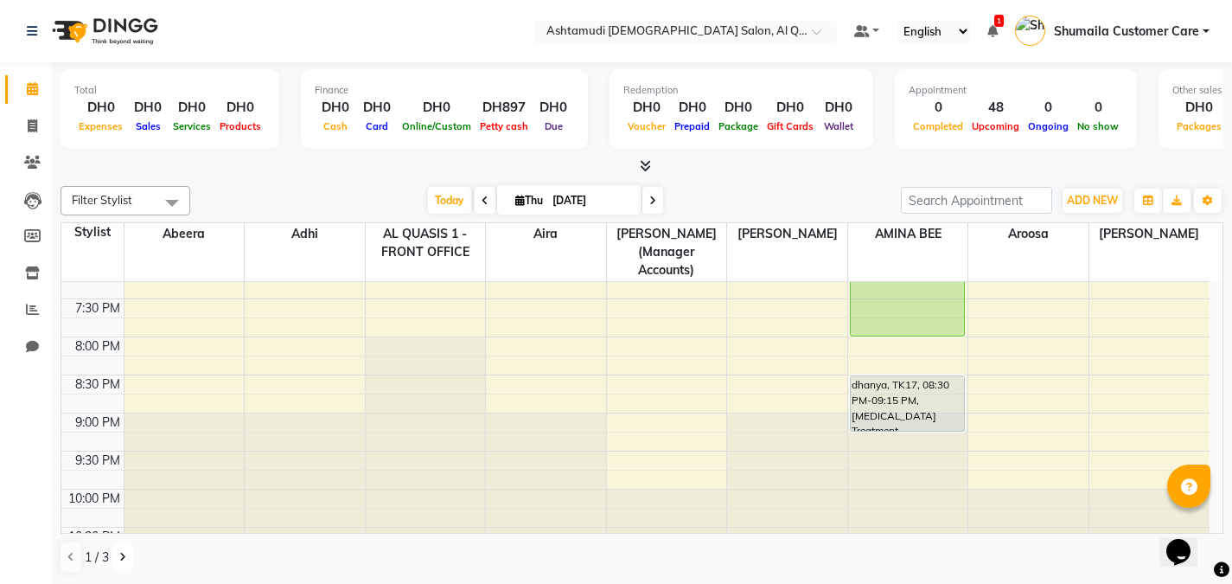
click at [125, 556] on icon at bounding box center [122, 557] width 7 height 10
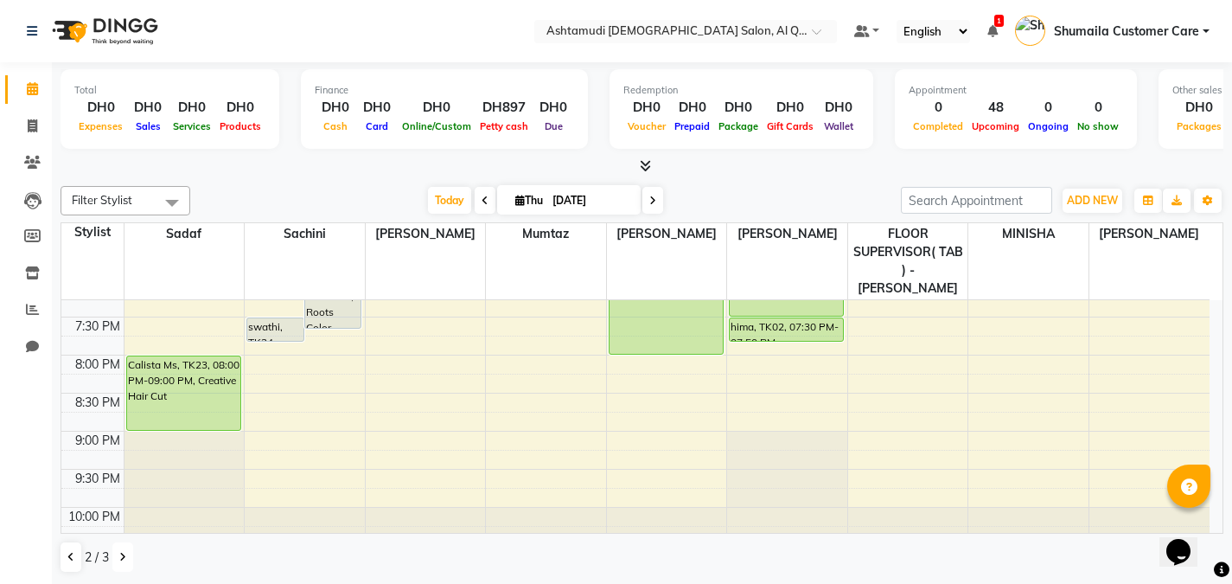
click at [122, 559] on icon at bounding box center [122, 557] width 7 height 10
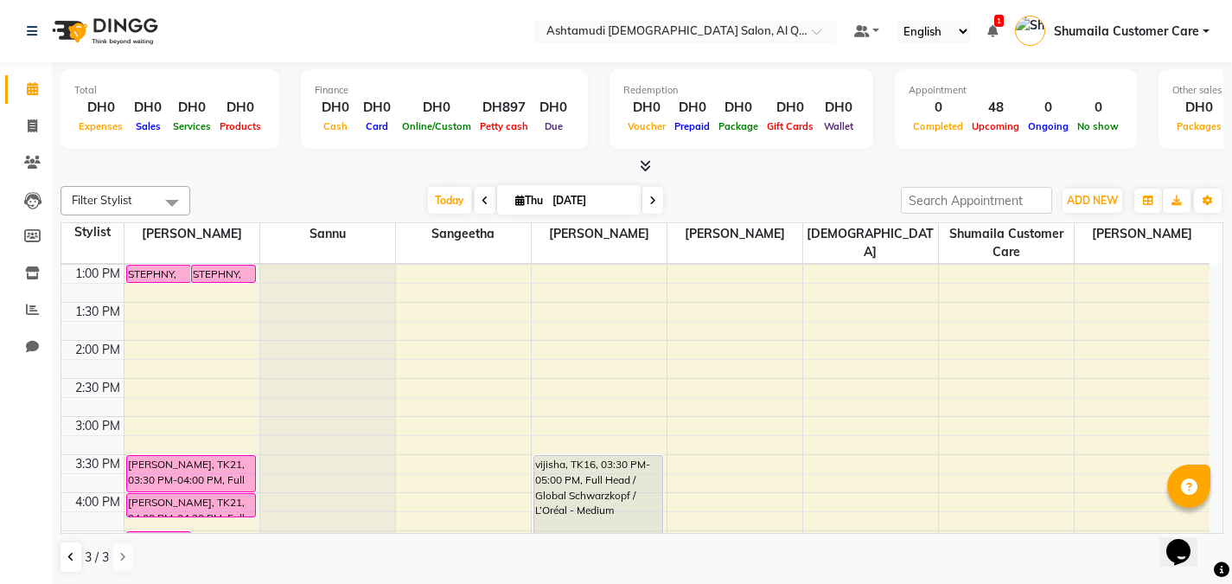
scroll to position [257, 0]
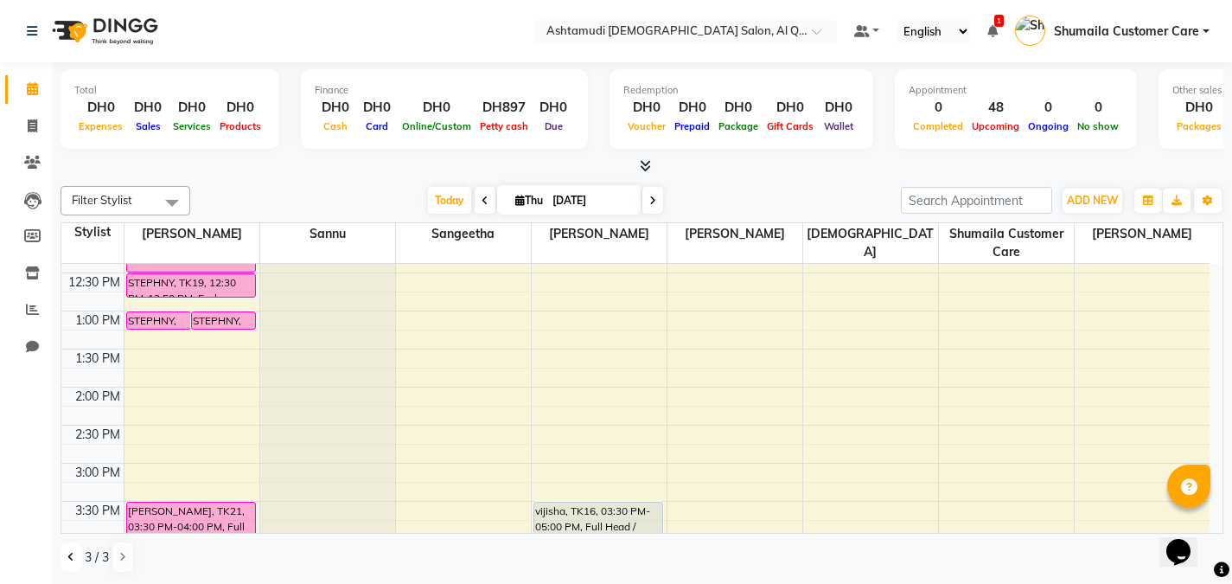
click at [76, 559] on button at bounding box center [71, 556] width 21 height 29
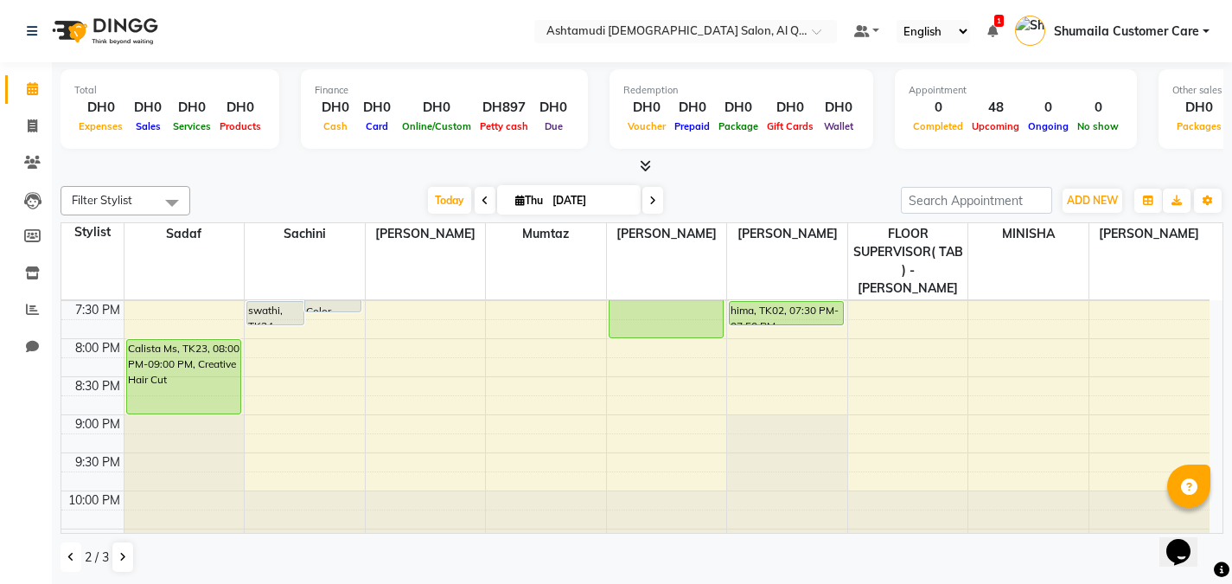
scroll to position [796, 0]
click at [119, 568] on button at bounding box center [122, 556] width 21 height 29
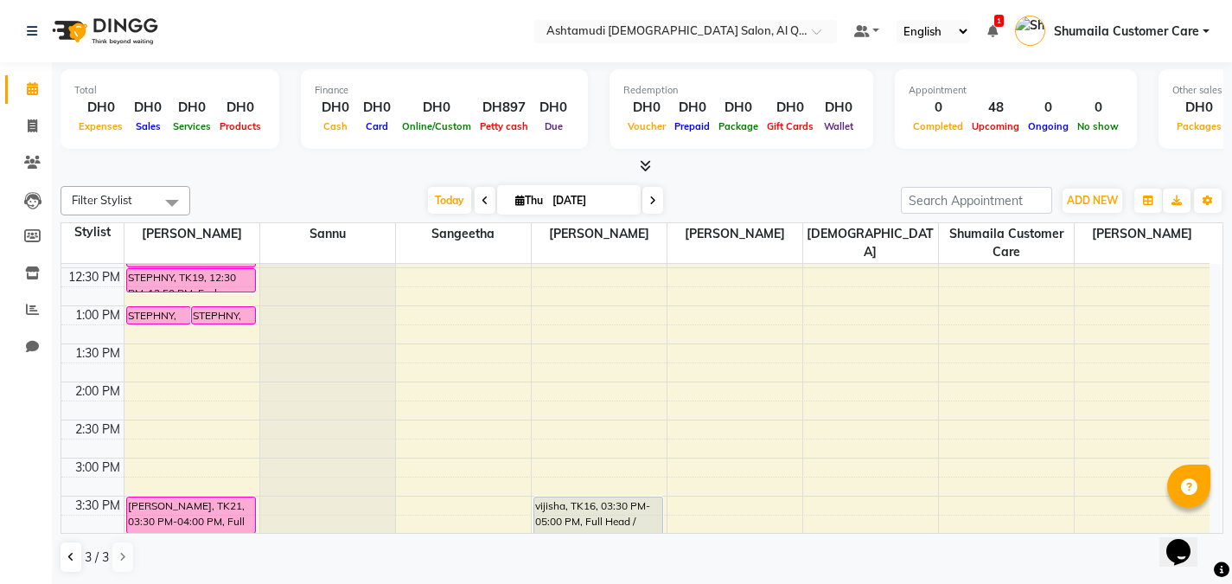
scroll to position [260, 0]
click at [65, 567] on button at bounding box center [71, 556] width 21 height 29
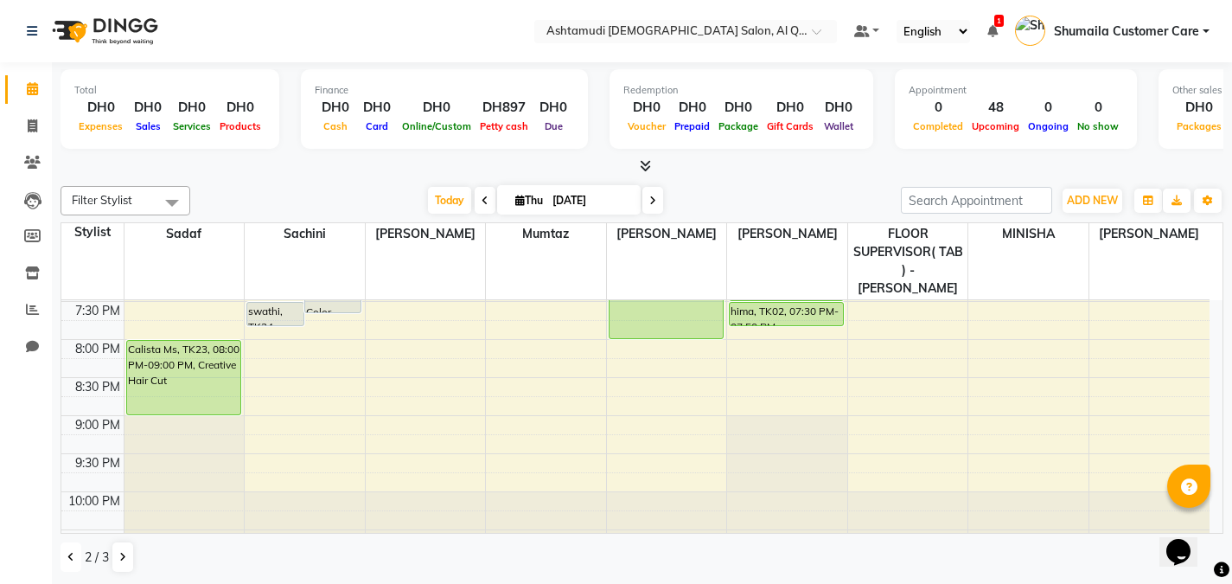
scroll to position [813, 0]
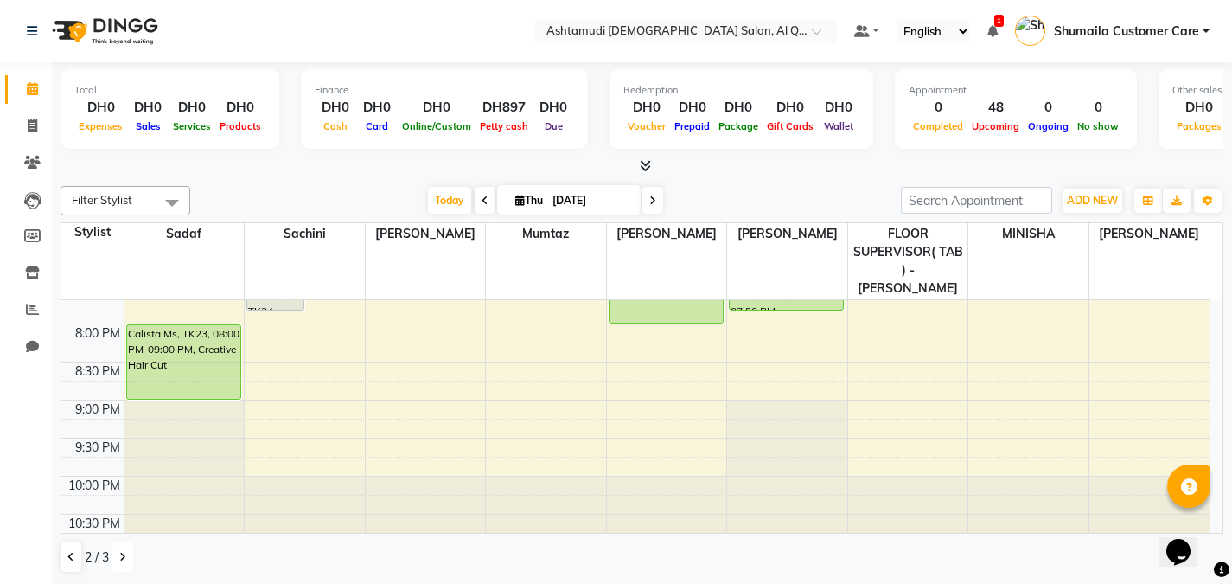
click at [132, 553] on button at bounding box center [122, 556] width 21 height 29
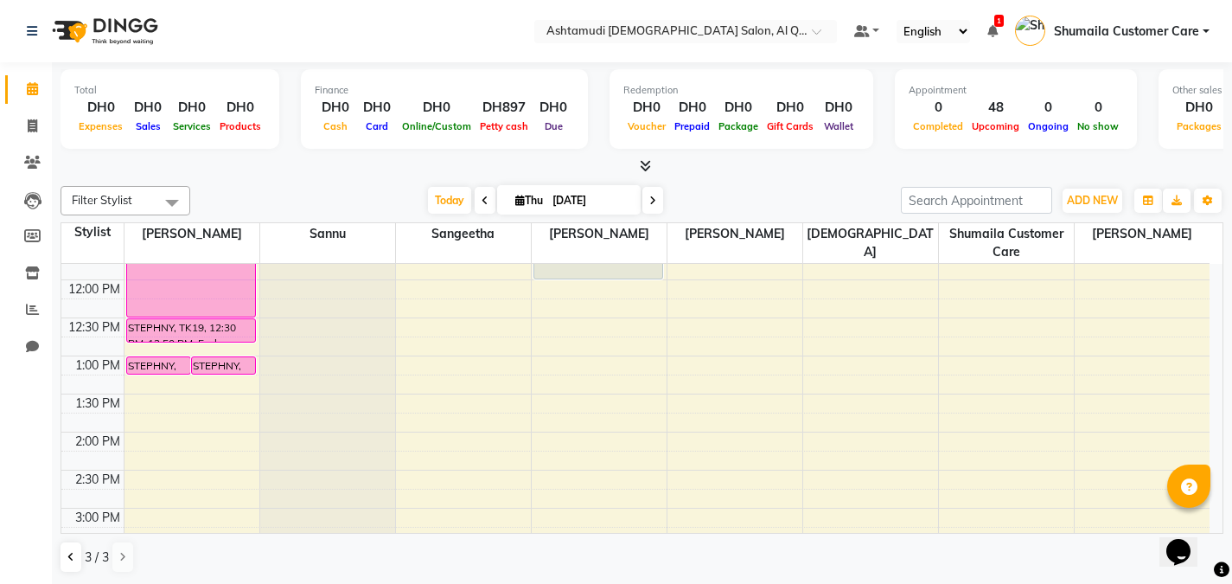
scroll to position [220, 0]
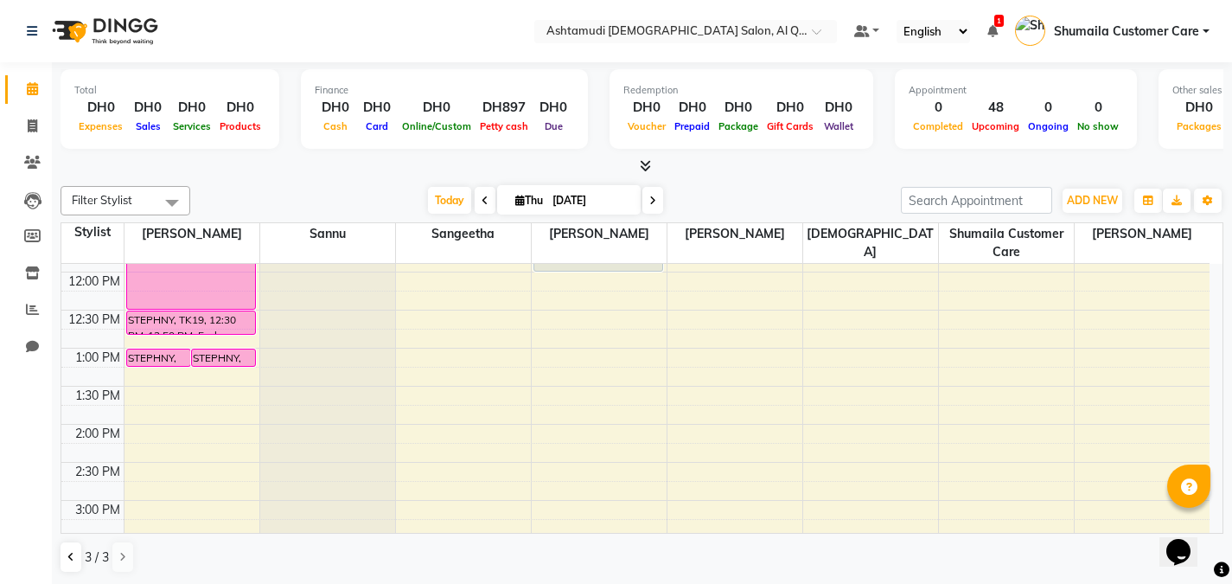
click at [82, 552] on div "3 / 3" at bounding box center [104, 556] width 86 height 33
click at [74, 555] on button at bounding box center [71, 556] width 21 height 29
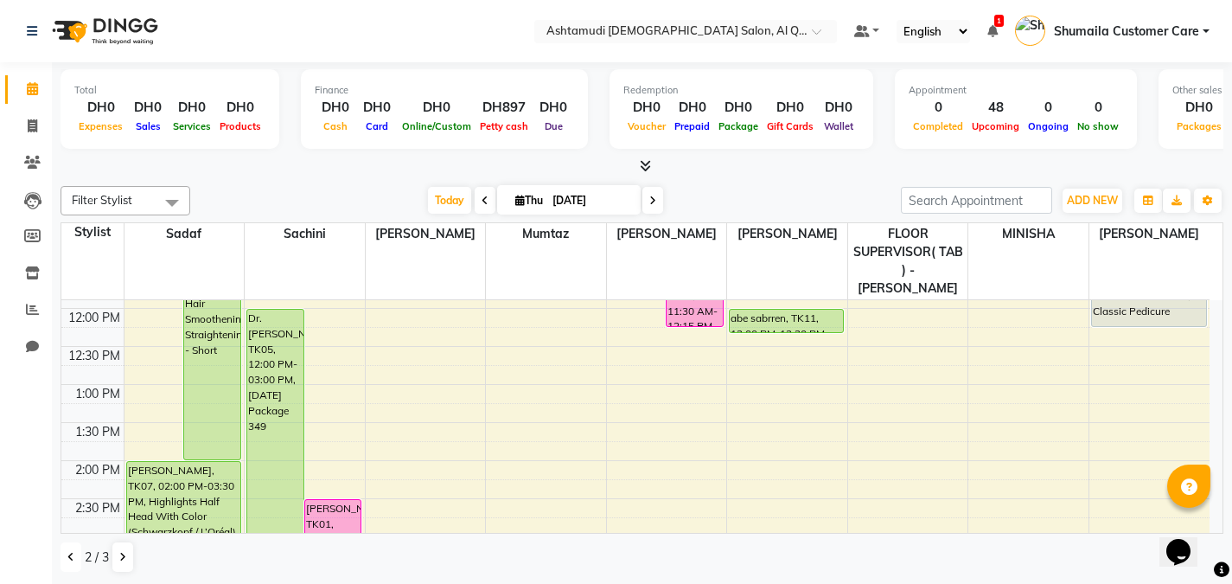
click at [71, 554] on icon at bounding box center [70, 557] width 7 height 10
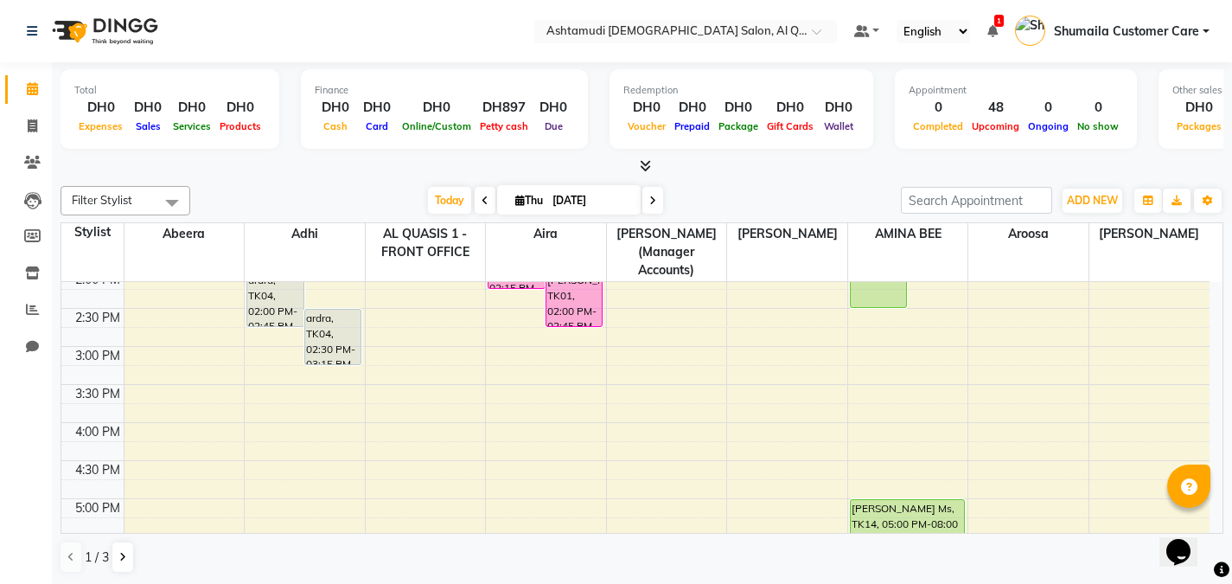
scroll to position [393, 0]
click at [881, 316] on div "9:00 AM 9:30 AM 10:00 AM 10:30 AM 11:00 AM 11:30 AM 12:00 PM 12:30 PM 1:00 PM 1…" at bounding box center [635, 420] width 1148 height 1064
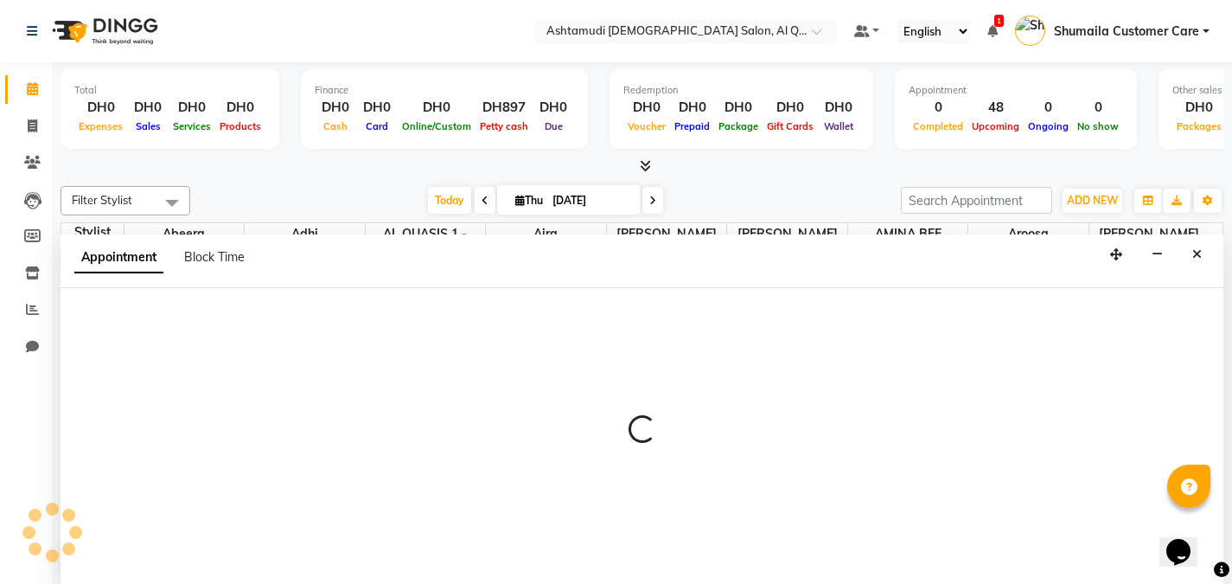
scroll to position [1, 0]
select select "87645"
select select "tentative"
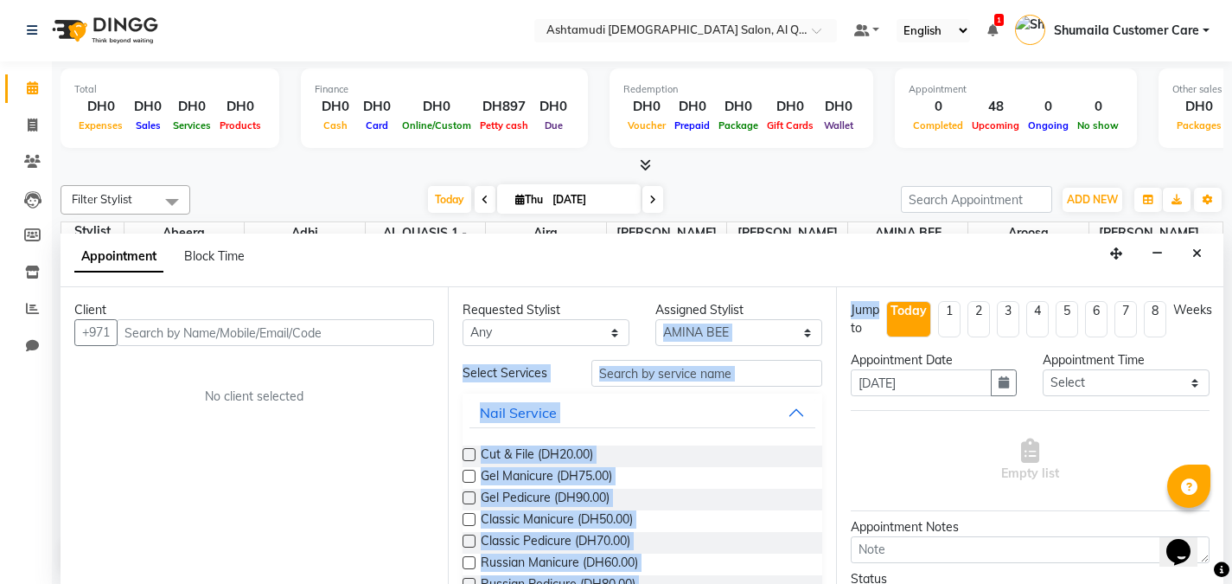
drag, startPoint x: 881, startPoint y: 316, endPoint x: 797, endPoint y: 310, distance: 84.1
click at [797, 310] on div "Client +971 No client selected Requested Stylist Any Abeera Adhi Aira AL QUASIS…" at bounding box center [642, 435] width 1163 height 297
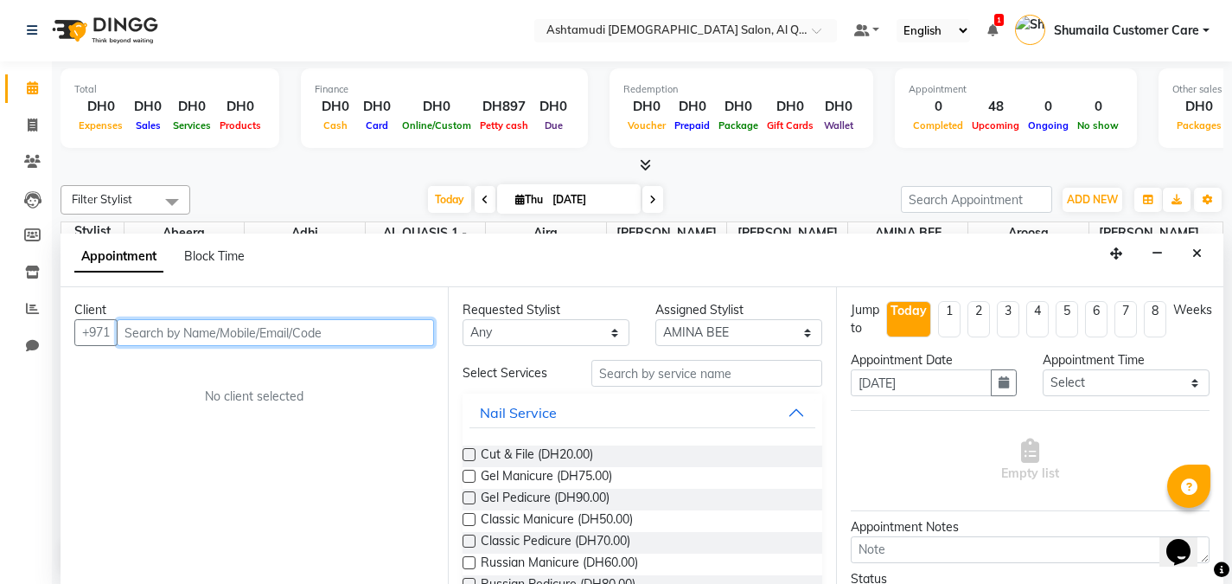
click at [401, 336] on input "text" at bounding box center [275, 332] width 317 height 27
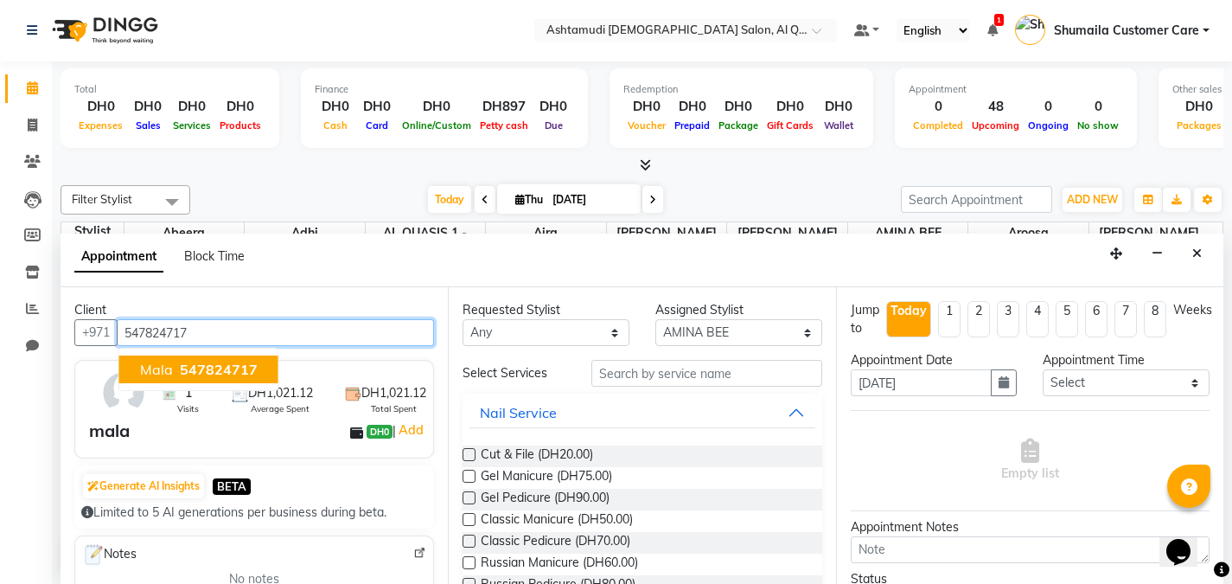
click at [195, 367] on span "547824717" at bounding box center [219, 369] width 78 height 17
type input "547824717"
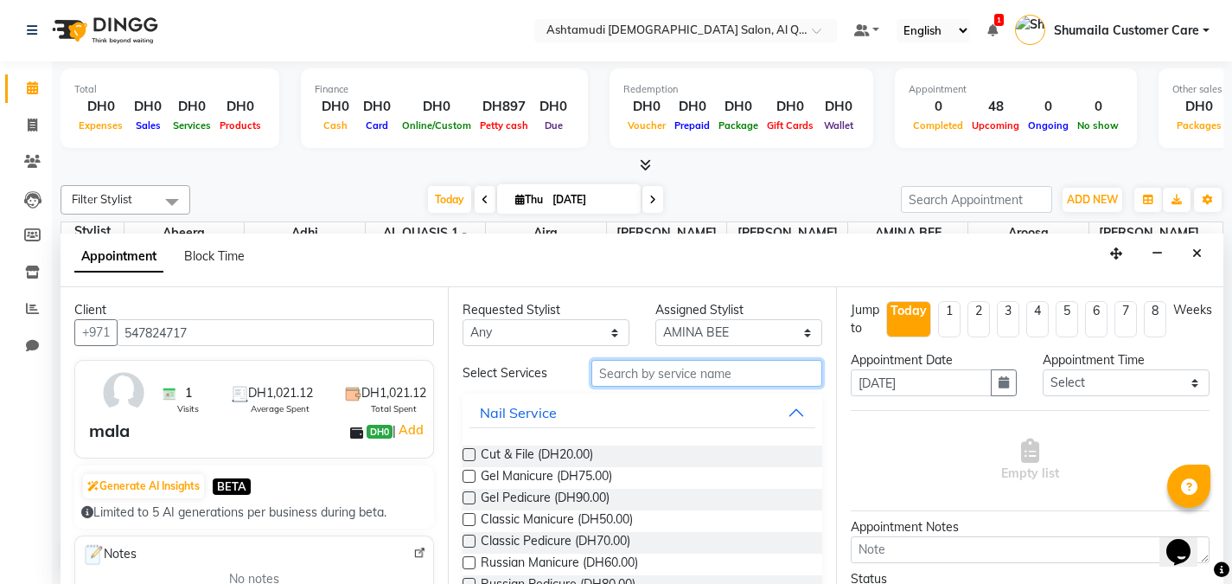
click at [663, 374] on input "text" at bounding box center [706, 373] width 231 height 27
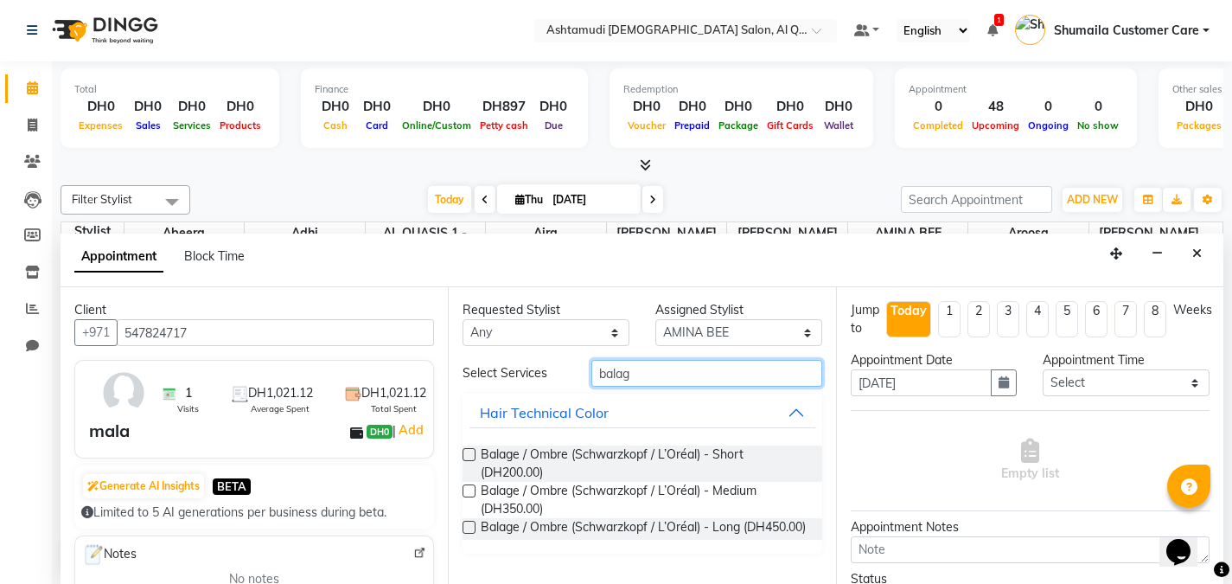
type input "balag"
click at [469, 489] on label at bounding box center [469, 490] width 13 height 13
click at [469, 489] on input "checkbox" at bounding box center [468, 492] width 11 height 11
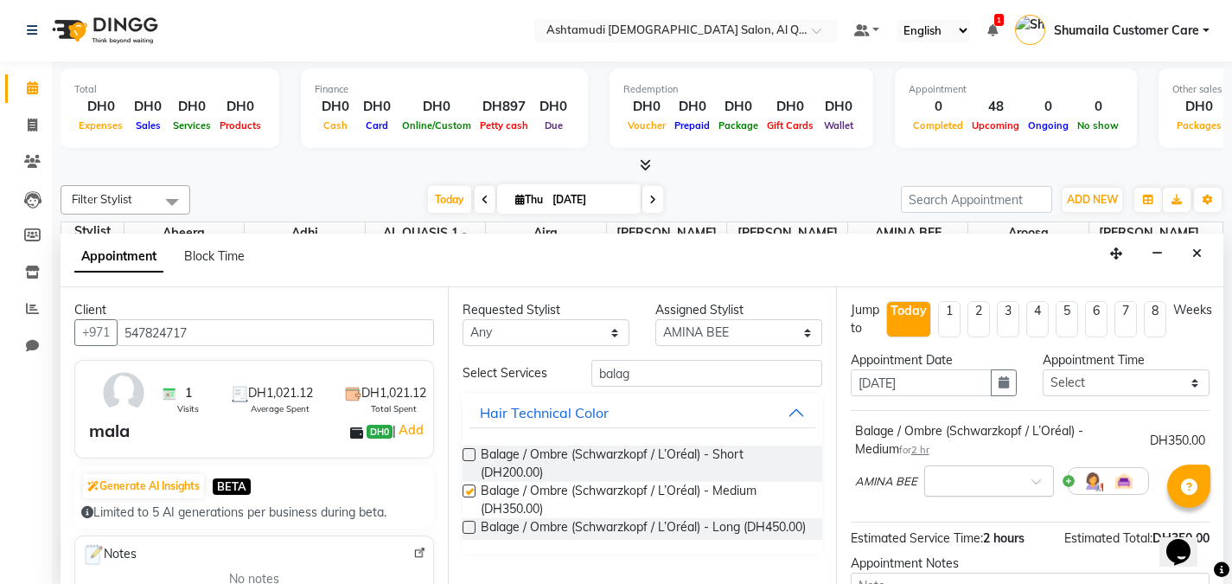
checkbox input "false"
click at [1010, 480] on div at bounding box center [989, 479] width 128 height 18
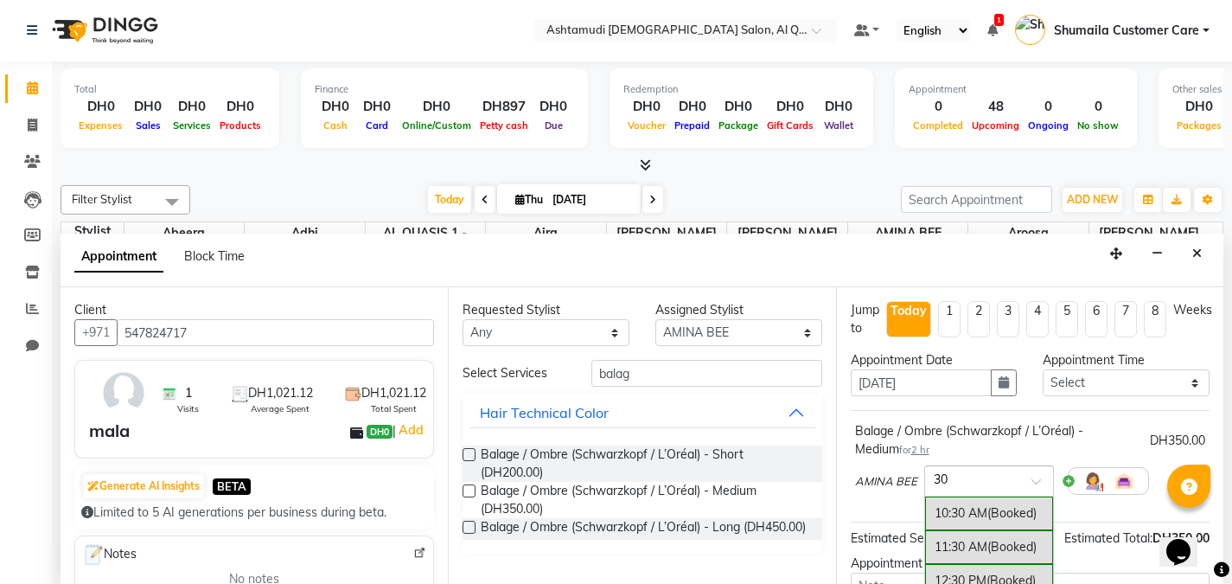
type input "3"
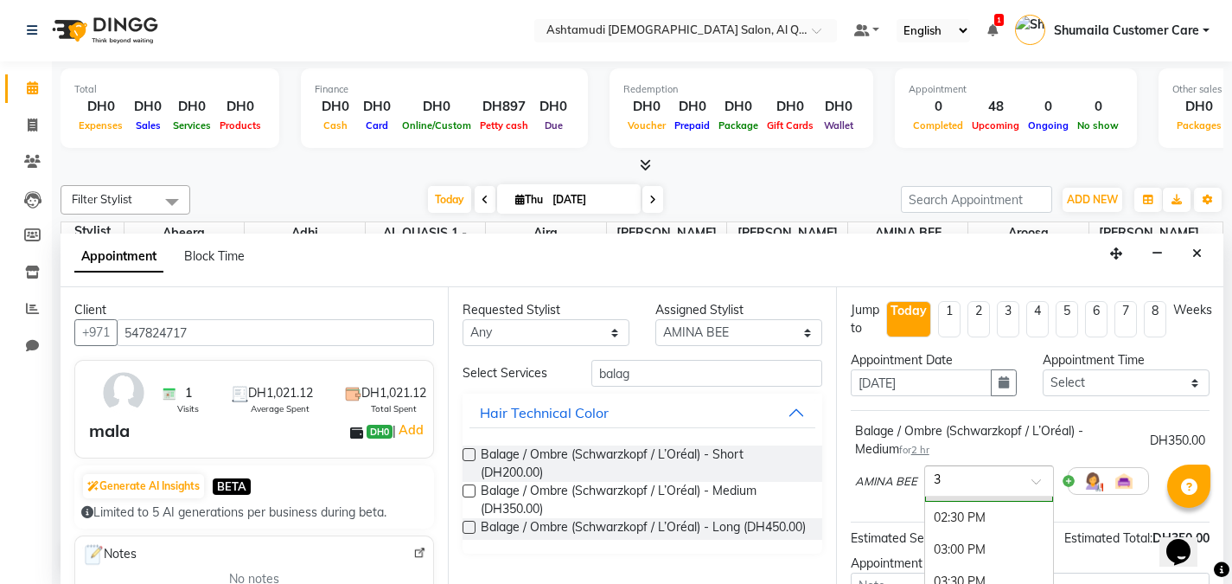
scroll to position [131, 0]
click at [966, 550] on div "03:00 PM" at bounding box center [989, 549] width 128 height 32
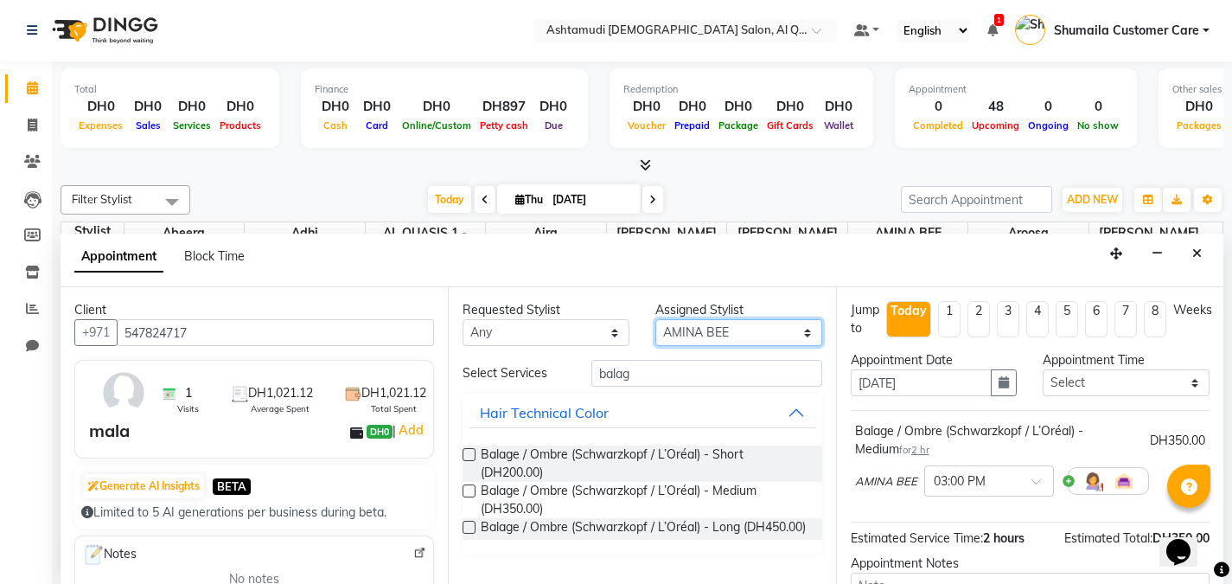
click at [764, 334] on select "Select Abeera Adhi Aira AL QUASIS 1 - FRONT OFFICE AMINA BEE Anila Thomas Aroos…" at bounding box center [738, 332] width 167 height 27
select select "81485"
click at [655, 319] on select "Select Abeera Adhi Aira AL QUASIS 1 - FRONT OFFICE AMINA BEE Anila Thomas Aroos…" at bounding box center [738, 332] width 167 height 27
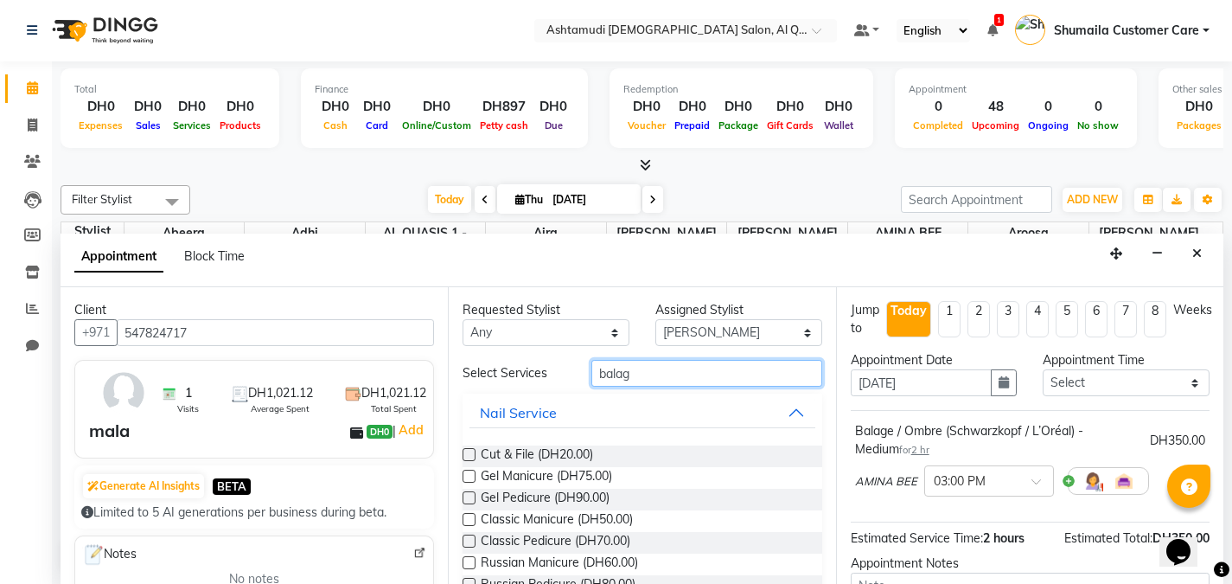
drag, startPoint x: 668, startPoint y: 384, endPoint x: 489, endPoint y: 361, distance: 181.2
click at [489, 361] on div "Select Services balag" at bounding box center [642, 373] width 385 height 27
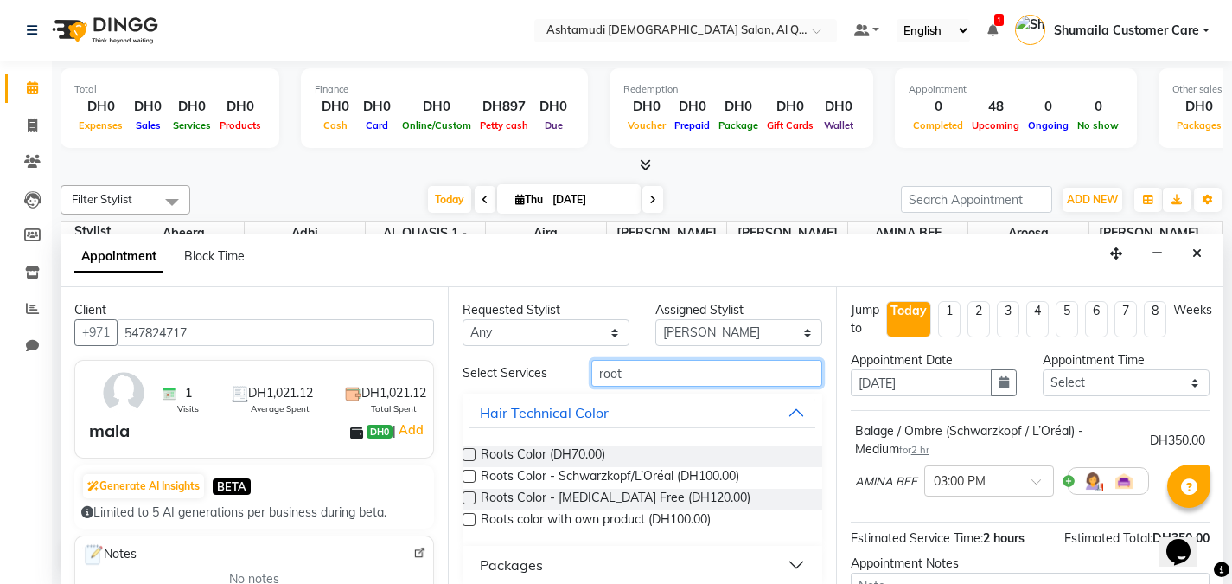
type input "root"
click at [468, 454] on label at bounding box center [469, 454] width 13 height 13
click at [468, 454] on input "checkbox" at bounding box center [468, 455] width 11 height 11
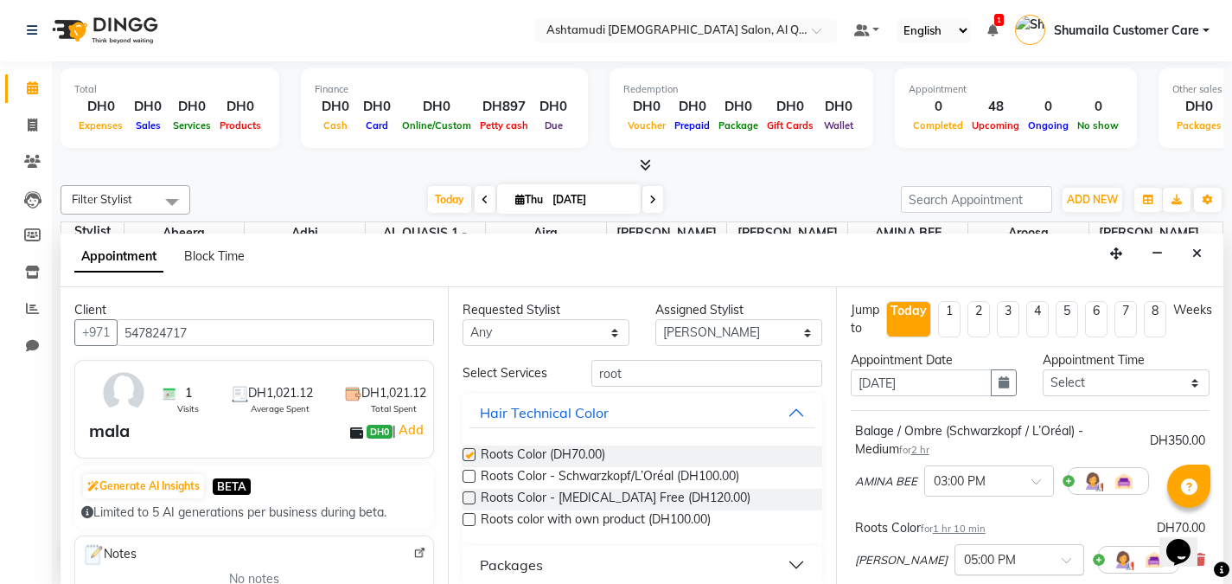
checkbox input "false"
click at [988, 555] on div at bounding box center [1019, 558] width 128 height 18
type input "3:00"
click at [1062, 560] on span at bounding box center [1073, 565] width 22 height 18
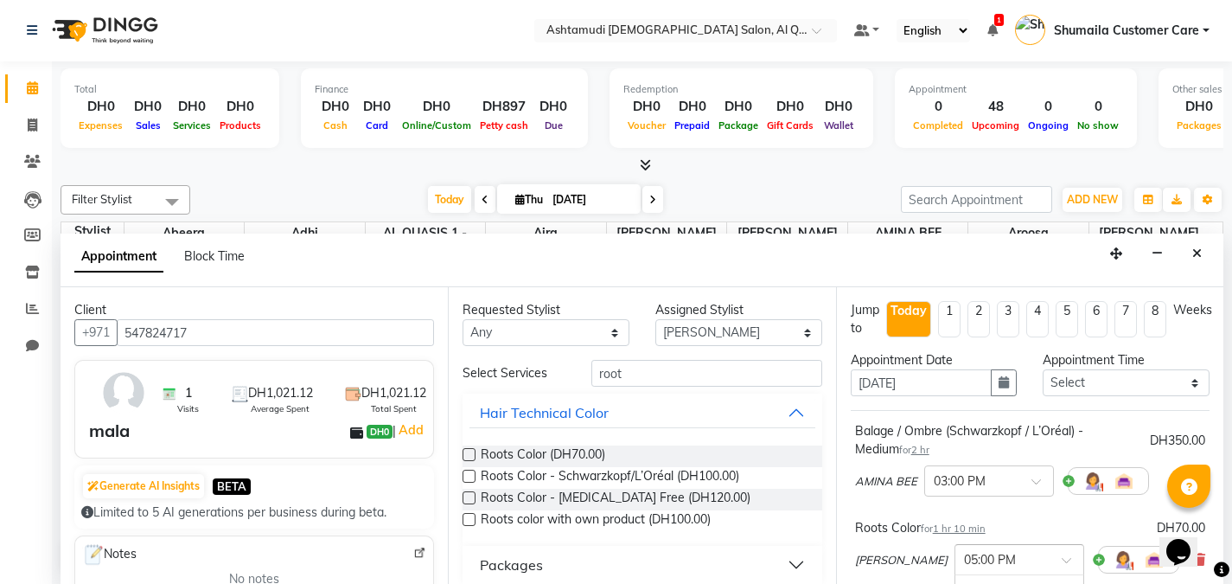
scroll to position [457, 0]
click at [1062, 560] on span at bounding box center [1073, 565] width 22 height 18
click at [964, 561] on input "text" at bounding box center [1002, 558] width 76 height 18
click at [964, 560] on input "text" at bounding box center [1002, 558] width 76 height 18
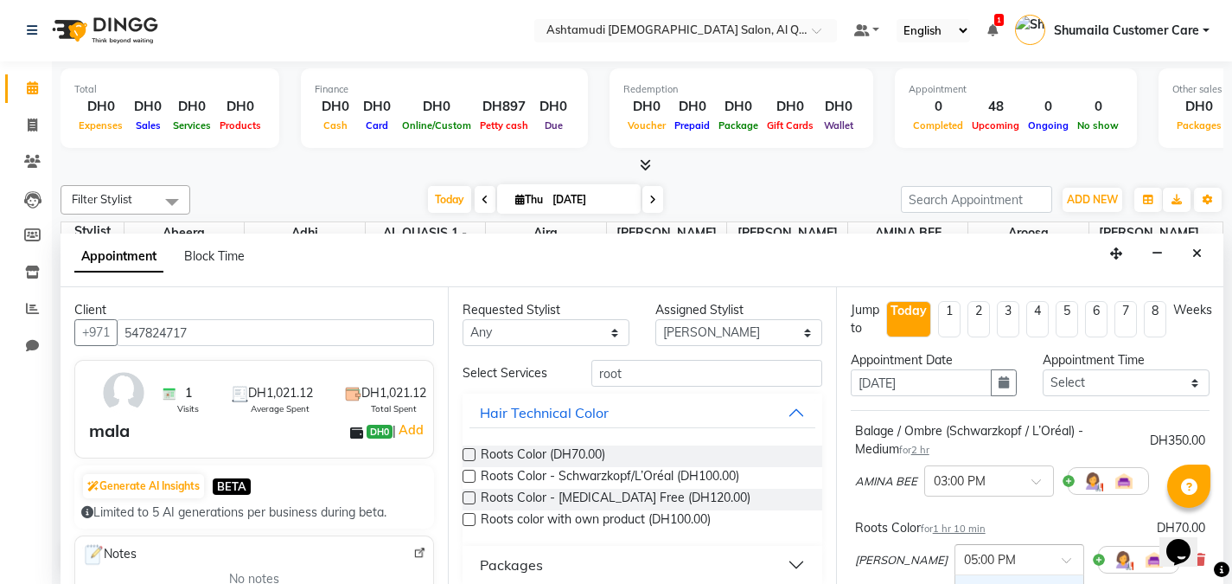
click at [1062, 558] on span at bounding box center [1073, 565] width 22 height 18
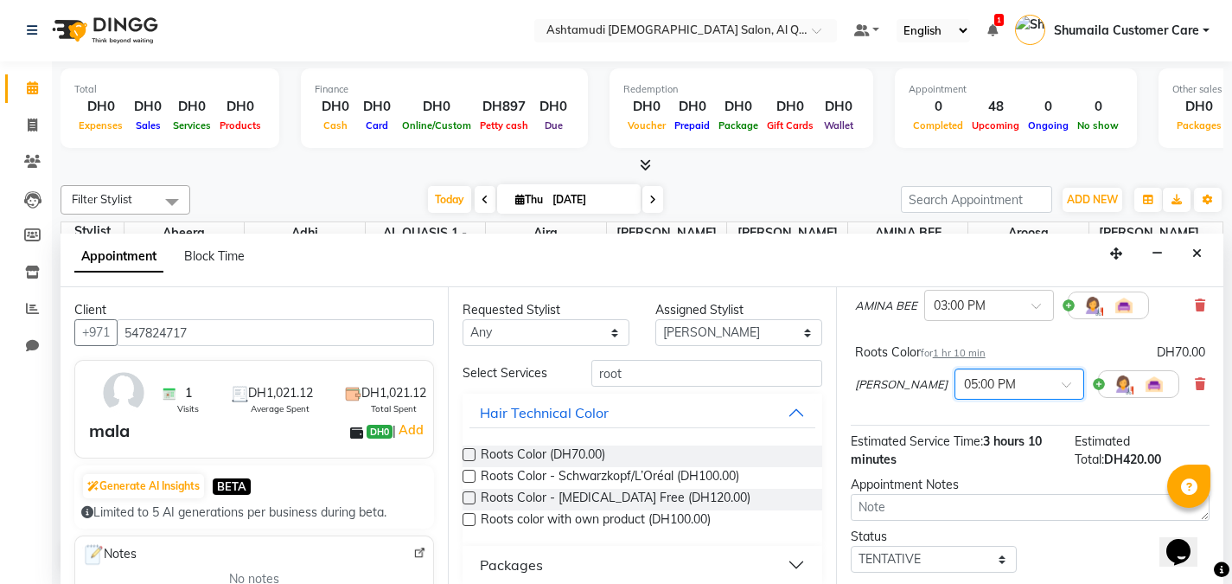
scroll to position [176, 0]
click at [1062, 384] on span at bounding box center [1073, 389] width 22 height 18
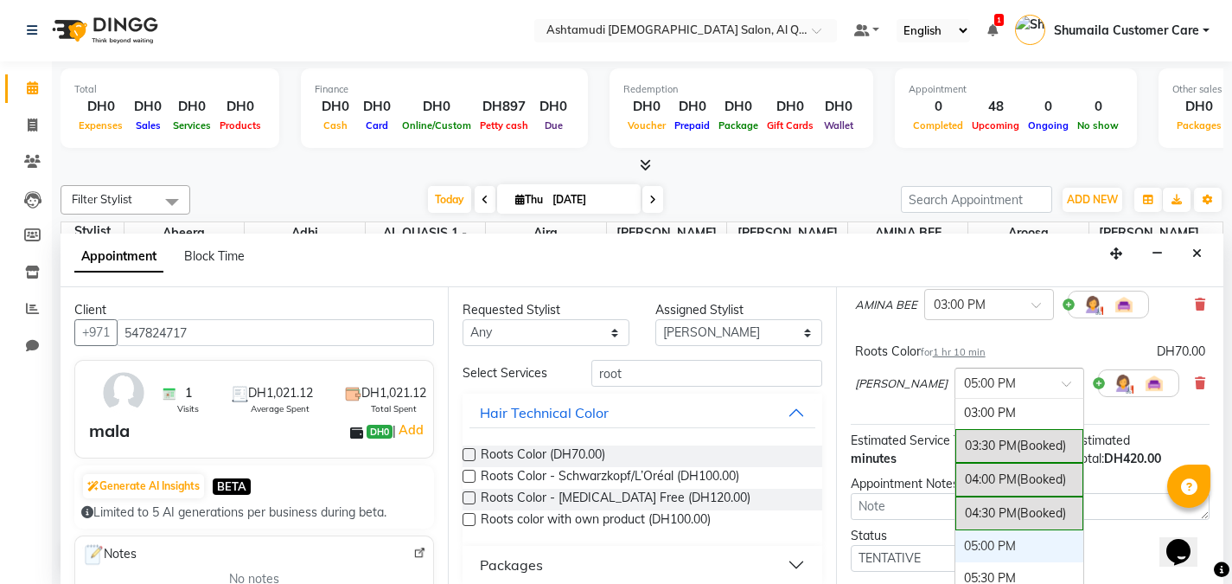
scroll to position [305, 0]
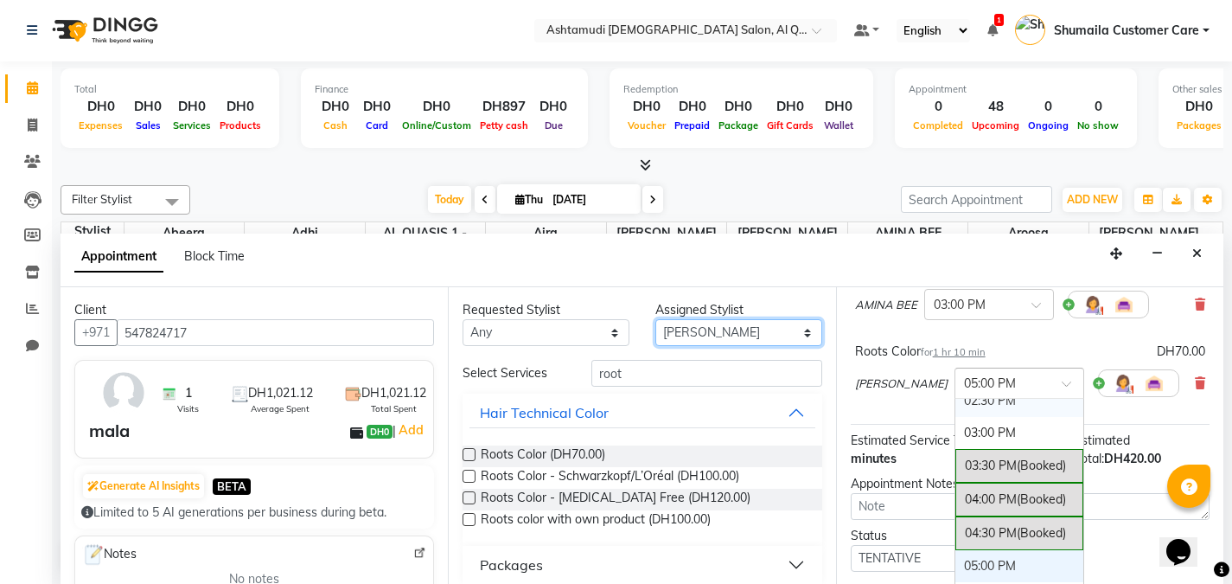
click at [700, 335] on select "Select Abeera Adhi Aira AL QUASIS 1 - FRONT OFFICE AMINA BEE Anila Thomas Aroos…" at bounding box center [738, 332] width 167 height 27
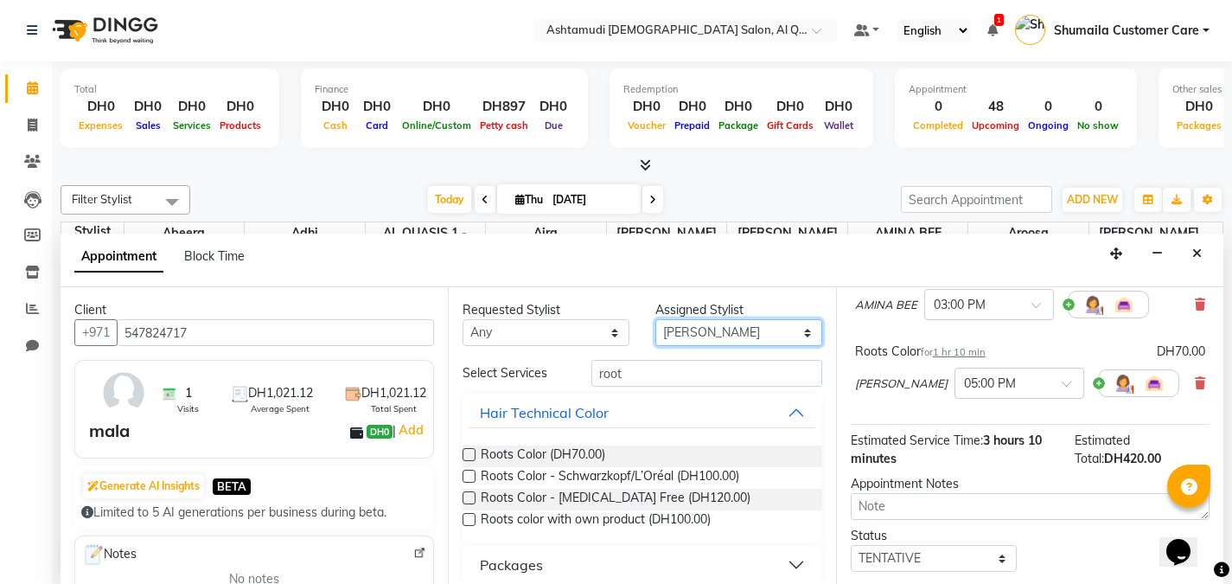
select select "53705"
click at [655, 319] on select "Select Abeera Adhi Aira AL QUASIS 1 - FRONT OFFICE AMINA BEE Anila Thomas Aroos…" at bounding box center [738, 332] width 167 height 27
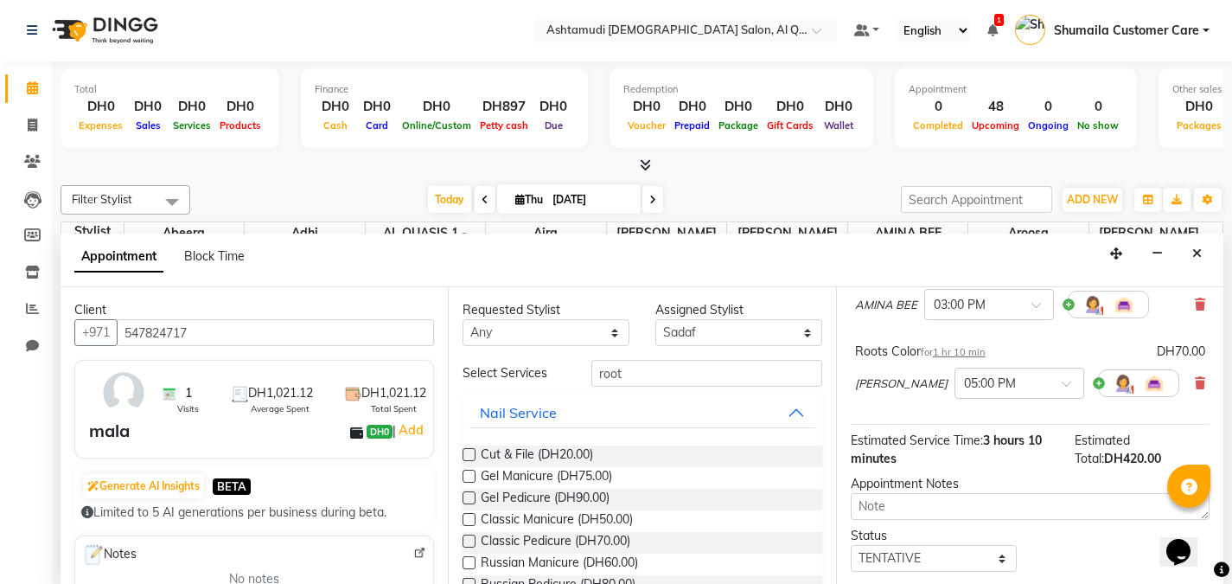
click at [1195, 383] on icon at bounding box center [1200, 383] width 10 height 12
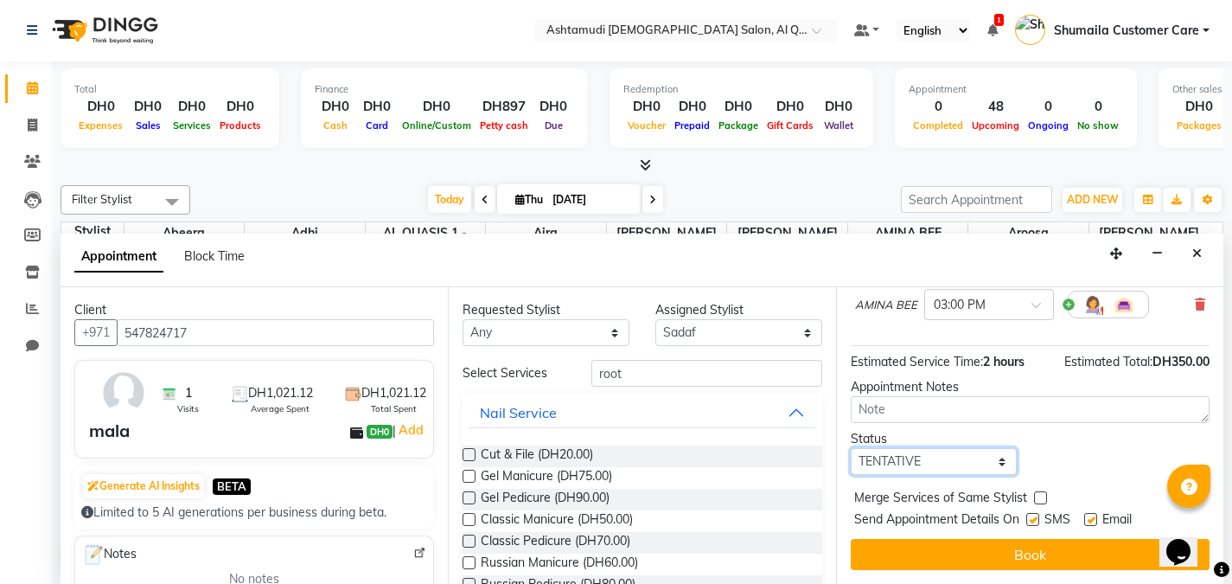
click at [930, 448] on select "Select TENTATIVE CONFIRM CHECK-IN UPCOMING" at bounding box center [934, 461] width 167 height 27
select select "upcoming"
click at [851, 448] on select "Select TENTATIVE CONFIRM CHECK-IN UPCOMING" at bounding box center [934, 461] width 167 height 27
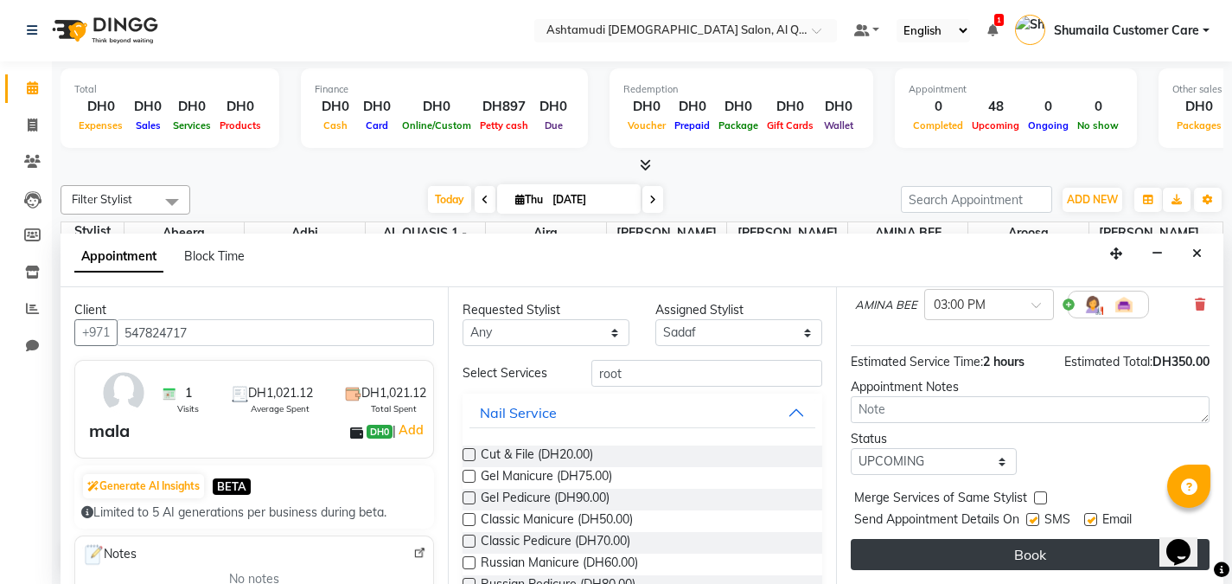
click at [998, 553] on button "Book" at bounding box center [1030, 554] width 359 height 31
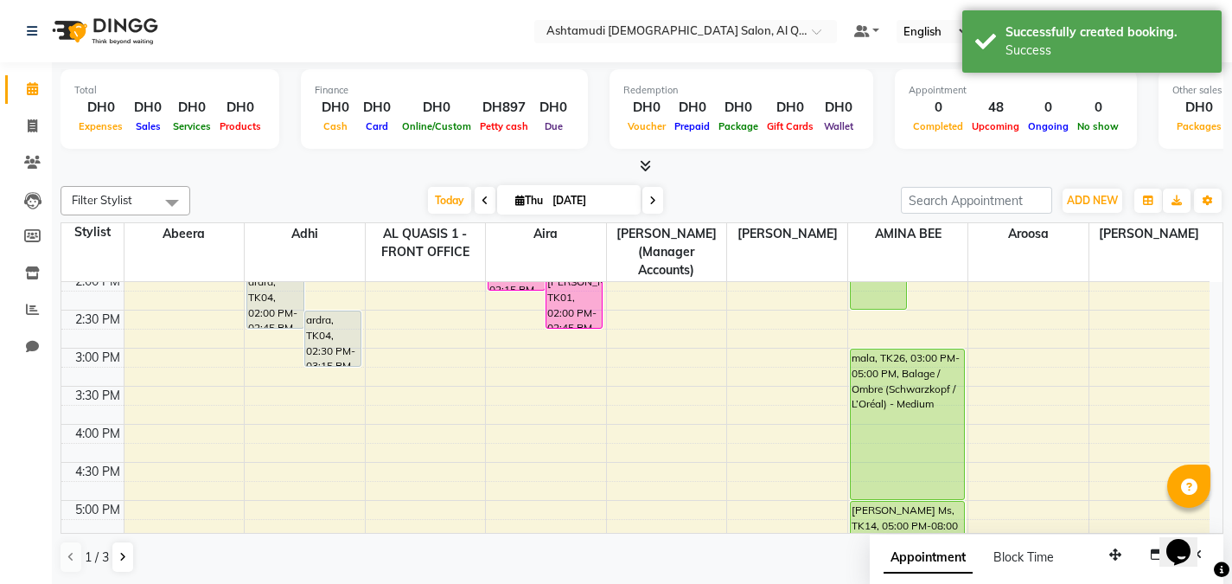
scroll to position [387, 0]
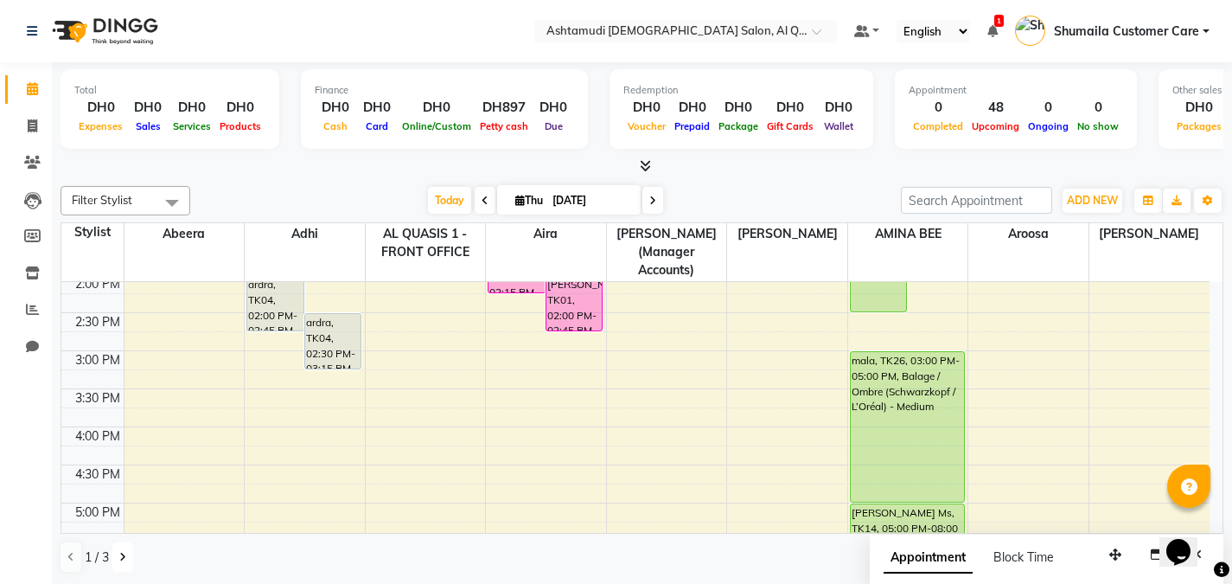
click at [121, 553] on icon at bounding box center [122, 557] width 7 height 10
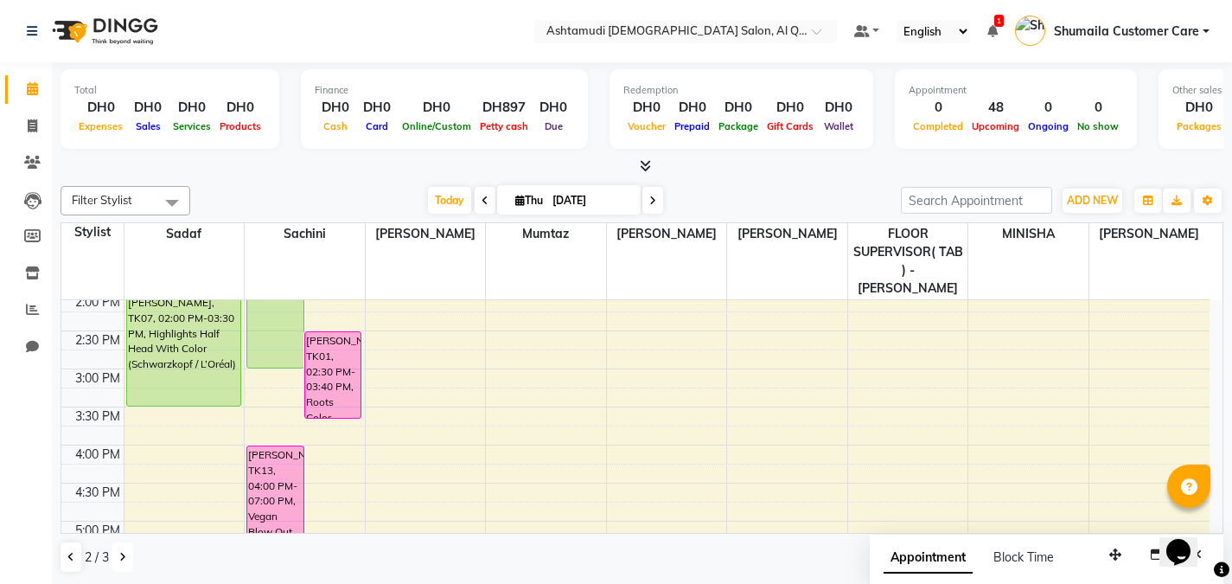
click at [121, 553] on icon at bounding box center [122, 557] width 7 height 10
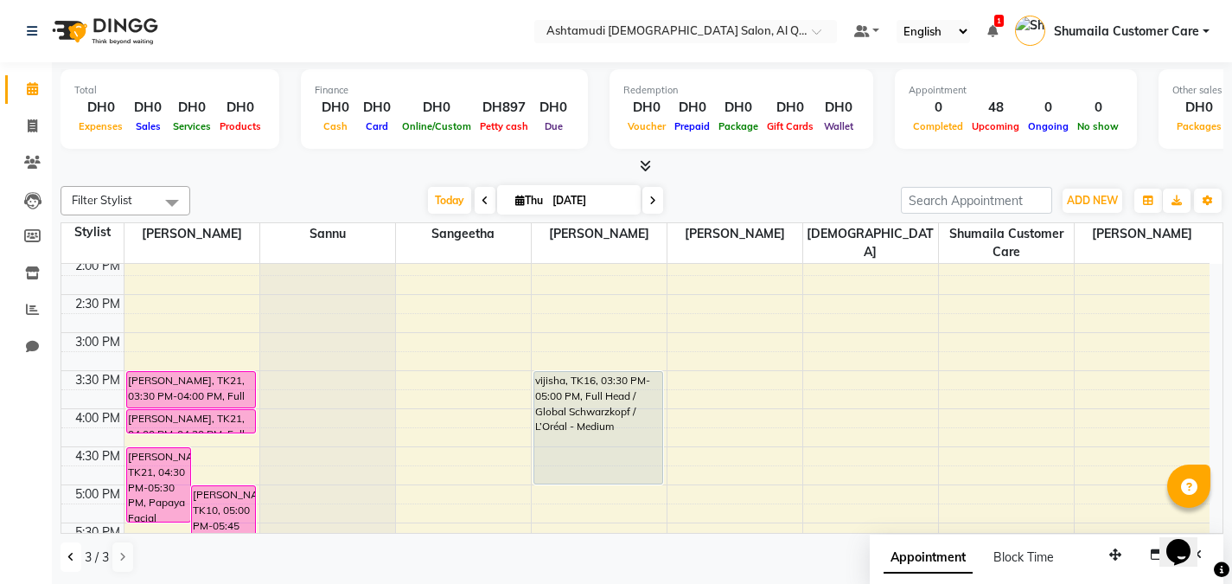
click at [65, 556] on button at bounding box center [71, 556] width 21 height 29
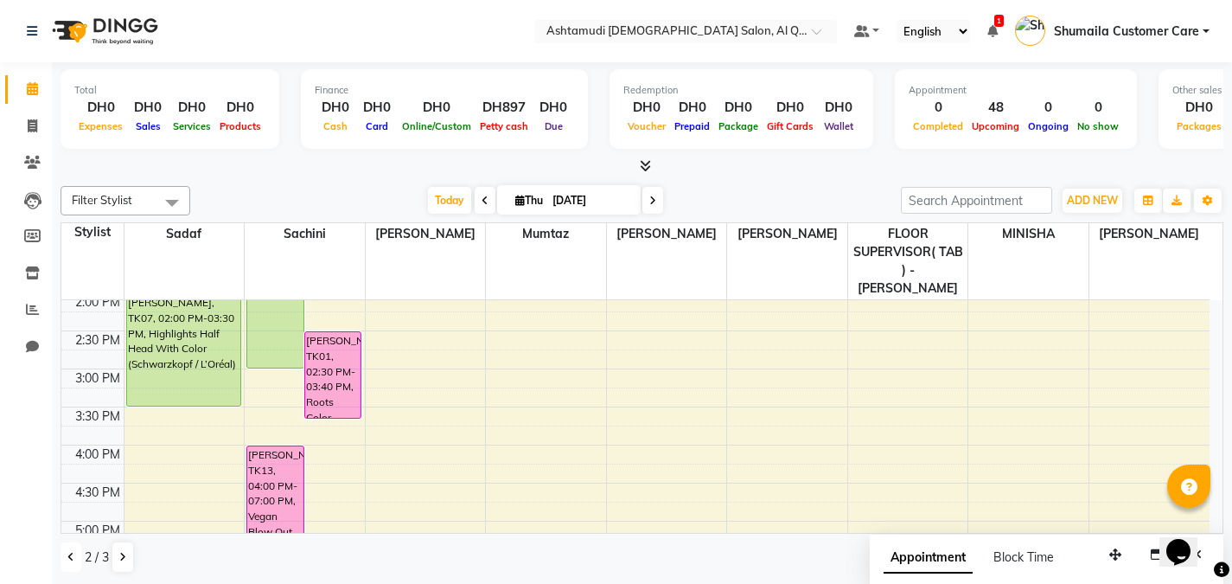
click at [65, 556] on button at bounding box center [71, 556] width 21 height 29
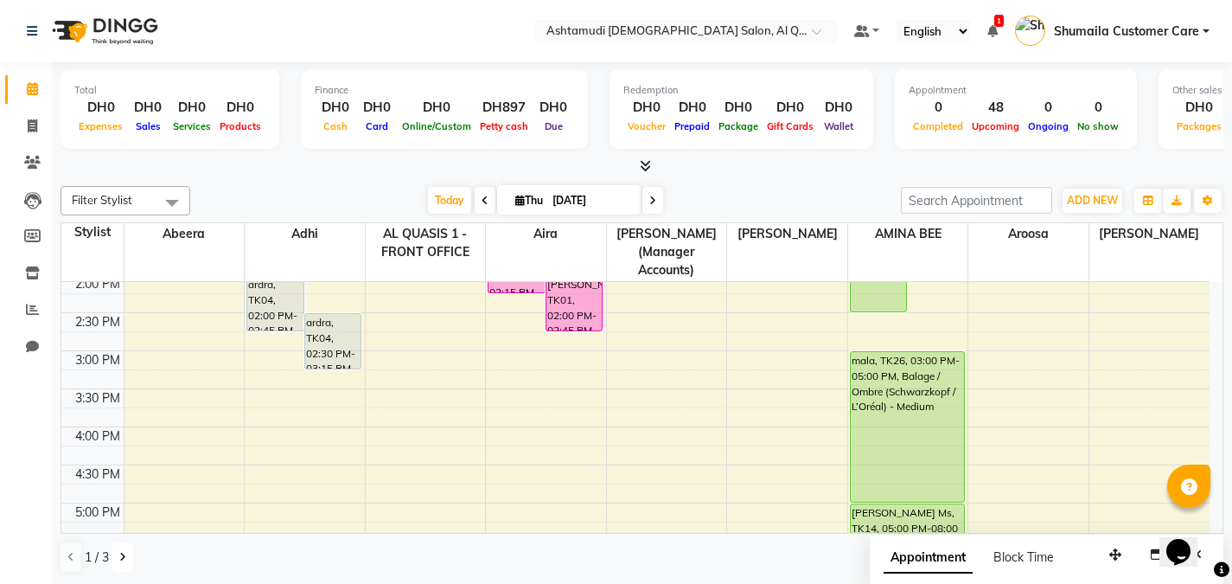
click at [132, 553] on button at bounding box center [122, 556] width 21 height 29
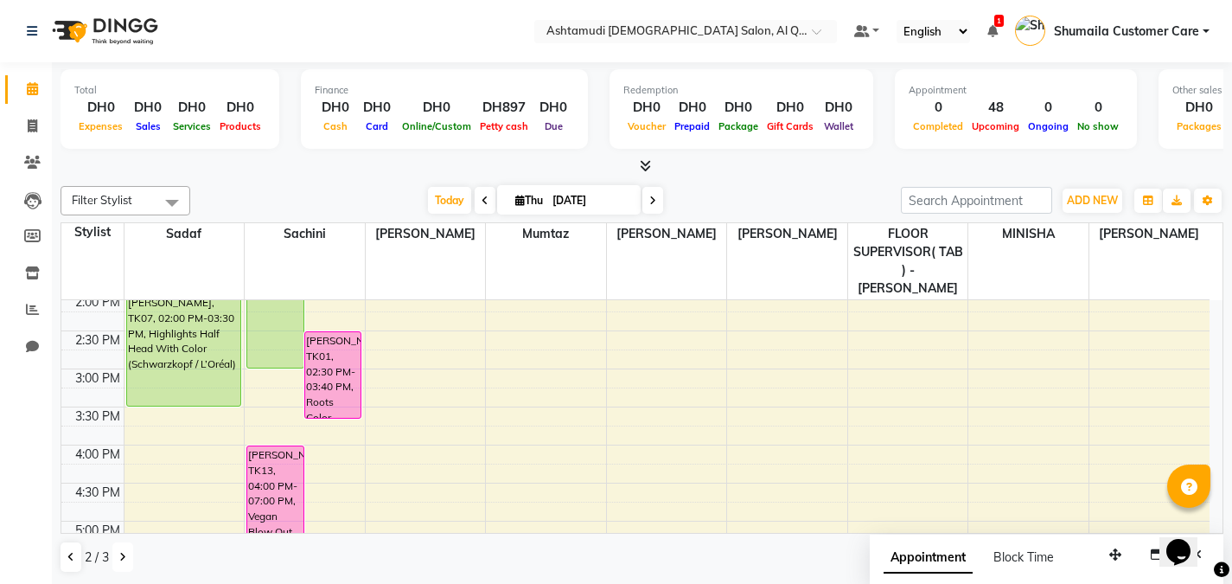
click at [122, 553] on icon at bounding box center [122, 557] width 7 height 10
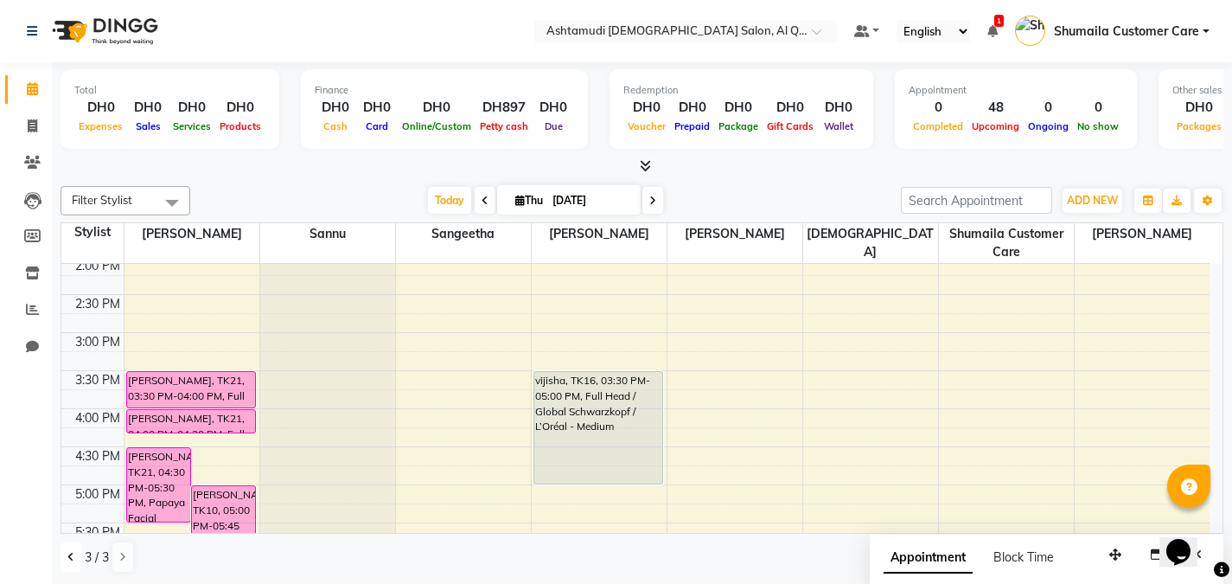
click at [76, 559] on button at bounding box center [71, 556] width 21 height 29
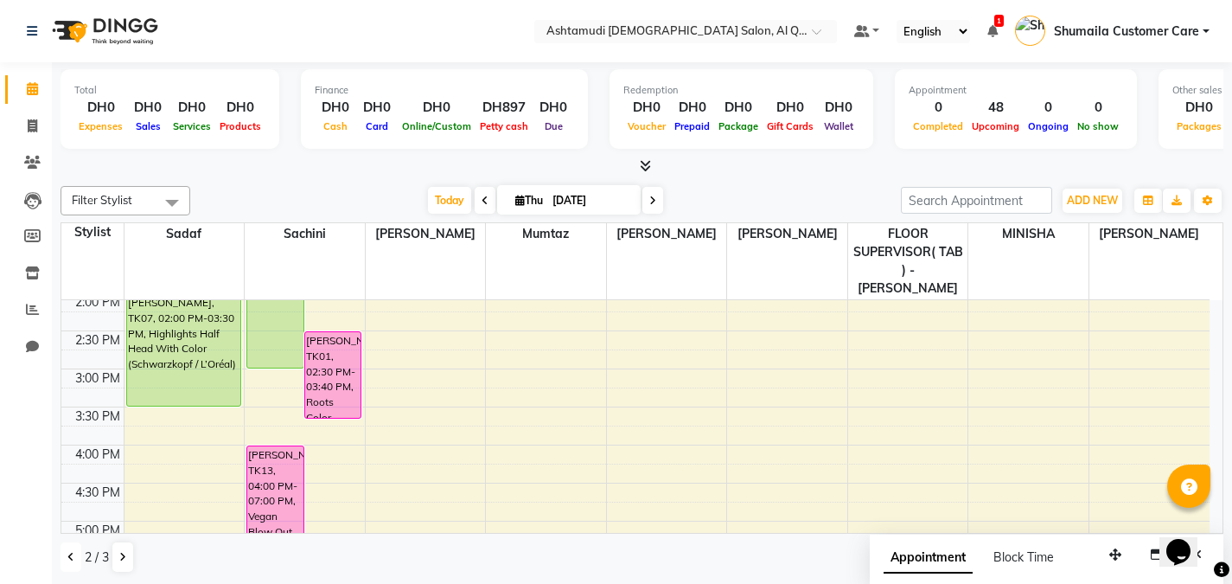
click at [76, 559] on button at bounding box center [71, 556] width 21 height 29
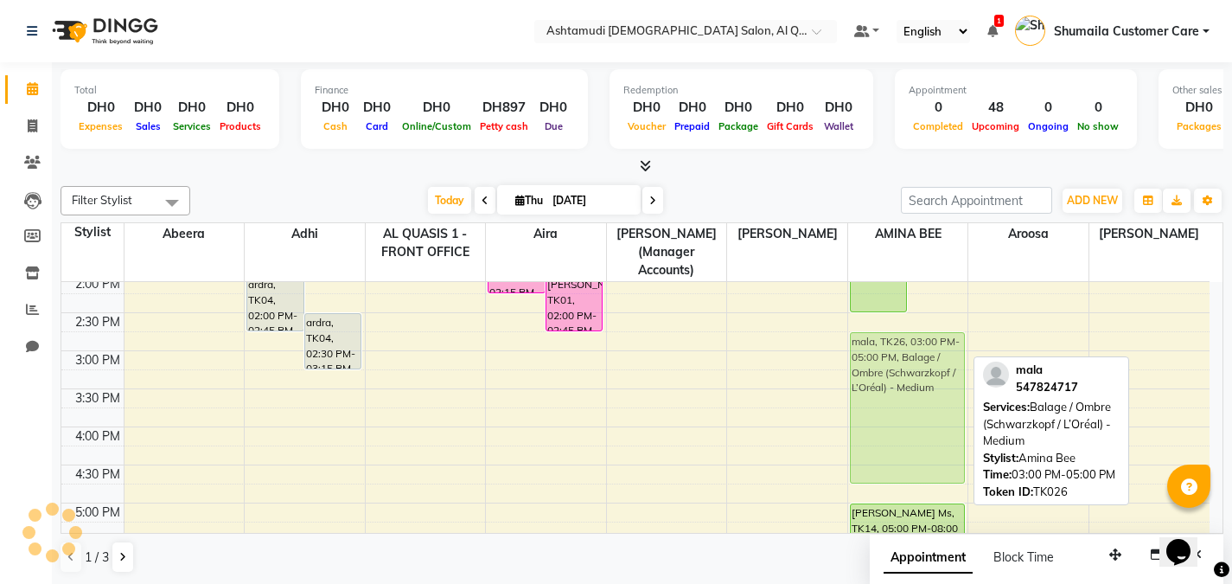
drag, startPoint x: 894, startPoint y: 388, endPoint x: 885, endPoint y: 363, distance: 26.5
click at [885, 363] on div "Piyumi Malsha, TK06, 10:30 AM-02:30 PM, Hair Botox - Medium suja, TK08, 10:30 A…" at bounding box center [908, 427] width 120 height 1064
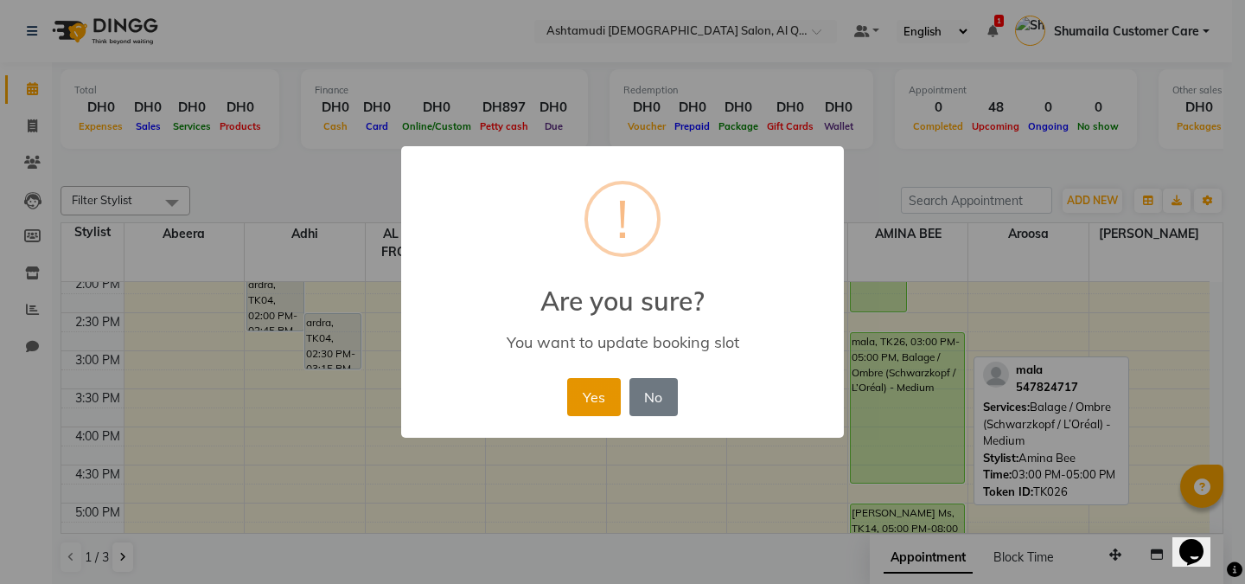
click at [605, 388] on button "Yes" at bounding box center [593, 397] width 53 height 38
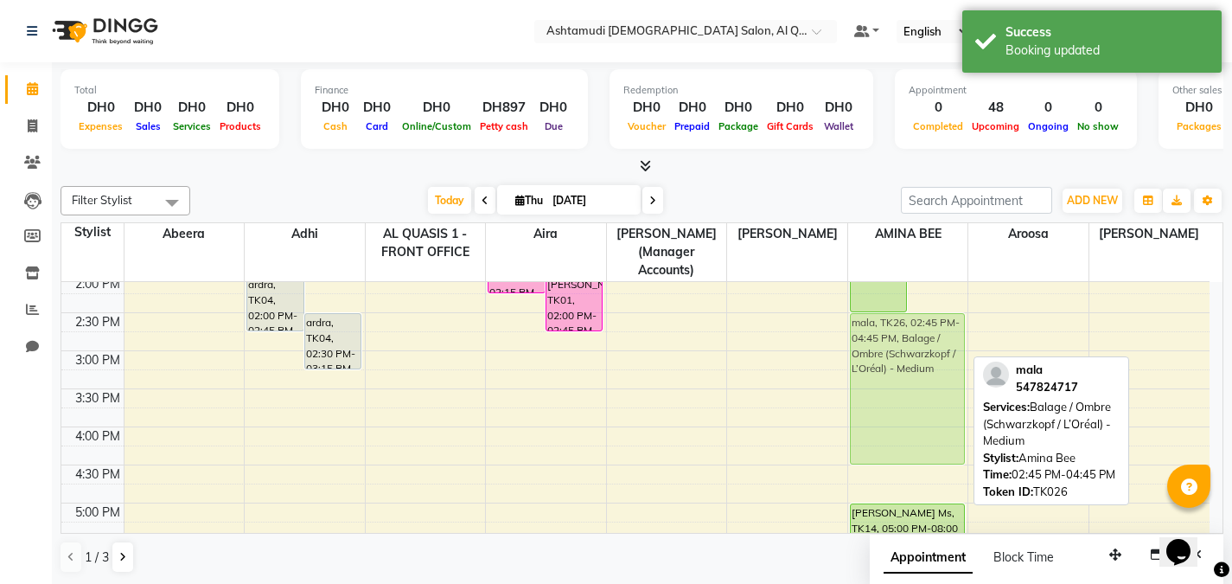
drag, startPoint x: 923, startPoint y: 351, endPoint x: 919, endPoint y: 333, distance: 18.7
click at [919, 333] on div "Piyumi Malsha, TK06, 10:30 AM-02:30 PM, Hair Botox - Medium suja, TK08, 10:30 A…" at bounding box center [908, 427] width 120 height 1064
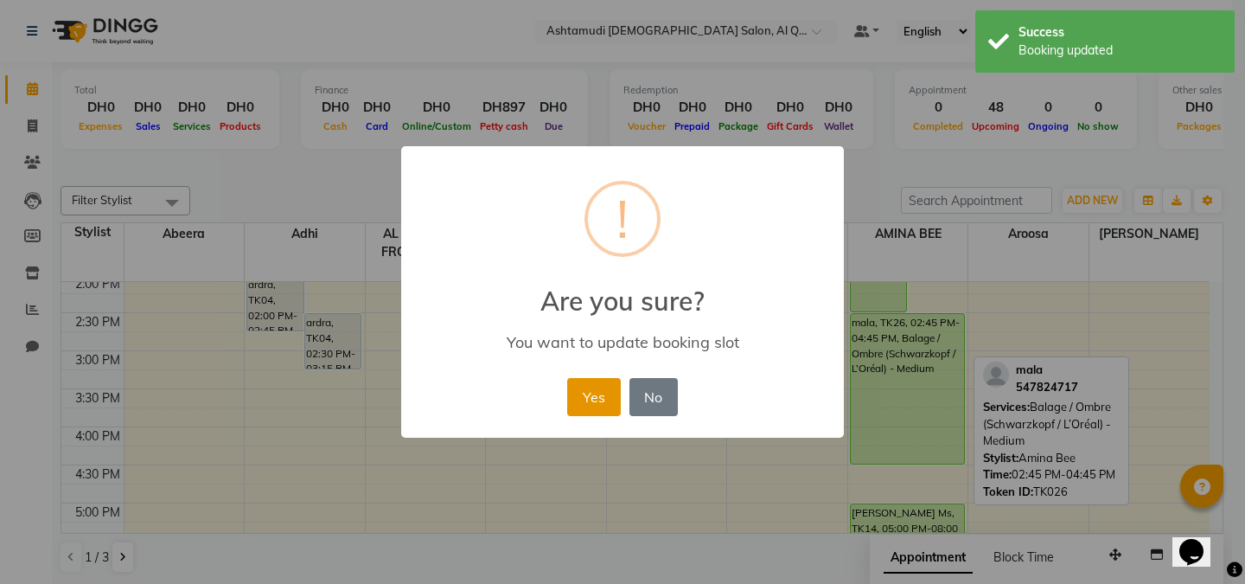
click at [586, 392] on button "Yes" at bounding box center [593, 397] width 53 height 38
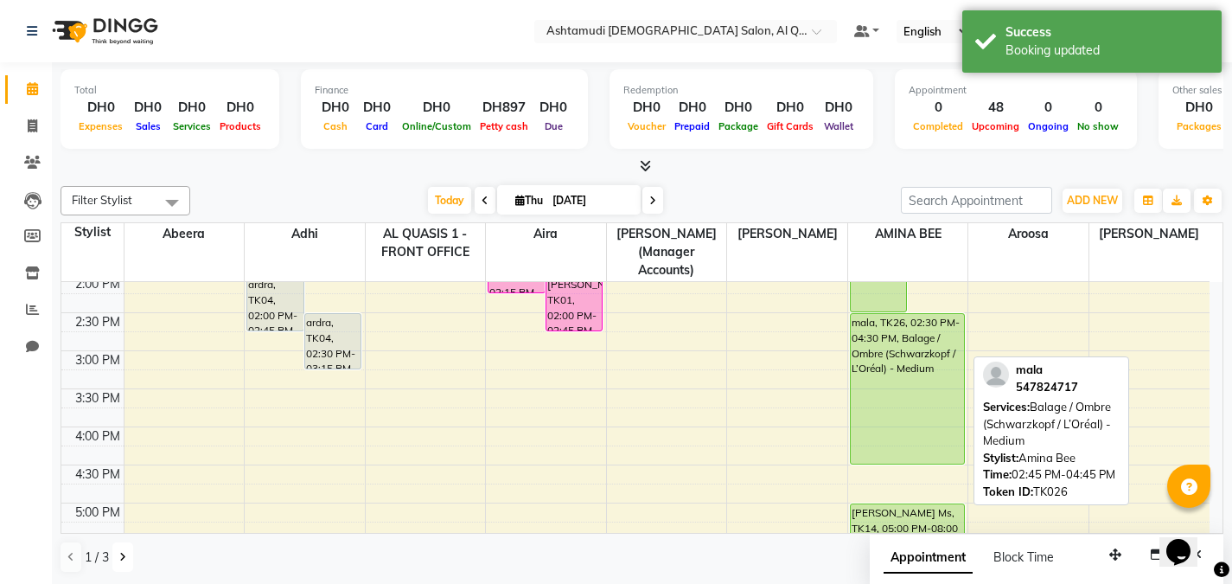
click at [128, 558] on button at bounding box center [122, 556] width 21 height 29
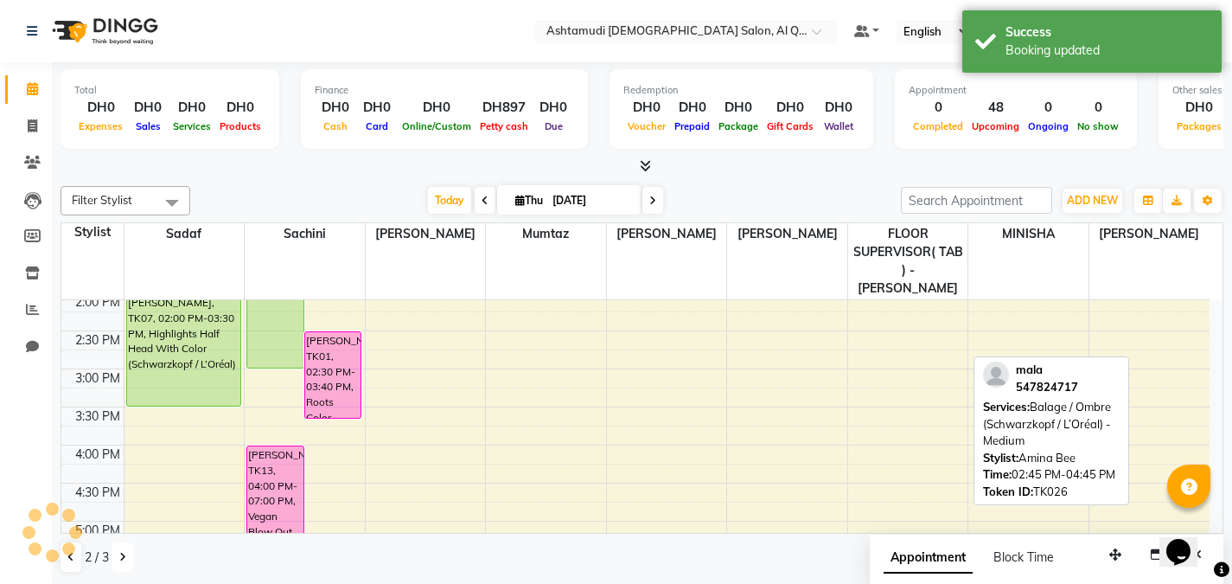
click at [128, 558] on button at bounding box center [122, 556] width 21 height 29
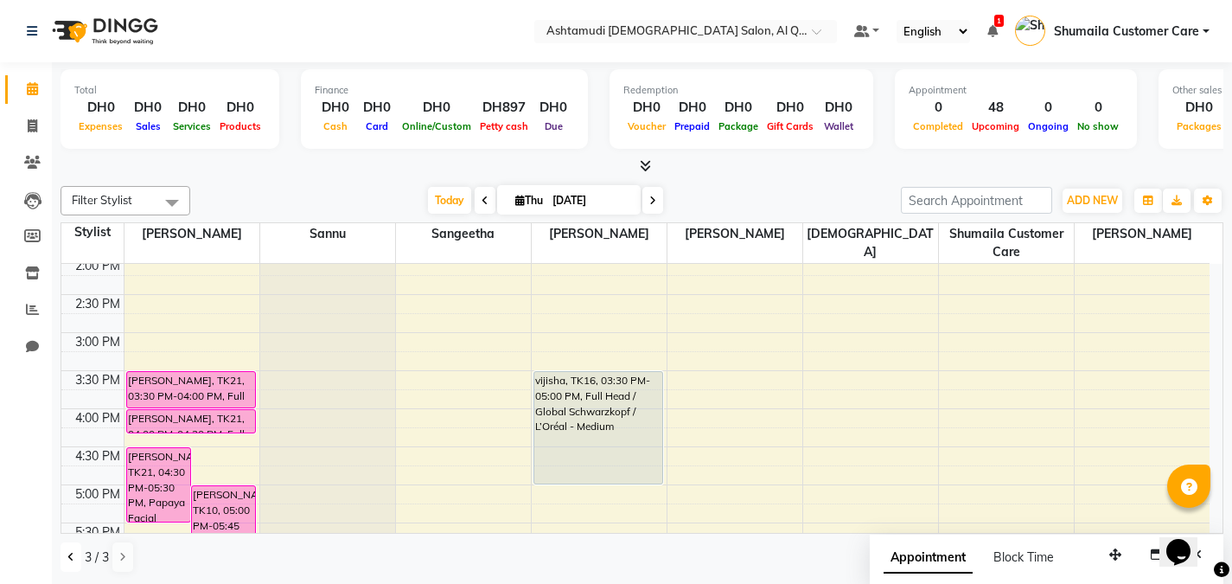
click at [76, 557] on button at bounding box center [71, 556] width 21 height 29
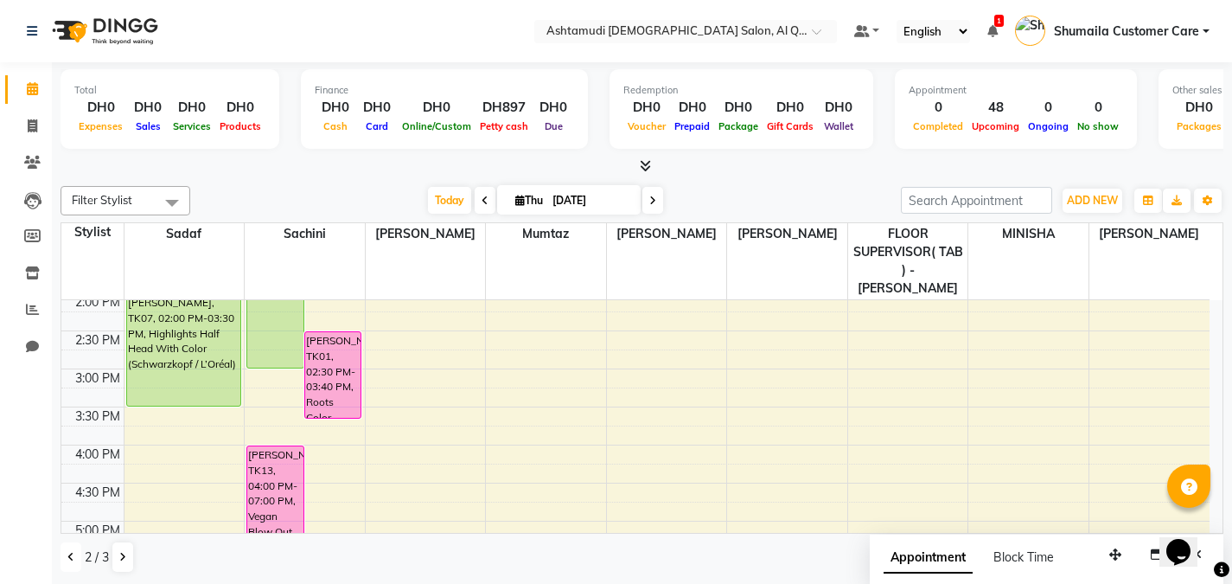
click at [76, 557] on button at bounding box center [71, 556] width 21 height 29
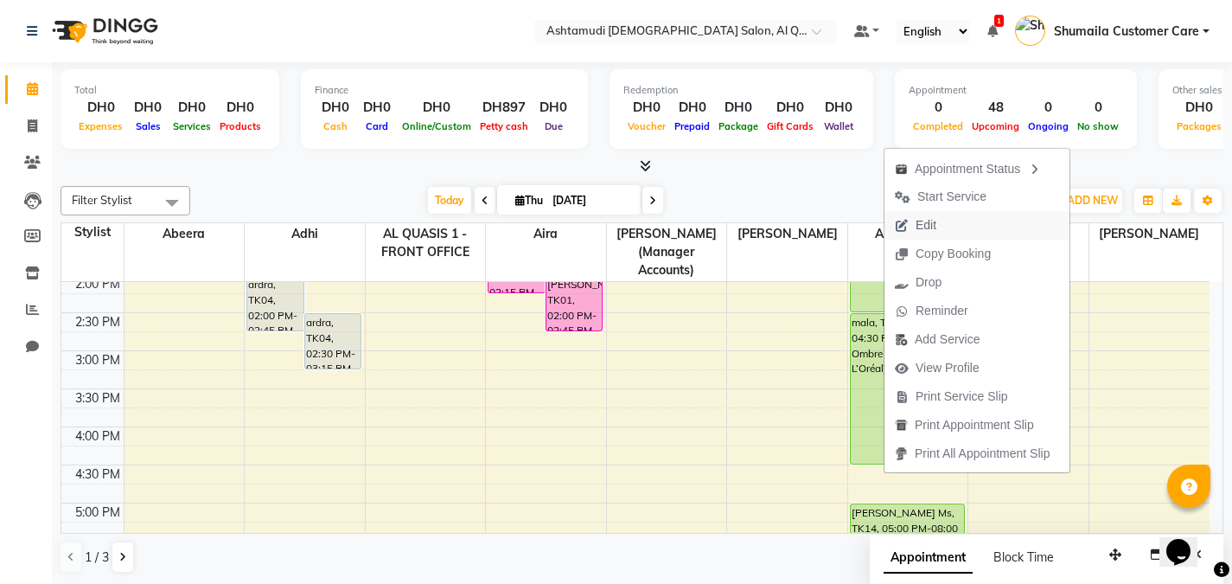
click at [928, 222] on span "Edit" at bounding box center [926, 225] width 21 height 18
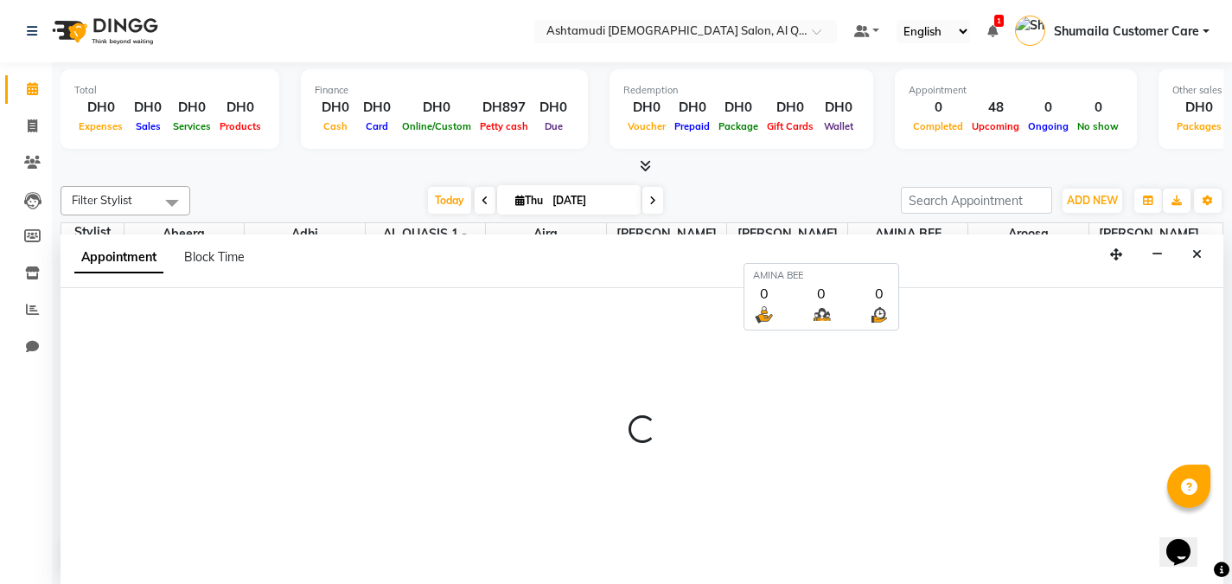
scroll to position [1, 0]
select select "tentative"
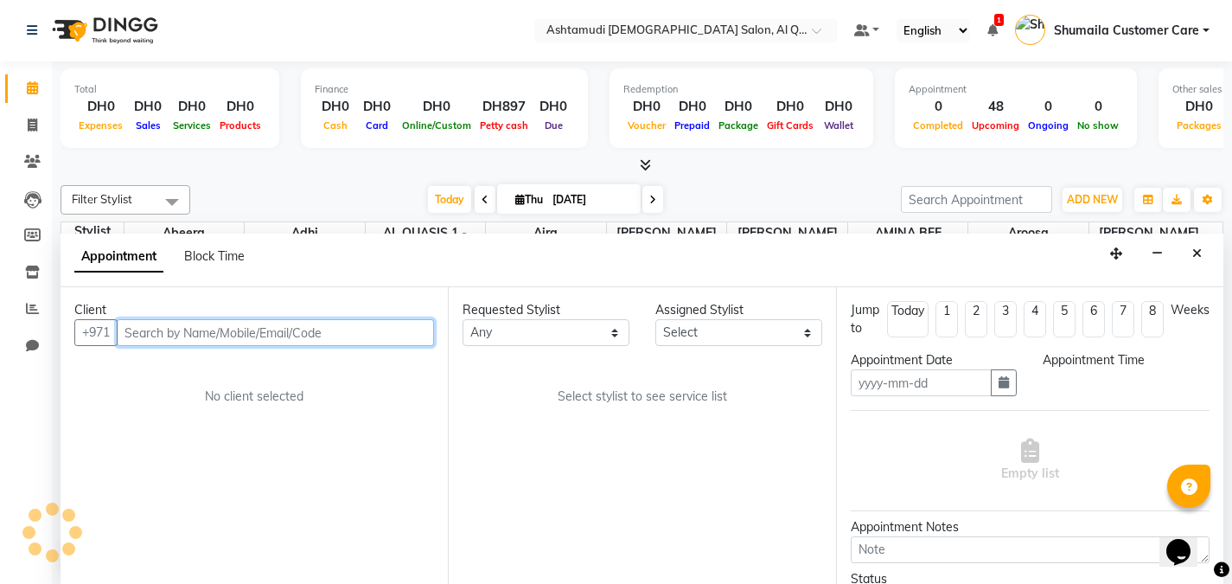
type input "[DATE]"
select select "upcoming"
select select "870"
select select "87645"
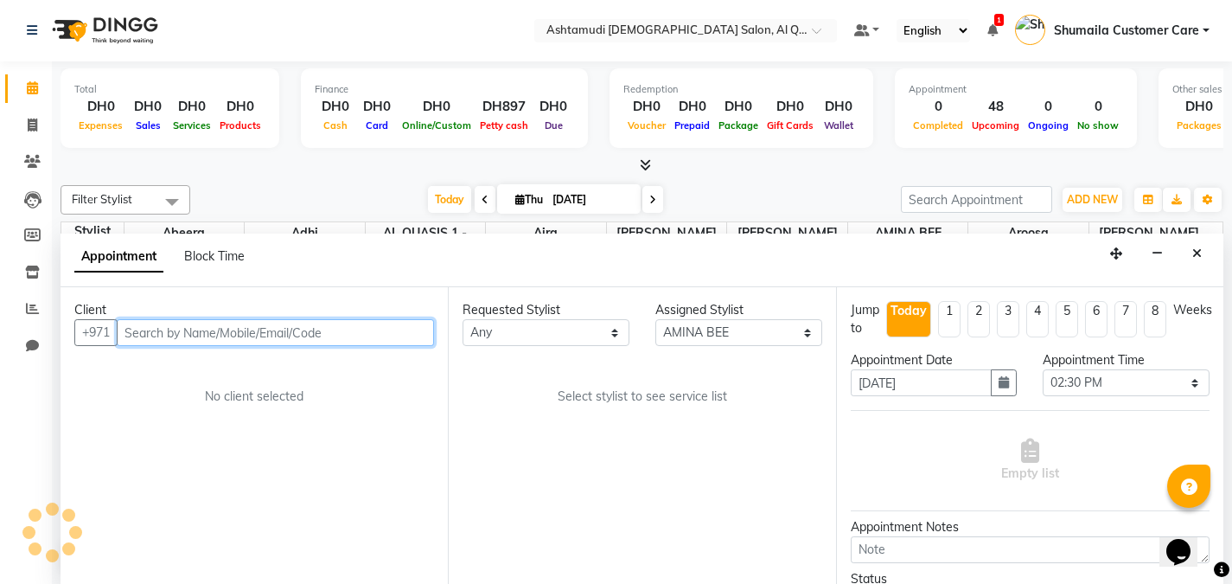
scroll to position [77, 0]
select select "3408"
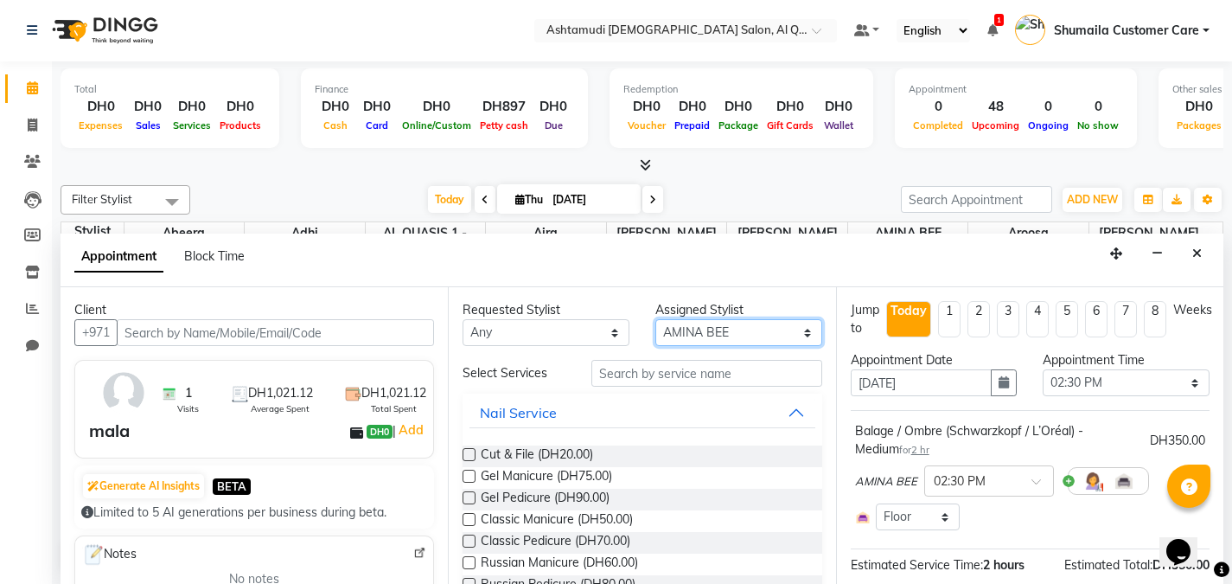
click at [728, 329] on select "Select Abeera Adhi Aira AL QUASIS 1 - FRONT OFFICE AMINA BEE Anila Thomas Aroos…" at bounding box center [738, 332] width 167 height 27
select select "81485"
click at [655, 319] on select "Select Abeera Adhi Aira AL QUASIS 1 - FRONT OFFICE AMINA BEE Anila Thomas Aroos…" at bounding box center [738, 332] width 167 height 27
click at [678, 365] on input "text" at bounding box center [706, 373] width 231 height 27
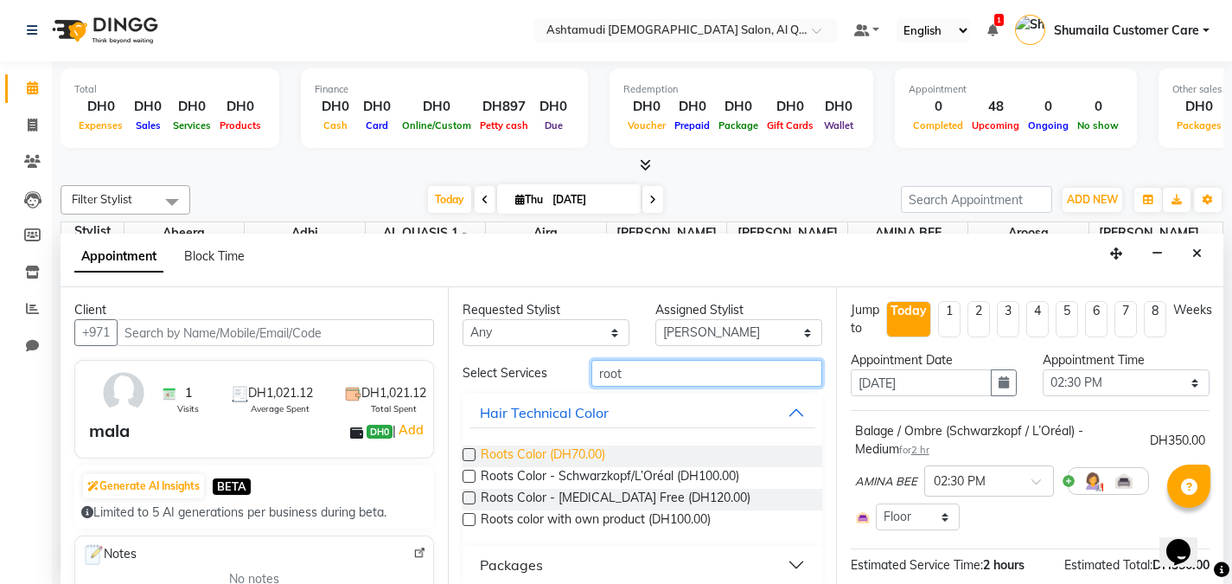
type input "root"
click at [518, 450] on span "Roots Color (DH70.00)" at bounding box center [543, 456] width 125 height 22
checkbox input "false"
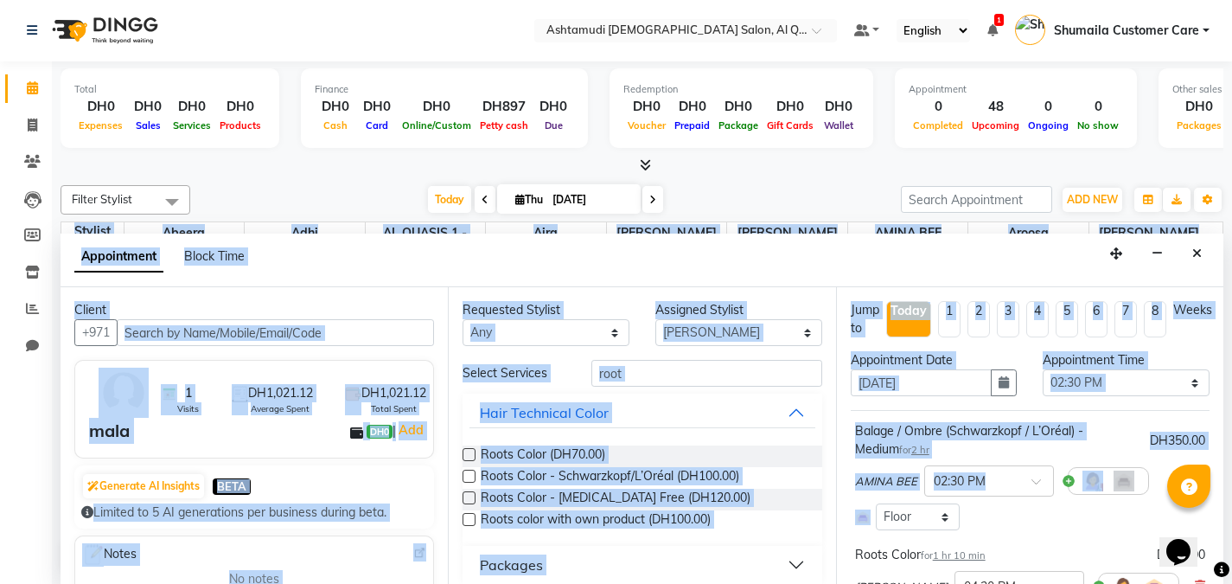
scroll to position [0, 3]
drag, startPoint x: 1225, startPoint y: 387, endPoint x: 1222, endPoint y: 527, distance: 139.3
click at [1222, 527] on div "Total DH0 Expenses DH0 Sales DH0 Services DH0 Products Finance DH0 Cash DH0 Car…" at bounding box center [642, 322] width 1180 height 522
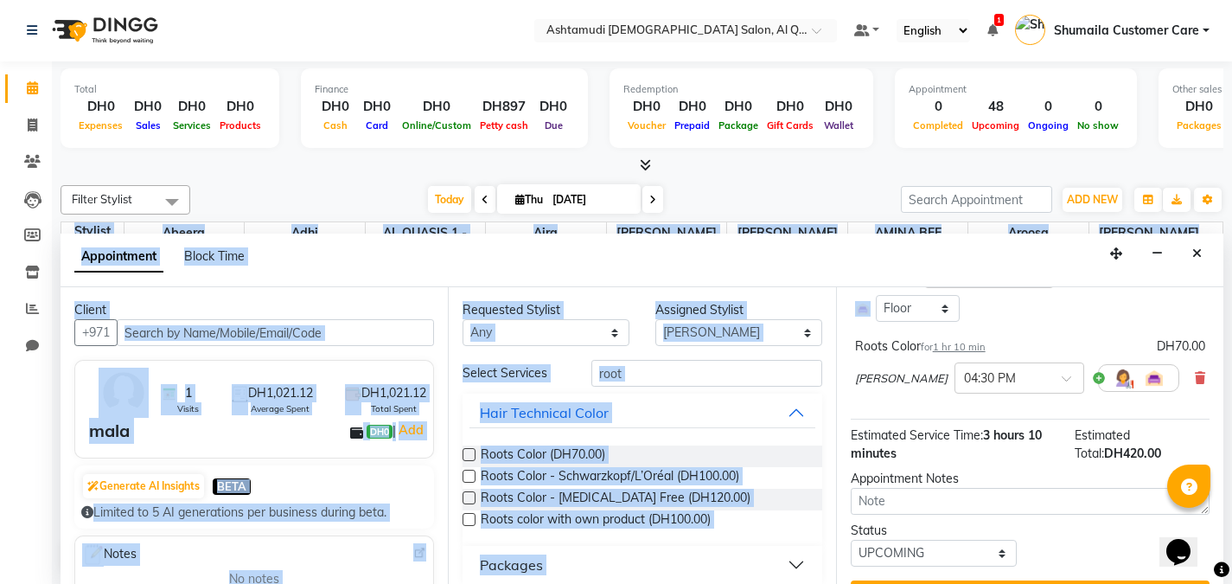
scroll to position [250, 3]
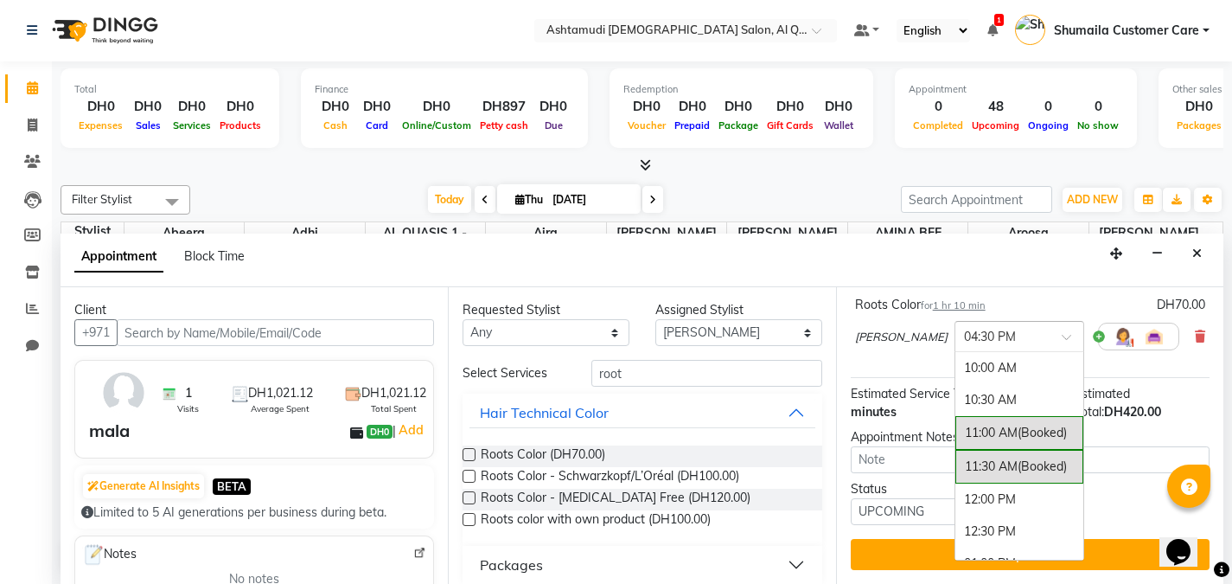
click at [991, 337] on div at bounding box center [1019, 335] width 128 height 18
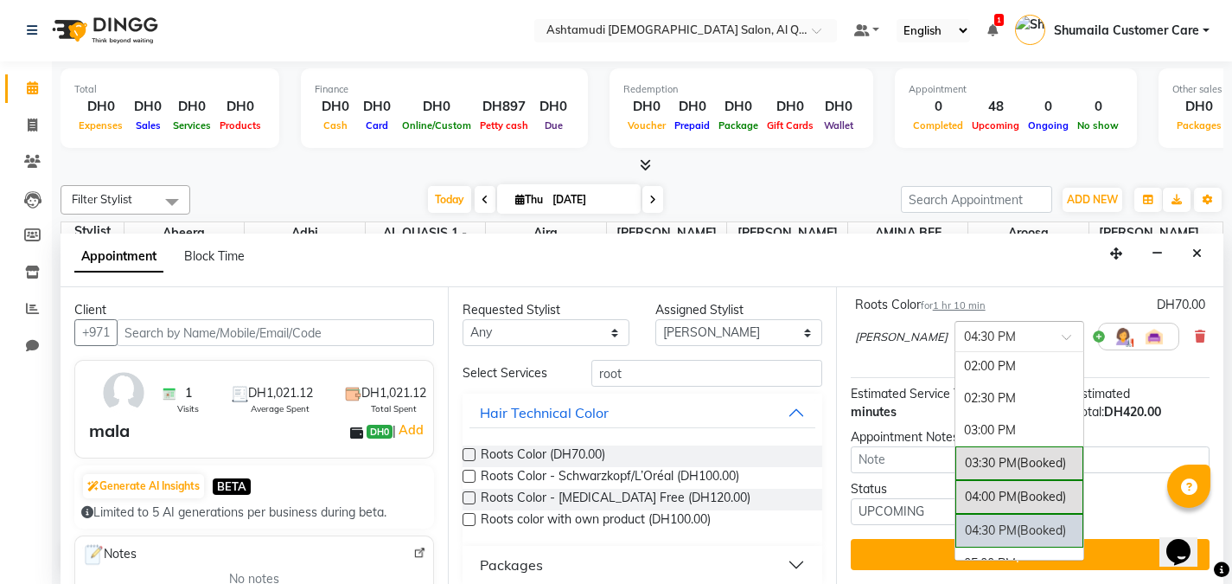
scroll to position [257, 0]
click at [955, 404] on div "02:30 PM" at bounding box center [1019, 402] width 128 height 32
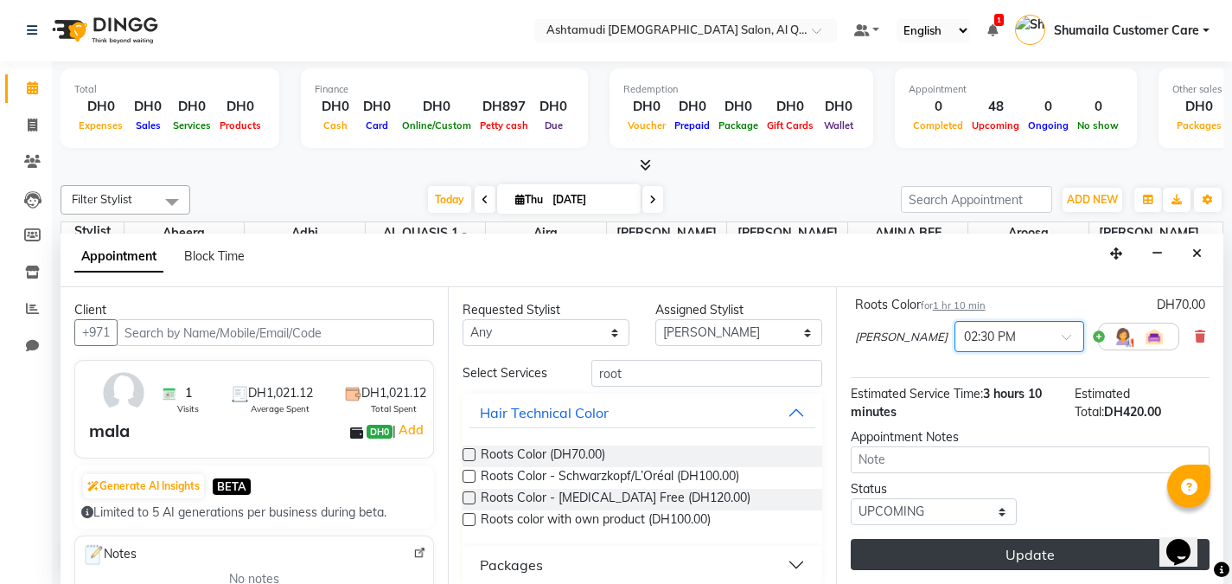
click at [998, 554] on button "Update" at bounding box center [1030, 554] width 359 height 31
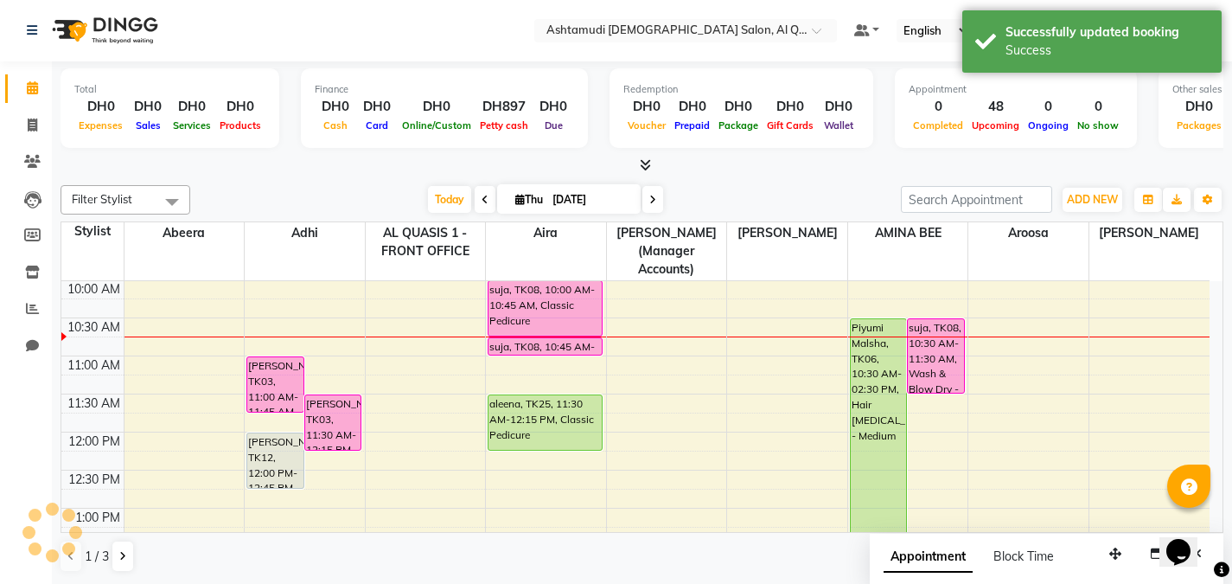
scroll to position [0, 0]
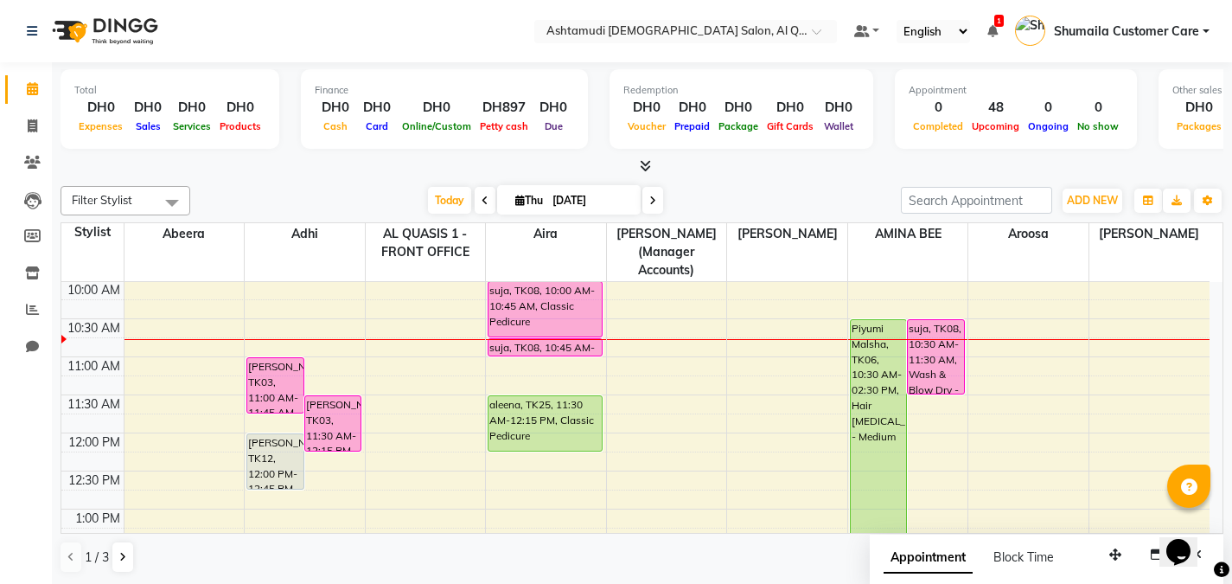
click at [132, 556] on div "1 / 3" at bounding box center [104, 556] width 86 height 33
click at [122, 556] on icon at bounding box center [122, 557] width 7 height 10
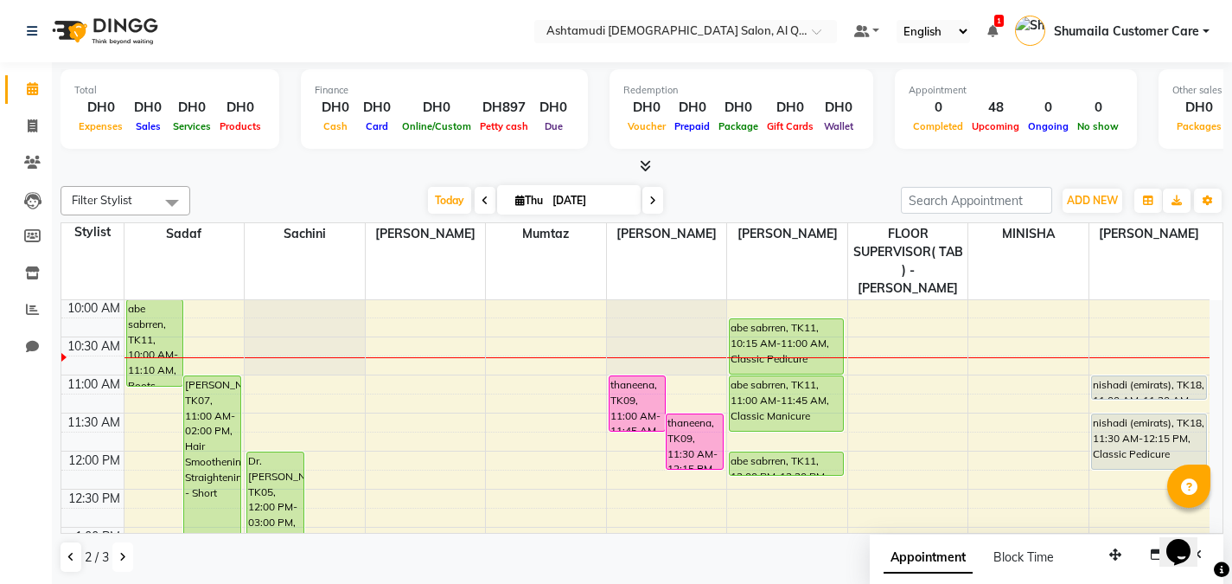
click at [125, 554] on icon at bounding box center [122, 557] width 7 height 10
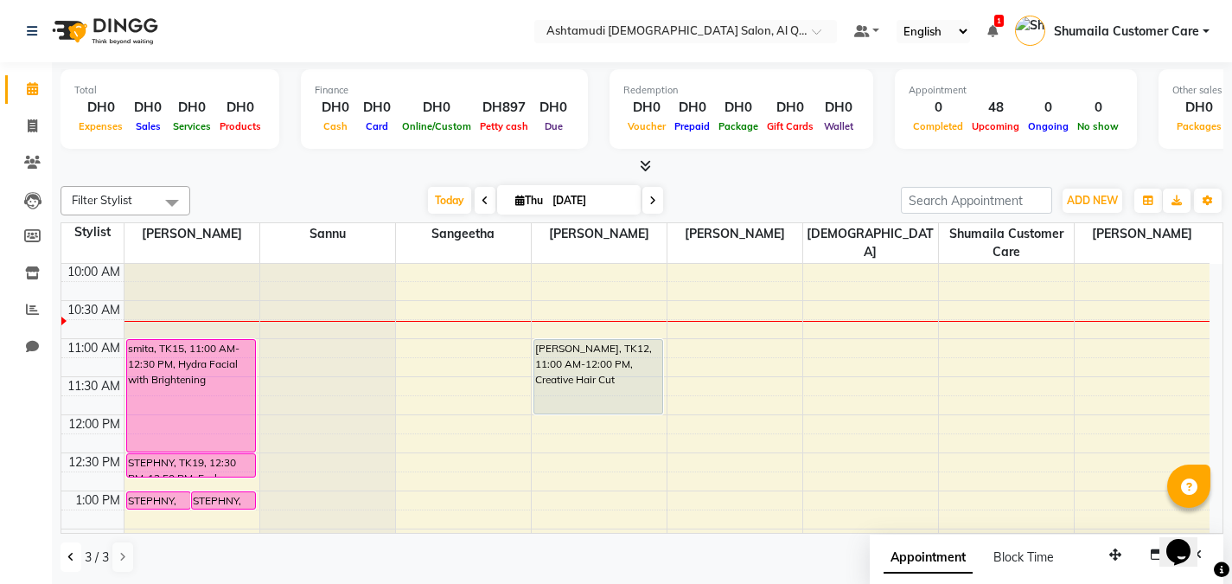
click at [67, 553] on icon at bounding box center [70, 557] width 7 height 10
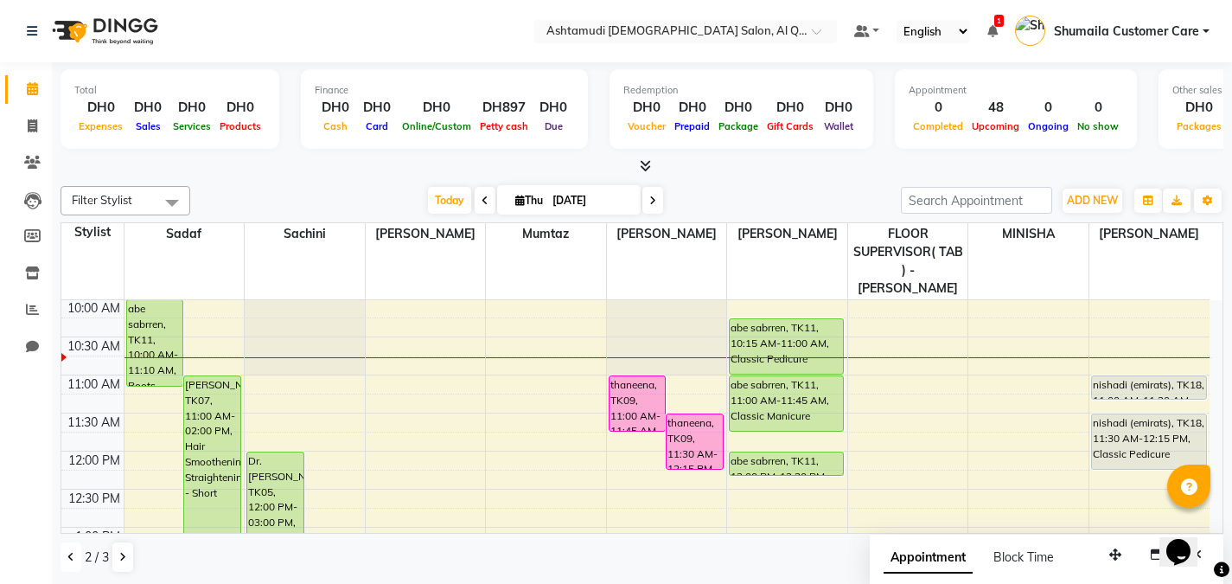
click at [67, 553] on icon at bounding box center [70, 557] width 7 height 10
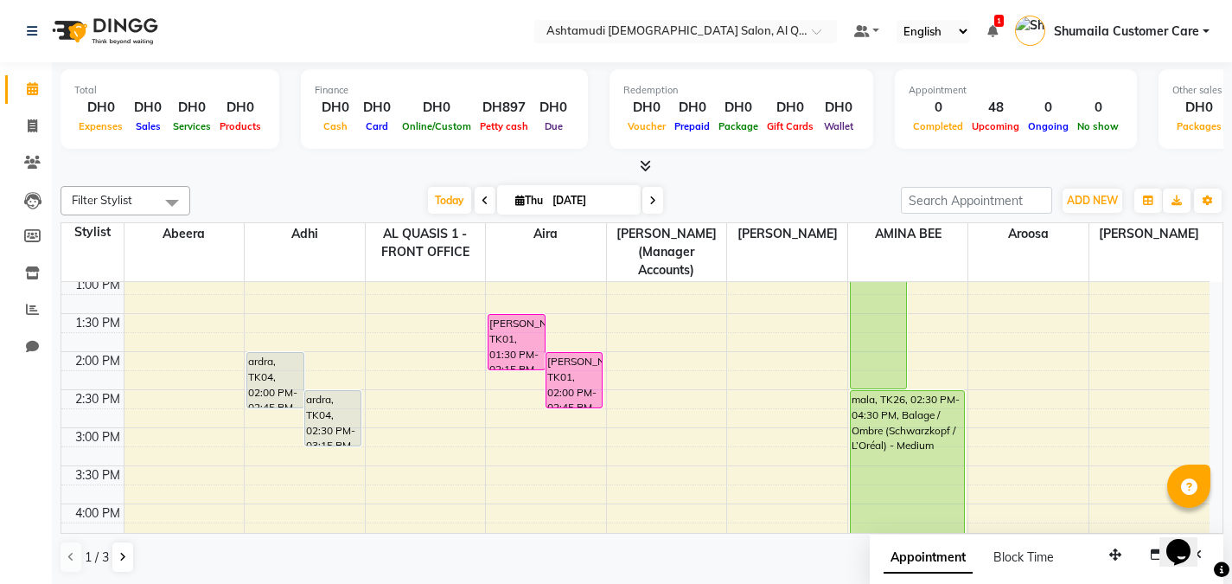
scroll to position [353, 0]
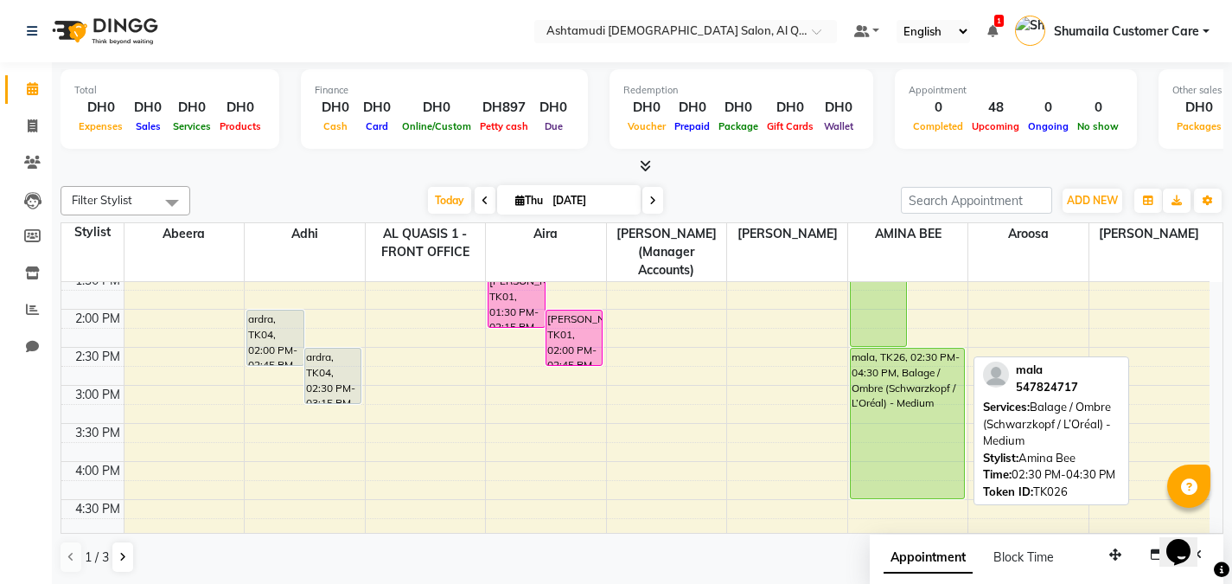
click at [953, 365] on div "mala, TK26, 02:30 PM-04:30 PM, Balage / Ombre (Schwarzkopf / L’Oréal) - Medium" at bounding box center [907, 423] width 113 height 150
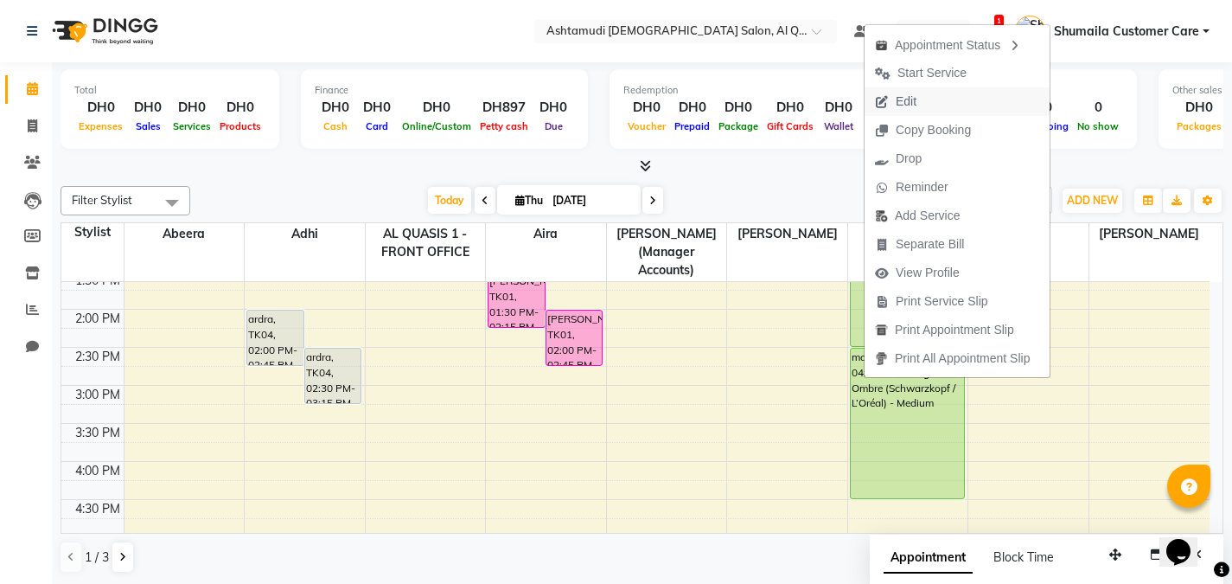
click at [933, 99] on button "Edit" at bounding box center [957, 101] width 185 height 29
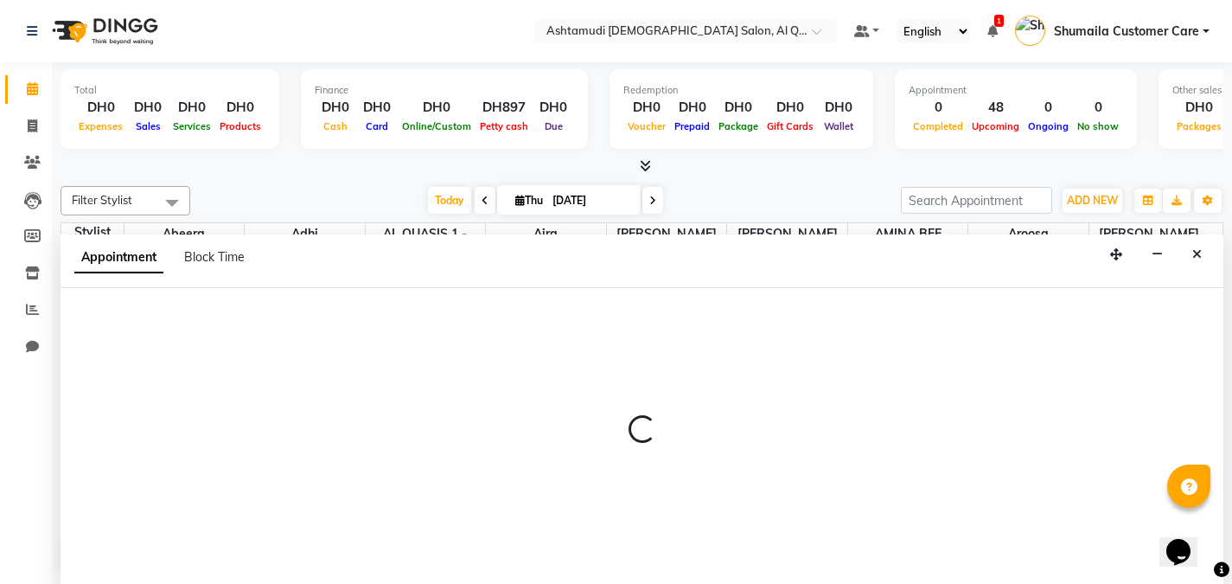
scroll to position [1, 0]
select select "tentative"
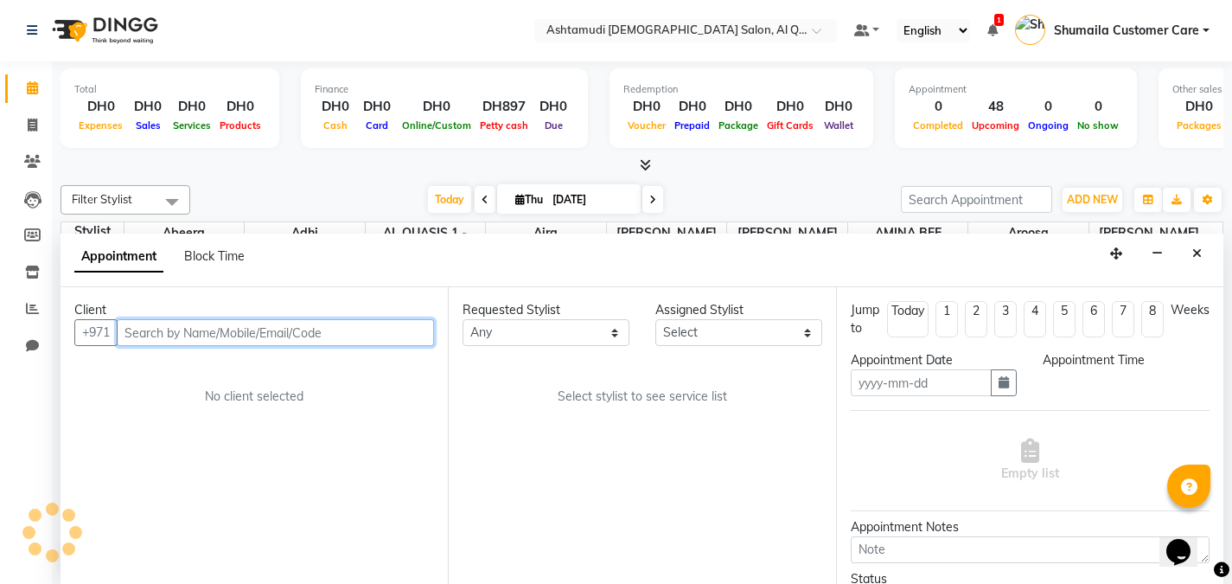
type input "[DATE]"
select select "87645"
select select "upcoming"
select select "870"
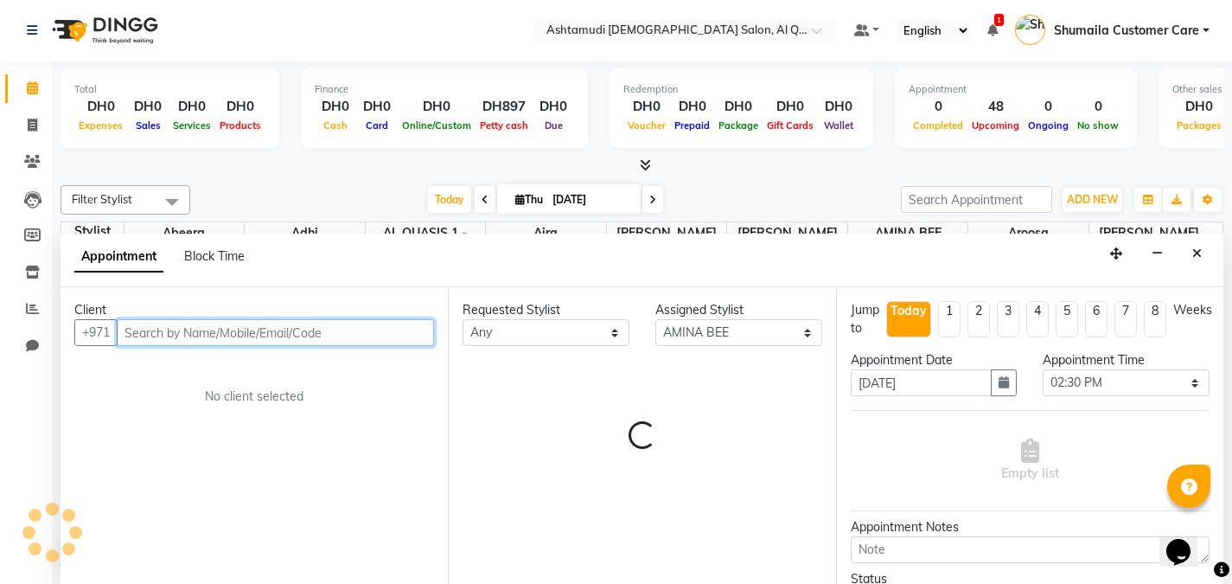
scroll to position [77, 0]
select select "3408"
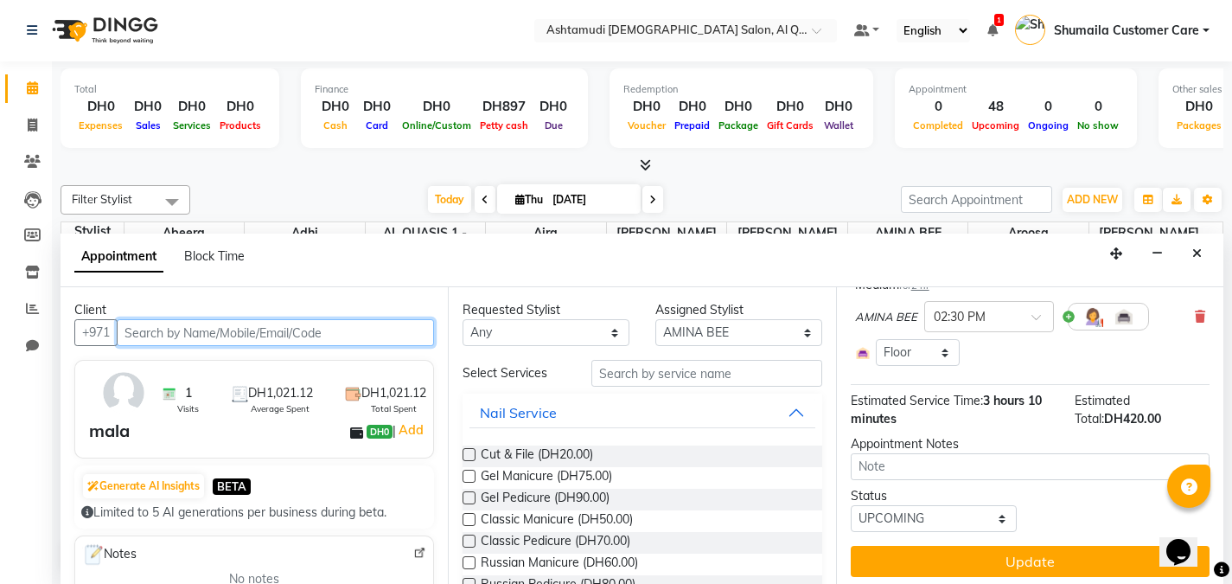
scroll to position [313, 0]
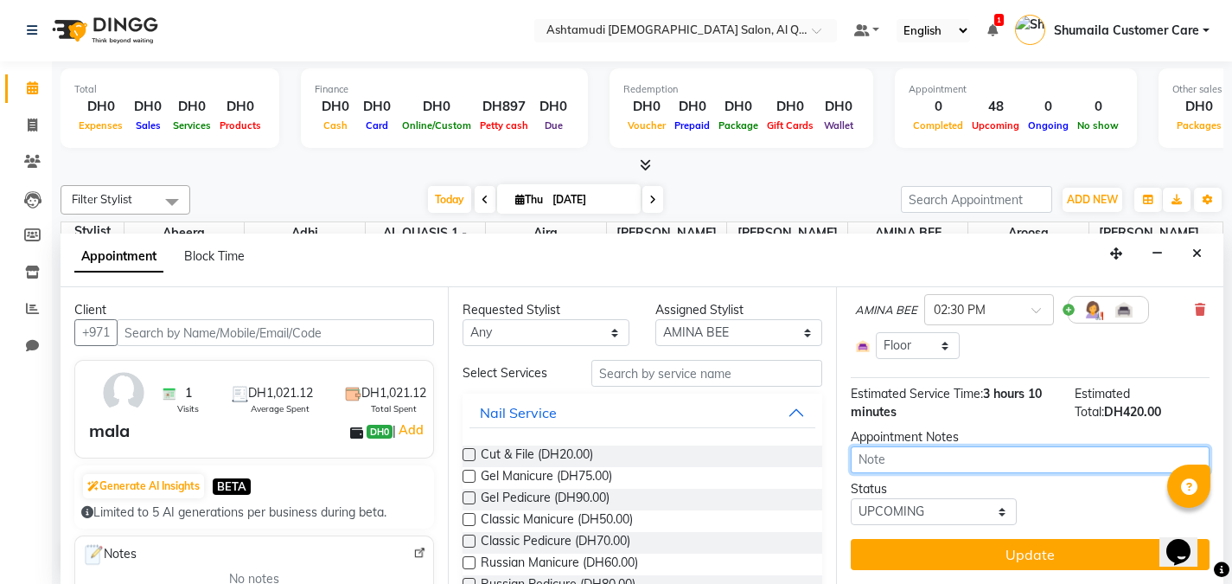
click at [893, 464] on textarea at bounding box center [1030, 459] width 359 height 27
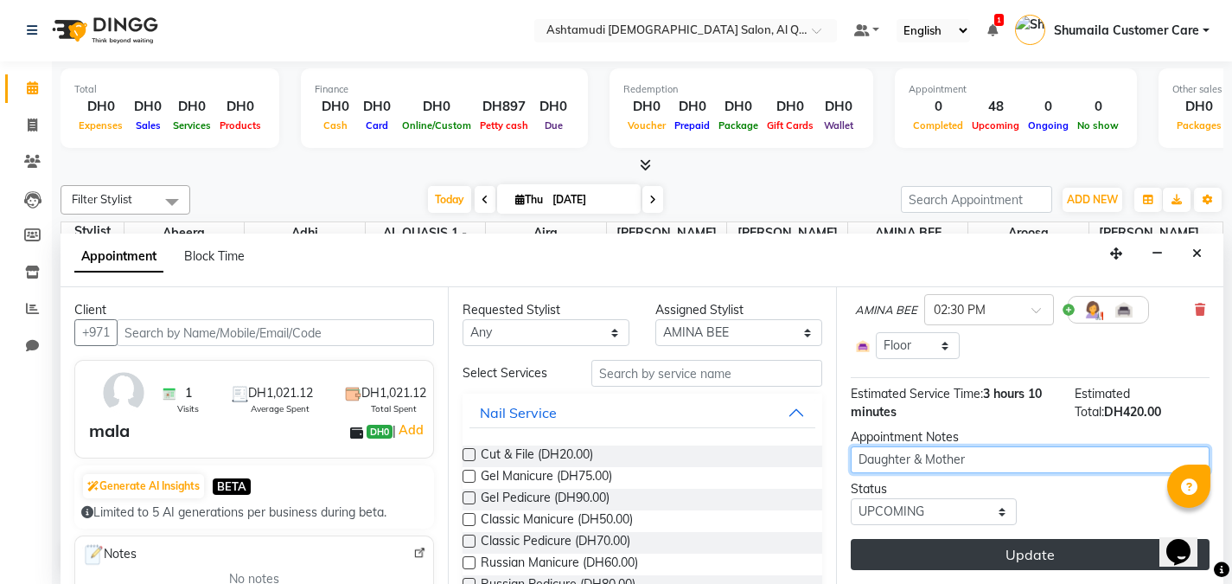
type textarea "Daughter & Mother"
click at [941, 550] on button "Update" at bounding box center [1030, 554] width 359 height 31
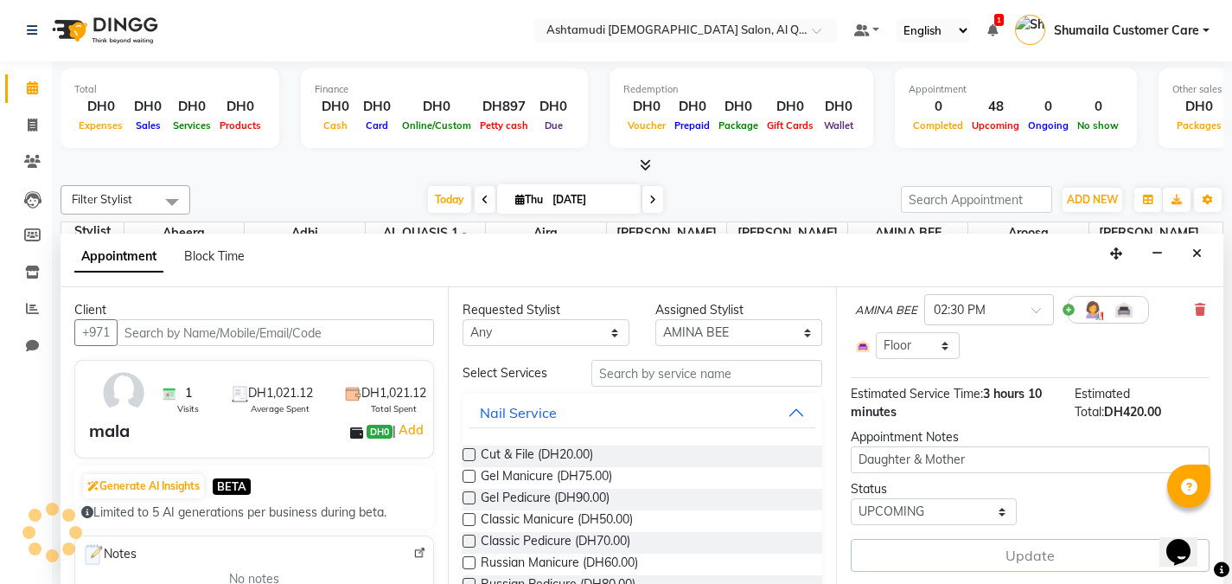
scroll to position [0, 0]
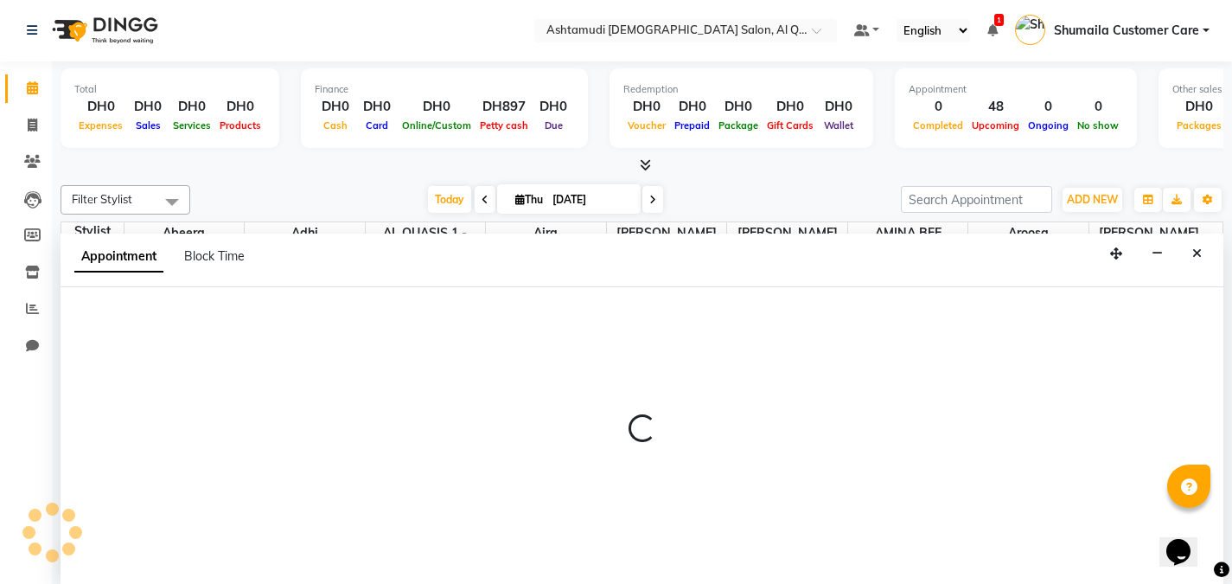
select select "68521"
select select "tentative"
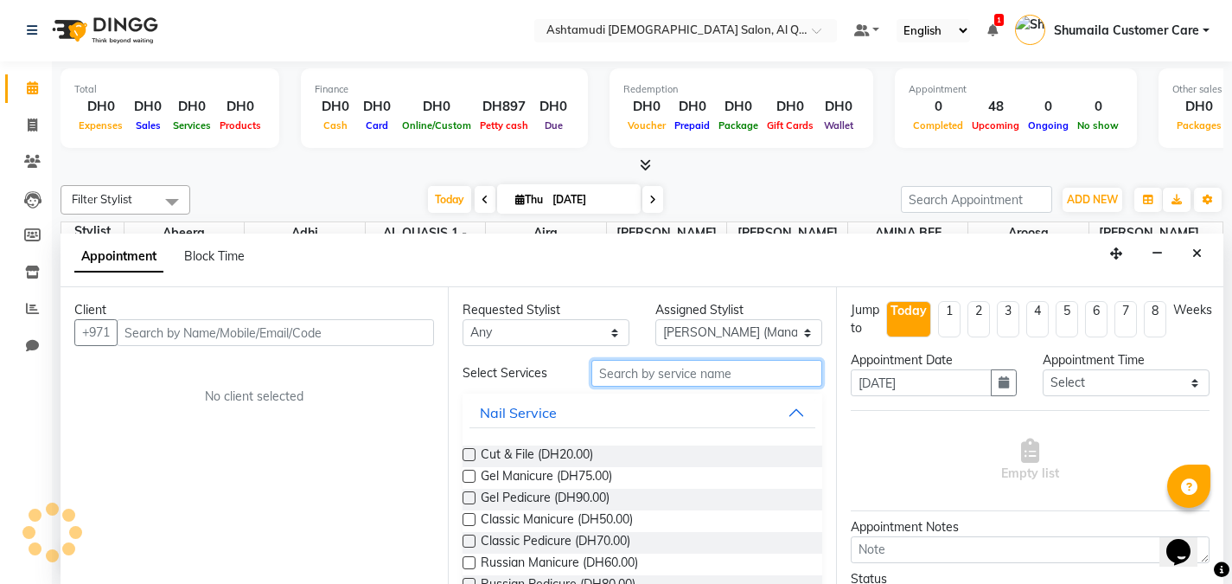
click at [616, 385] on input "text" at bounding box center [706, 373] width 231 height 27
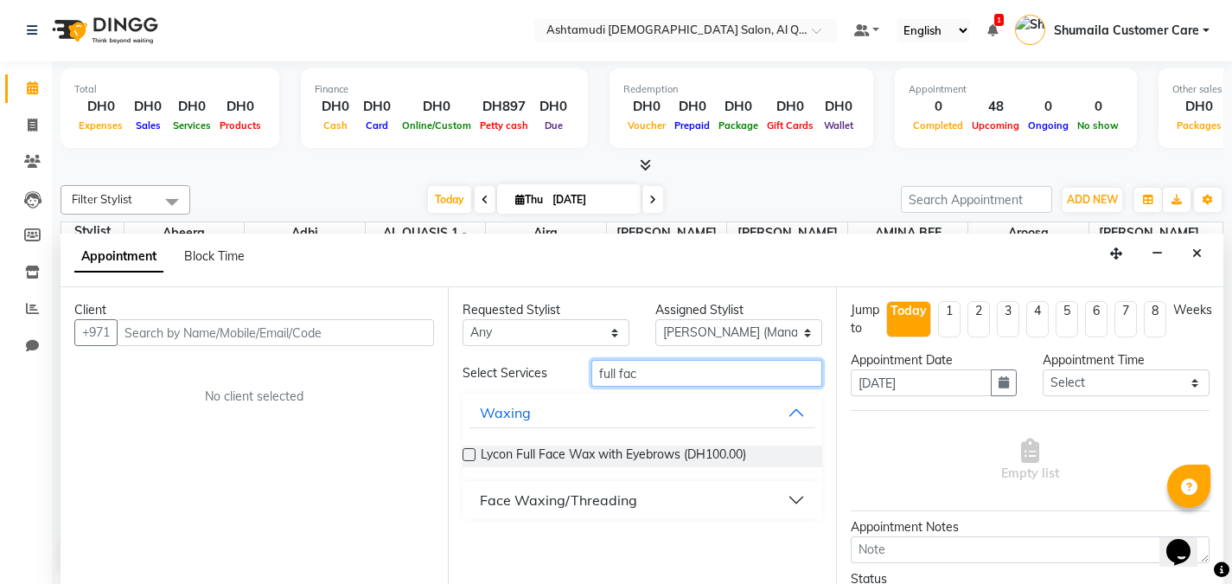
type input "full fac"
click at [578, 498] on div "Face Waxing/Threading" at bounding box center [558, 499] width 157 height 21
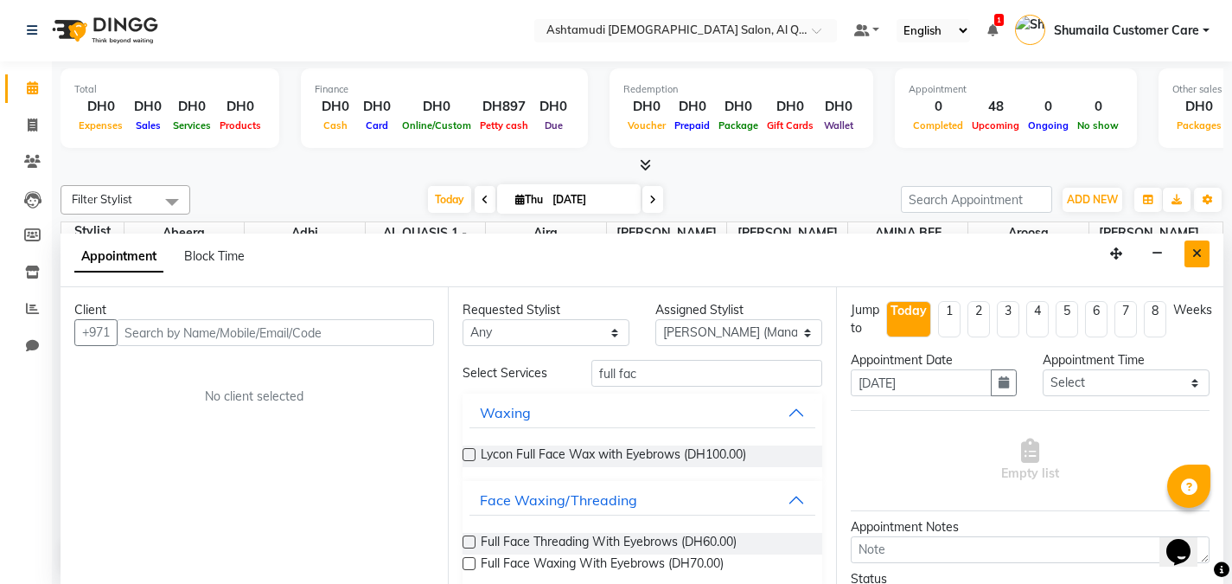
click at [1198, 252] on icon "Close" at bounding box center [1197, 253] width 10 height 12
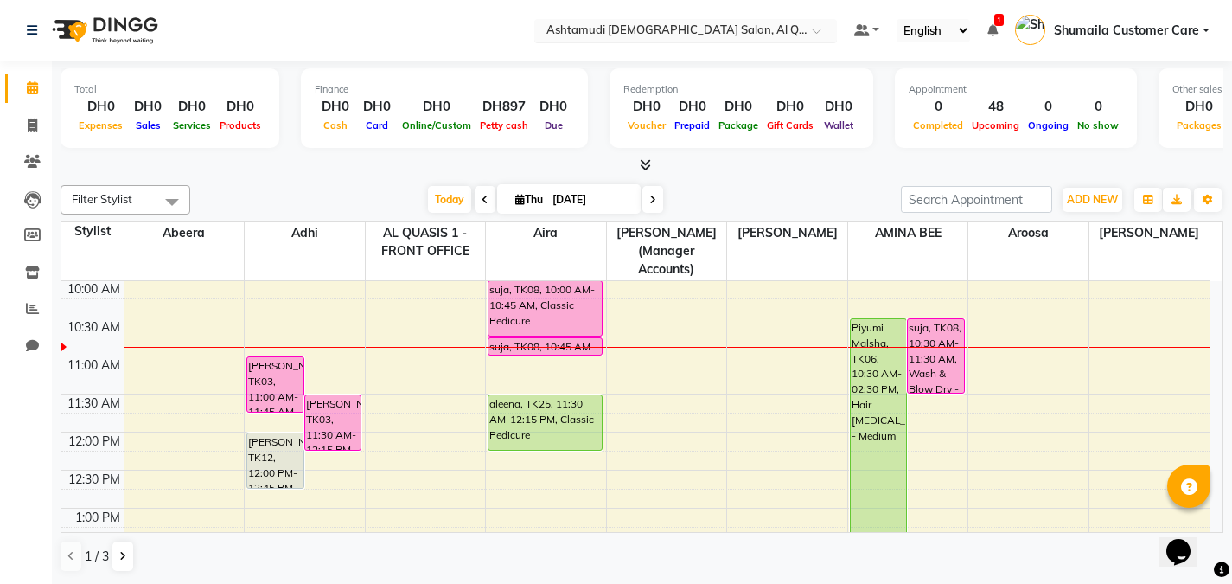
click at [734, 32] on input "text" at bounding box center [668, 31] width 251 height 17
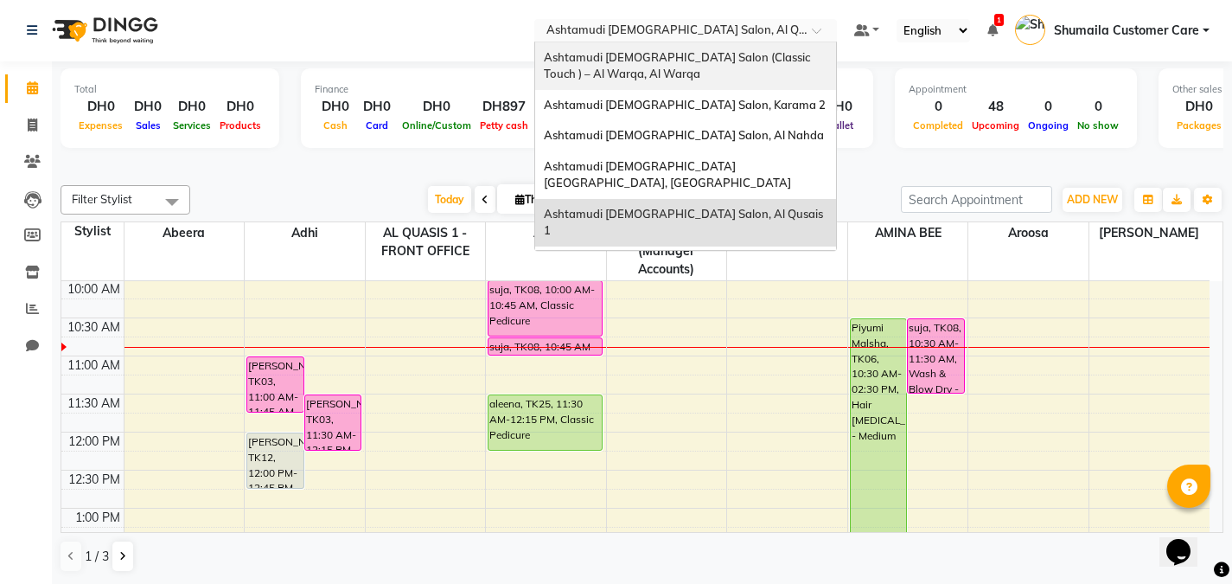
click at [703, 61] on span "Ashtamudi Ladies Salon (Classic Touch ) – Al Warqa, Al Warqa" at bounding box center [678, 65] width 269 height 31
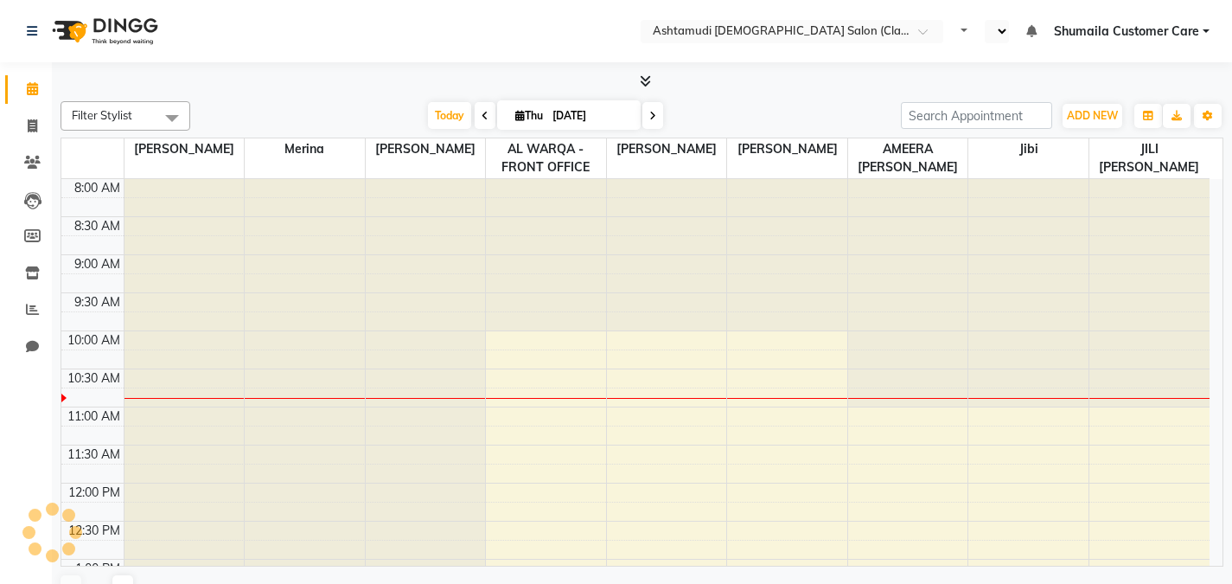
select select "en"
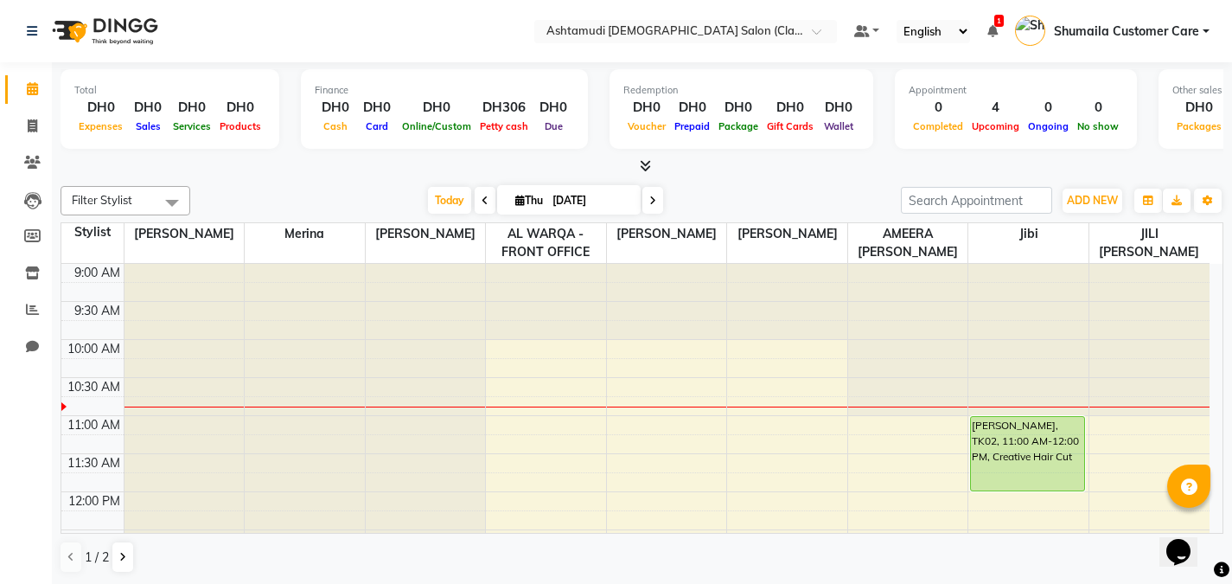
drag, startPoint x: 1225, startPoint y: 305, endPoint x: 1229, endPoint y: 348, distance: 42.5
click at [1229, 348] on div "Total DH0 Expenses DH0 Sales DH0 Services DH0 Products Finance DH0 Cash DH0 Car…" at bounding box center [642, 323] width 1180 height 522
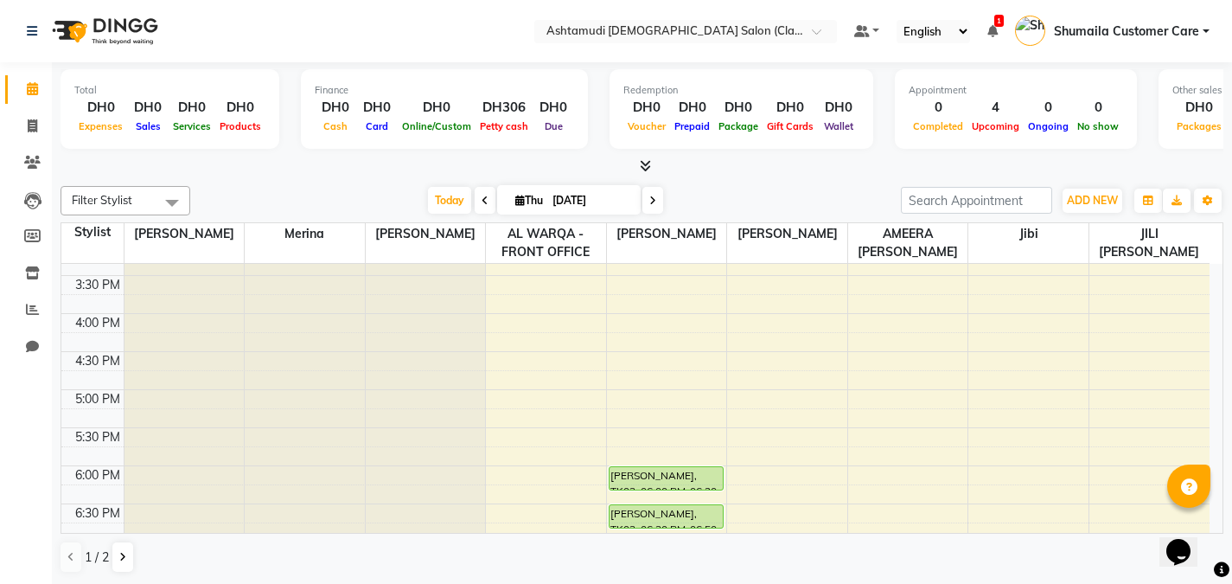
scroll to position [478, 0]
click at [654, 329] on div "9:00 AM 9:30 AM 10:00 AM 10:30 AM 11:00 AM 11:30 AM 12:00 PM 12:30 PM 1:00 PM 1…" at bounding box center [635, 318] width 1148 height 1064
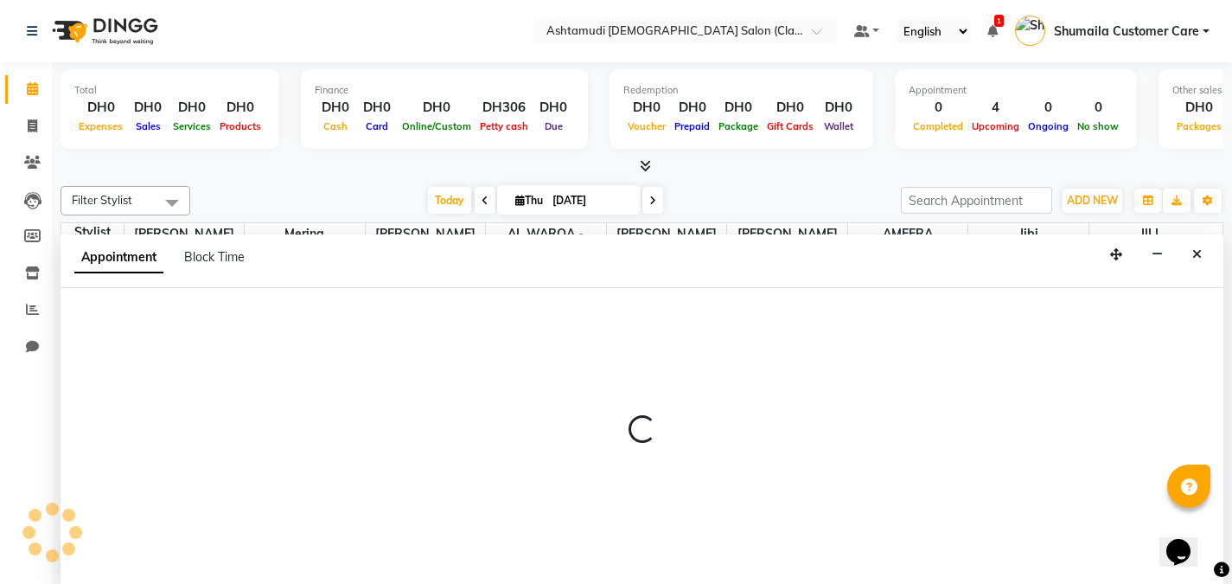
scroll to position [1, 0]
select select "82443"
select select "tentative"
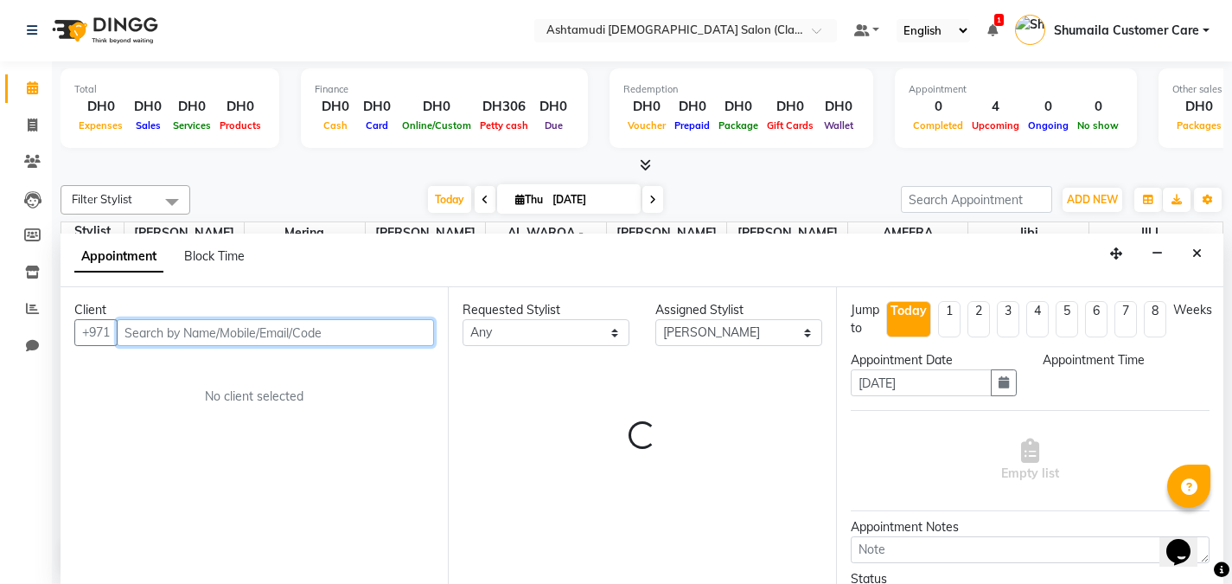
select select "960"
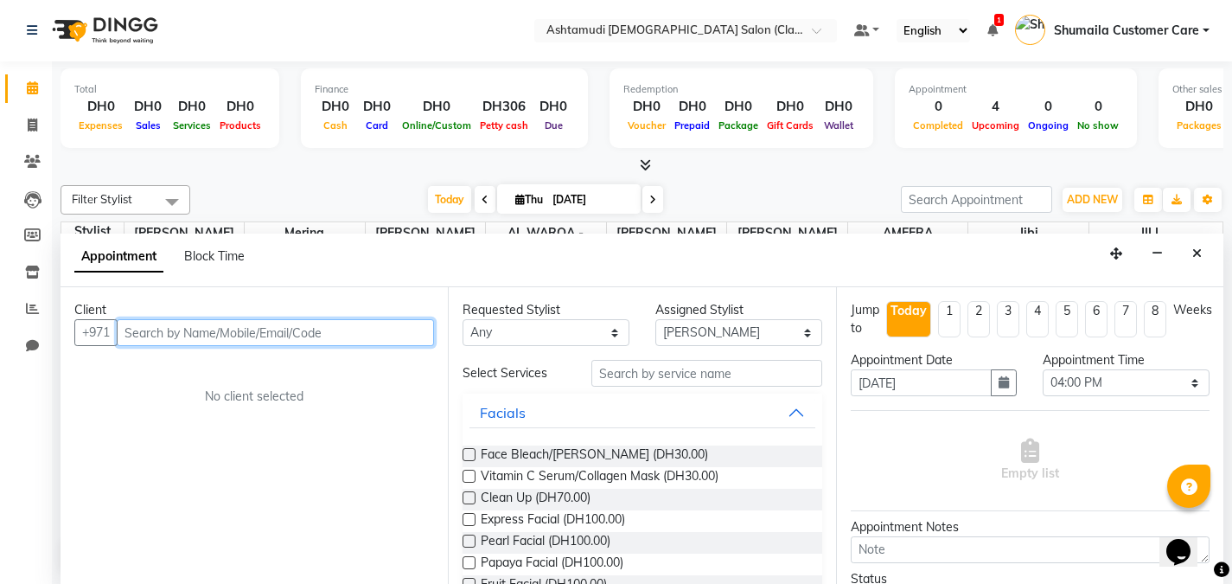
click at [227, 344] on input "text" at bounding box center [275, 332] width 317 height 27
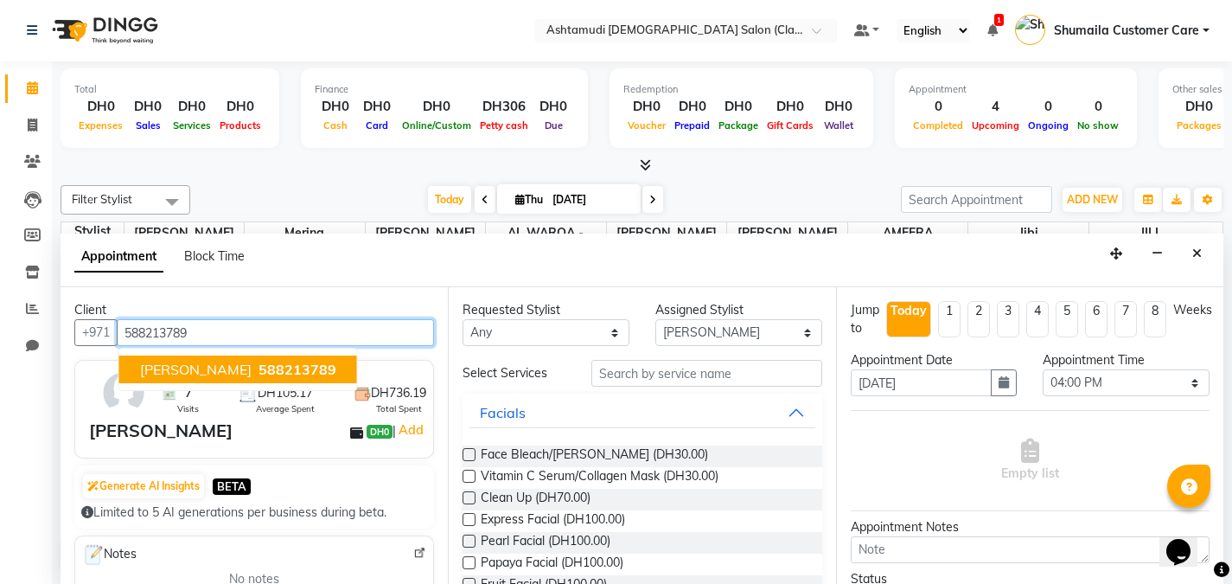
click at [259, 368] on span "588213789" at bounding box center [298, 369] width 78 height 17
type input "588213789"
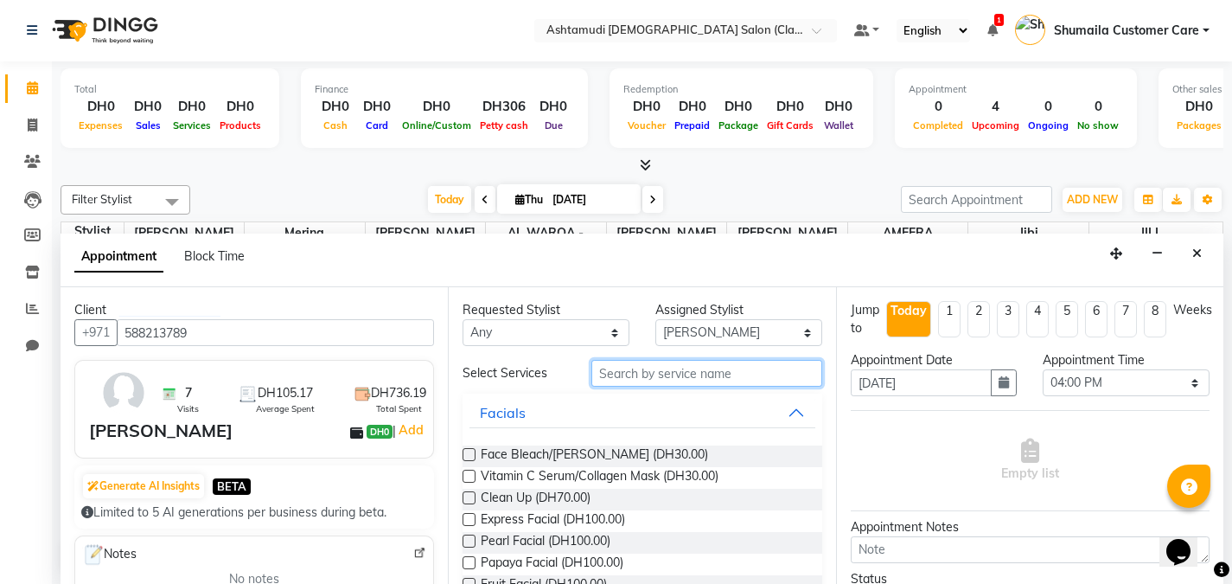
click at [621, 366] on input "text" at bounding box center [706, 373] width 231 height 27
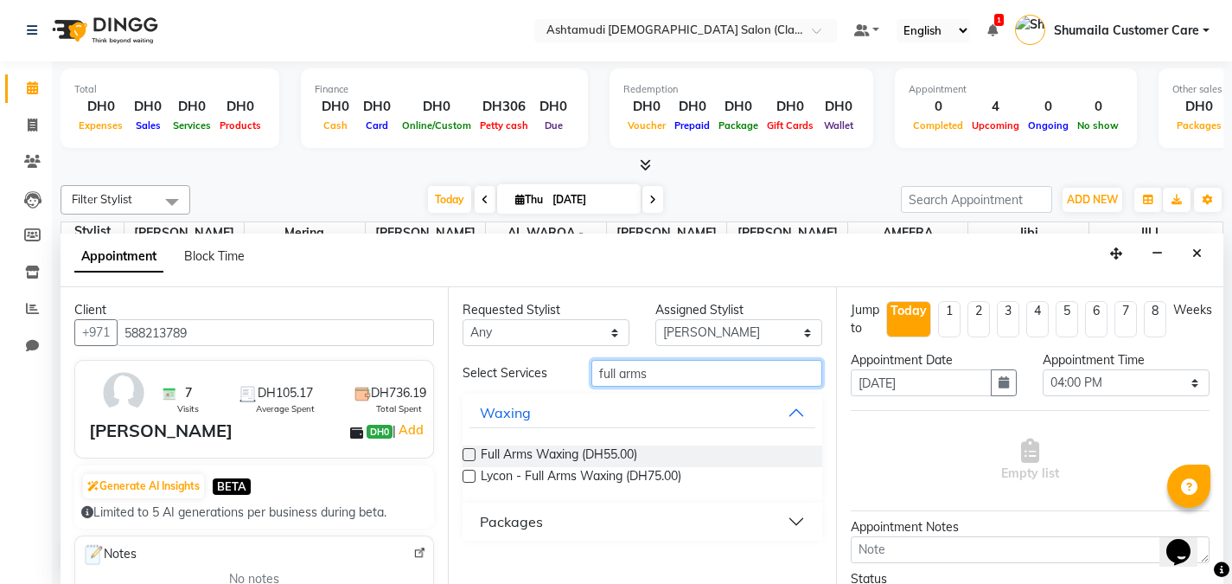
type input "full arms"
click at [463, 456] on label at bounding box center [469, 454] width 13 height 13
click at [463, 456] on input "checkbox" at bounding box center [468, 455] width 11 height 11
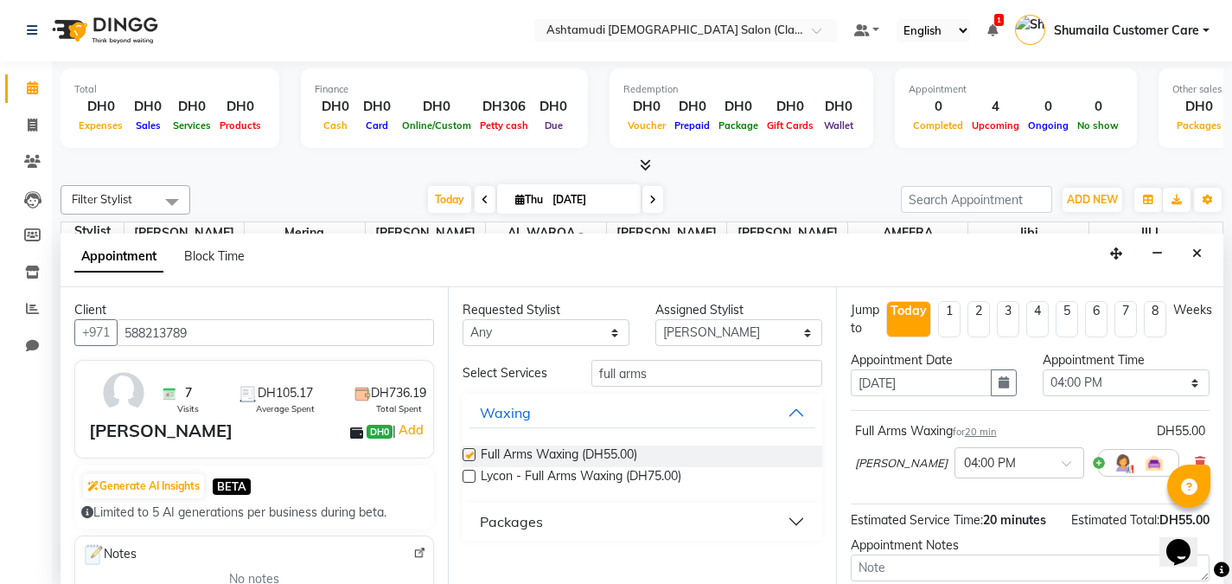
checkbox input "false"
click at [675, 388] on div "Select Services full arms Waxing Full Arms Waxing (DH55.00) Lycon - Full Arms W…" at bounding box center [642, 450] width 359 height 181
click at [682, 372] on input "full arms" at bounding box center [706, 373] width 231 height 27
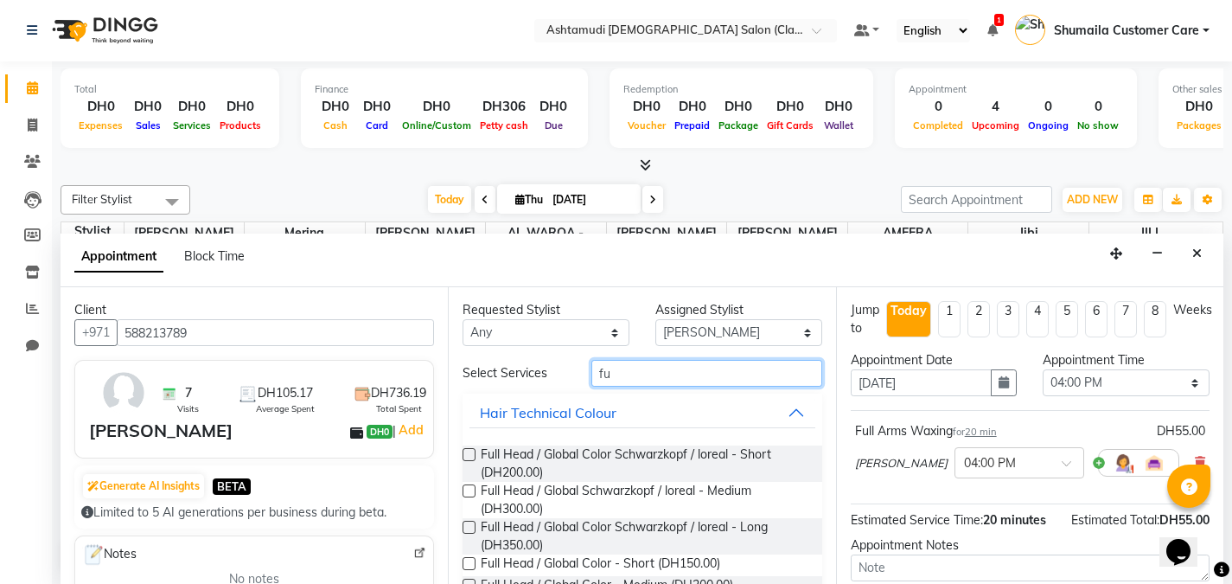
type input "f"
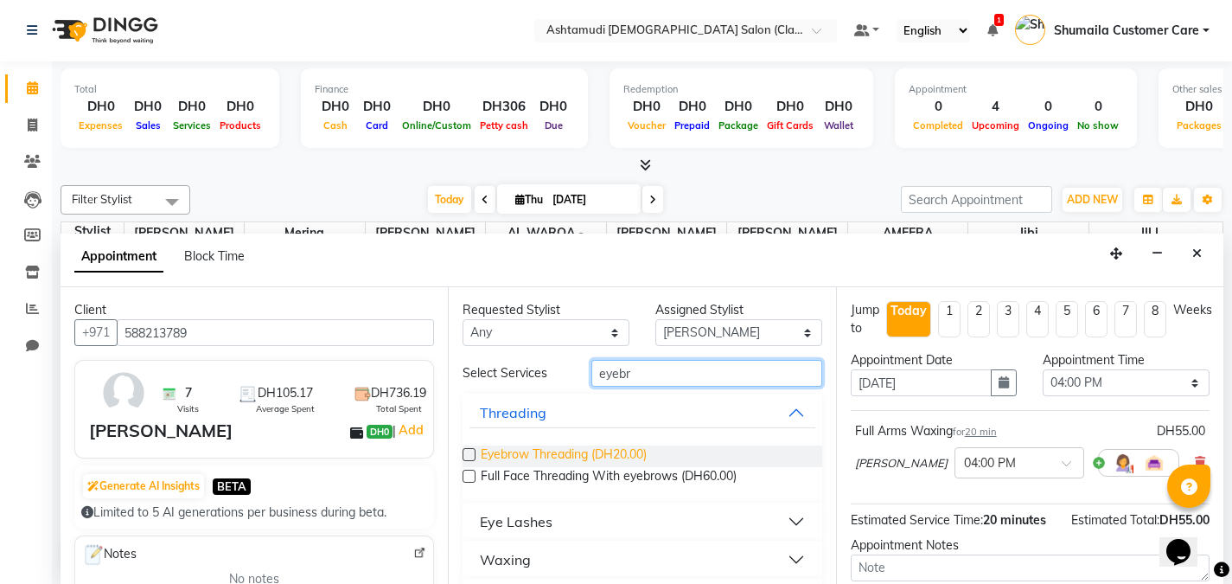
type input "eyebr"
click at [502, 455] on span "Eyebrow Threading (DH20.00)" at bounding box center [564, 456] width 166 height 22
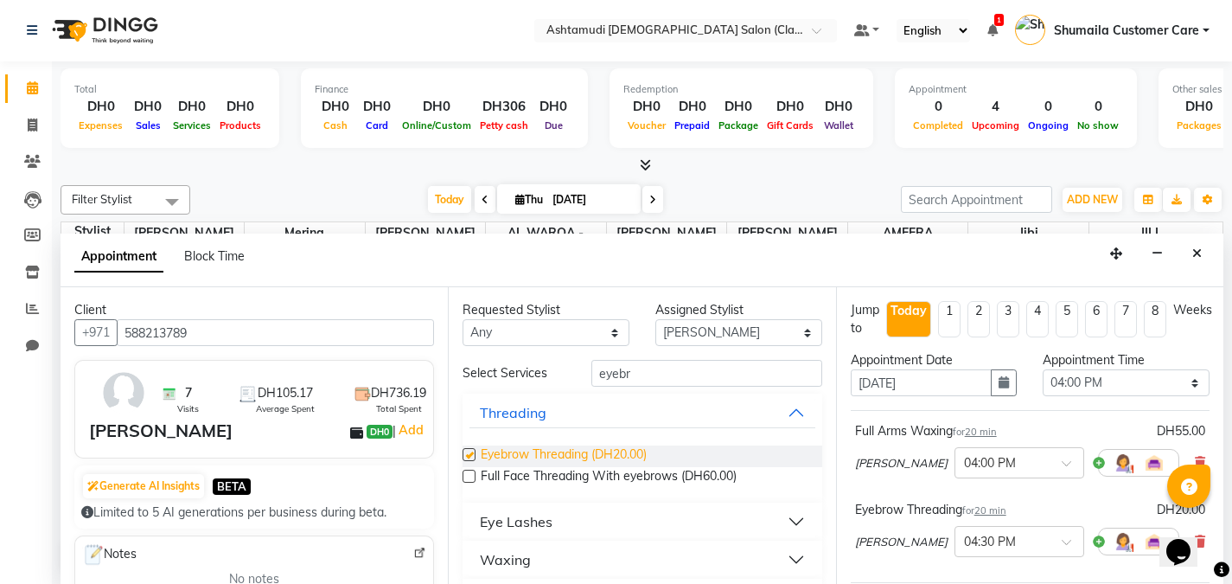
checkbox input "false"
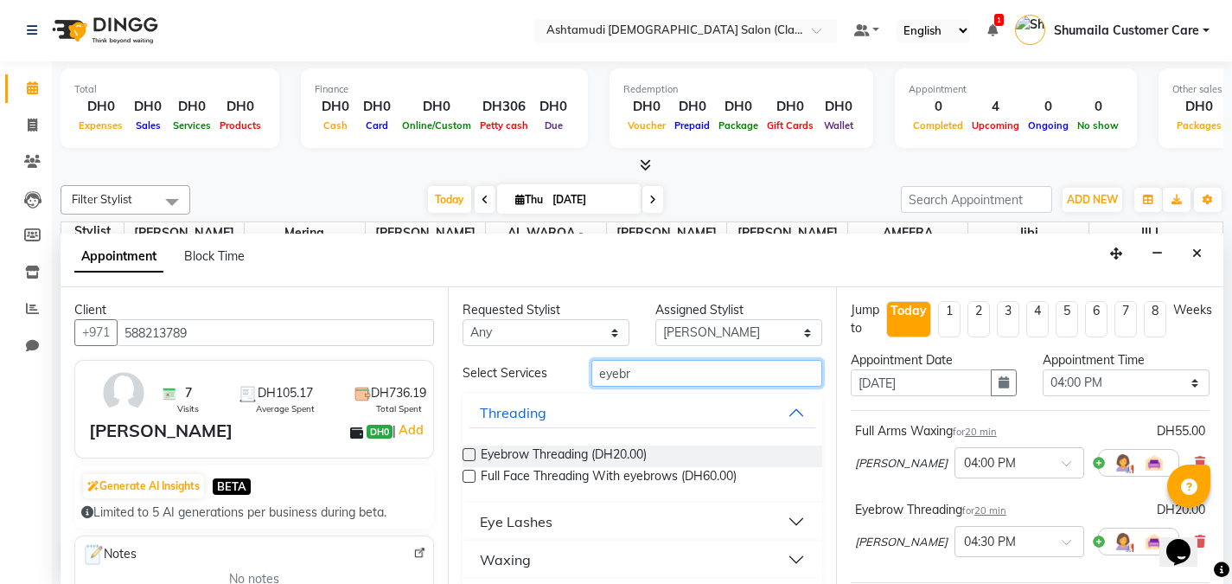
click at [648, 372] on input "eyebr" at bounding box center [706, 373] width 231 height 27
type input "e"
type input "under"
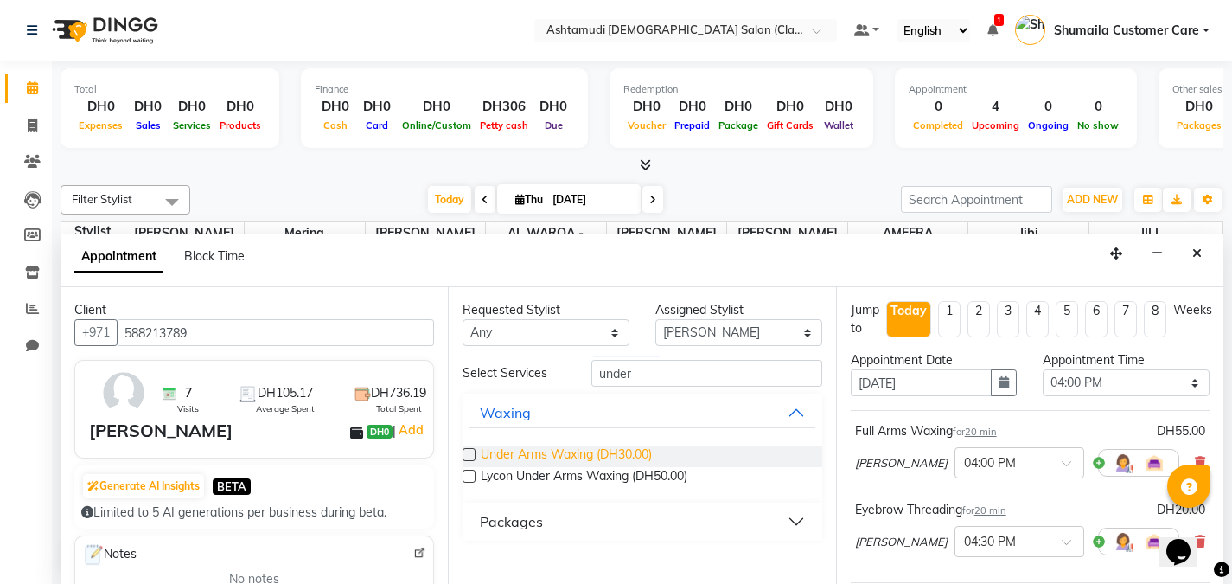
click at [548, 458] on span "Under Arms Waxing (DH30.00)" at bounding box center [566, 456] width 171 height 22
checkbox input "false"
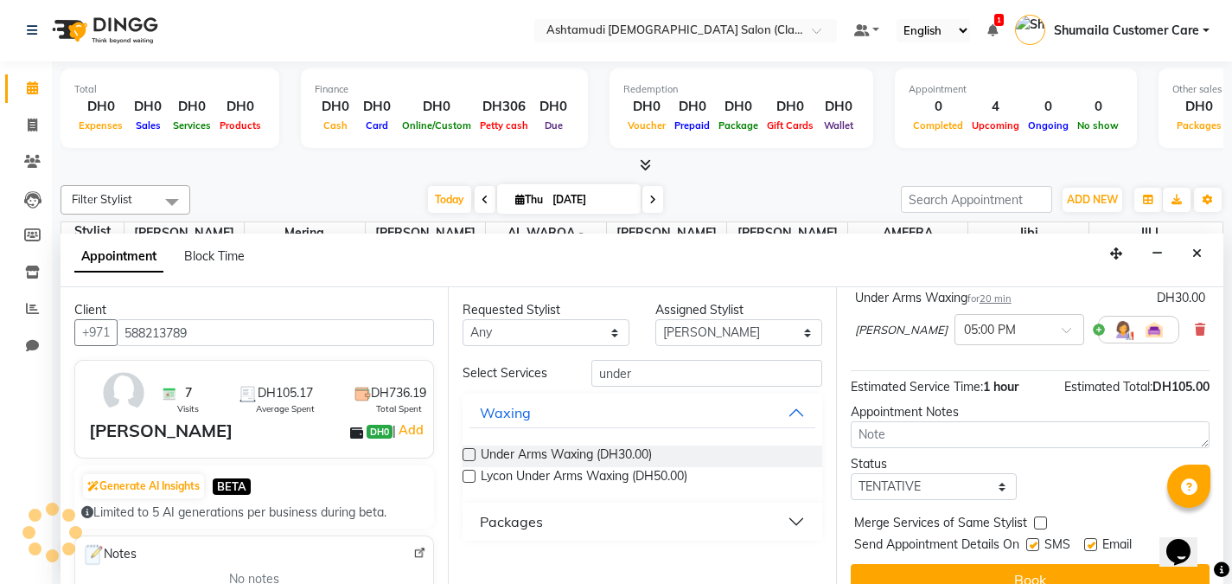
scroll to position [316, 0]
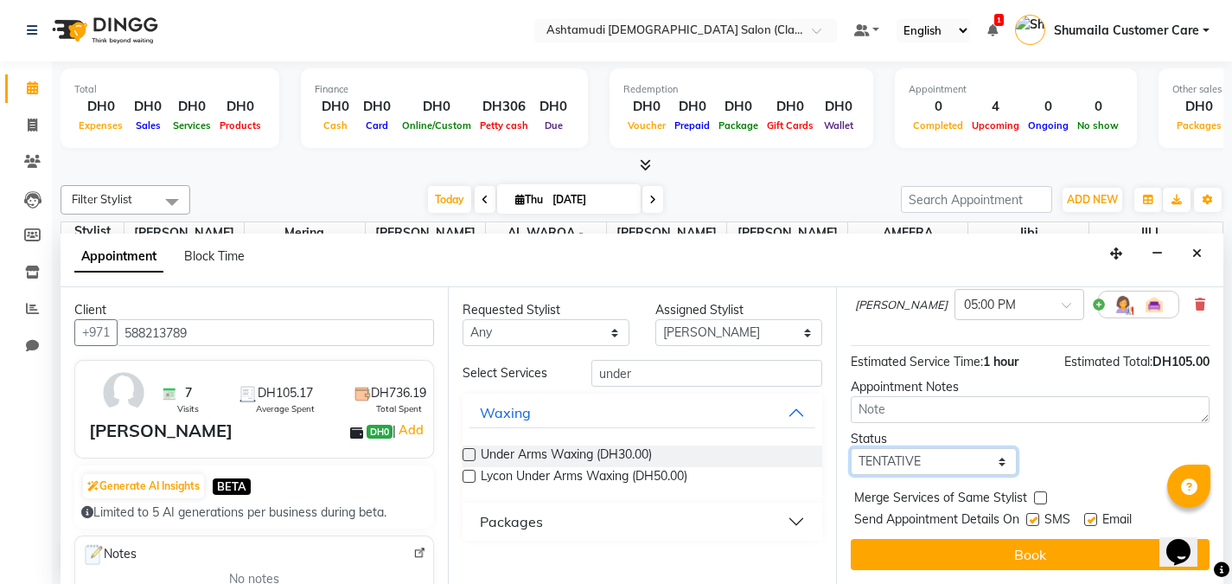
click at [896, 467] on select "Select TENTATIVE CONFIRM CHECK-IN UPCOMING" at bounding box center [934, 461] width 167 height 27
select select "upcoming"
click at [851, 448] on select "Select TENTATIVE CONFIRM CHECK-IN UPCOMING" at bounding box center [934, 461] width 167 height 27
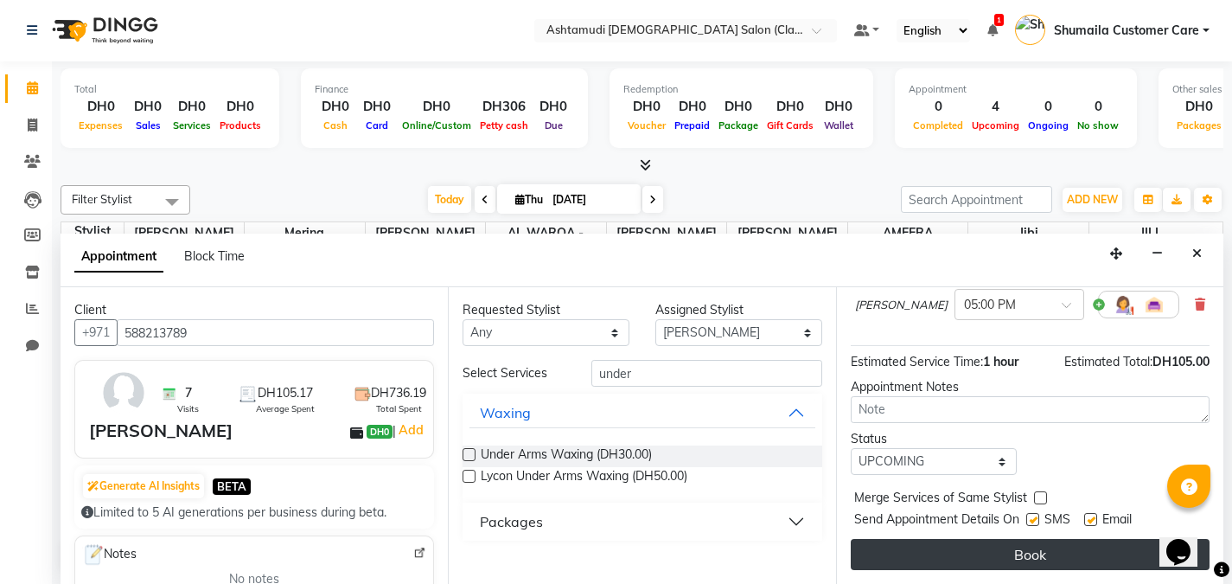
click at [936, 548] on button "Book" at bounding box center [1030, 554] width 359 height 31
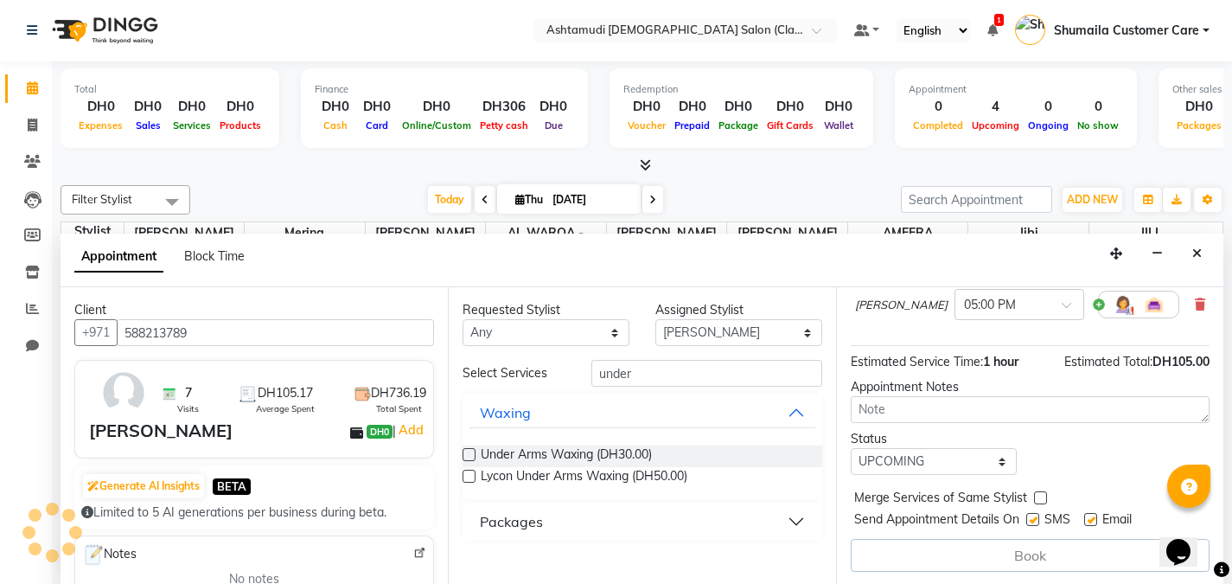
scroll to position [0, 0]
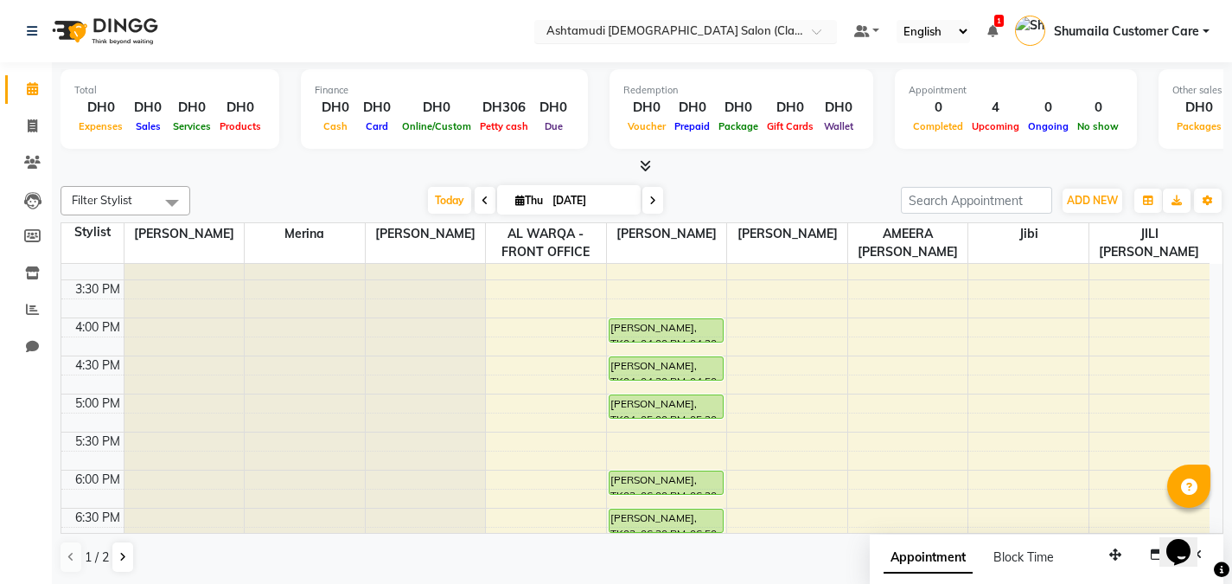
click at [771, 29] on input "text" at bounding box center [668, 32] width 251 height 17
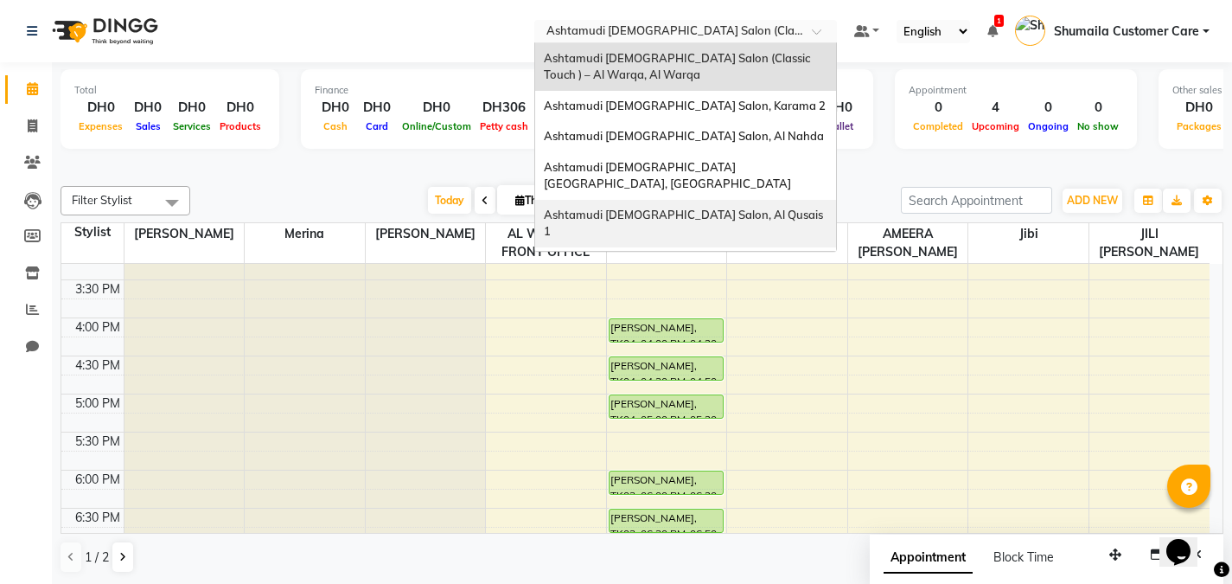
click at [670, 208] on span "Ashtamudi [DEMOGRAPHIC_DATA] Salon, Al Qusais 1" at bounding box center [685, 223] width 282 height 31
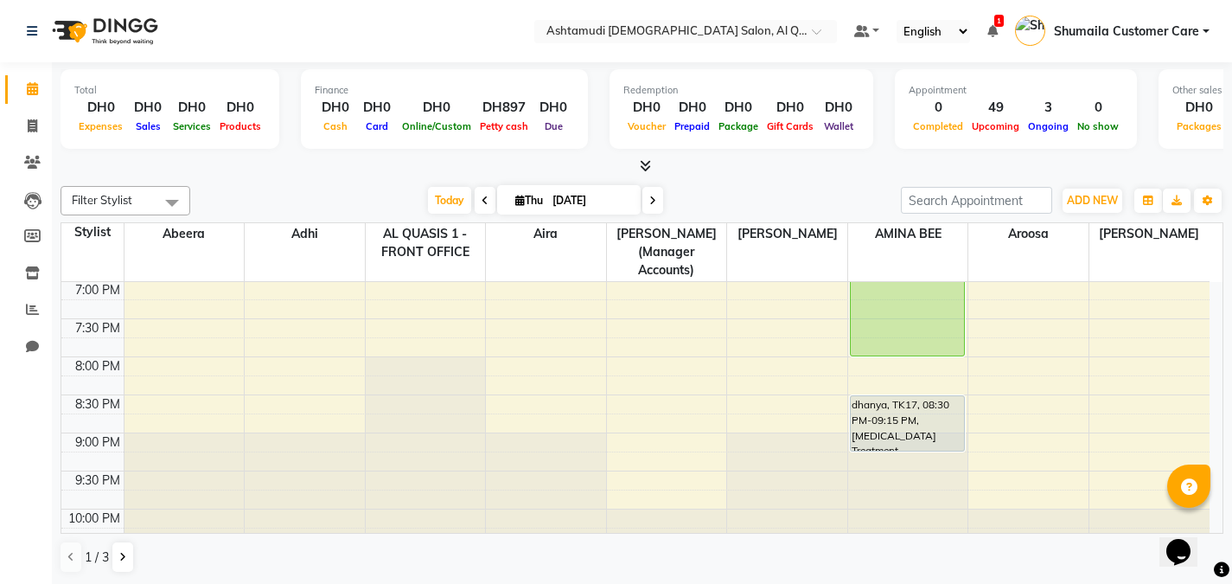
scroll to position [795, 0]
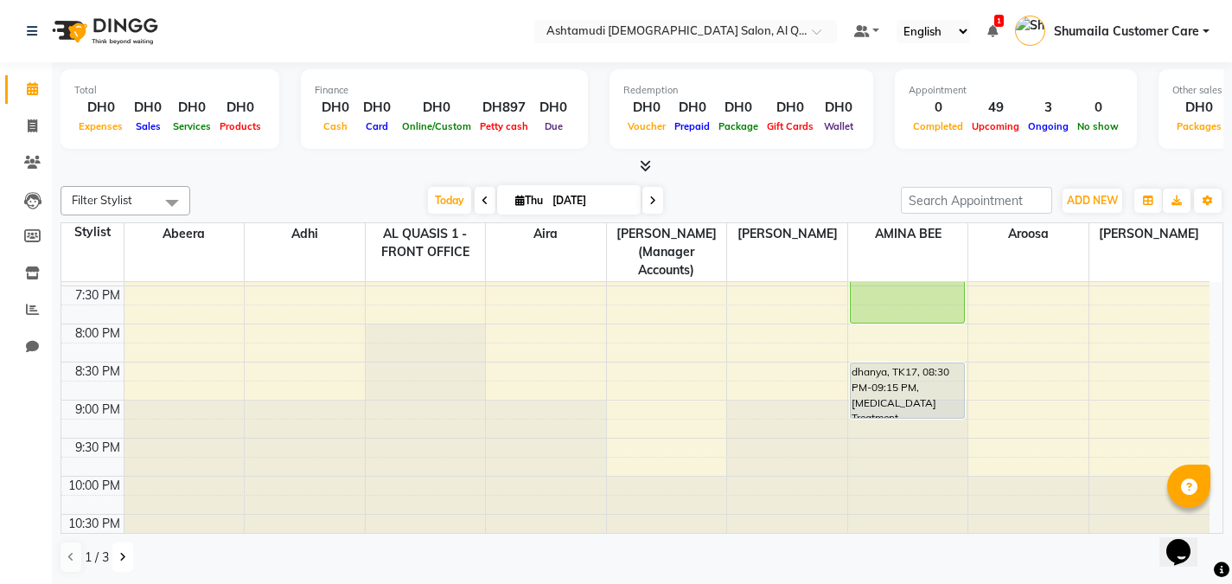
click at [123, 549] on button at bounding box center [122, 556] width 21 height 29
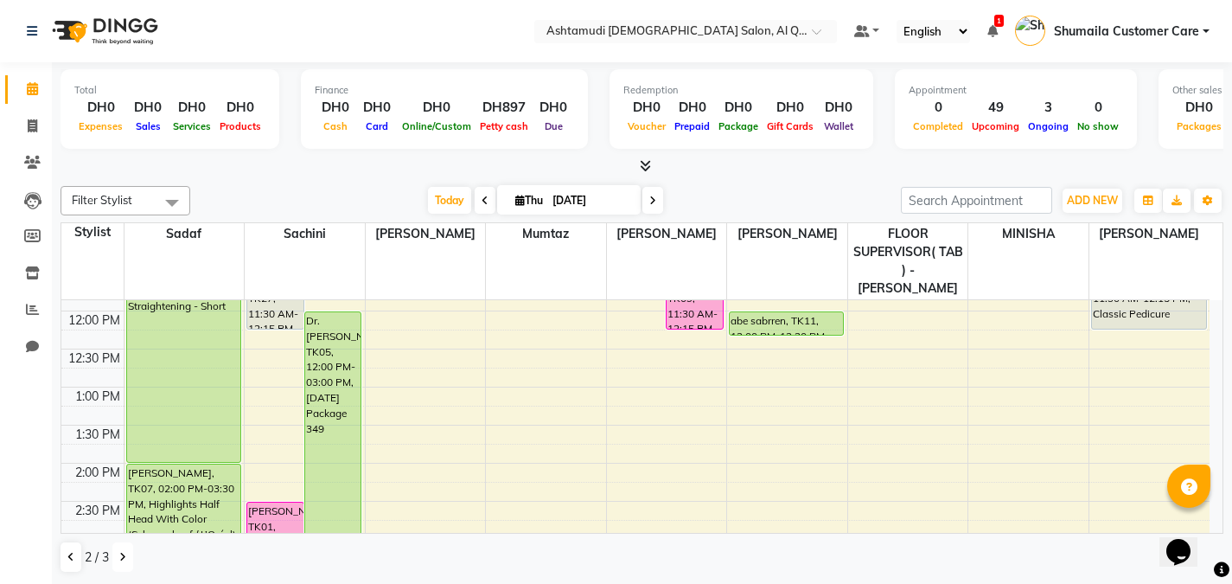
scroll to position [263, 0]
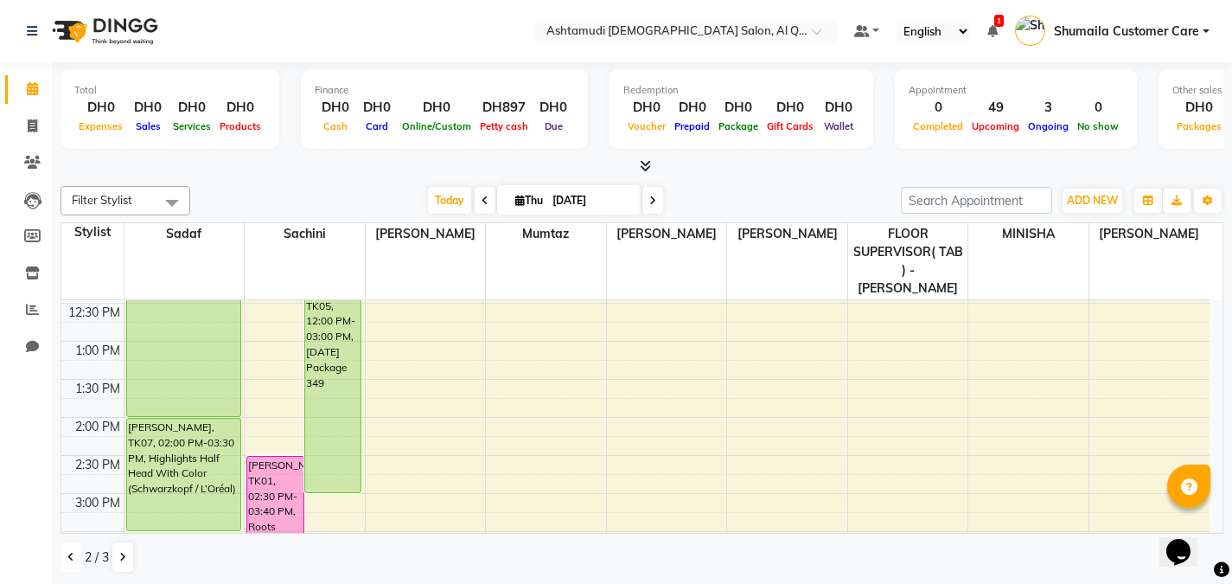
click at [75, 558] on button at bounding box center [71, 556] width 21 height 29
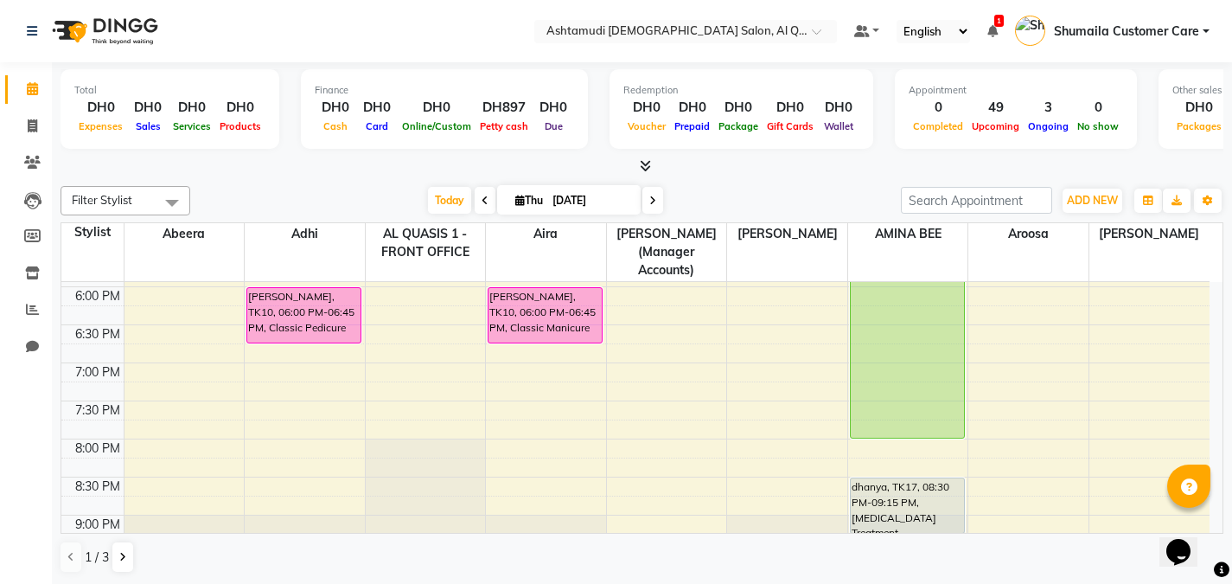
scroll to position [681, 0]
click at [118, 553] on button at bounding box center [122, 556] width 21 height 29
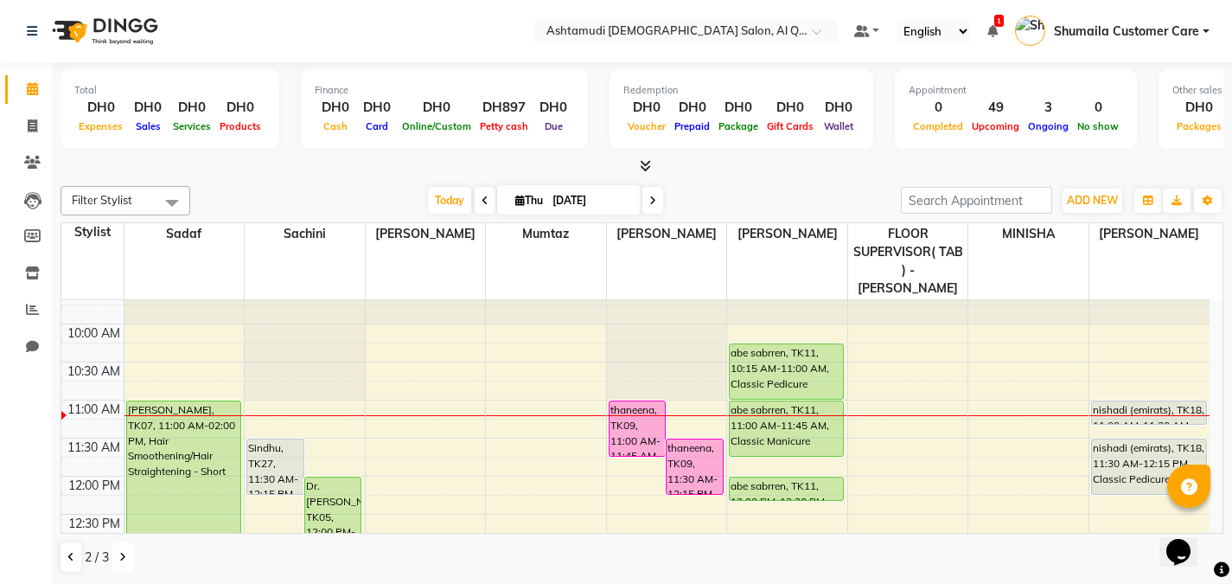
scroll to position [0, 0]
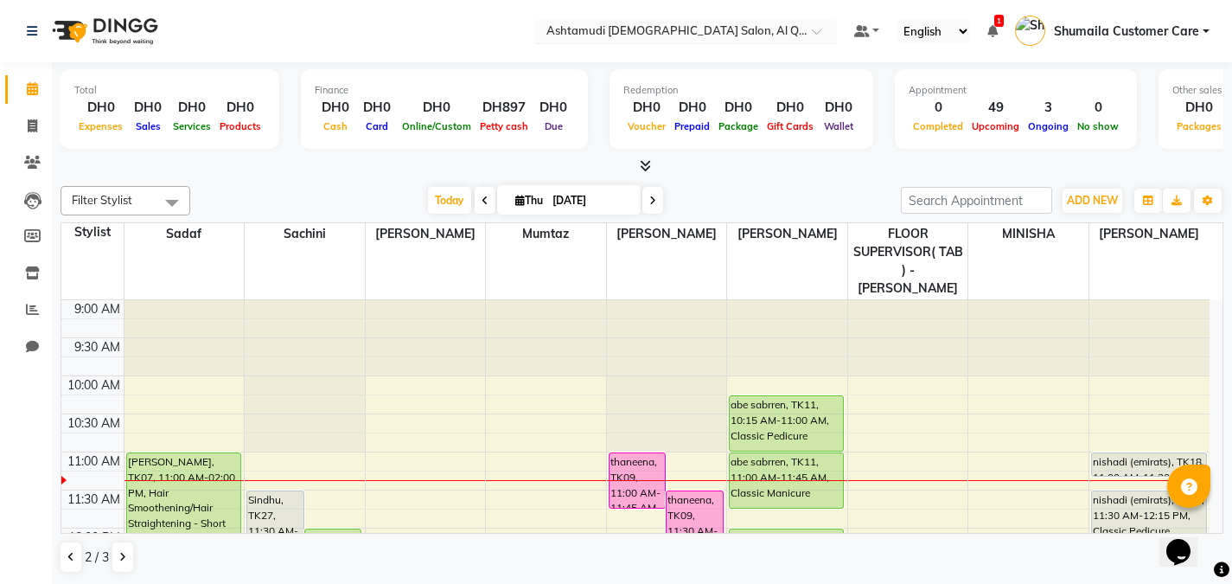
click at [725, 31] on input "text" at bounding box center [668, 32] width 251 height 17
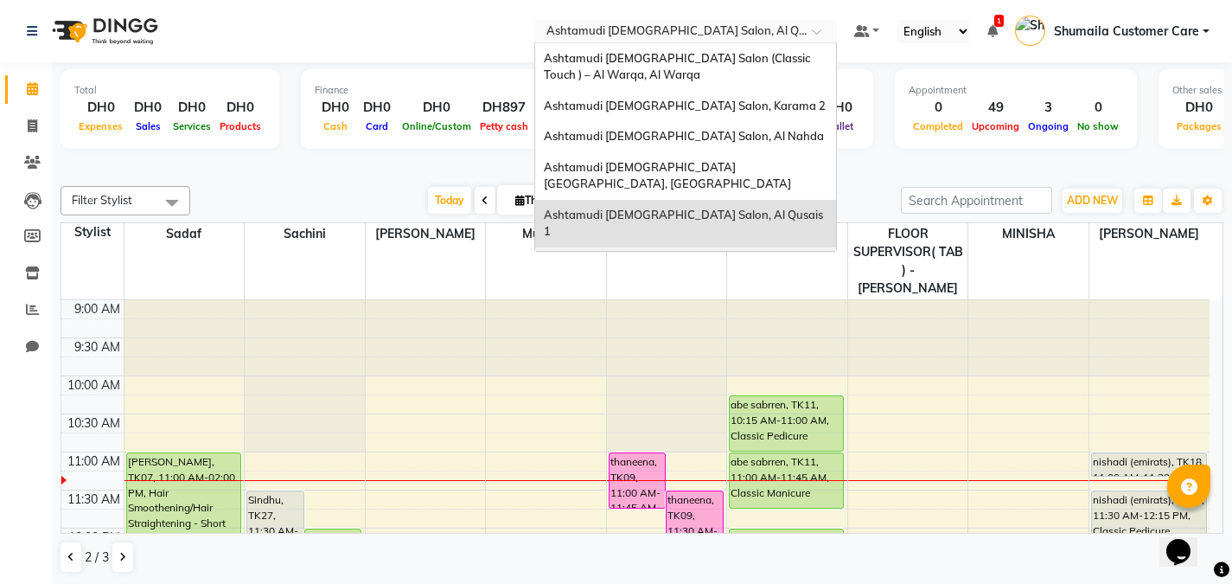
click at [691, 247] on div "Ashtamudi [DEMOGRAPHIC_DATA] Salon - Al Karama, [GEOGRAPHIC_DATA] -[GEOGRAPHIC_…" at bounding box center [685, 279] width 301 height 65
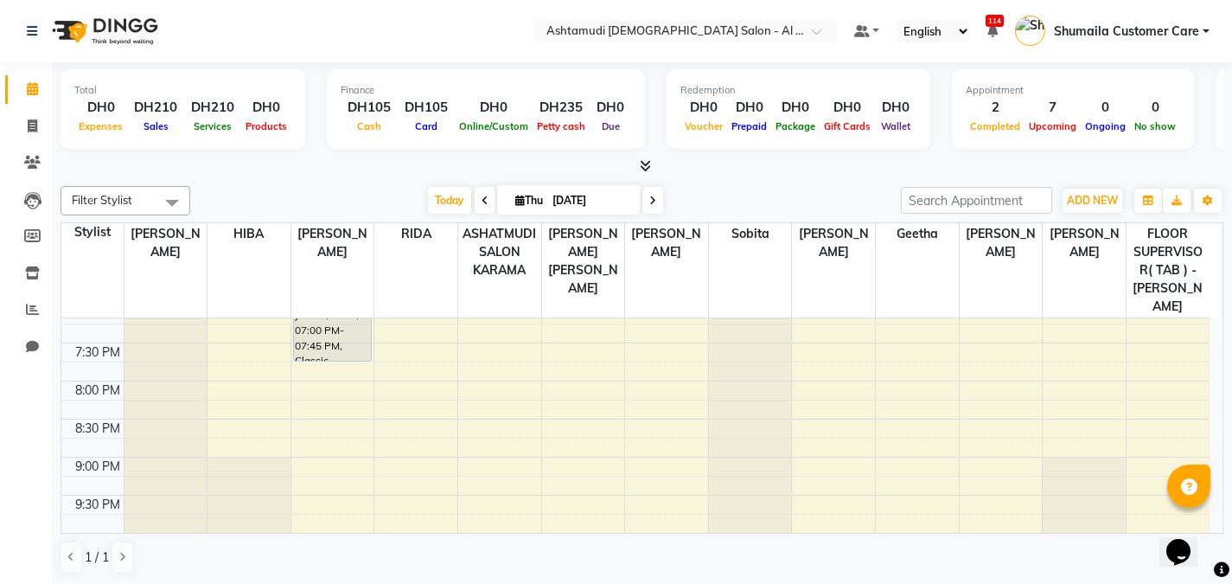
scroll to position [831, 0]
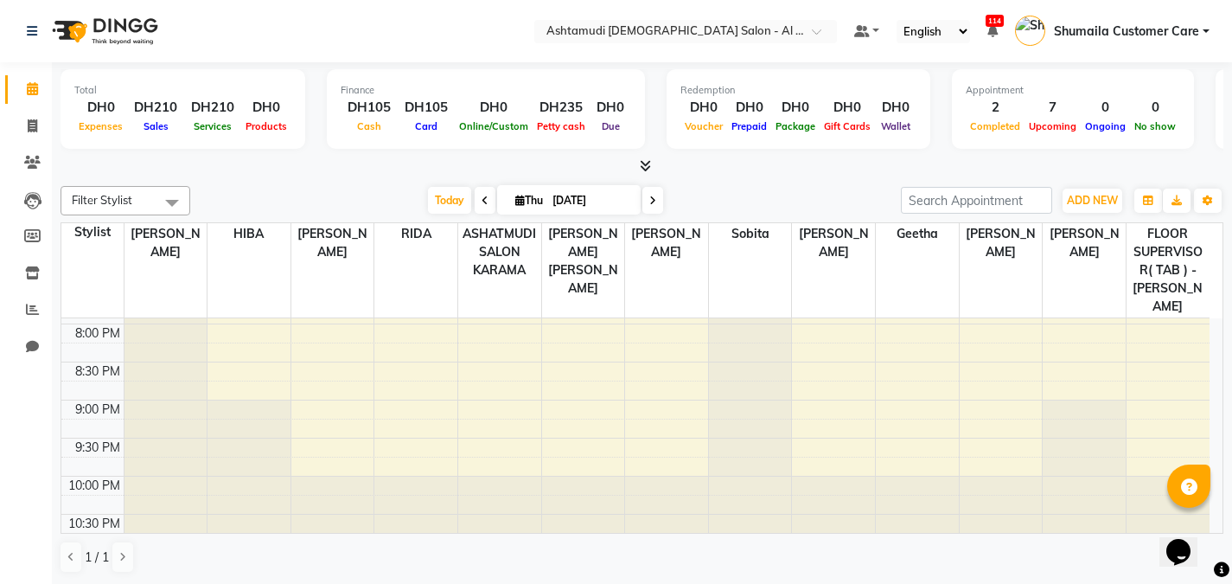
click at [428, 312] on div "9:00 AM 9:30 AM 10:00 AM 10:30 AM 11:00 AM 11:30 AM 12:00 PM 12:30 PM 1:00 PM 1…" at bounding box center [635, 19] width 1148 height 1064
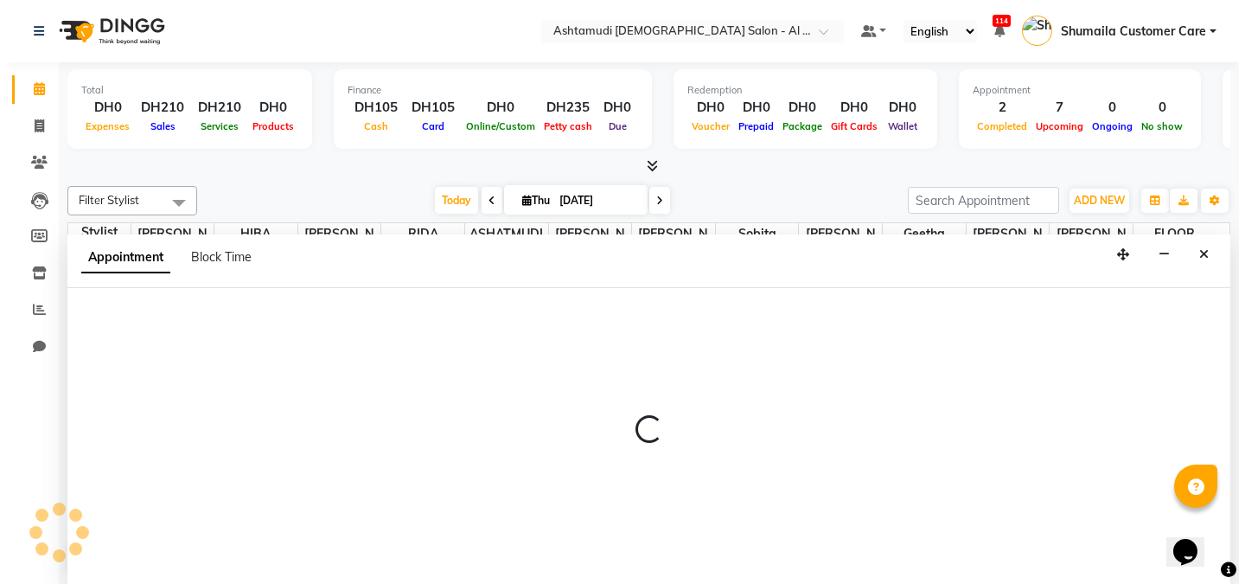
scroll to position [1, 0]
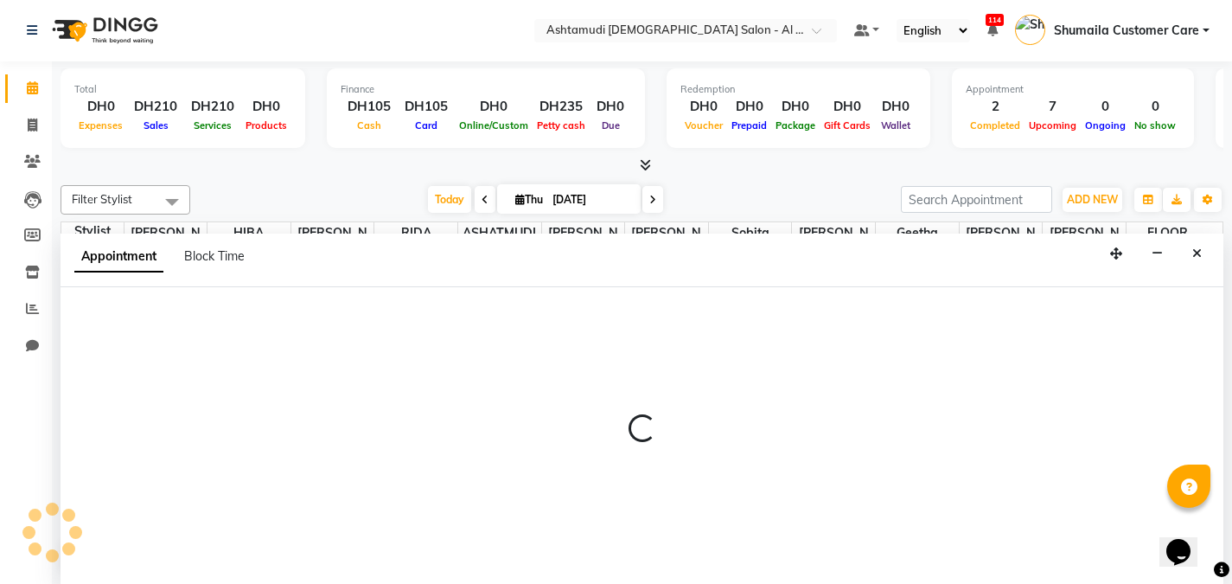
select select "51954"
select select "1200"
select select "tentative"
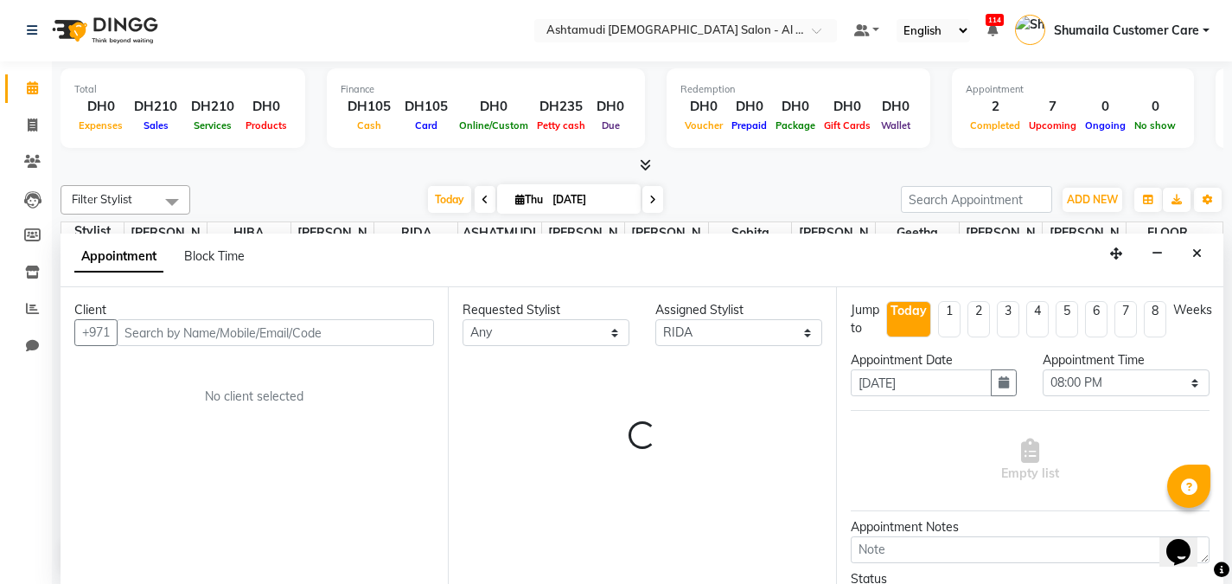
click at [322, 331] on input "text" at bounding box center [275, 332] width 317 height 27
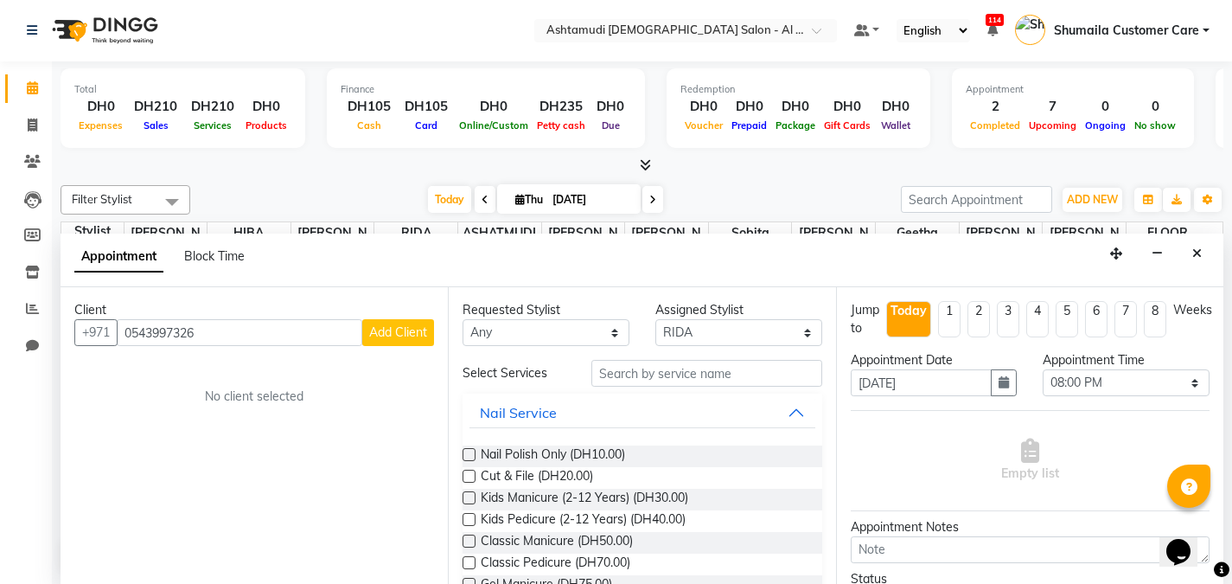
click at [137, 328] on input "0543997326" at bounding box center [240, 332] width 246 height 27
type input "543997326"
click at [379, 342] on button "Add Client" at bounding box center [398, 332] width 72 height 27
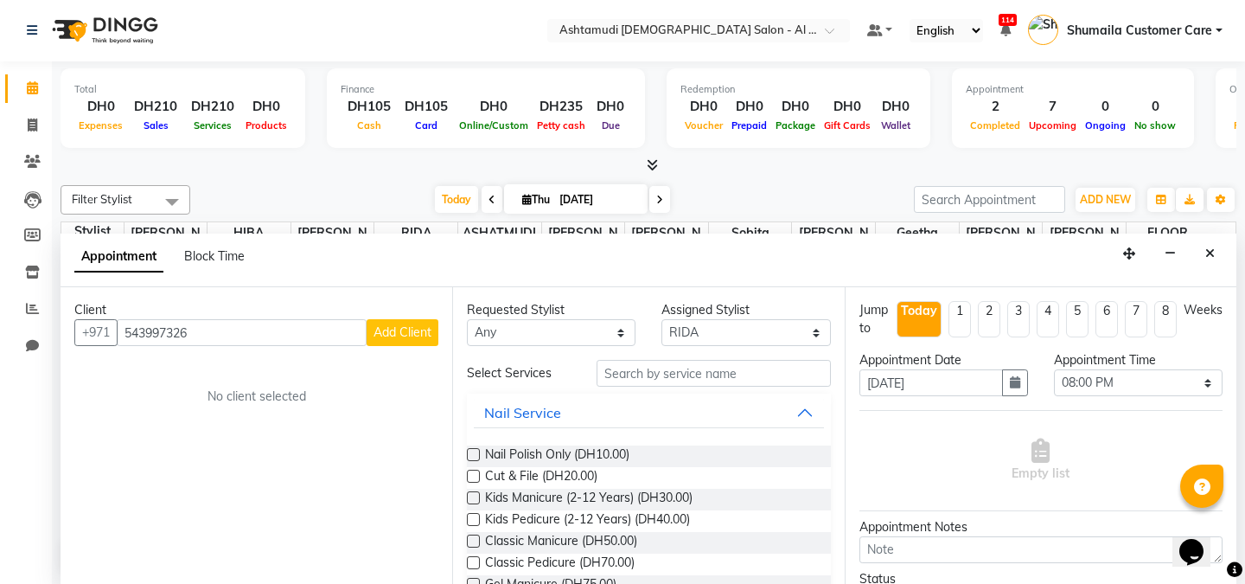
select select "3798"
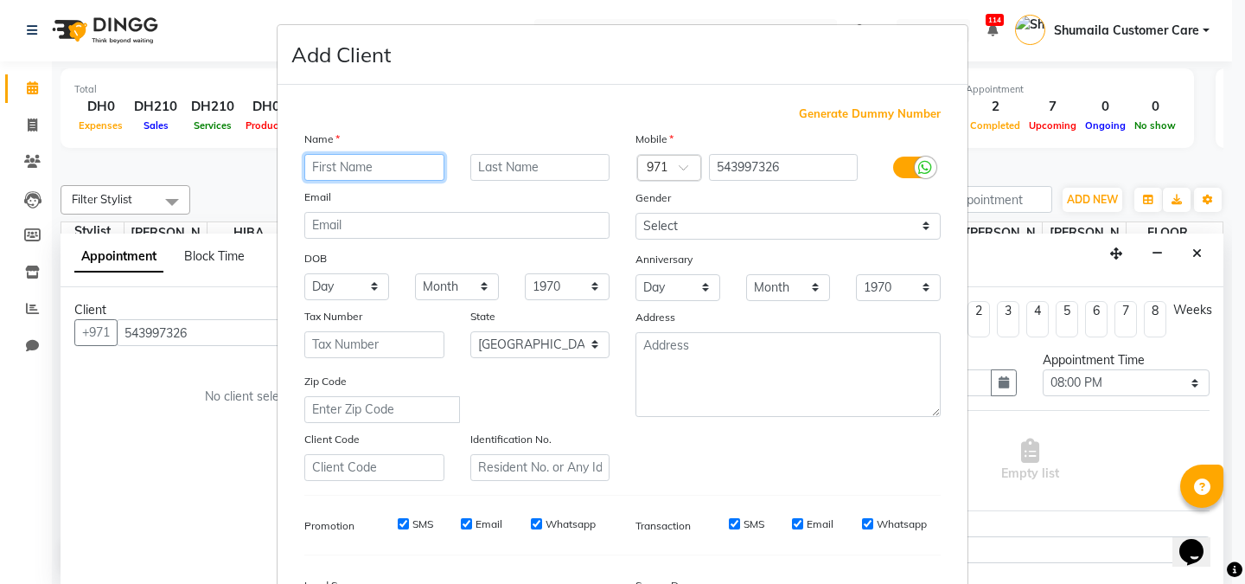
paste input "Ayana Premkumar"
drag, startPoint x: 344, startPoint y: 164, endPoint x: 431, endPoint y: 165, distance: 86.5
click at [431, 165] on input "Ayana Premkumar" at bounding box center [374, 167] width 140 height 27
type input "Ayana"
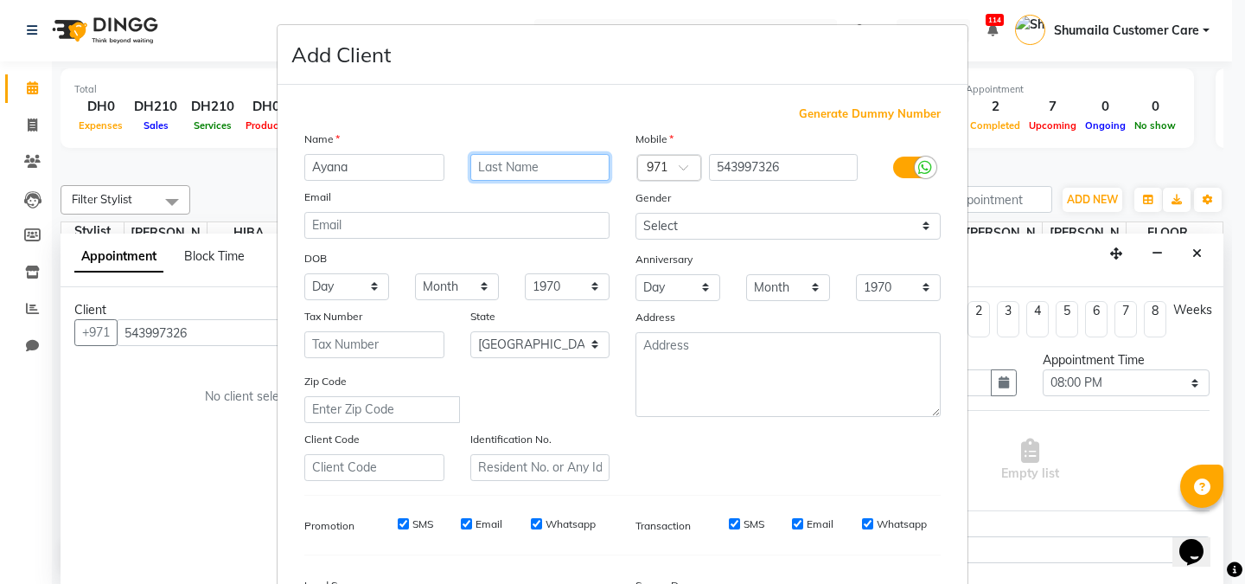
click at [490, 171] on input "text" at bounding box center [540, 167] width 140 height 27
type input "v"
paste input "Premkumar"
type input "Premkumar"
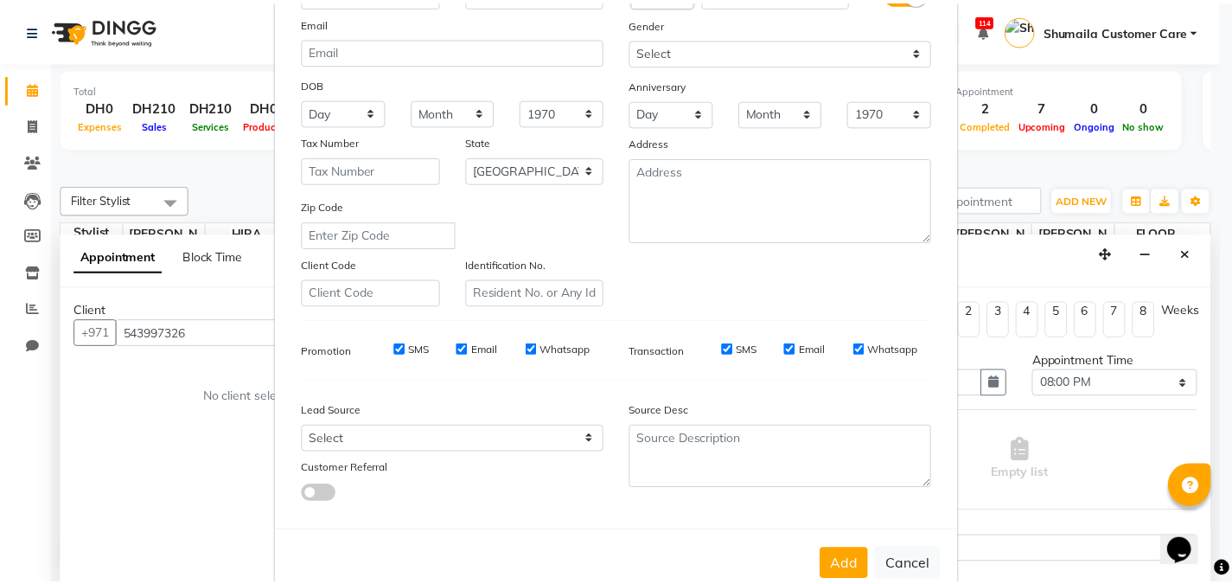
scroll to position [214, 0]
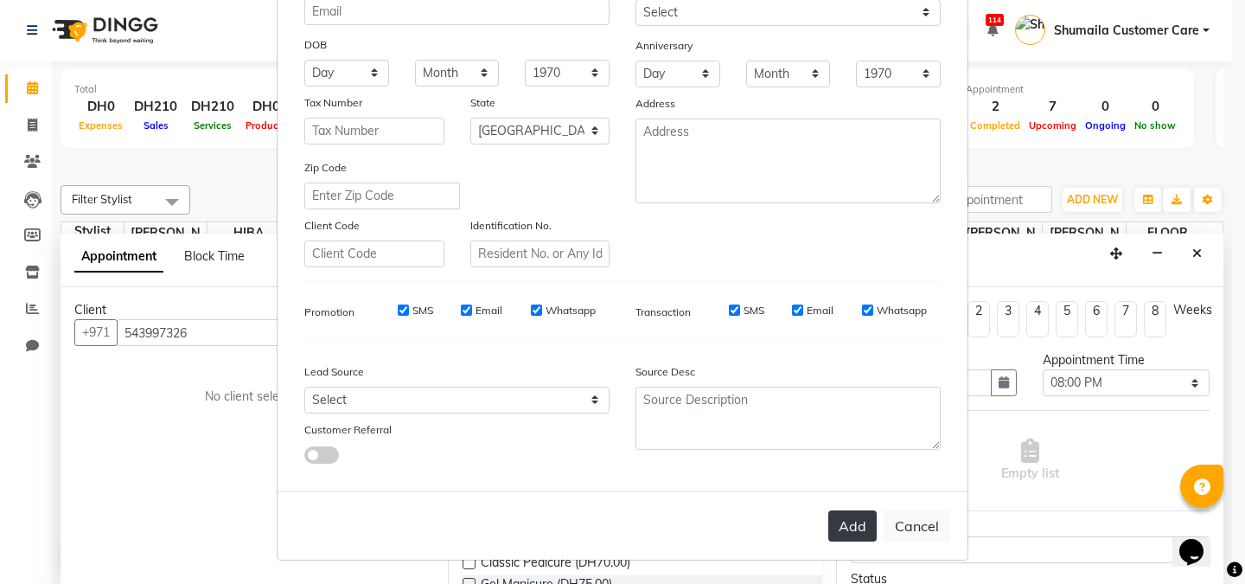
click at [853, 530] on button "Add" at bounding box center [852, 525] width 48 height 31
select select
select select "null"
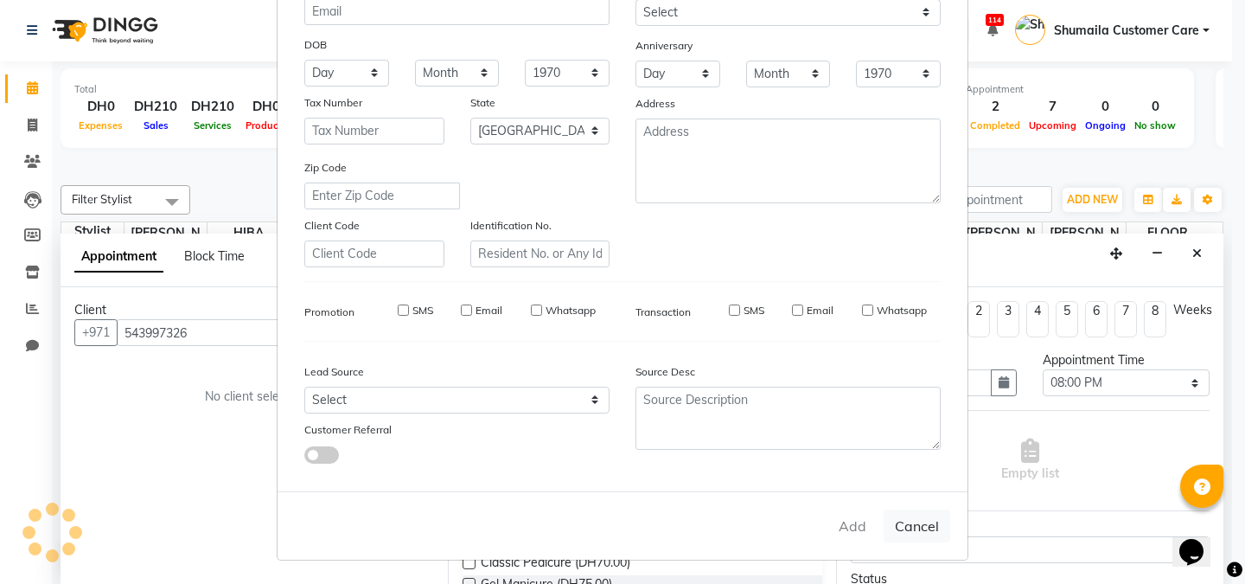
select select
checkbox input "false"
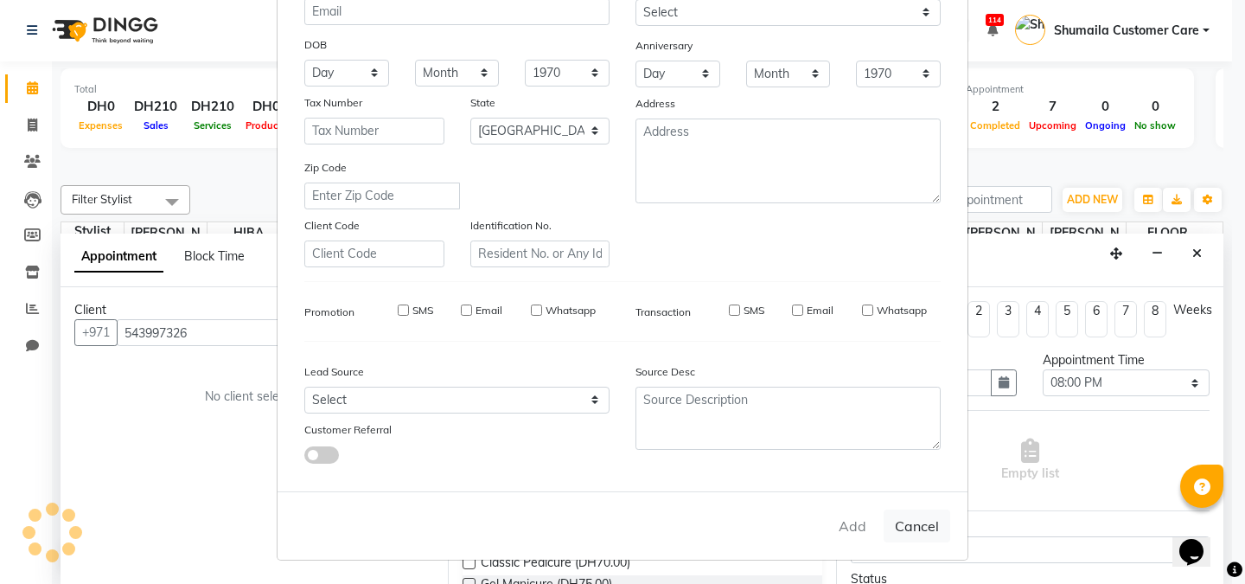
checkbox input "false"
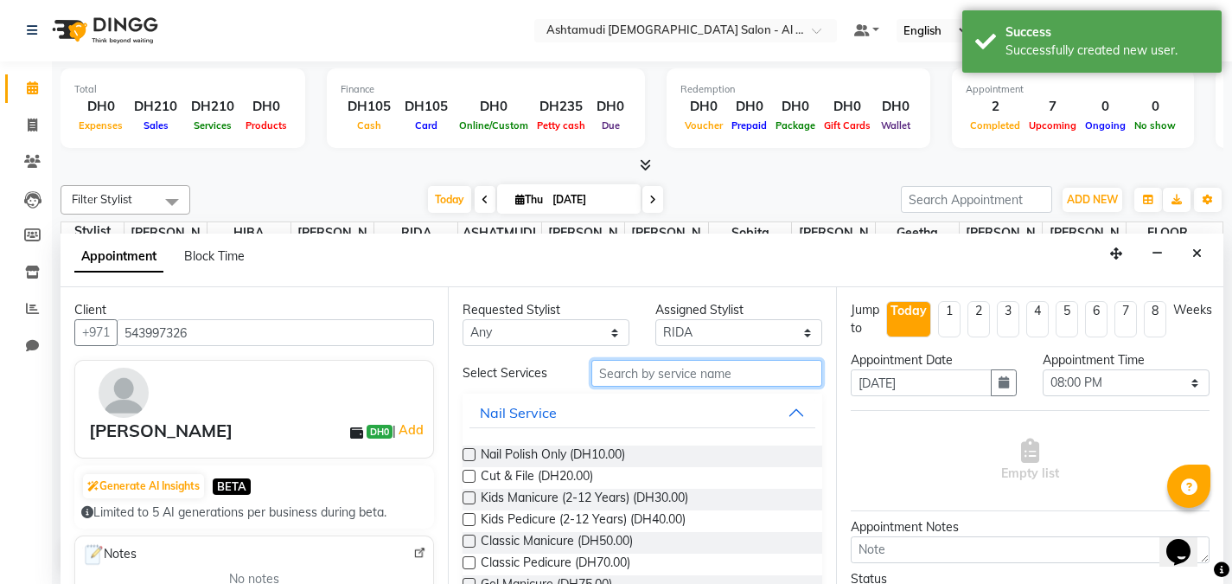
click at [662, 367] on input "text" at bounding box center [706, 373] width 231 height 27
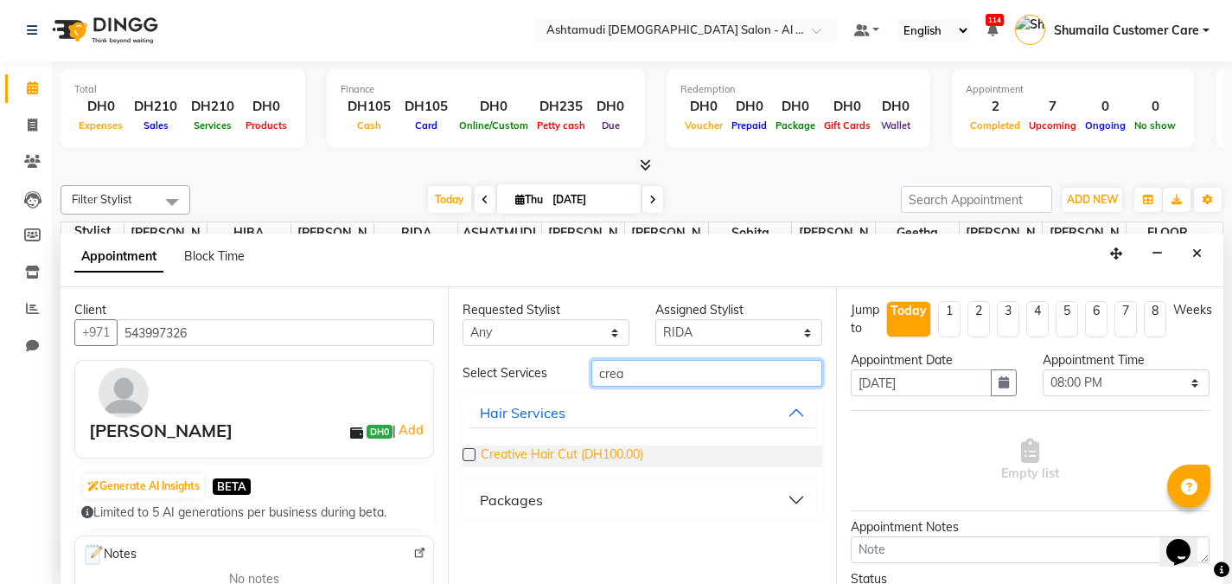
type input "crea"
click at [643, 446] on span "Creative Hair Cut (DH100.00)" at bounding box center [562, 456] width 163 height 22
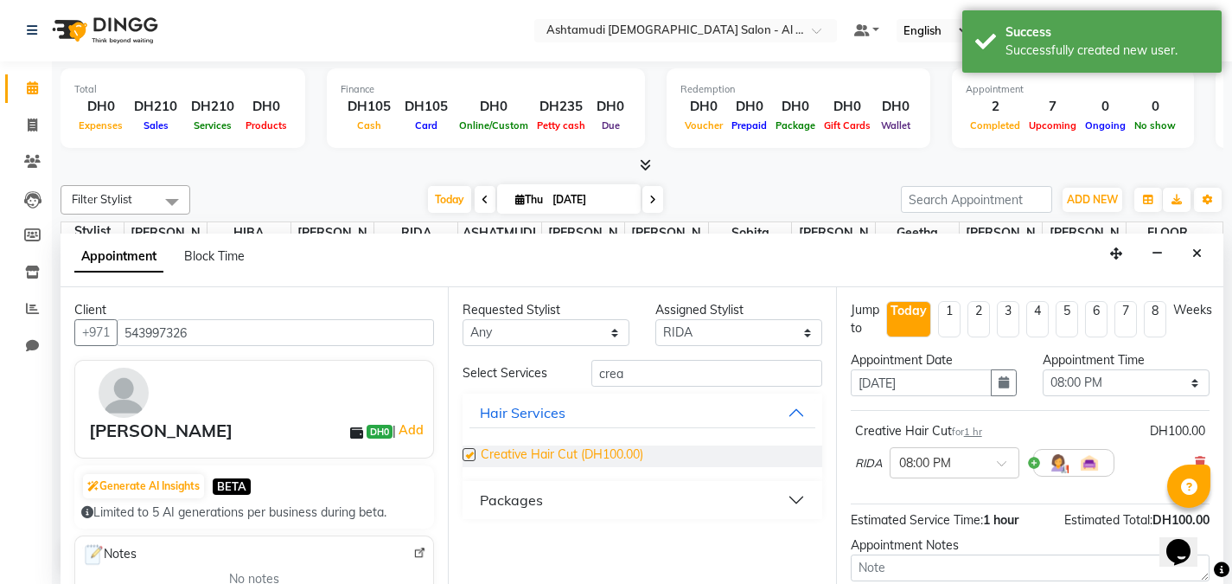
checkbox input "false"
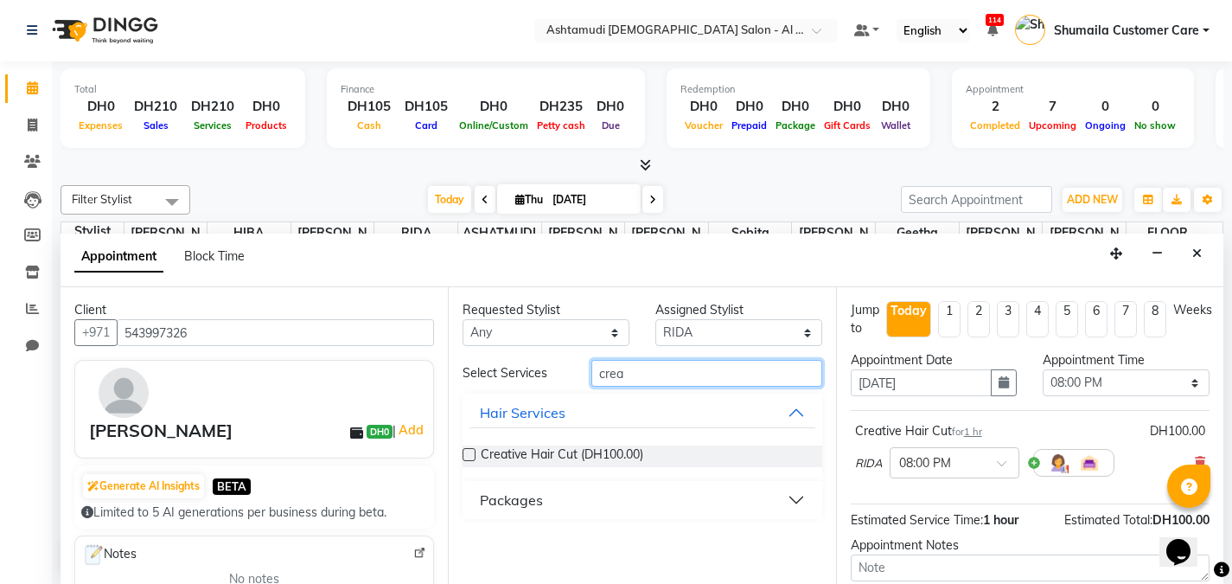
drag, startPoint x: 671, startPoint y: 382, endPoint x: 468, endPoint y: 356, distance: 204.8
click at [468, 356] on div "Requested Stylist Any ANALYN ASHATMUDI SALON KARAMA FLOOR SUPERVISOR( TAB ) -QU…" at bounding box center [641, 435] width 387 height 297
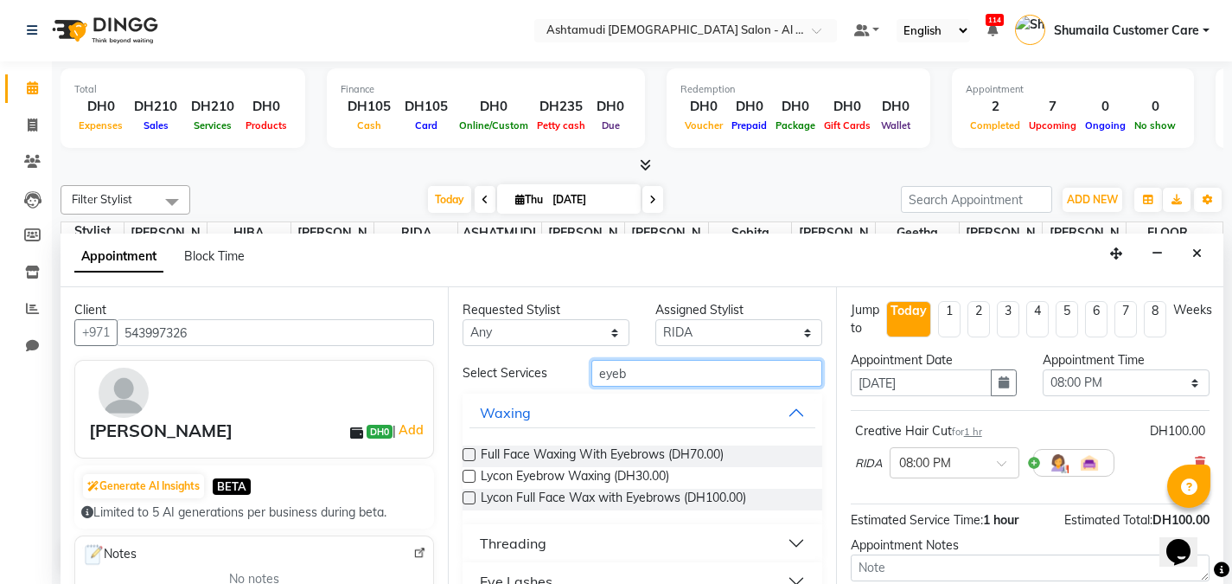
type input "eyeb"
click at [565, 535] on button "Threading" at bounding box center [642, 542] width 345 height 31
click at [466, 578] on div "Eyebrow Threading (DH20.00)" at bounding box center [642, 587] width 359 height 22
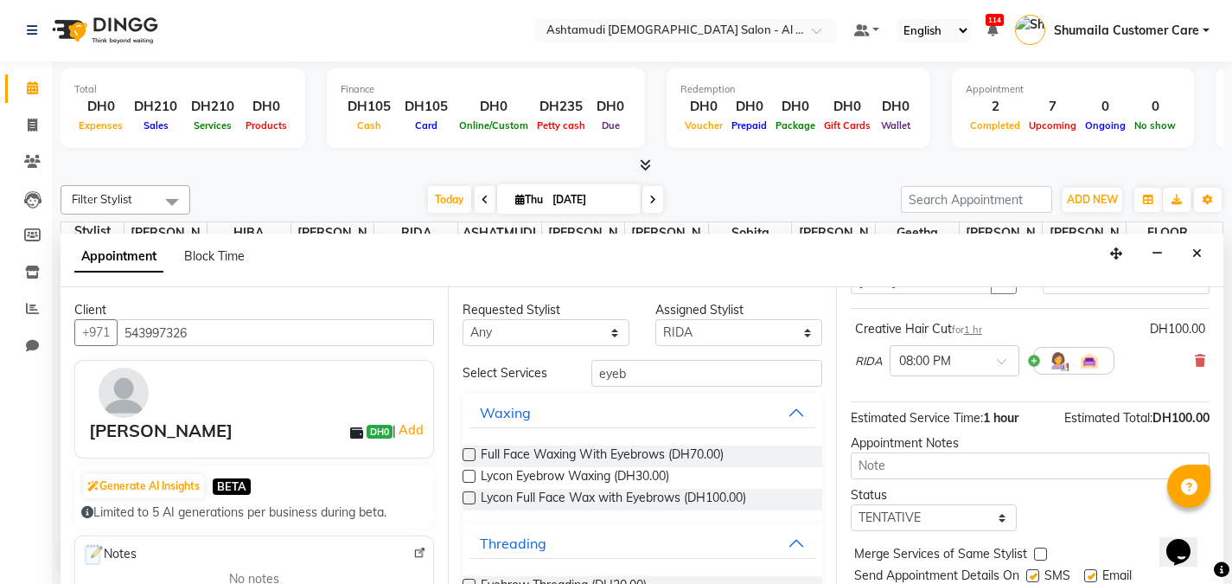
scroll to position [99, 0]
click at [933, 528] on select "Select TENTATIVE CONFIRM CHECK-IN UPCOMING" at bounding box center [934, 520] width 167 height 27
select select "upcoming"
click at [851, 507] on select "Select TENTATIVE CONFIRM CHECK-IN UPCOMING" at bounding box center [934, 520] width 167 height 27
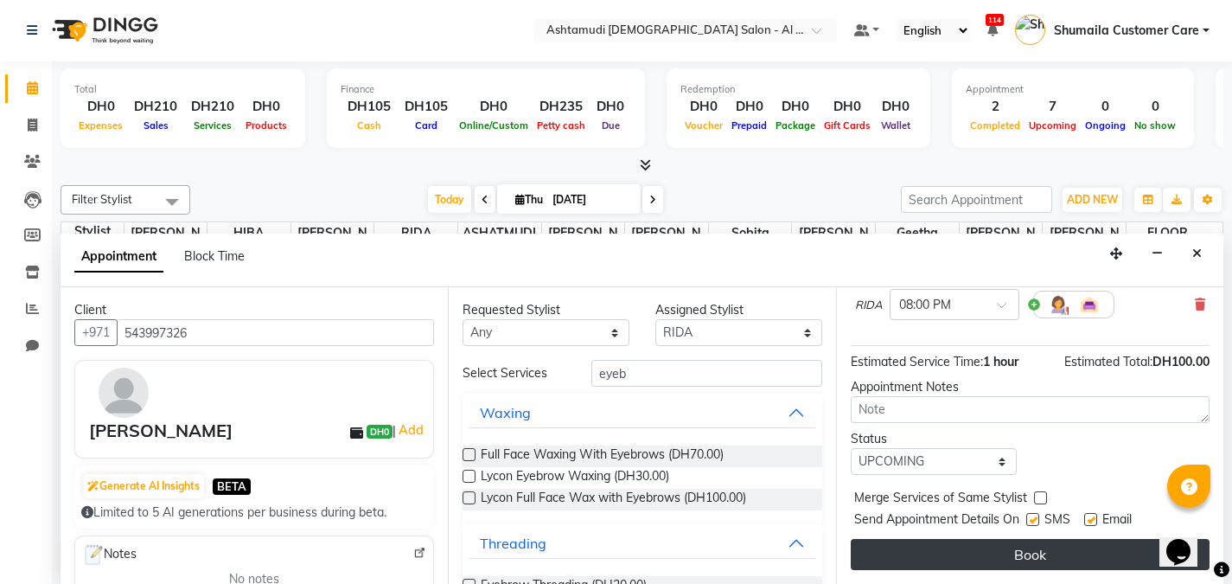
click at [1030, 555] on button "Book" at bounding box center [1030, 554] width 359 height 31
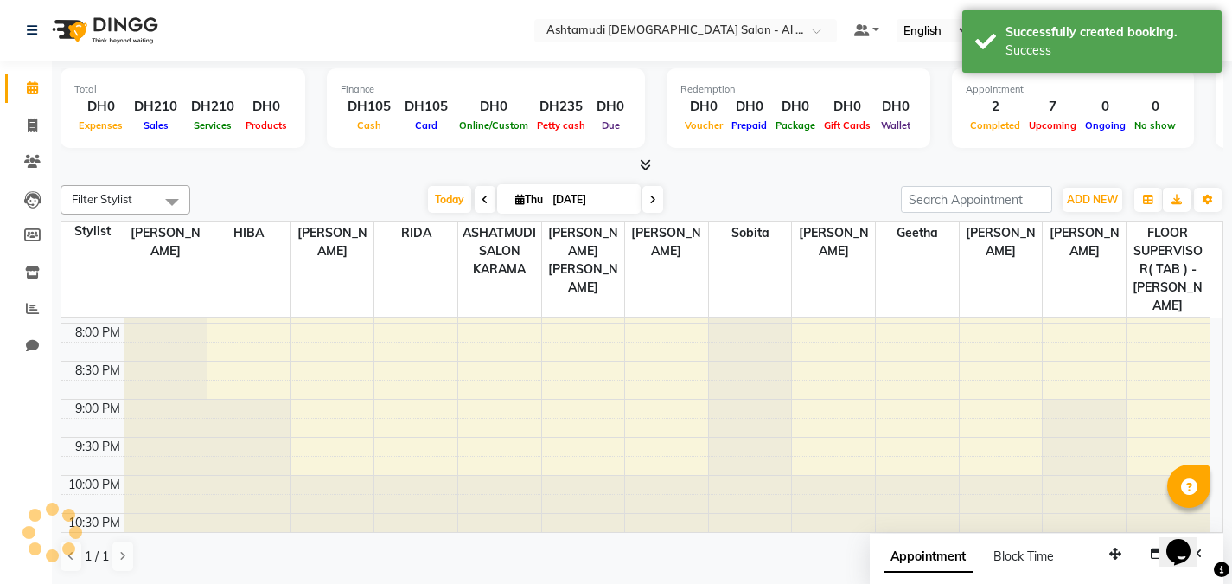
scroll to position [0, 0]
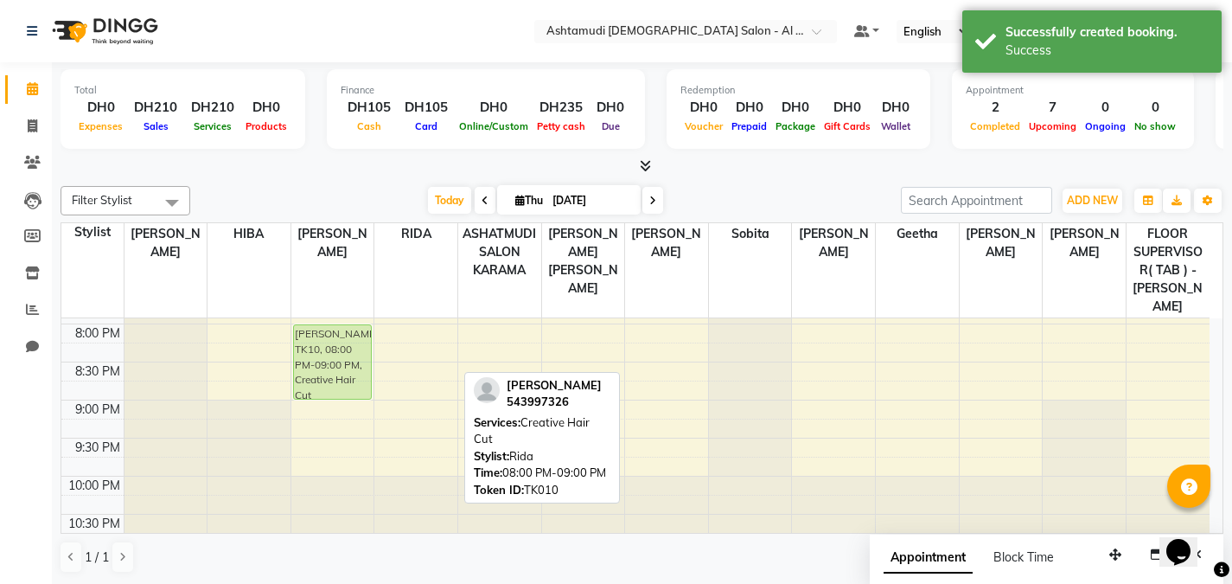
drag, startPoint x: 422, startPoint y: 351, endPoint x: 359, endPoint y: 355, distance: 63.2
click at [359, 355] on tr "PRIYANKA, TK01, 01:00 PM-02:30 PM, 03+10 steps Bridal Facial Varsha, TK02, 06:3…" at bounding box center [635, 19] width 1148 height 1064
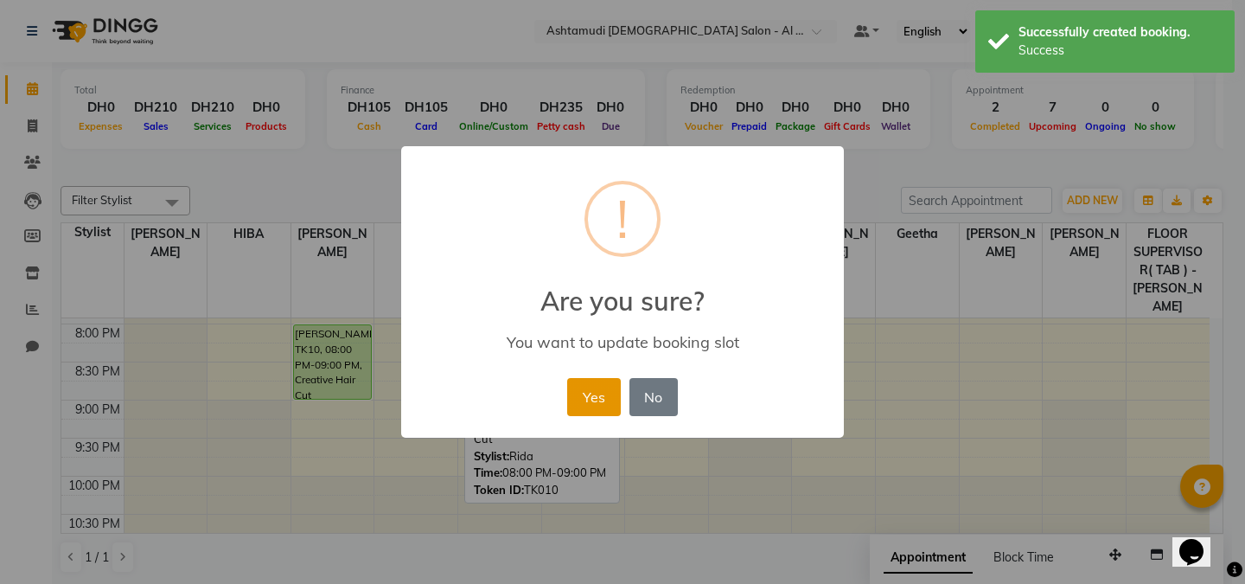
click at [597, 388] on button "Yes" at bounding box center [593, 397] width 53 height 38
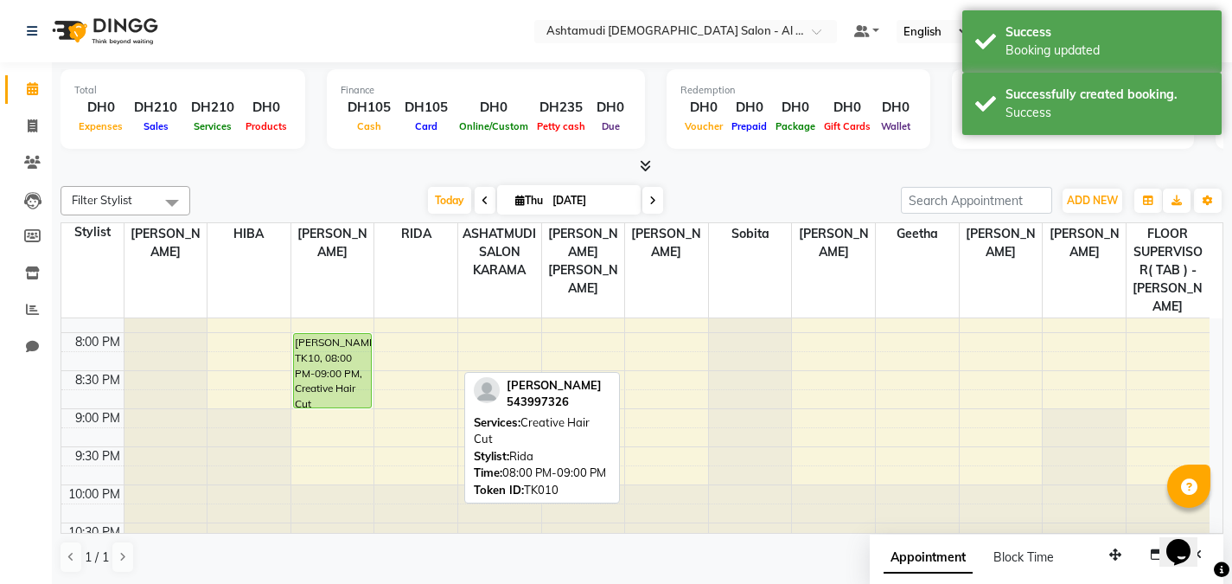
scroll to position [831, 0]
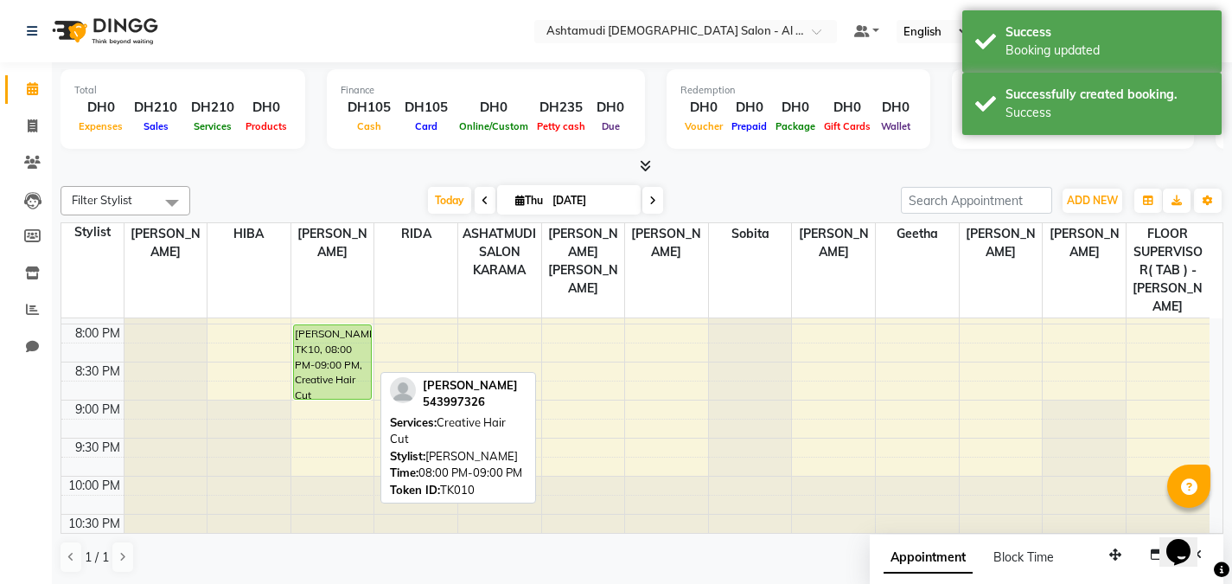
click at [327, 349] on div "[PERSON_NAME], TK10, 08:00 PM-09:00 PM, Creative Hair Cut" at bounding box center [332, 361] width 77 height 73
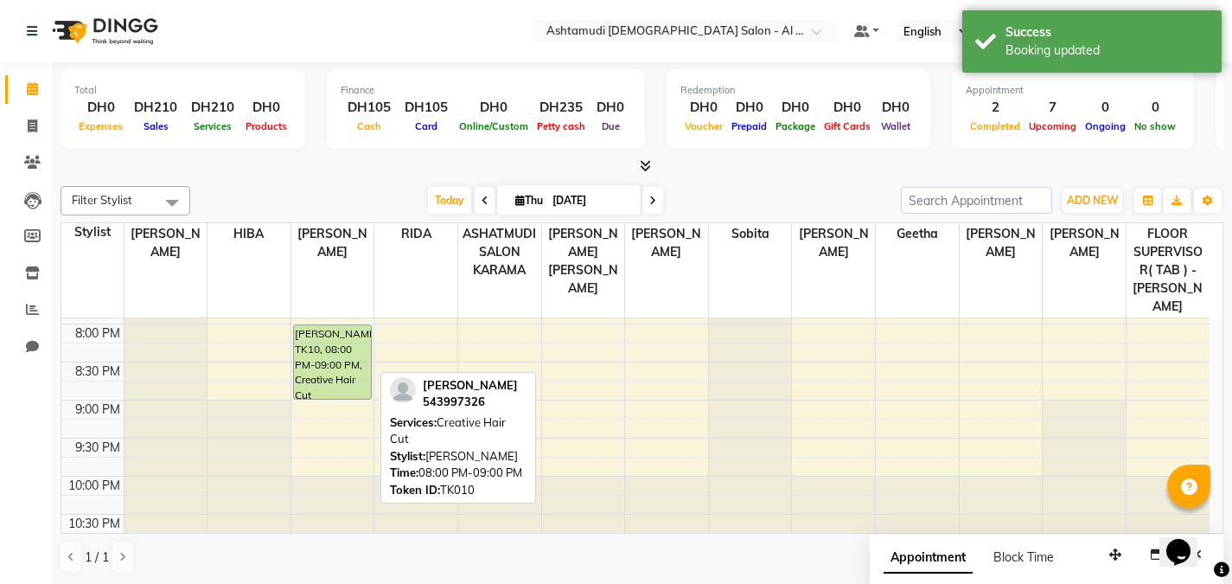
click at [323, 327] on div "[PERSON_NAME], TK10, 08:00 PM-09:00 PM, Creative Hair Cut" at bounding box center [332, 361] width 77 height 73
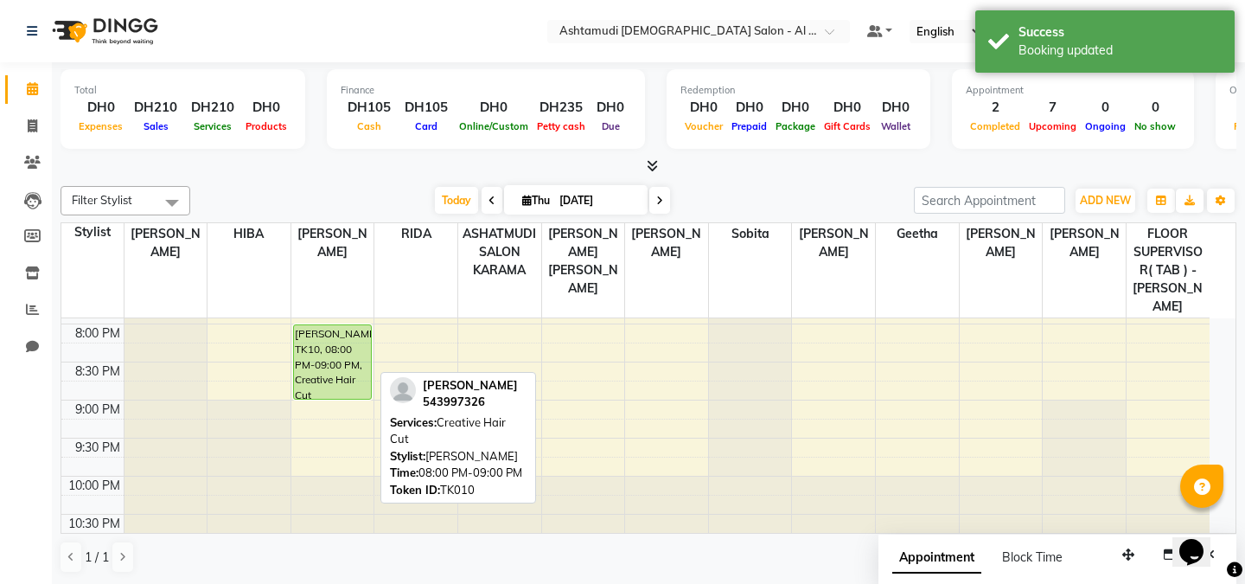
select select "5"
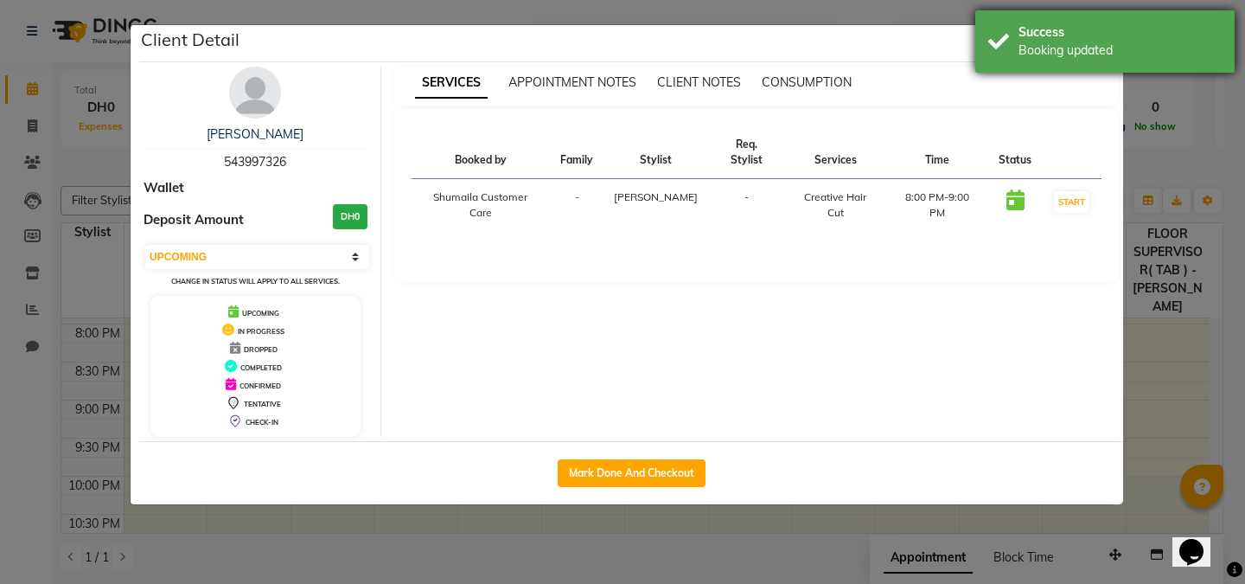
click at [1215, 25] on div "Success" at bounding box center [1120, 32] width 203 height 18
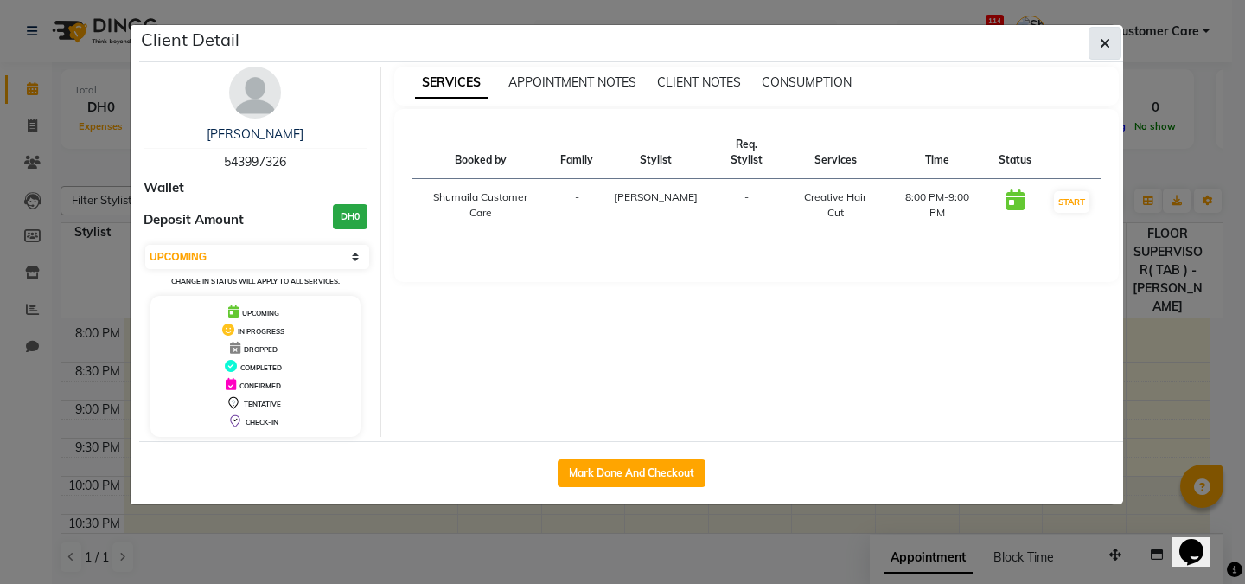
click at [1097, 43] on button "button" at bounding box center [1105, 43] width 33 height 33
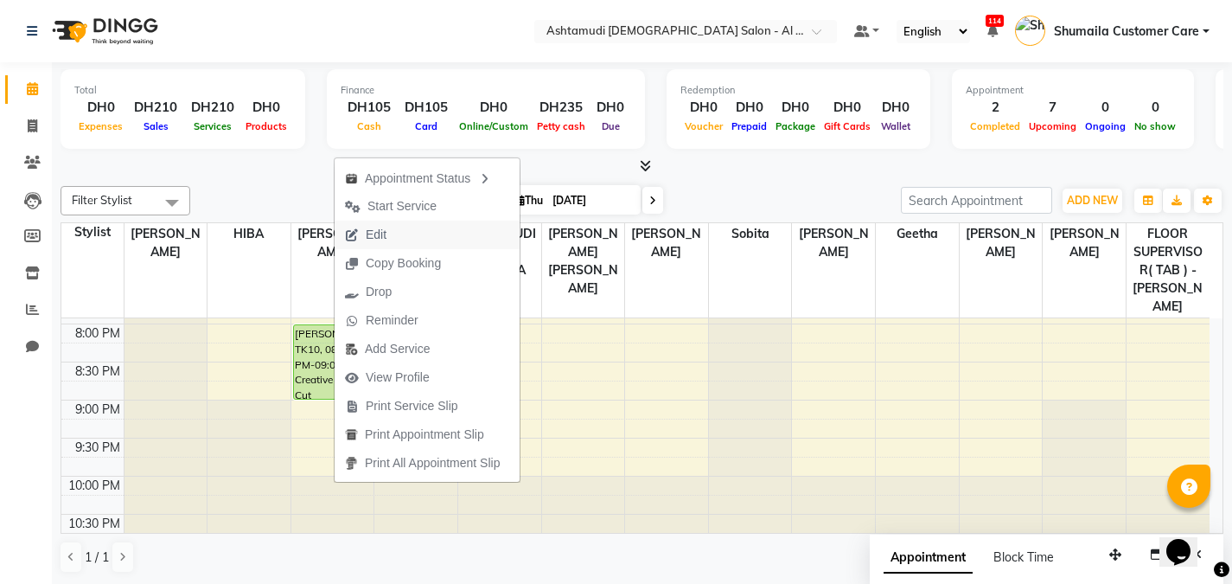
click at [403, 227] on button "Edit" at bounding box center [427, 234] width 185 height 29
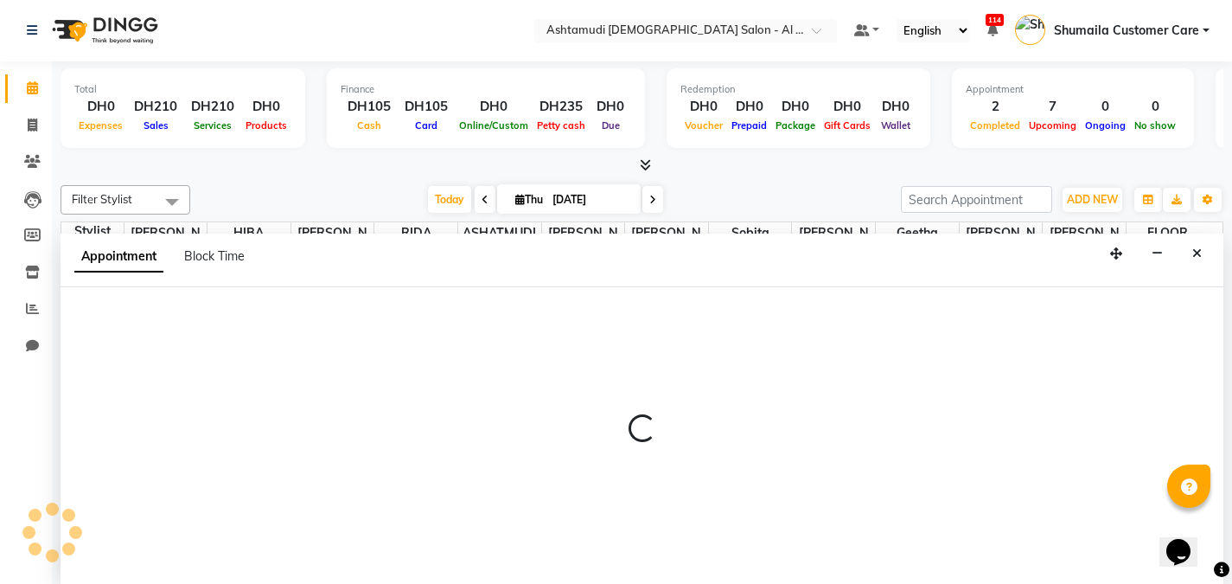
select select "tentative"
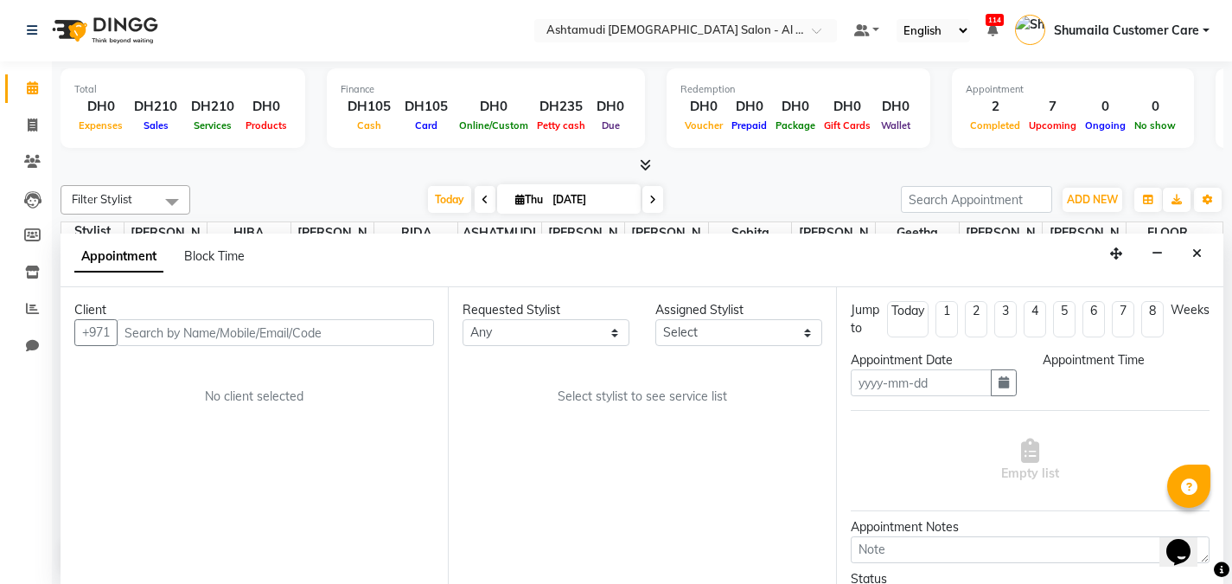
type input "[DATE]"
select select "51953"
select select "upcoming"
select select "1200"
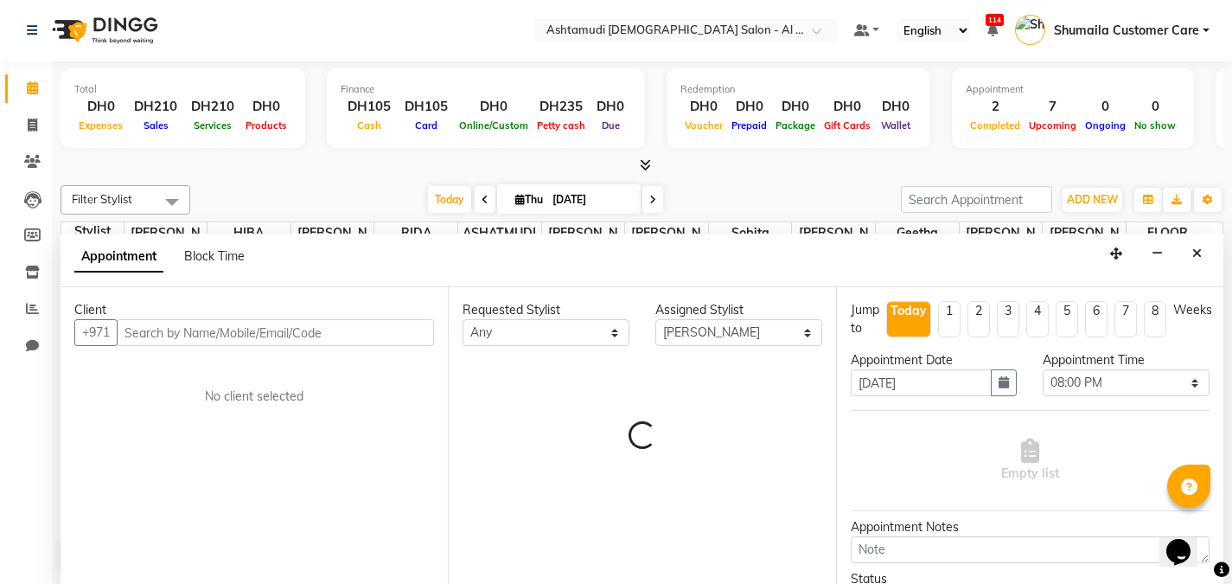
scroll to position [153, 0]
select select "3307"
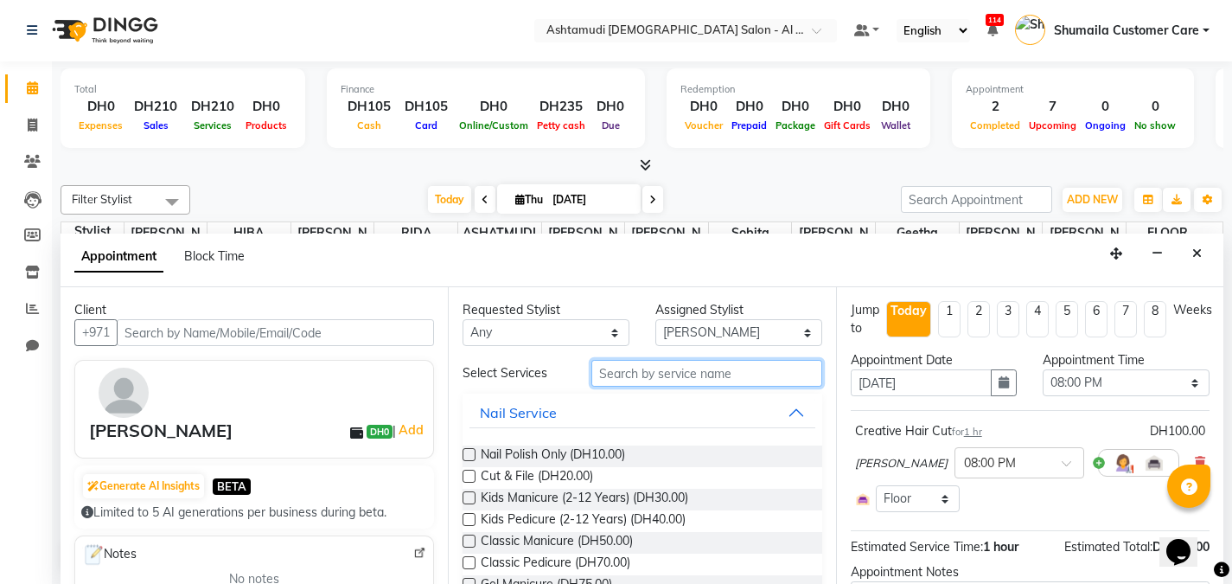
click at [662, 373] on input "text" at bounding box center [706, 373] width 231 height 27
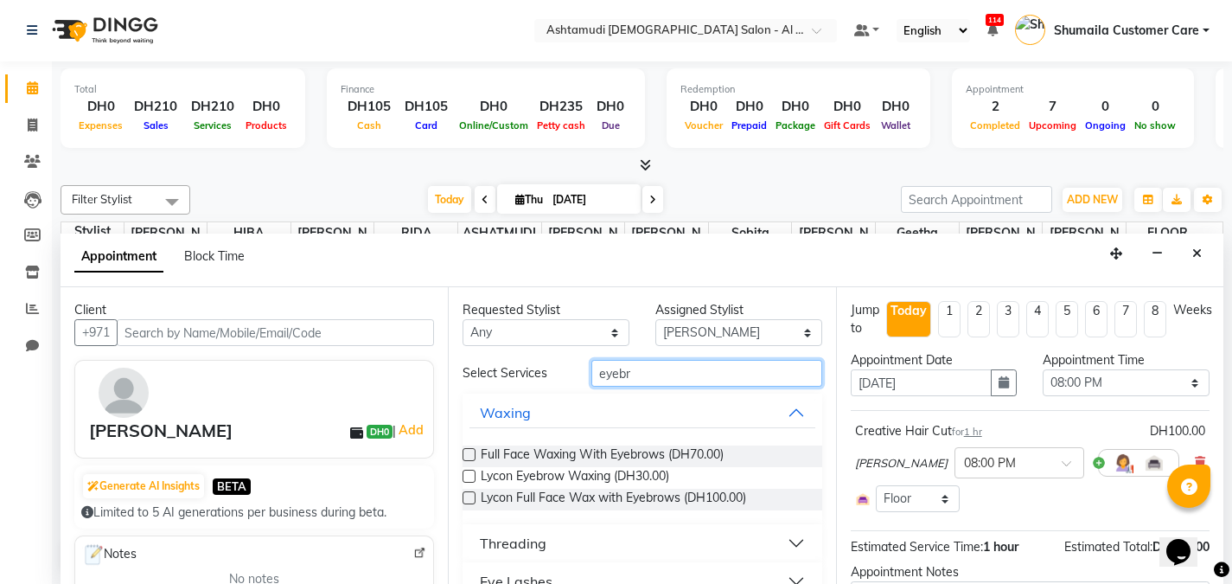
type input "eyebr"
drag, startPoint x: 638, startPoint y: 546, endPoint x: 514, endPoint y: 542, distance: 124.6
click at [514, 542] on div "Threading" at bounding box center [513, 543] width 67 height 21
click at [469, 580] on label at bounding box center [469, 584] width 13 height 13
click at [469, 581] on input "checkbox" at bounding box center [468, 586] width 11 height 11
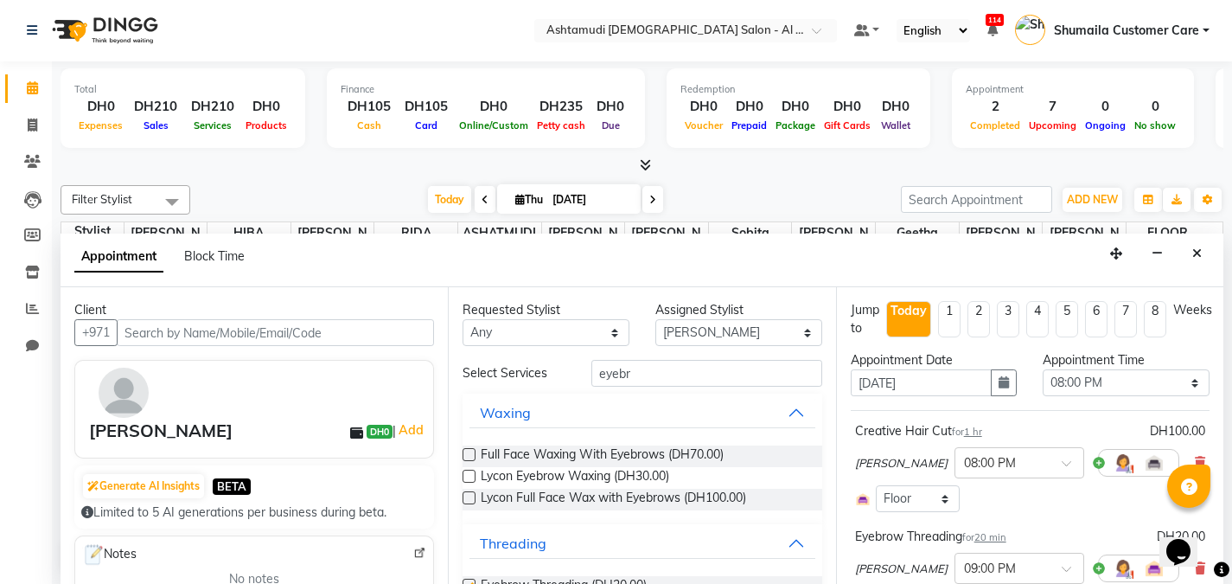
checkbox input "false"
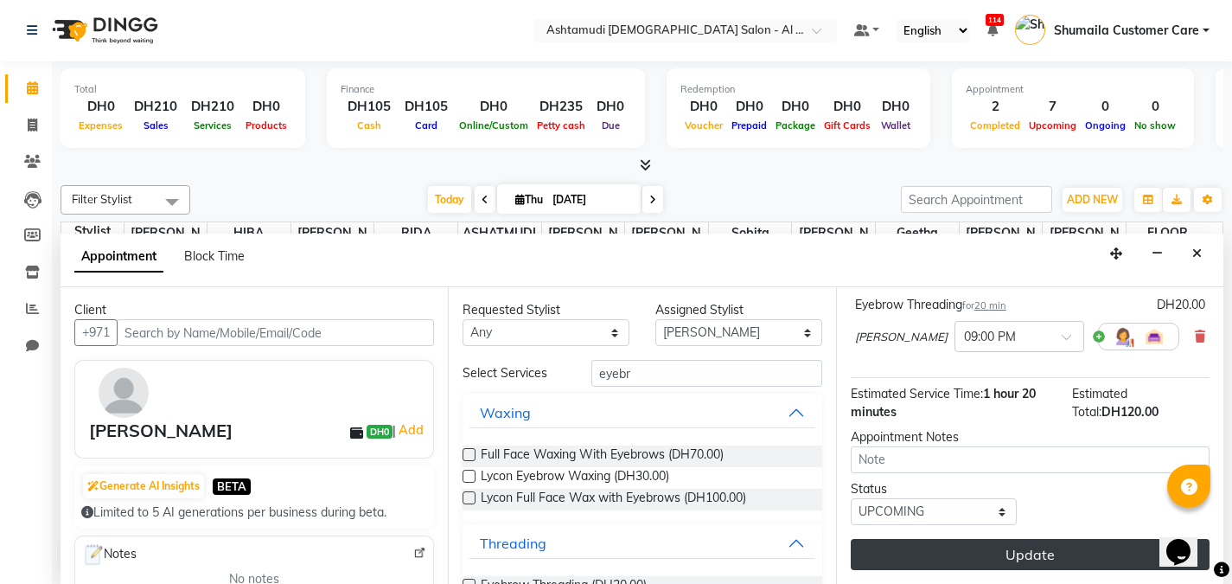
click at [982, 563] on button "Update" at bounding box center [1030, 554] width 359 height 31
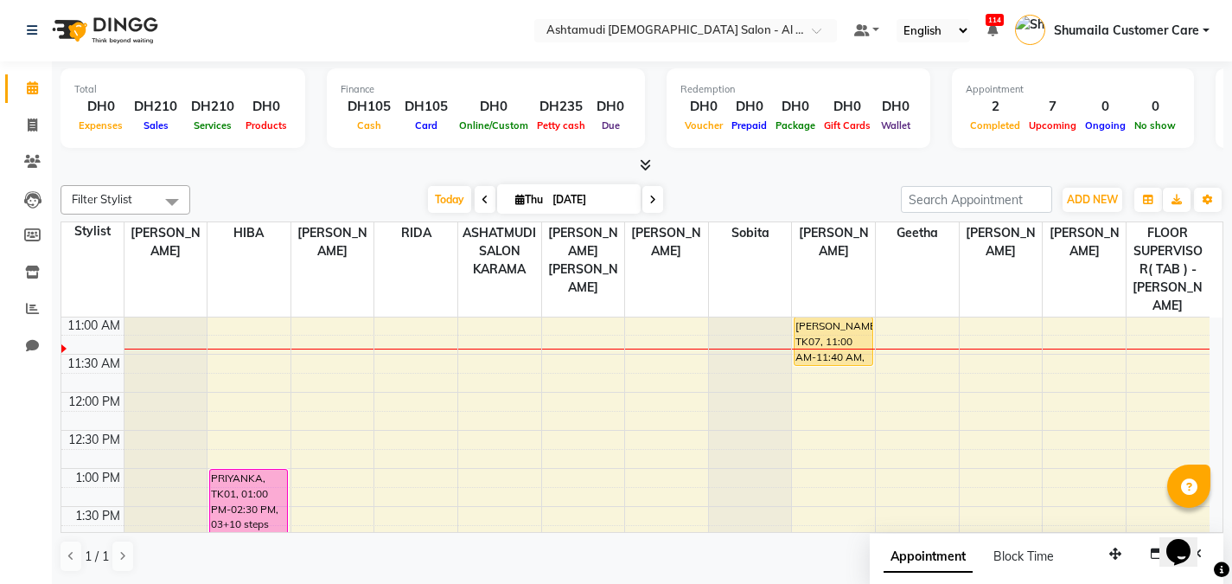
scroll to position [0, 0]
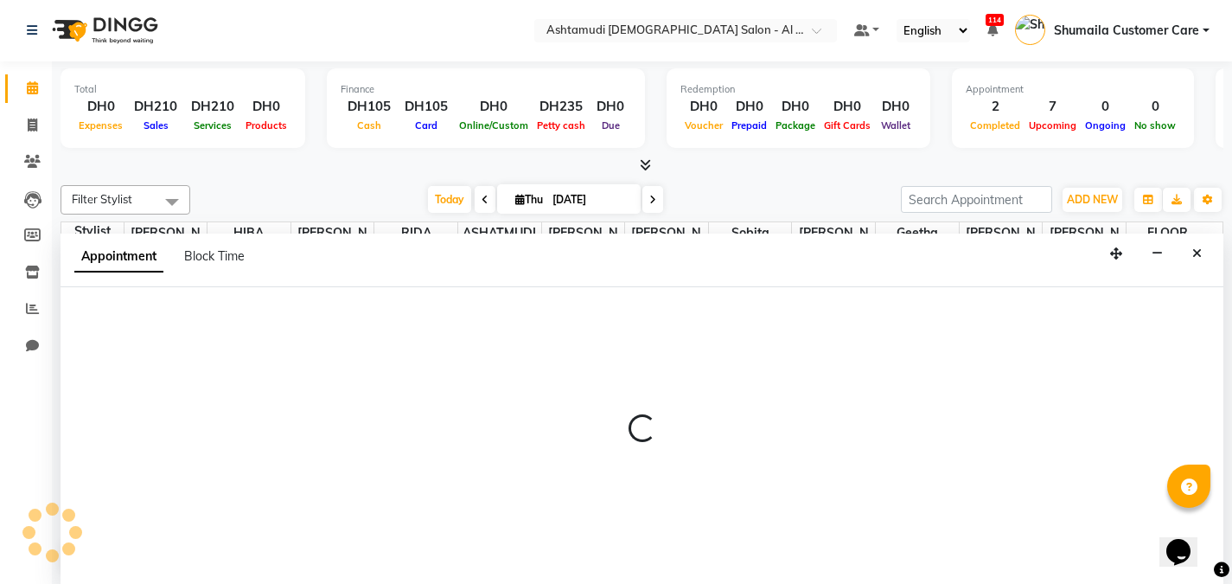
select select "68920"
select select "tentative"
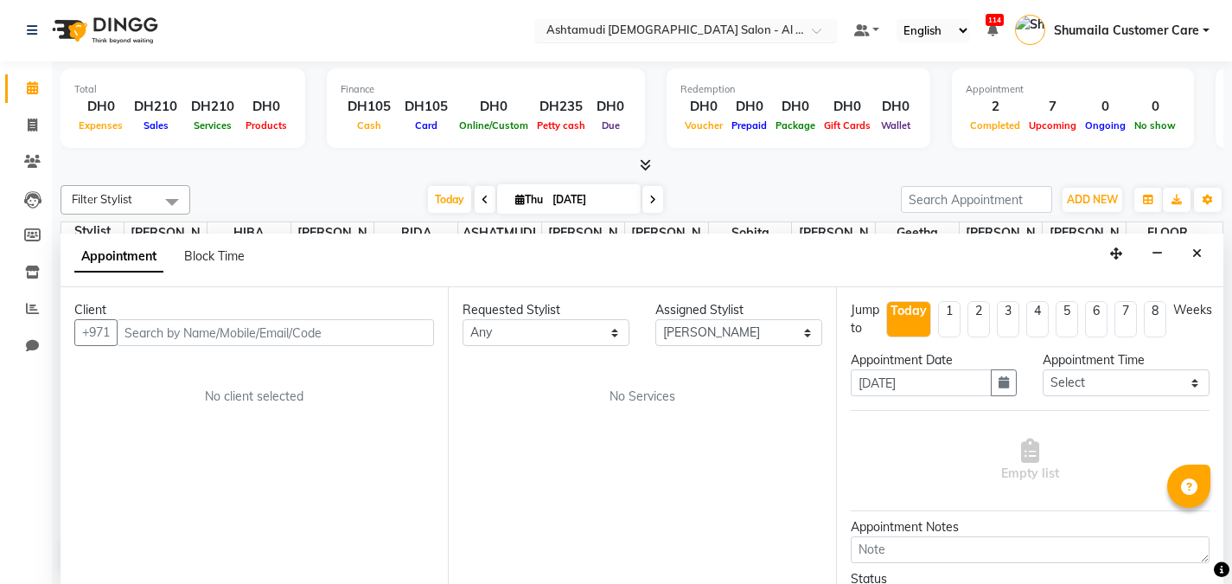
click at [808, 27] on div at bounding box center [685, 31] width 303 height 17
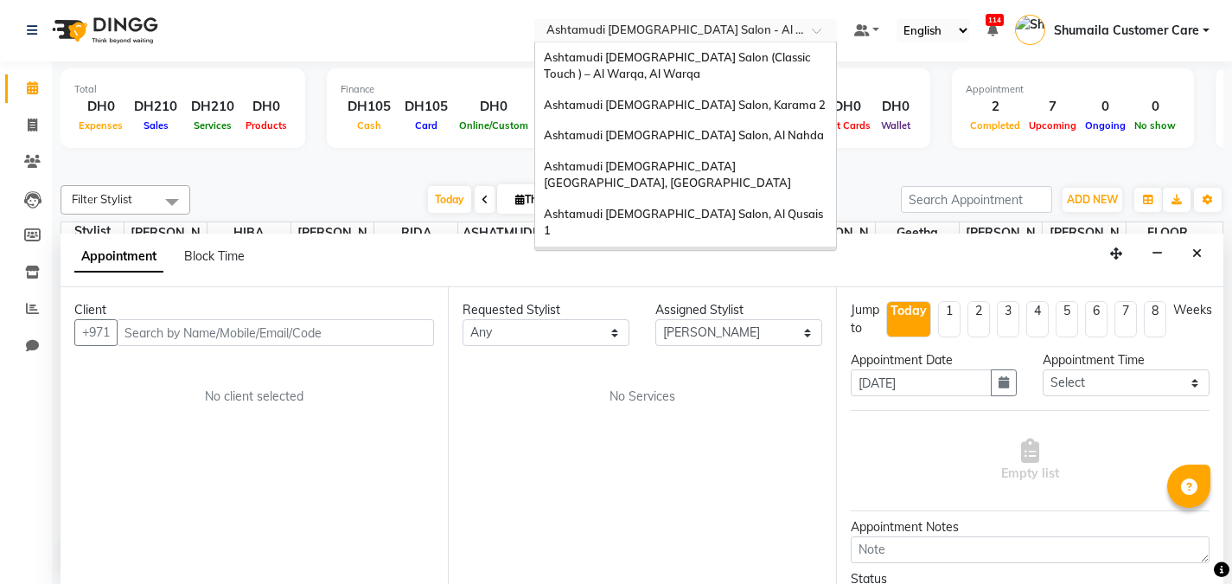
scroll to position [10, 0]
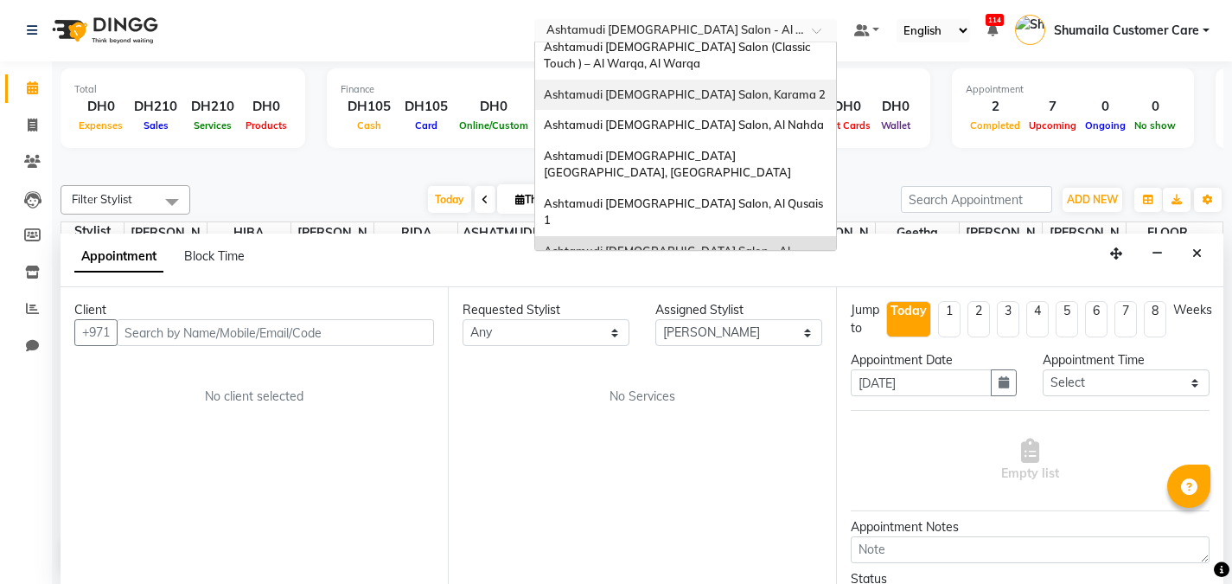
click at [719, 97] on span "Ashtamudi Ladies Salon, Karama 2" at bounding box center [685, 94] width 282 height 14
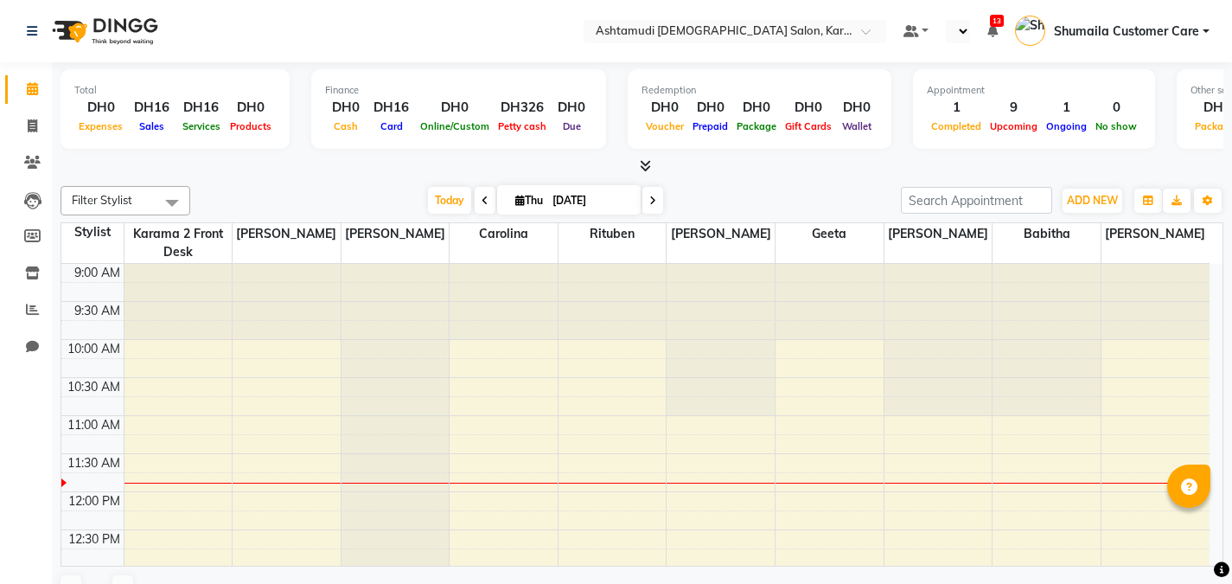
select select "en"
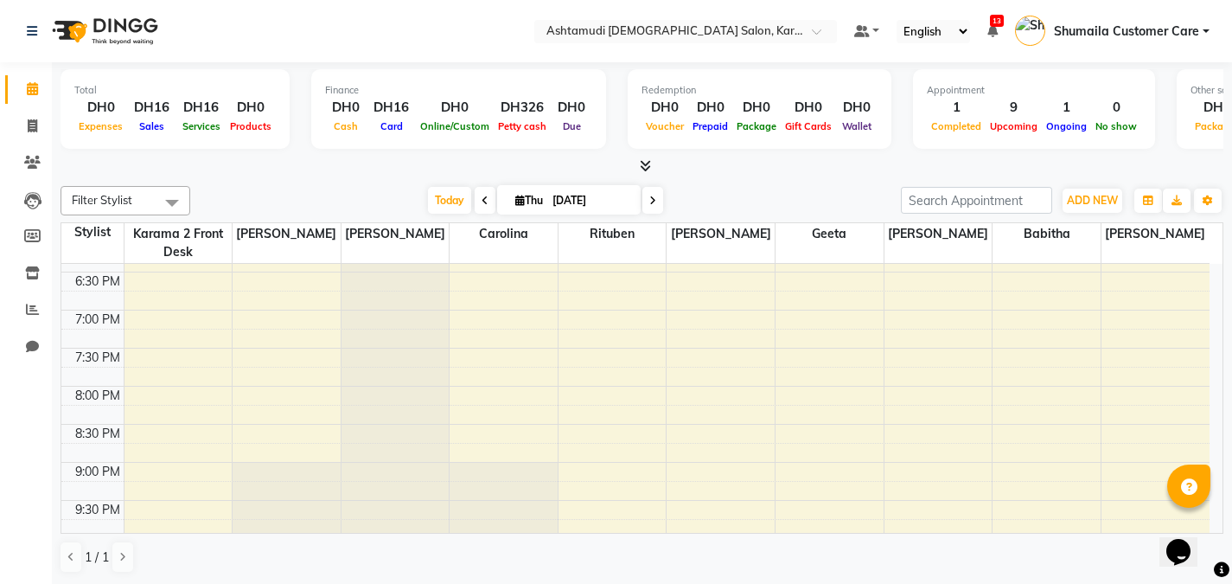
scroll to position [710, 0]
click at [486, 358] on div "9:00 AM 9:30 AM 10:00 AM 10:30 AM 11:00 AM 11:30 AM 12:00 PM 12:30 PM 1:00 PM 1…" at bounding box center [635, 86] width 1148 height 1064
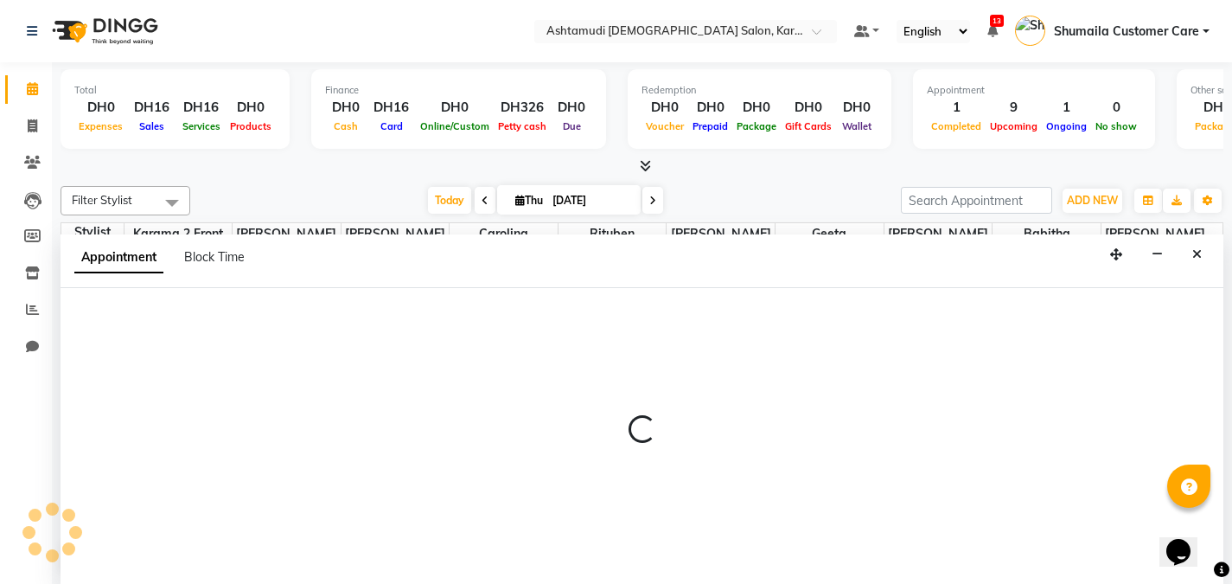
scroll to position [1, 0]
select select "69442"
select select "1170"
select select "tentative"
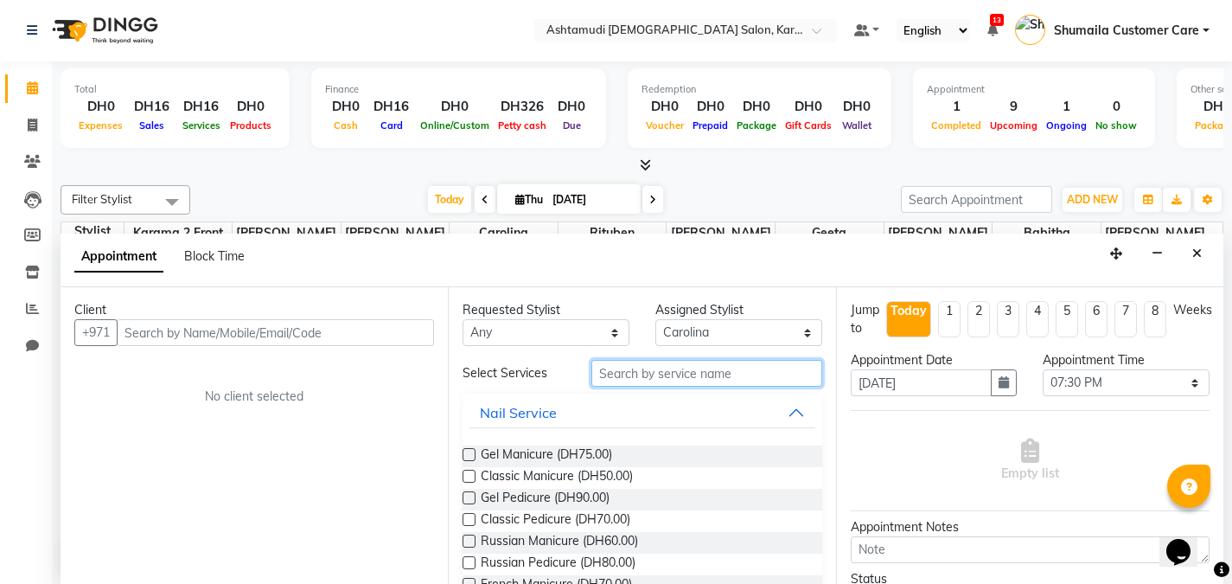
click at [634, 376] on input "text" at bounding box center [706, 373] width 231 height 27
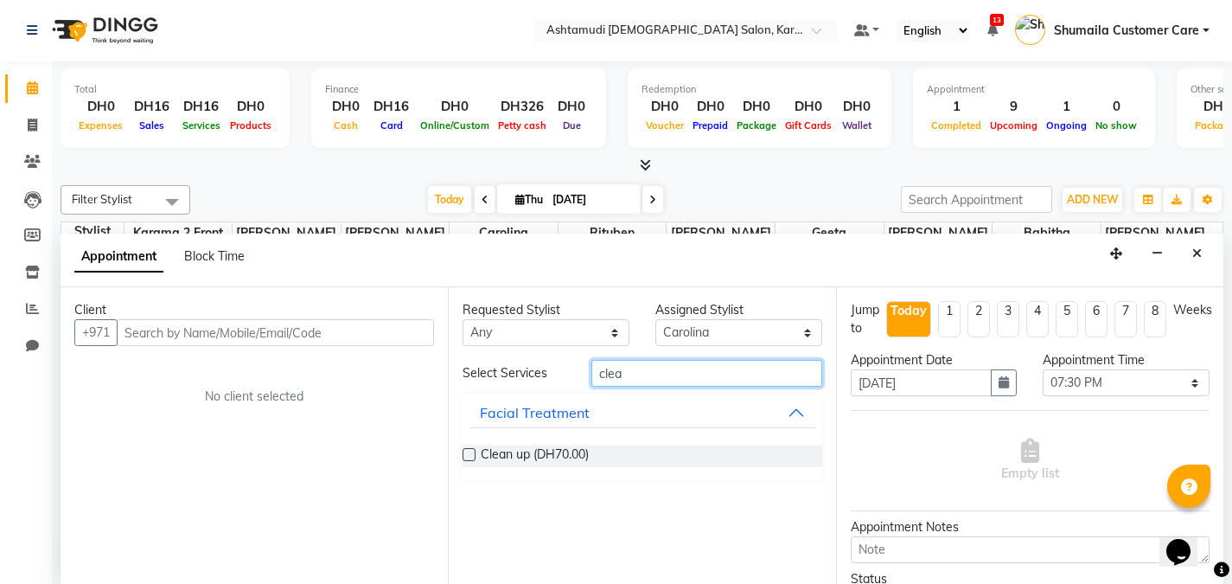
type input "clea"
click at [559, 444] on div "Clean up (DH70.00)" at bounding box center [642, 455] width 359 height 49
click at [674, 446] on div "Clean up (DH70.00)" at bounding box center [642, 456] width 359 height 22
click at [497, 458] on span "Clean up (DH70.00)" at bounding box center [535, 456] width 108 height 22
checkbox input "false"
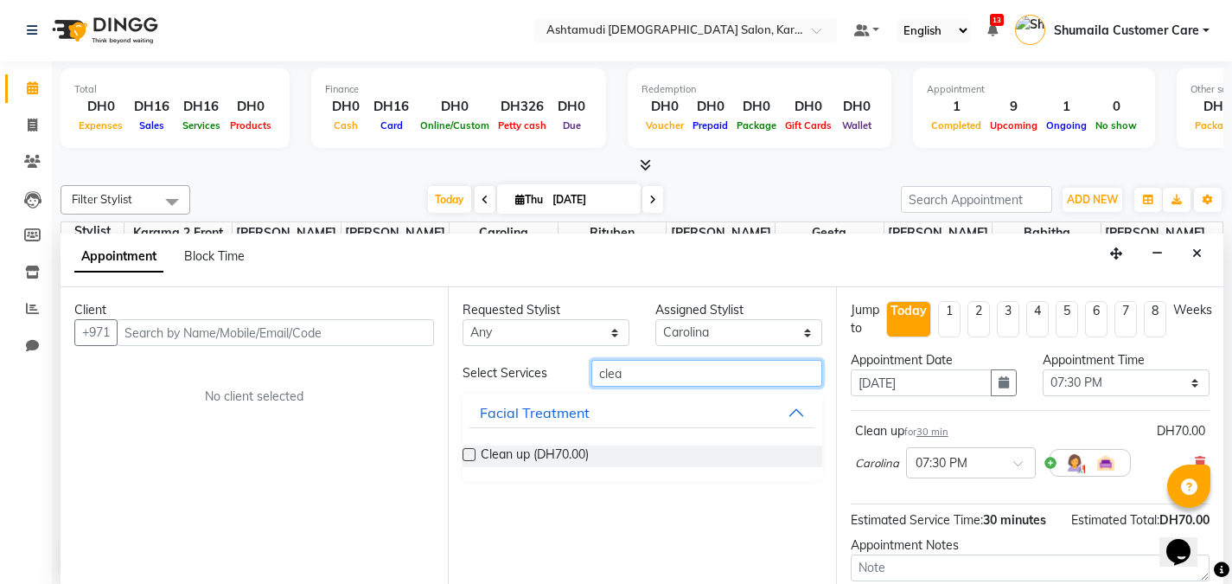
drag, startPoint x: 680, startPoint y: 379, endPoint x: 572, endPoint y: 380, distance: 109.0
click at [572, 380] on div "Select Services clea" at bounding box center [642, 373] width 385 height 27
type input "upper"
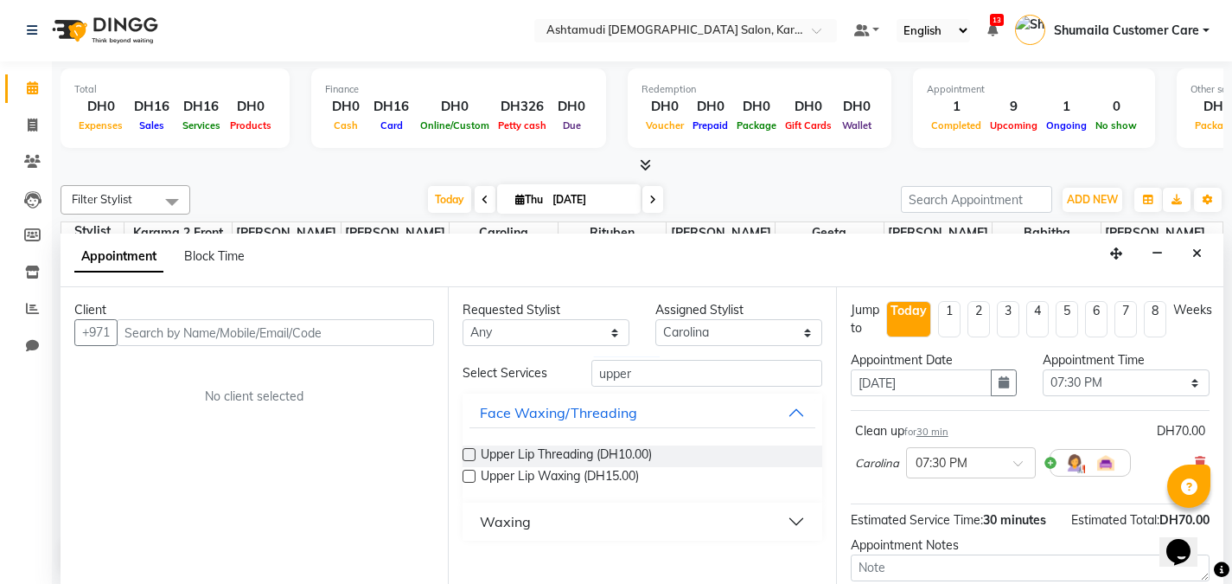
click at [475, 474] on label at bounding box center [469, 476] width 13 height 13
click at [474, 474] on input "checkbox" at bounding box center [468, 477] width 11 height 11
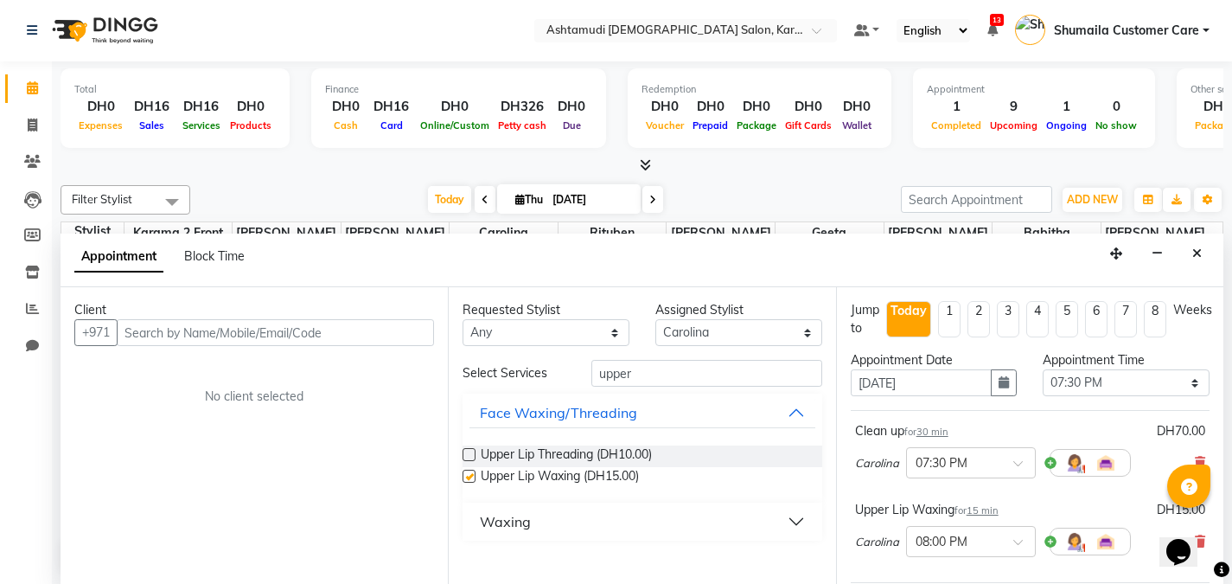
checkbox input "false"
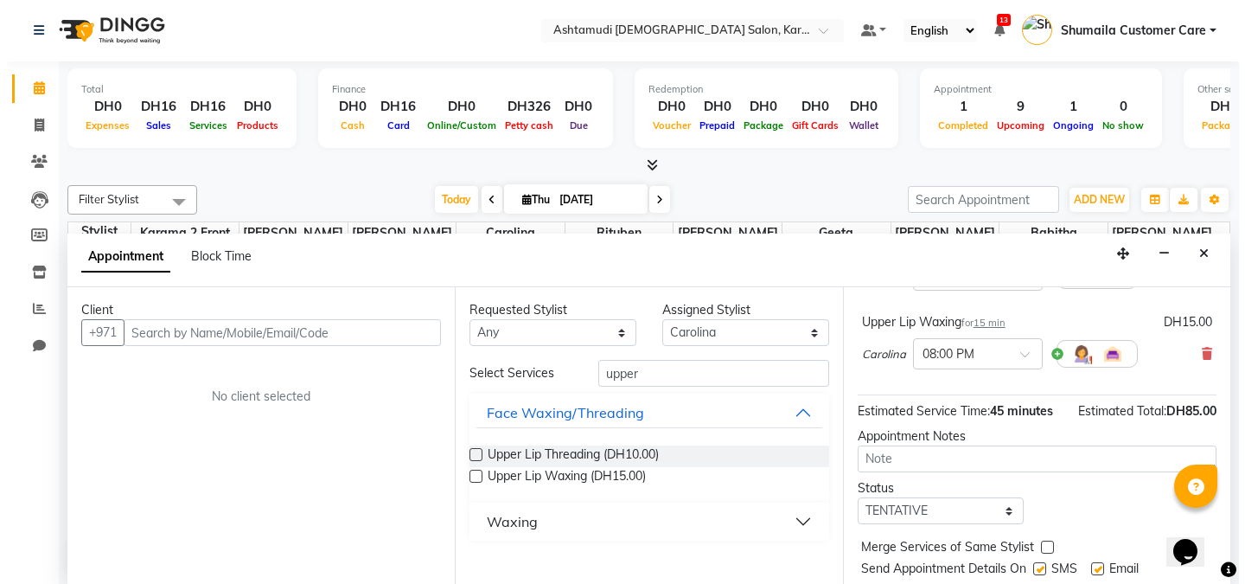
scroll to position [239, 0]
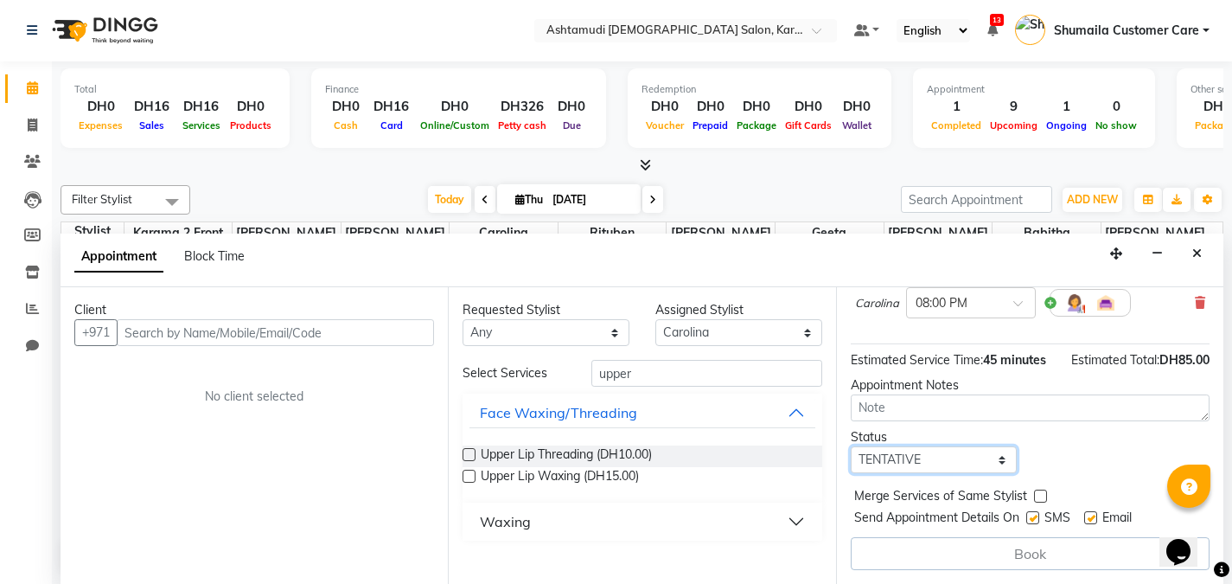
click at [873, 463] on select "Select TENTATIVE CONFIRM CHECK-IN UPCOMING" at bounding box center [934, 459] width 167 height 27
select select "upcoming"
click at [851, 446] on select "Select TENTATIVE CONFIRM CHECK-IN UPCOMING" at bounding box center [934, 459] width 167 height 27
click at [879, 556] on div "Book" at bounding box center [1030, 553] width 359 height 33
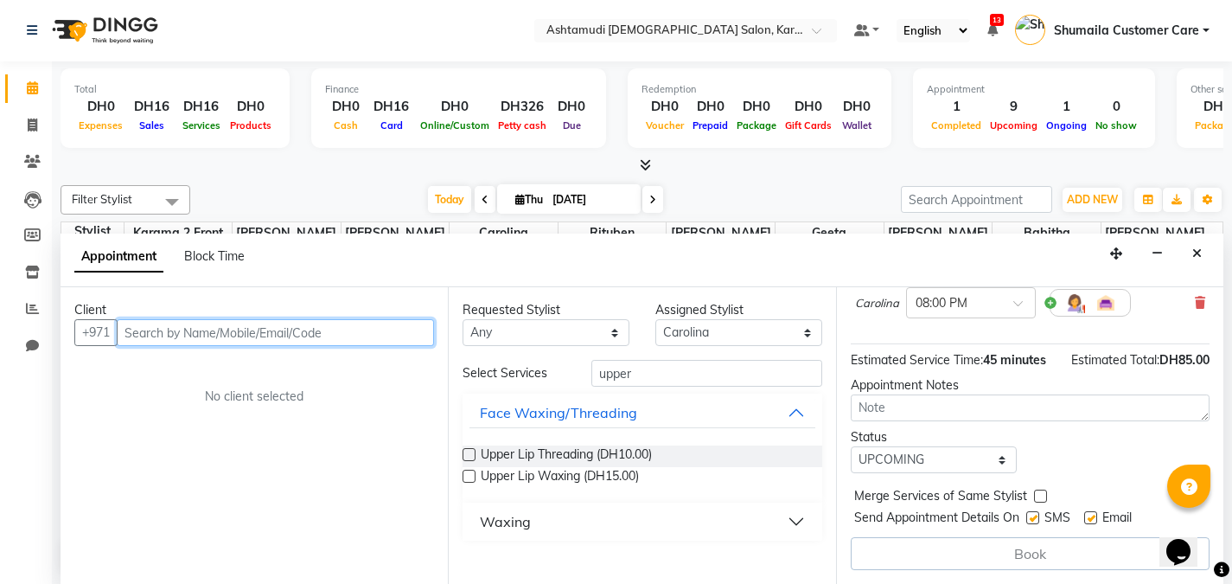
click at [235, 335] on input "text" at bounding box center [275, 332] width 317 height 27
paste input "0503419266"
click at [132, 338] on input "0503419266" at bounding box center [240, 332] width 246 height 27
type input "503419266"
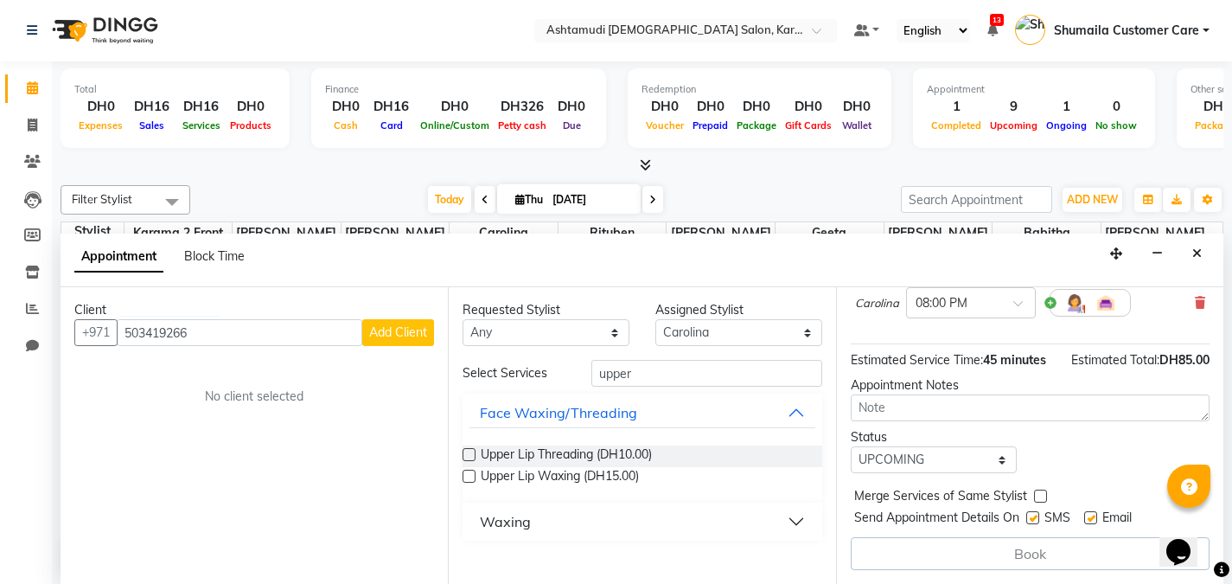
click at [394, 342] on button "Add Client" at bounding box center [398, 332] width 72 height 27
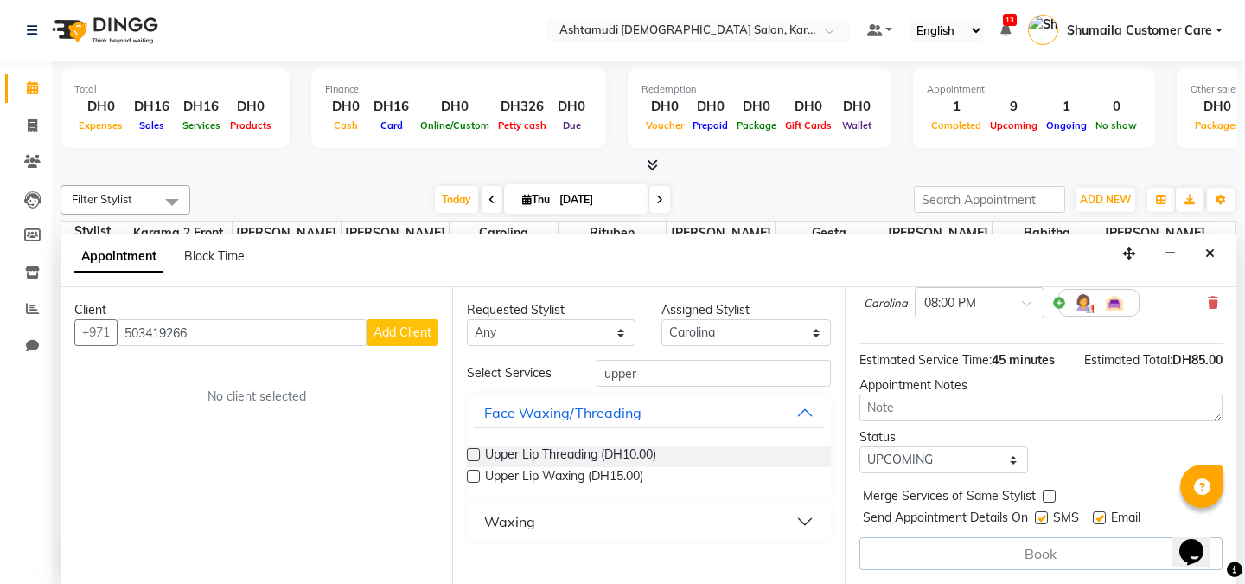
select select "3798"
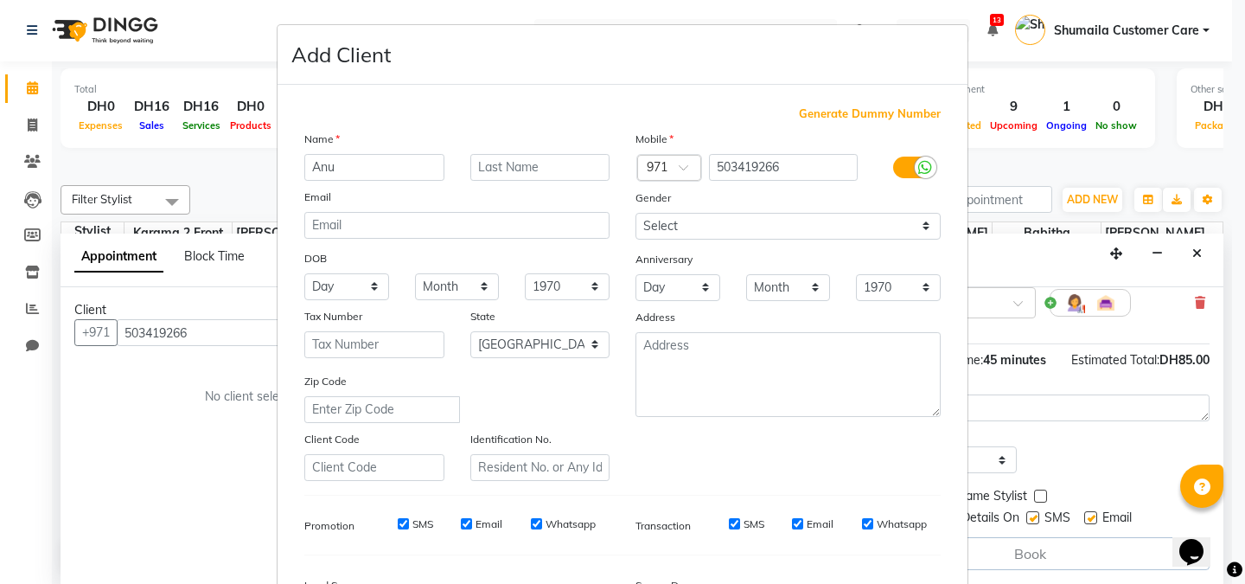
type input "Anu"
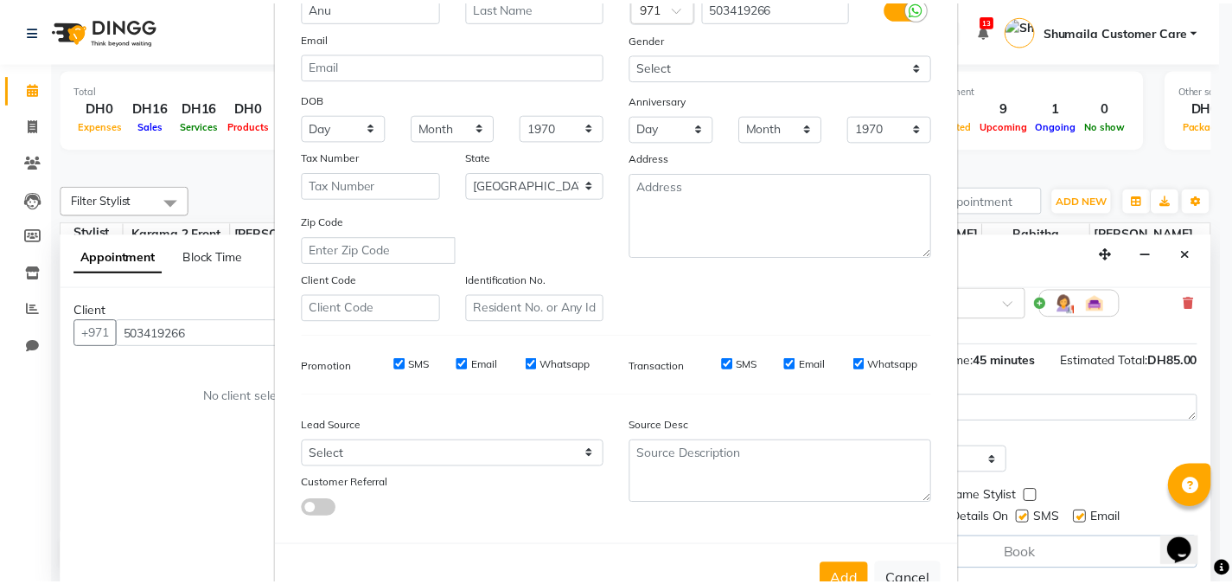
scroll to position [214, 0]
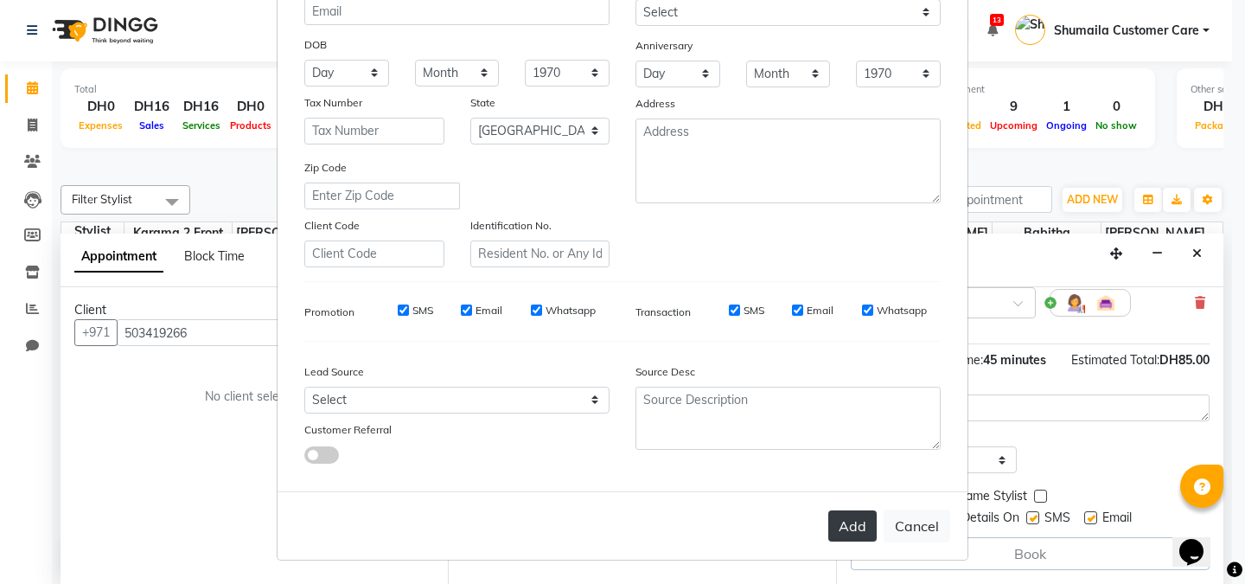
click at [839, 526] on button "Add" at bounding box center [852, 525] width 48 height 31
select select
select select "null"
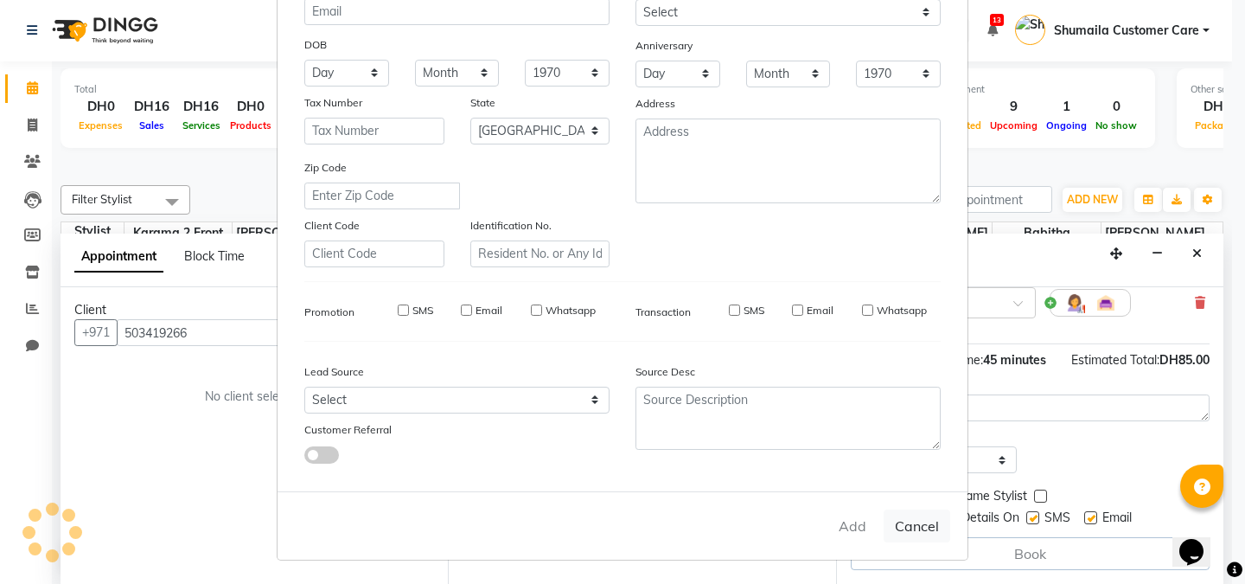
select select
checkbox input "false"
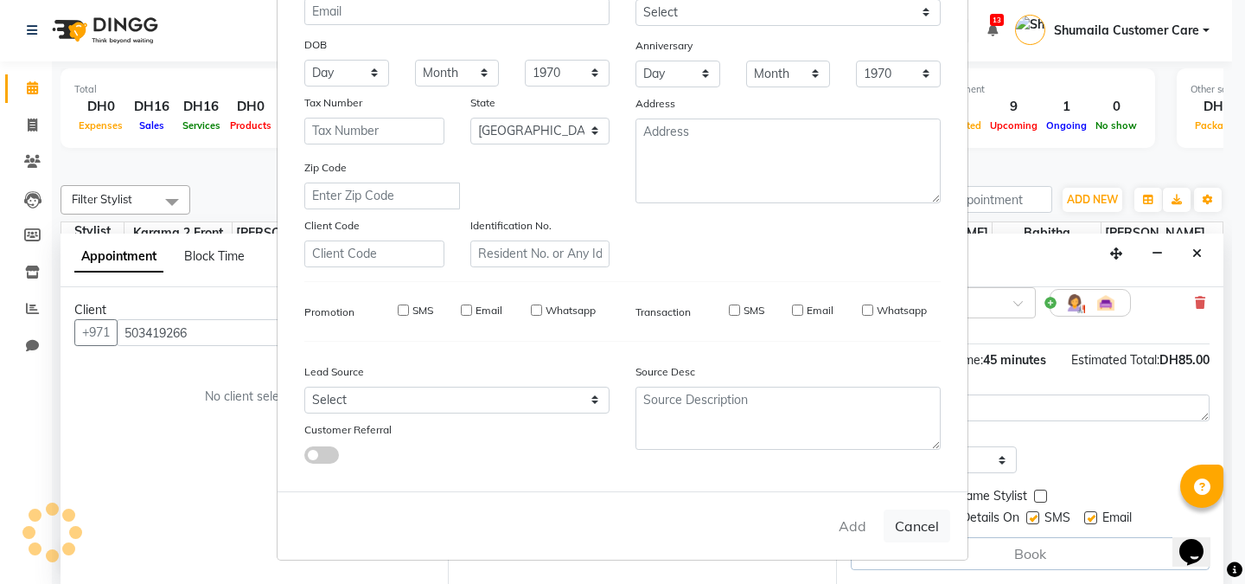
checkbox input "false"
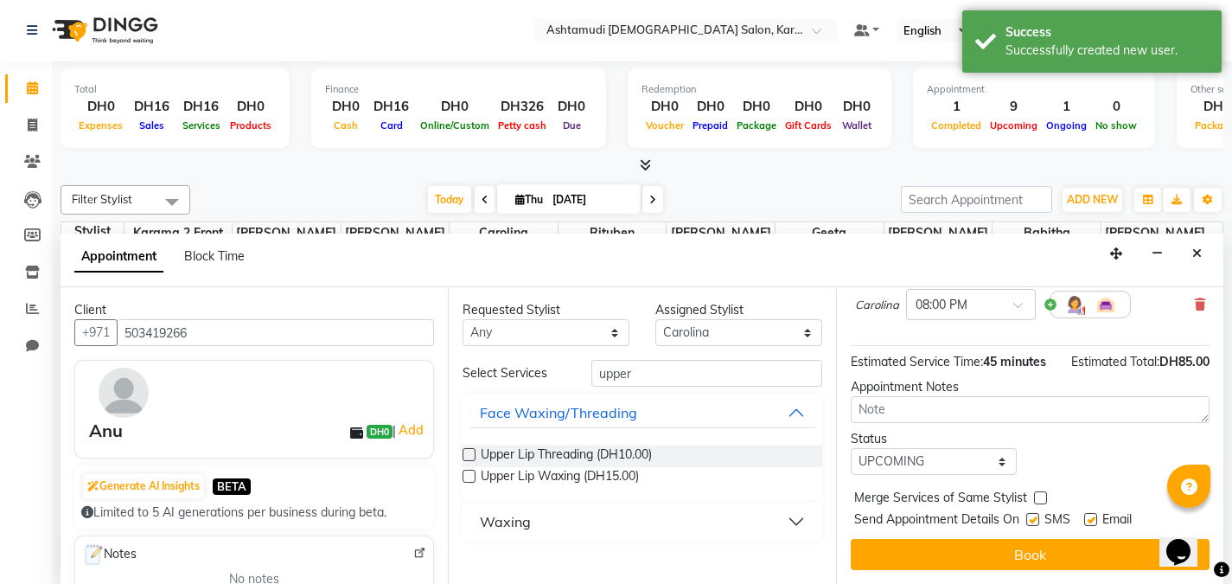
scroll to position [237, 0]
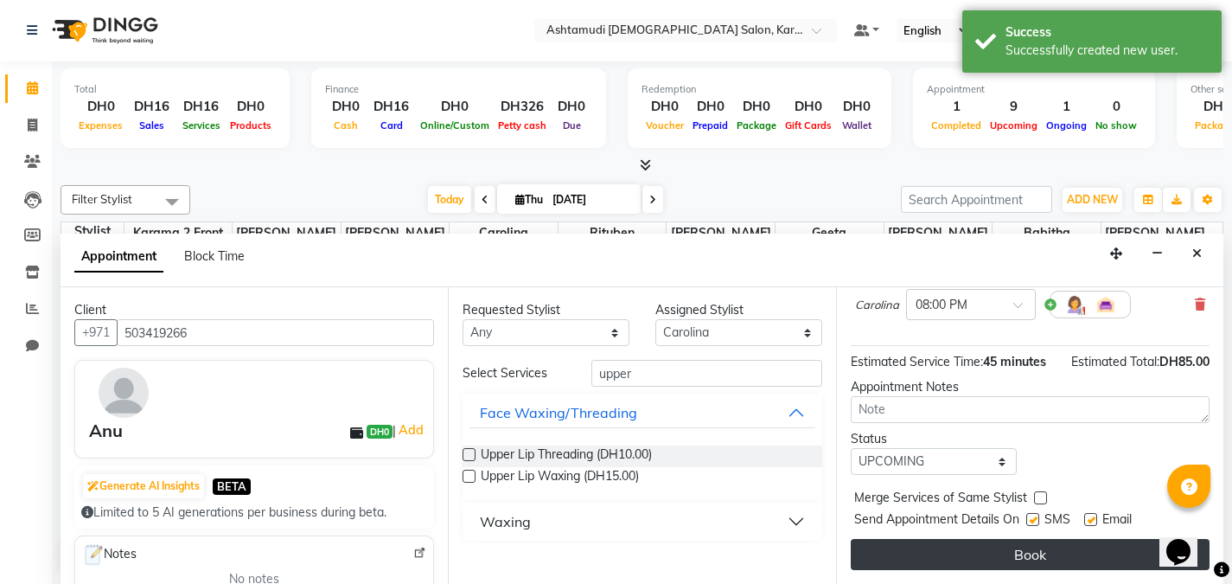
click at [965, 558] on button "Book" at bounding box center [1030, 554] width 359 height 31
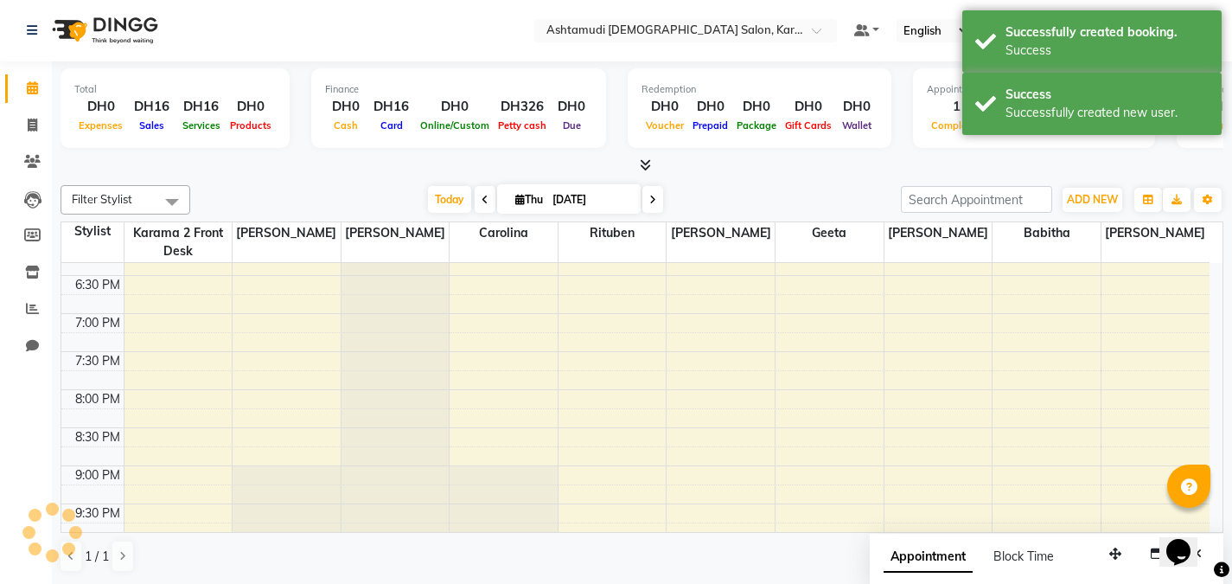
scroll to position [0, 0]
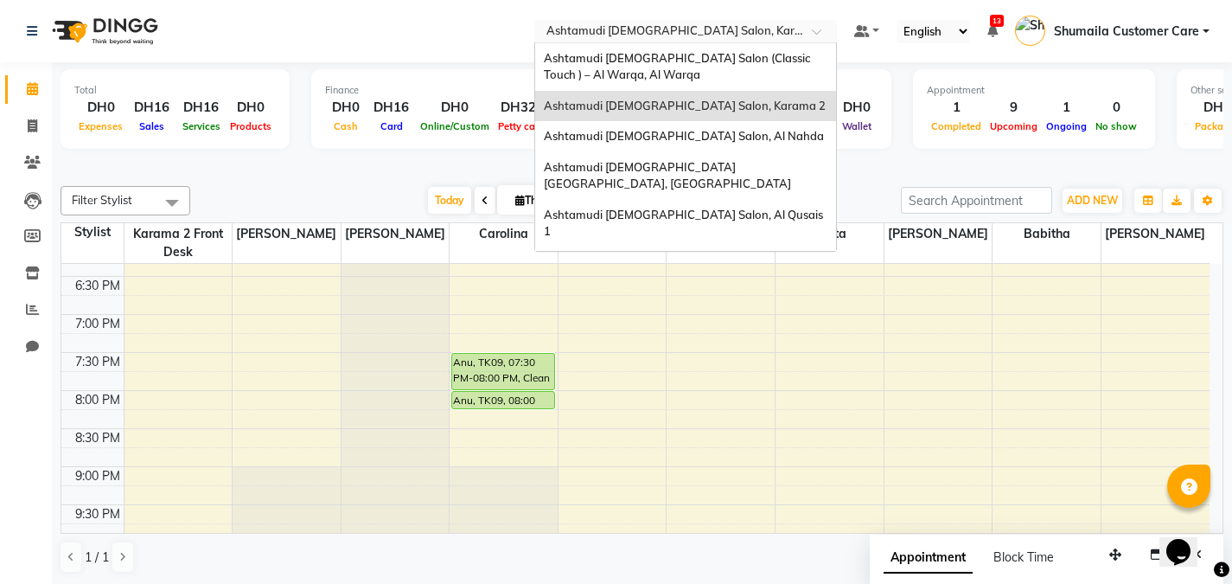
click at [712, 34] on input "text" at bounding box center [668, 32] width 251 height 17
click at [687, 247] on div "Ashtamudi [DEMOGRAPHIC_DATA] Salon - Al Karama, [GEOGRAPHIC_DATA] -[GEOGRAPHIC_…" at bounding box center [685, 279] width 301 height 65
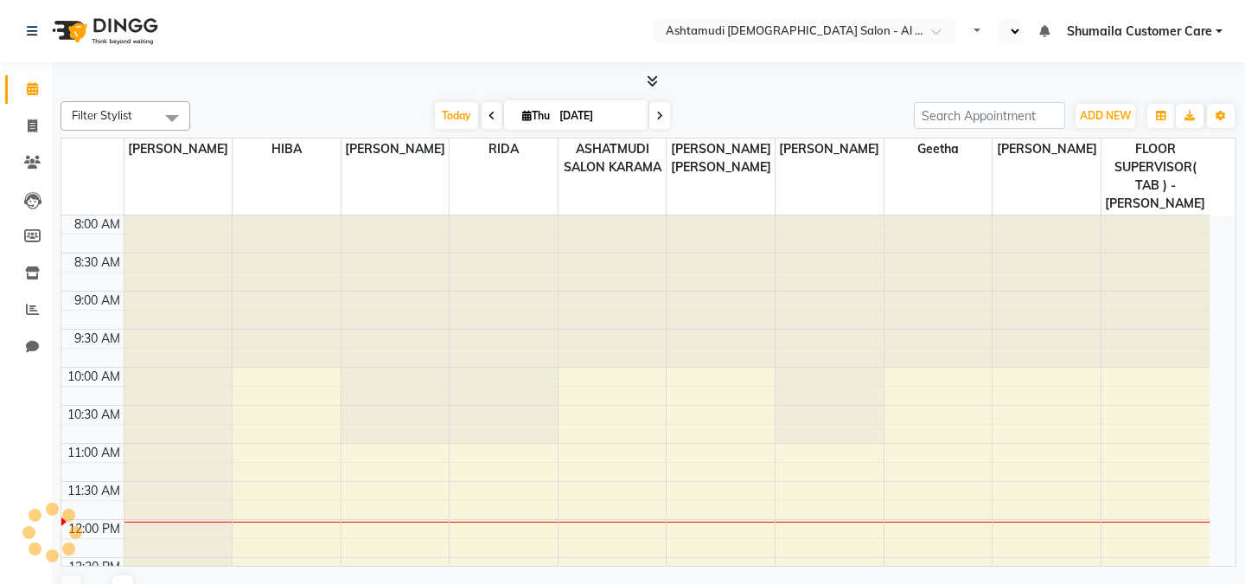
select select "en"
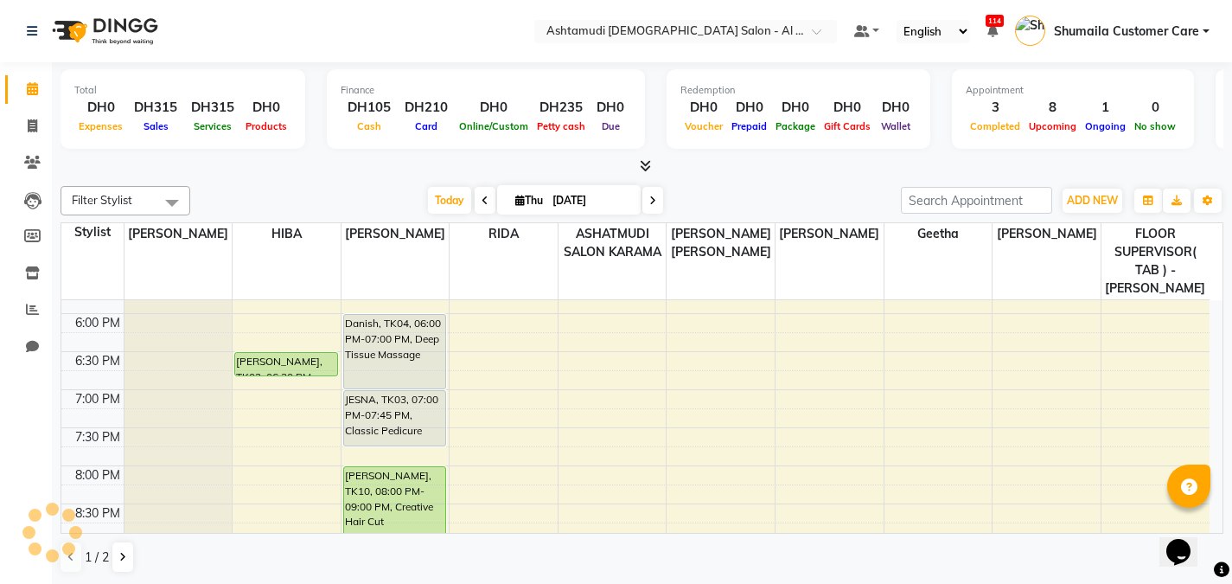
scroll to position [652, 0]
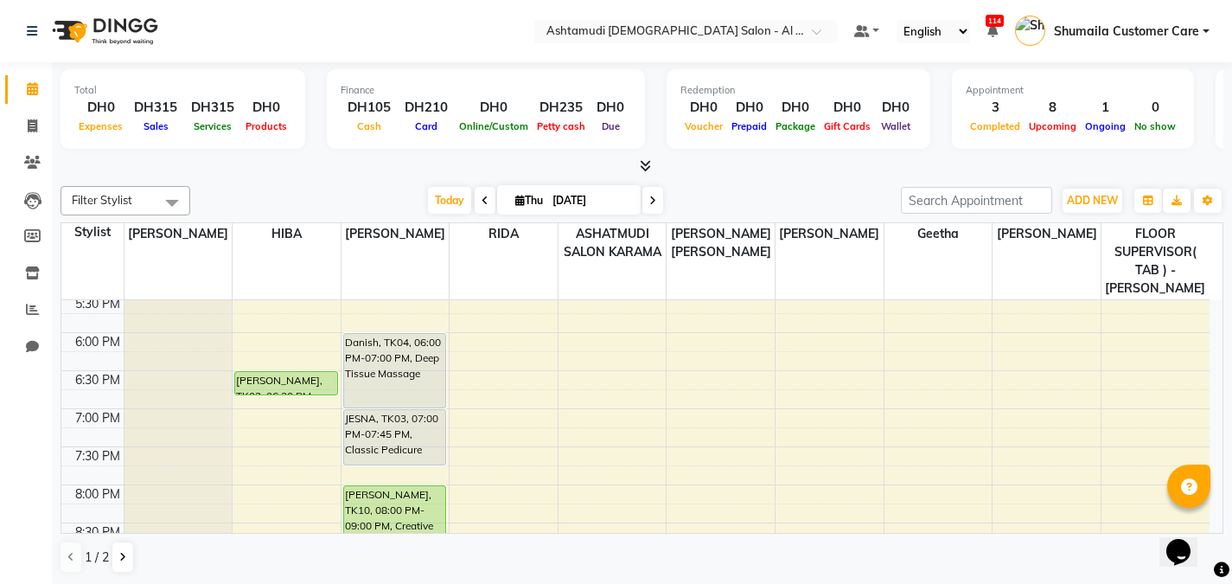
click at [844, 332] on div "9:00 AM 9:30 AM 10:00 AM 10:30 AM 11:00 AM 11:30 AM 12:00 PM 12:30 PM 1:00 PM 1…" at bounding box center [635, 180] width 1148 height 1064
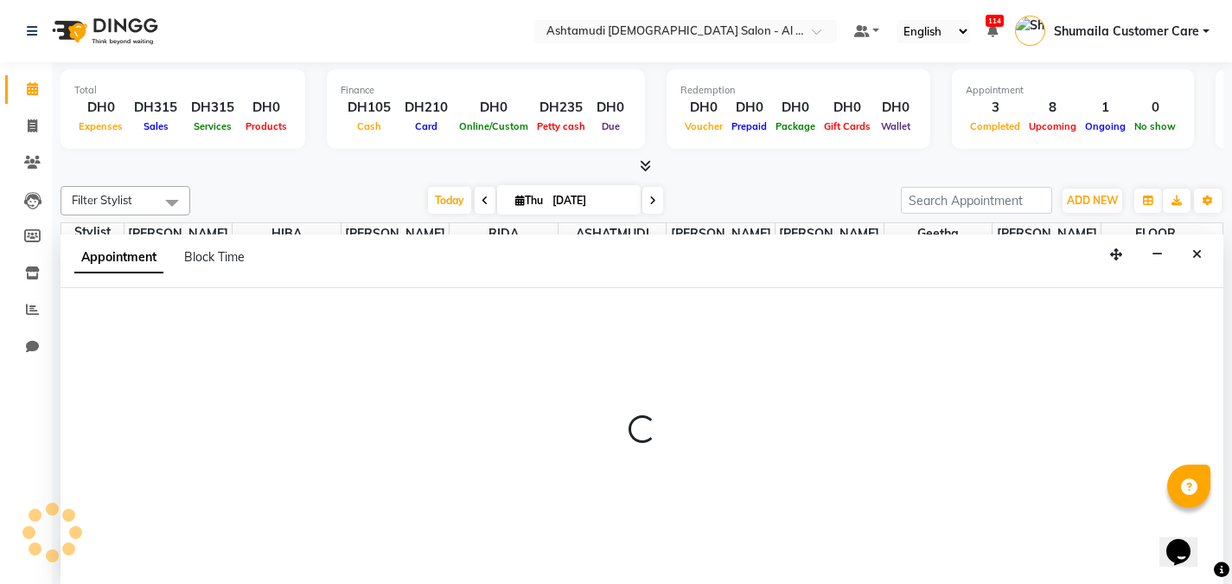
scroll to position [1, 0]
select select "68920"
select select "tentative"
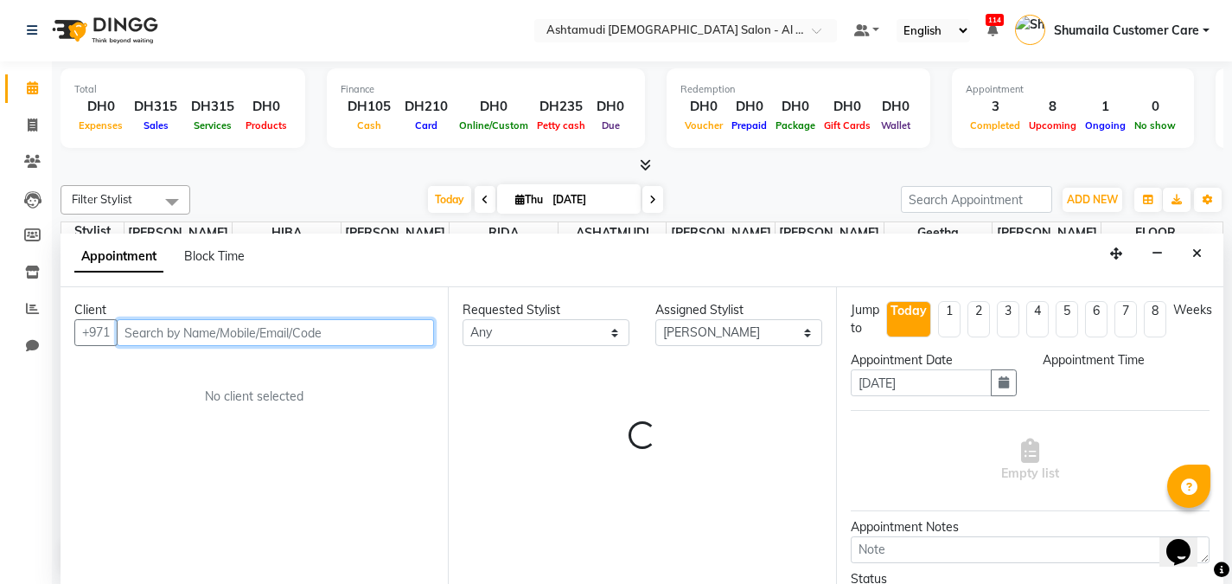
select select "1080"
click at [211, 328] on input "text" at bounding box center [275, 332] width 317 height 27
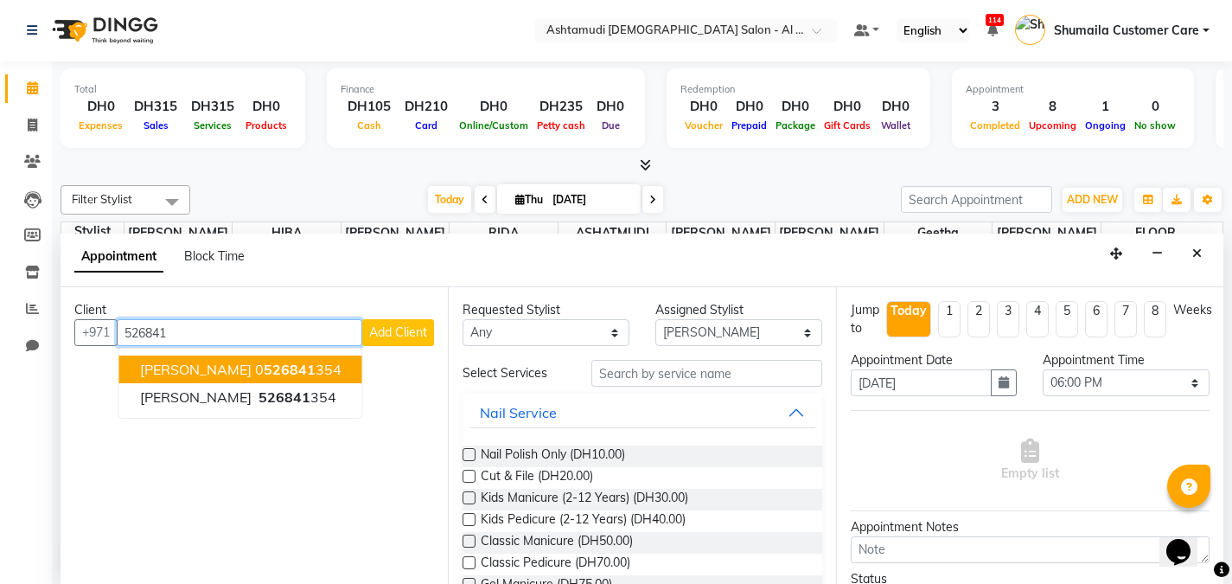
click at [219, 369] on span "[PERSON_NAME]" at bounding box center [196, 369] width 112 height 17
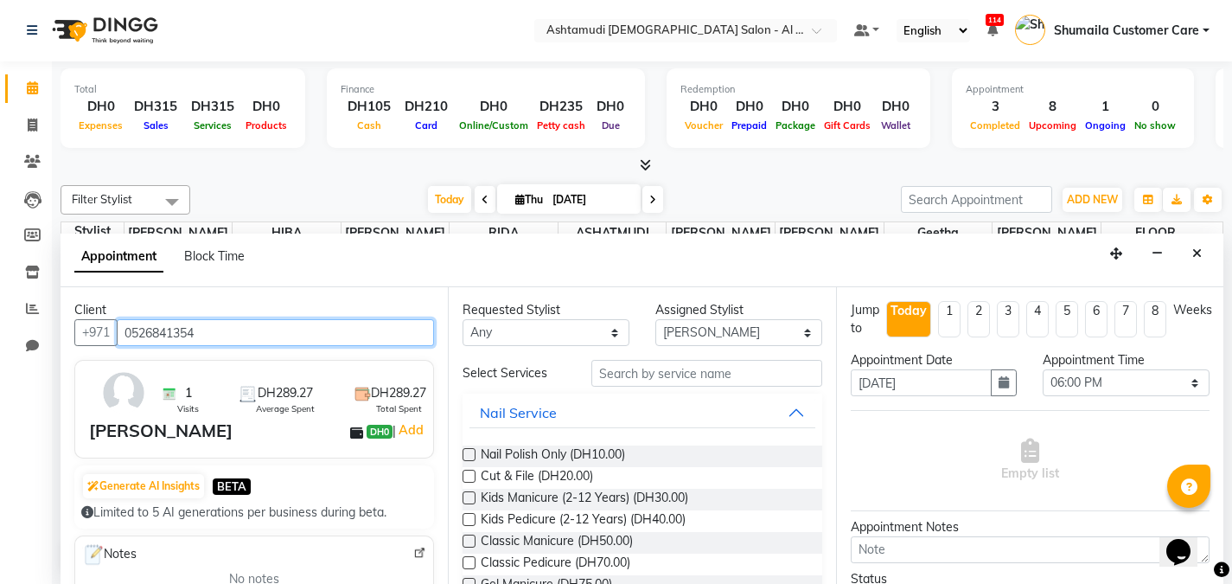
type input "0526841354"
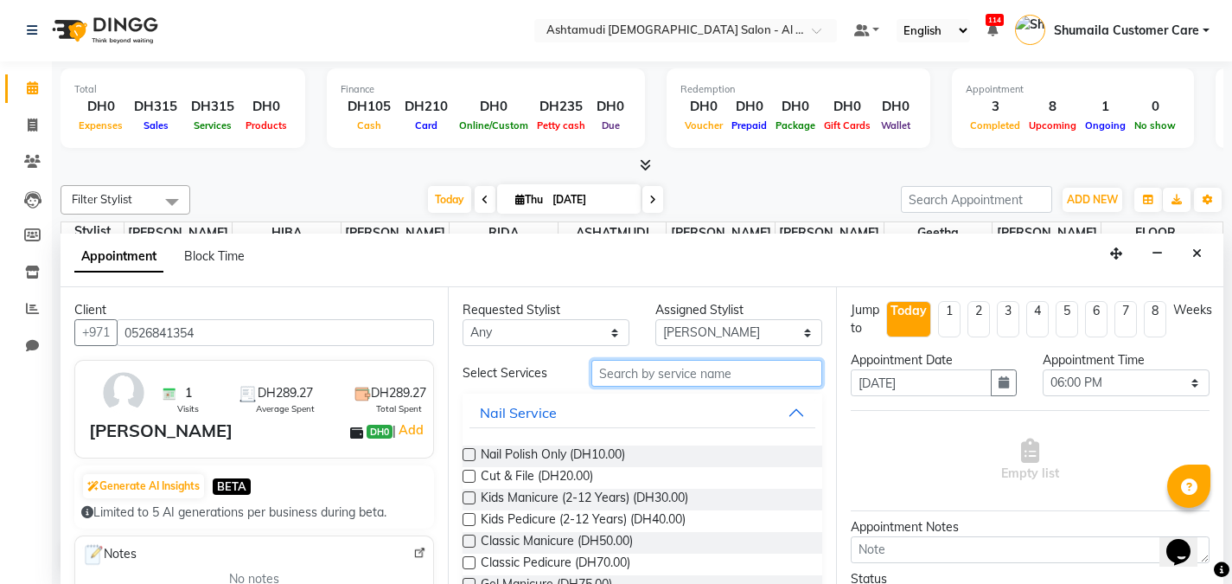
click at [642, 376] on input "text" at bounding box center [706, 373] width 231 height 27
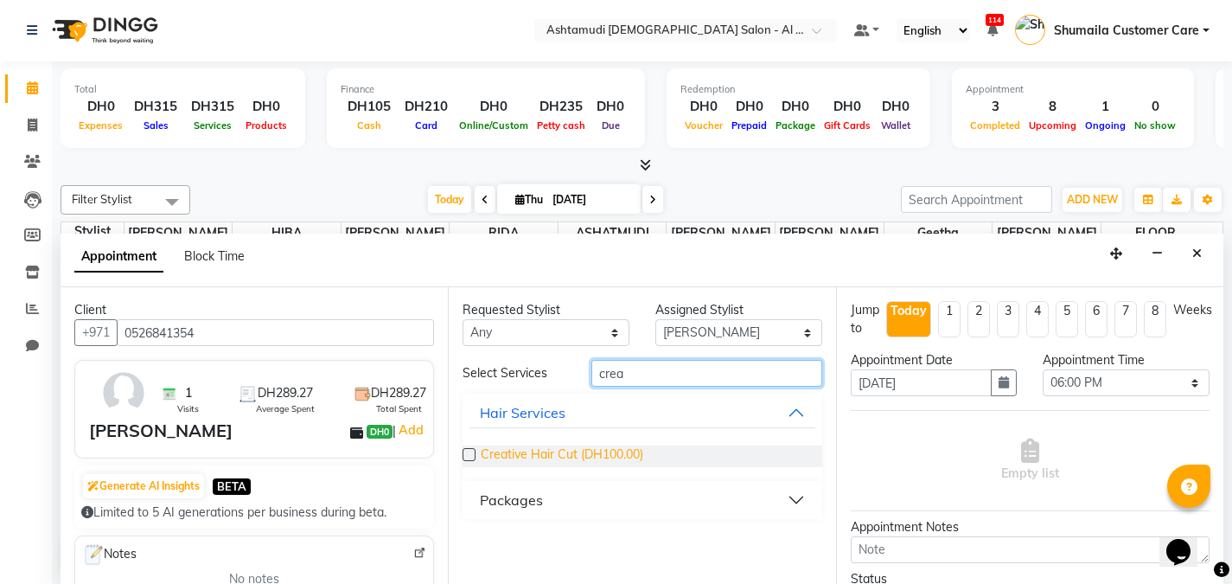
type input "crea"
click at [583, 453] on span "Creative Hair Cut (DH100.00)" at bounding box center [562, 456] width 163 height 22
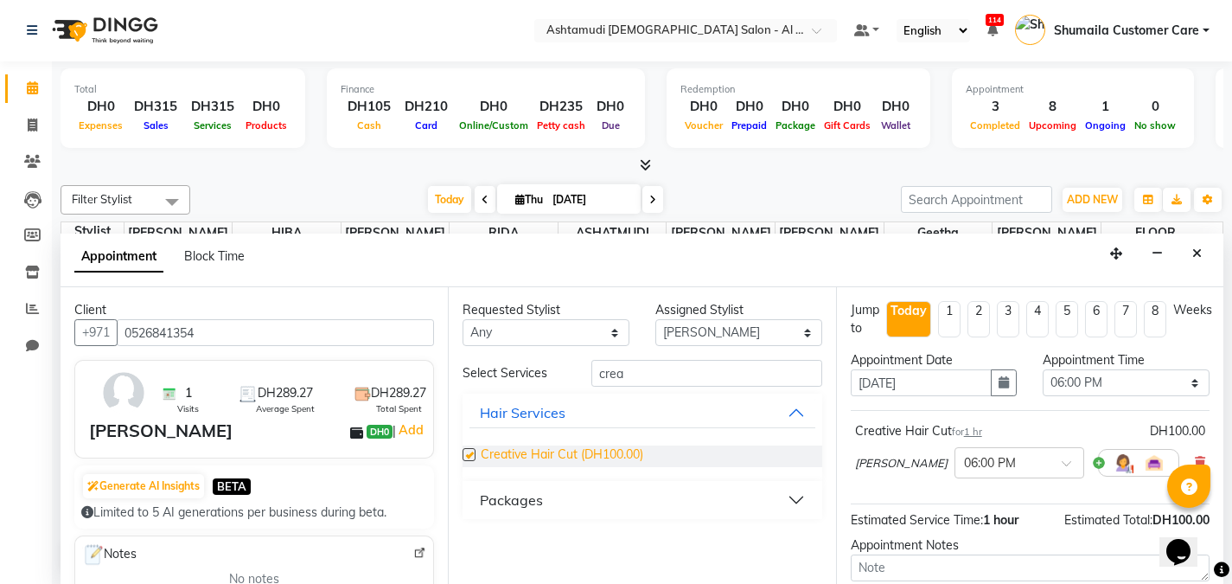
checkbox input "false"
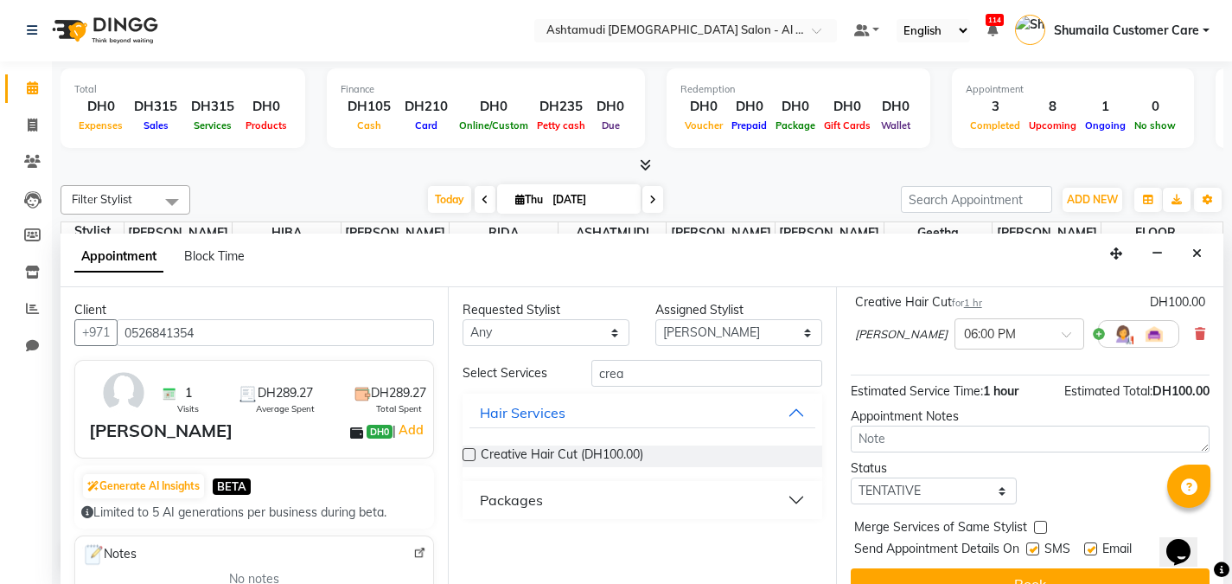
scroll to position [146, 0]
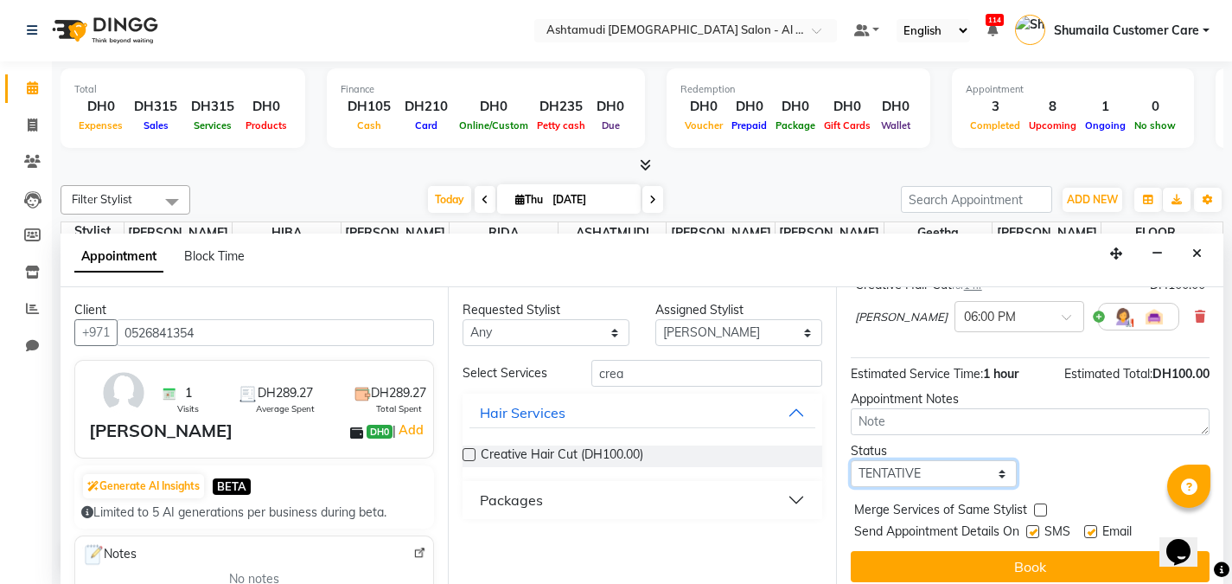
click at [929, 471] on select "Select TENTATIVE CONFIRM CHECK-IN UPCOMING" at bounding box center [934, 473] width 167 height 27
select select "upcoming"
click at [851, 460] on select "Select TENTATIVE CONFIRM CHECK-IN UPCOMING" at bounding box center [934, 473] width 167 height 27
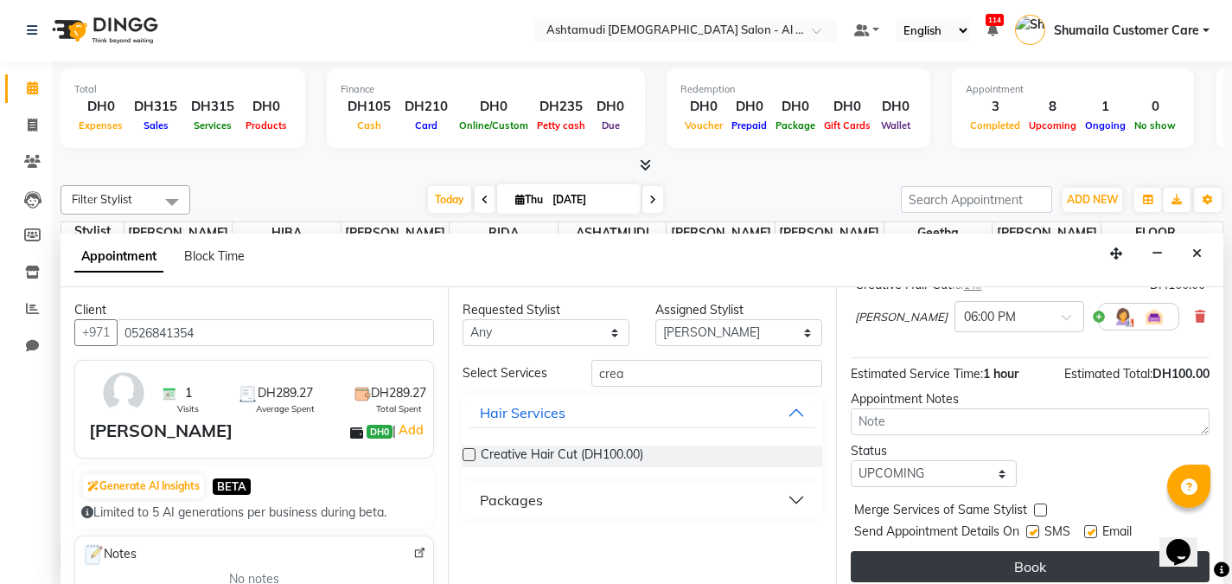
click at [940, 565] on button "Book" at bounding box center [1030, 566] width 359 height 31
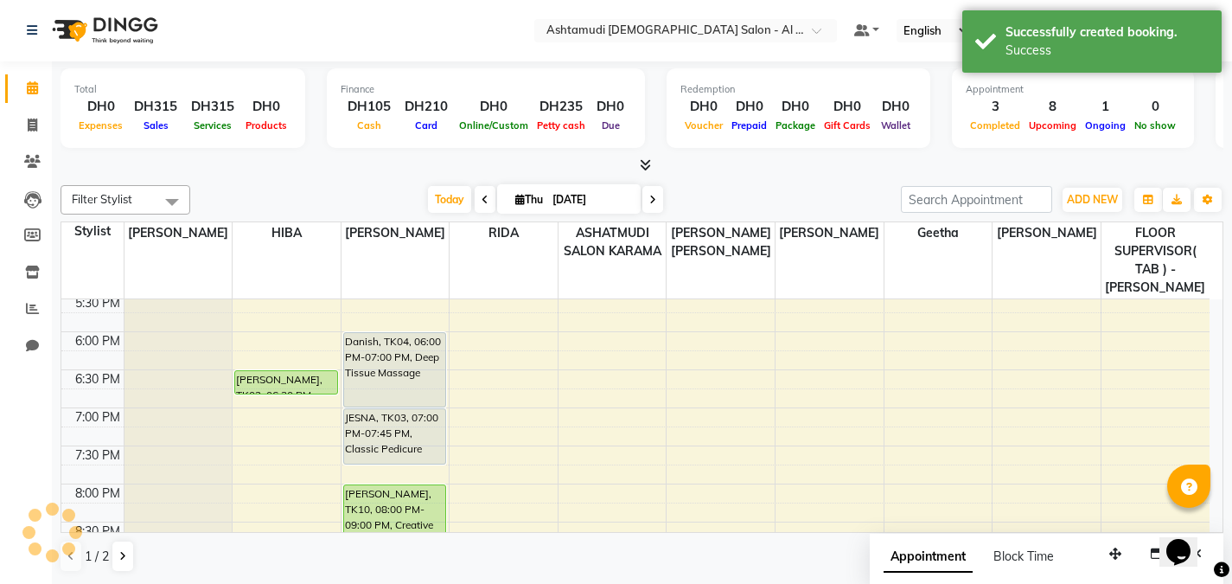
scroll to position [0, 0]
